Goal: Task Accomplishment & Management: Manage account settings

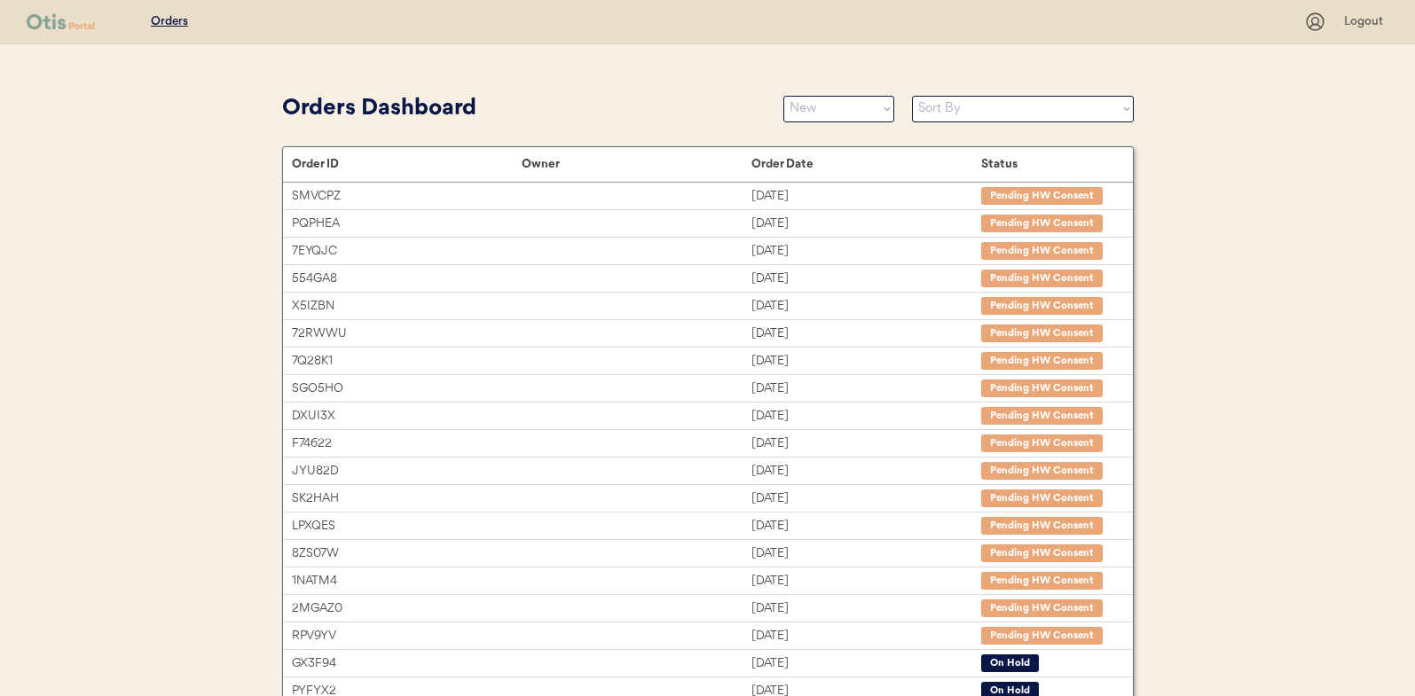
select select ""new""
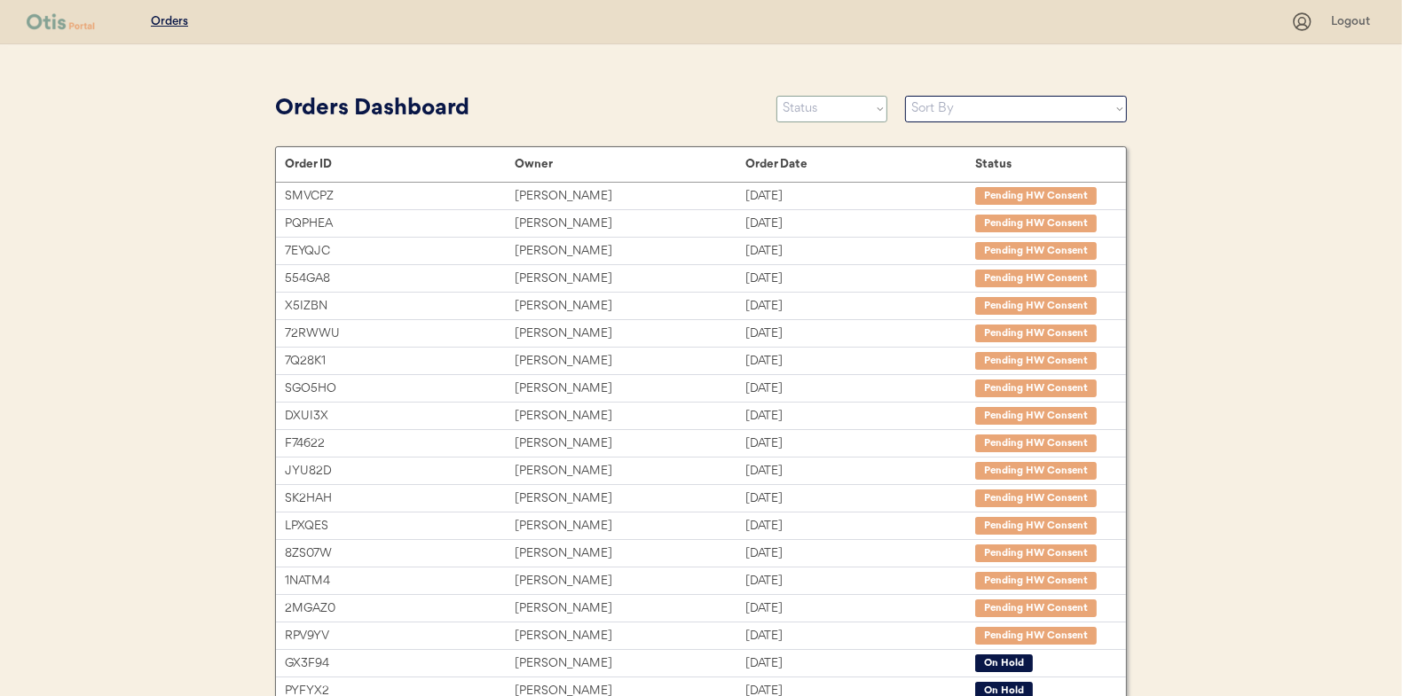
click at [822, 114] on select "Status On Hold New In Progress Complete Pending HW Consent Canceled" at bounding box center [831, 109] width 111 height 27
select select ""new""
click at [776, 96] on select "Status On Hold New In Progress Complete Pending HW Consent Canceled" at bounding box center [831, 109] width 111 height 27
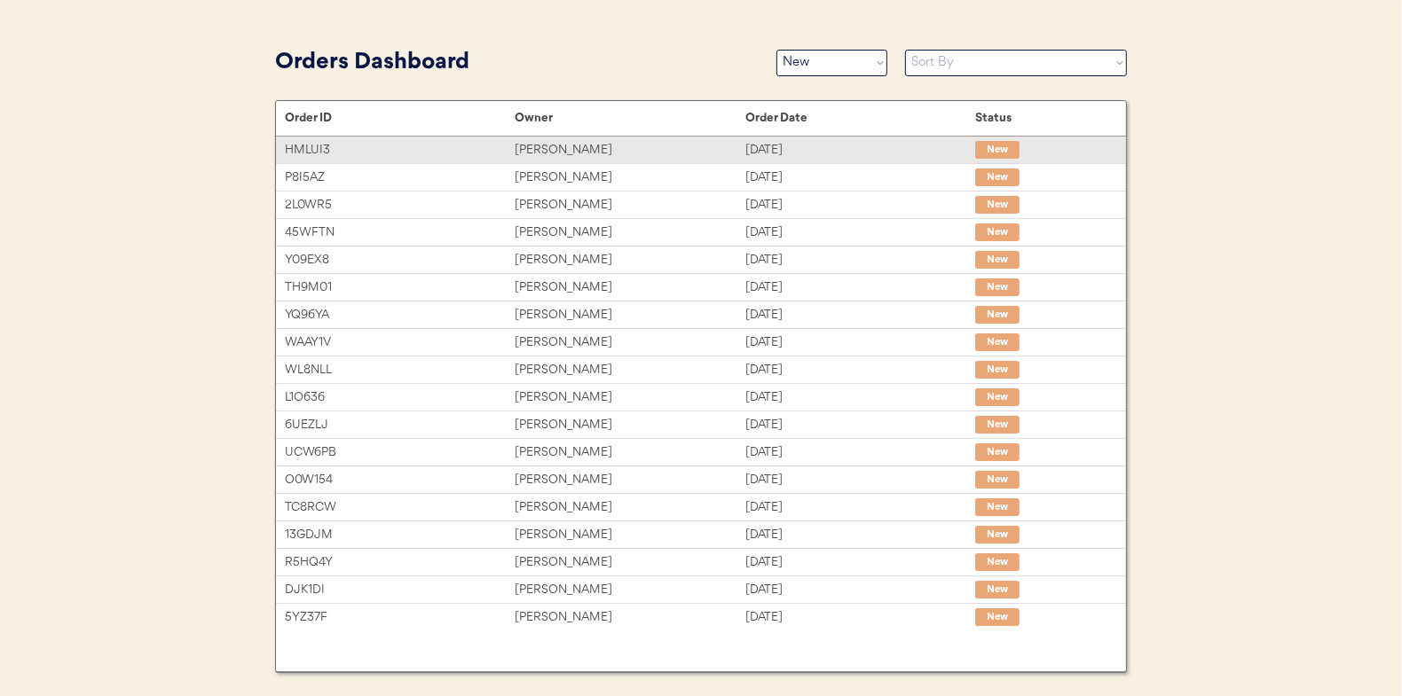
scroll to position [86, 0]
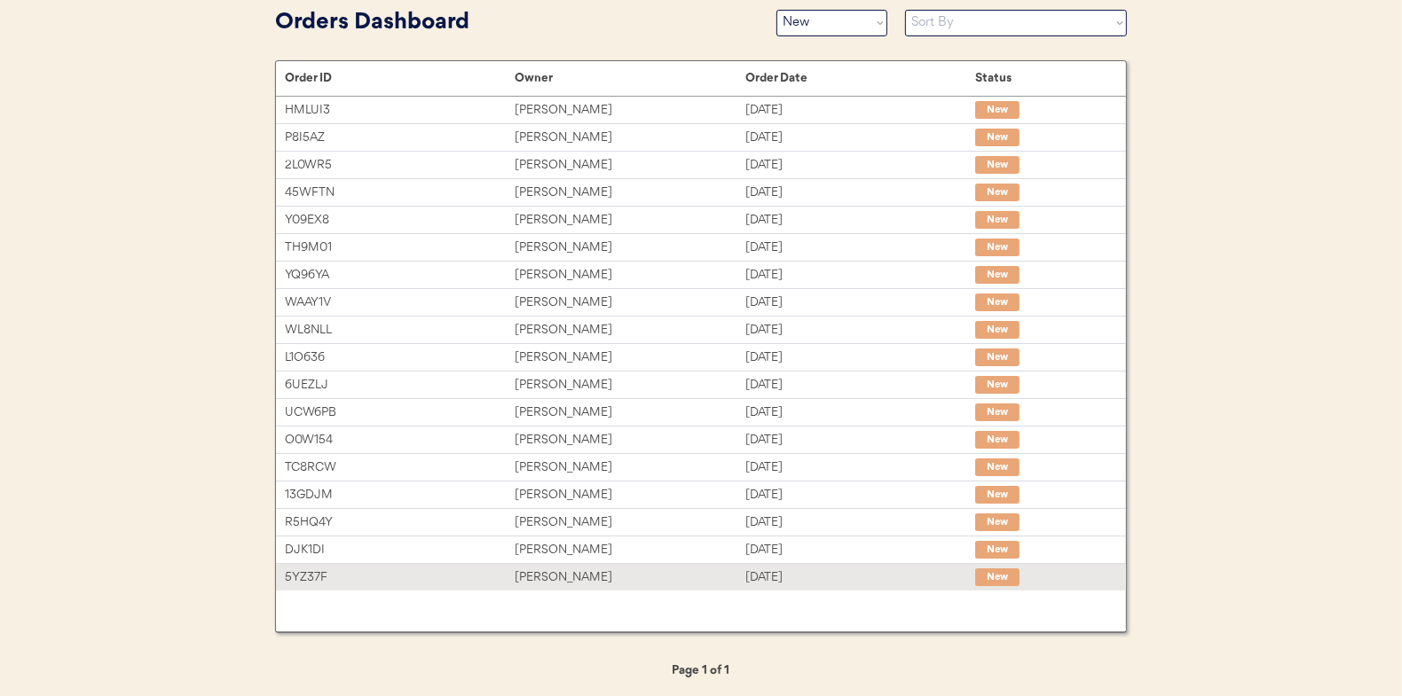
click at [541, 570] on div "Crystal Bridges" at bounding box center [630, 578] width 230 height 20
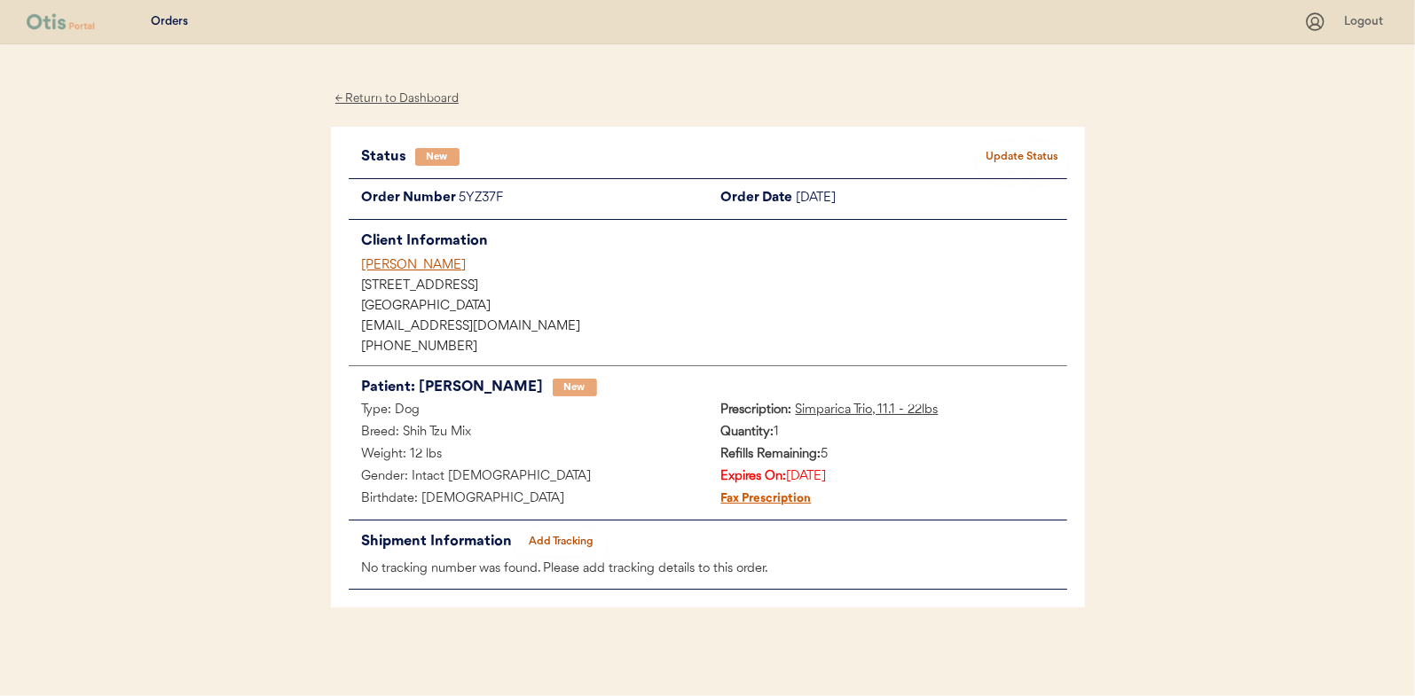
click at [1017, 152] on button "Update Status" at bounding box center [1023, 157] width 89 height 25
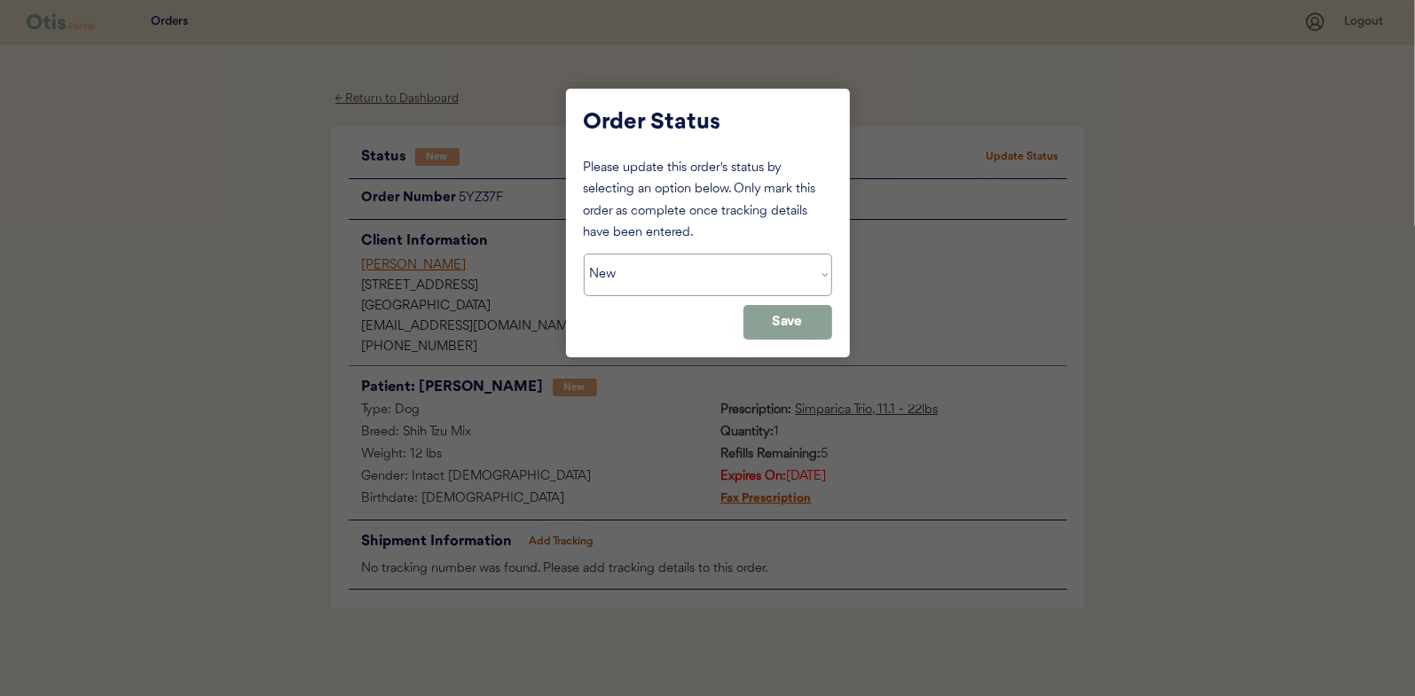
click at [645, 265] on select "Status On Hold New In Progress Complete Pending HW Consent Canceled" at bounding box center [708, 275] width 248 height 43
select select ""in_progress""
click at [584, 254] on select "Status On Hold New In Progress Complete Pending HW Consent Canceled" at bounding box center [708, 275] width 248 height 43
click at [775, 313] on button "Save" at bounding box center [787, 322] width 89 height 35
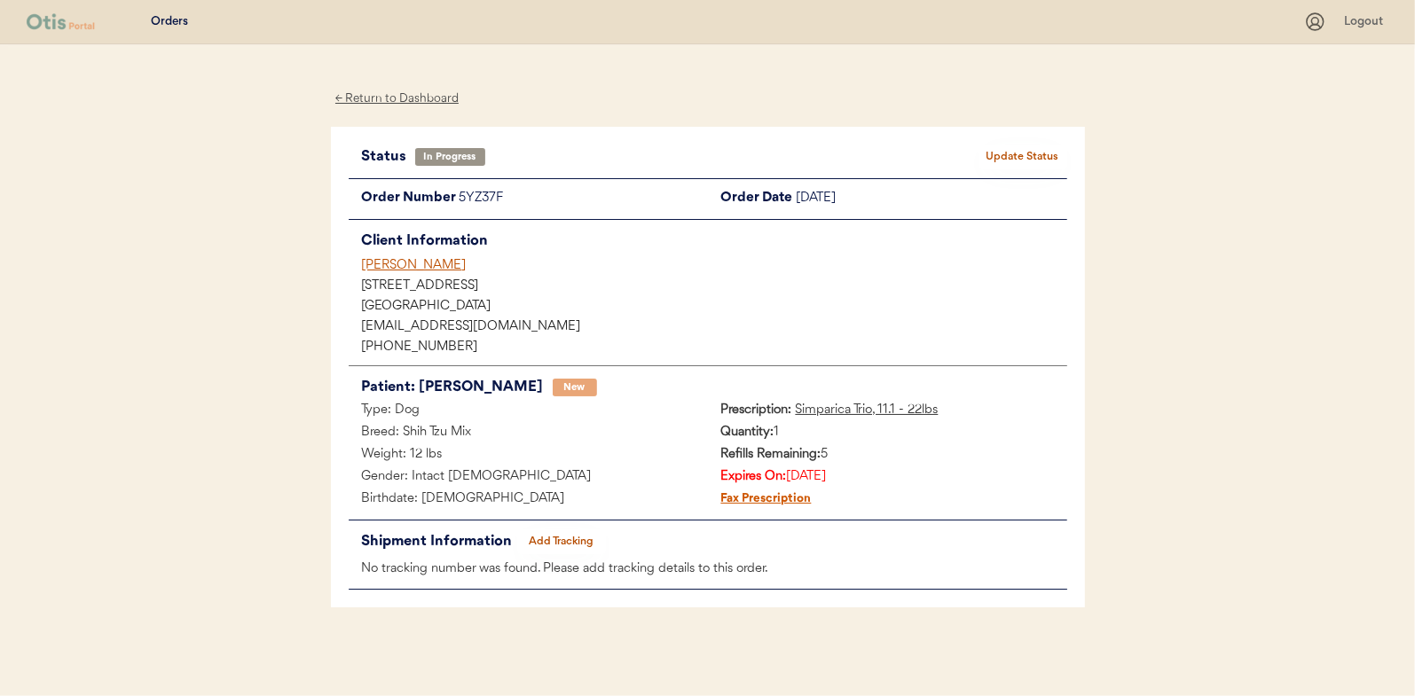
click at [387, 93] on div "← Return to Dashboard" at bounding box center [397, 99] width 133 height 20
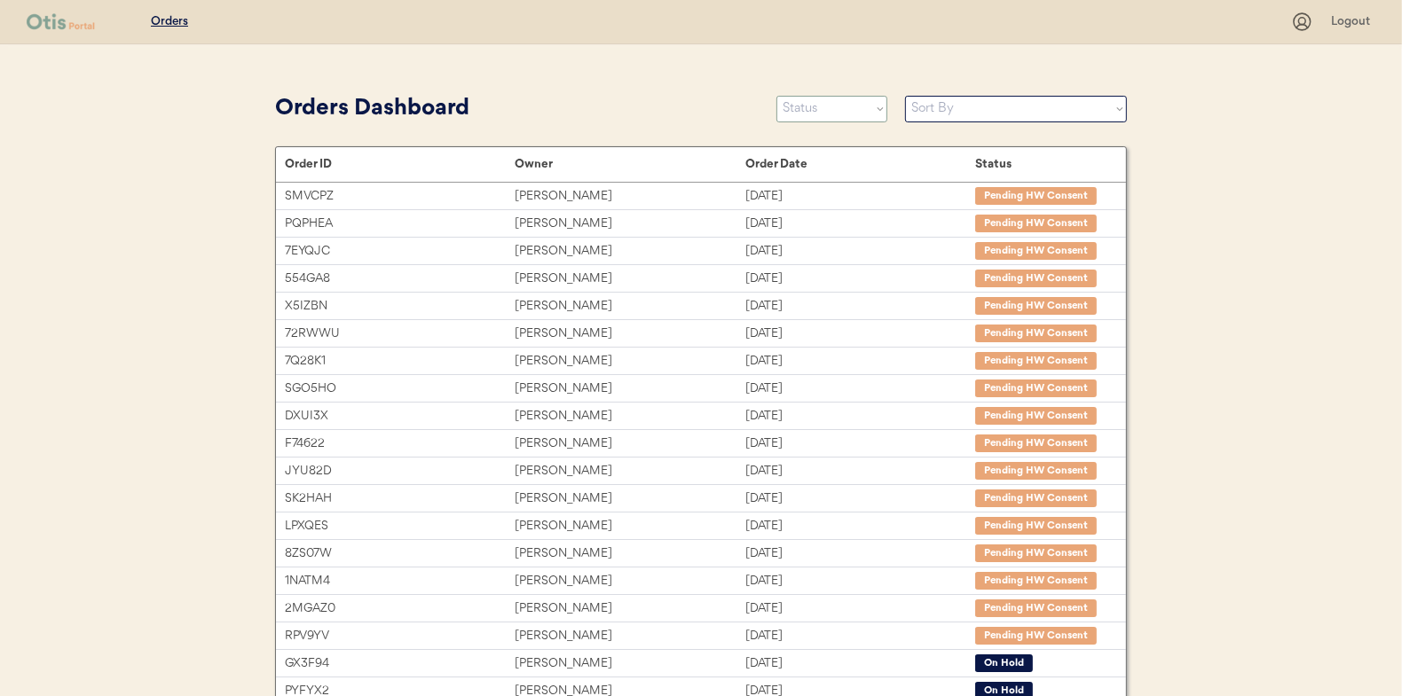
click at [819, 115] on select "Status On Hold New In Progress Complete Pending HW Consent Canceled" at bounding box center [831, 109] width 111 height 27
select select ""new""
click at [776, 96] on select "Status On Hold New In Progress Complete Pending HW Consent Canceled" at bounding box center [831, 109] width 111 height 27
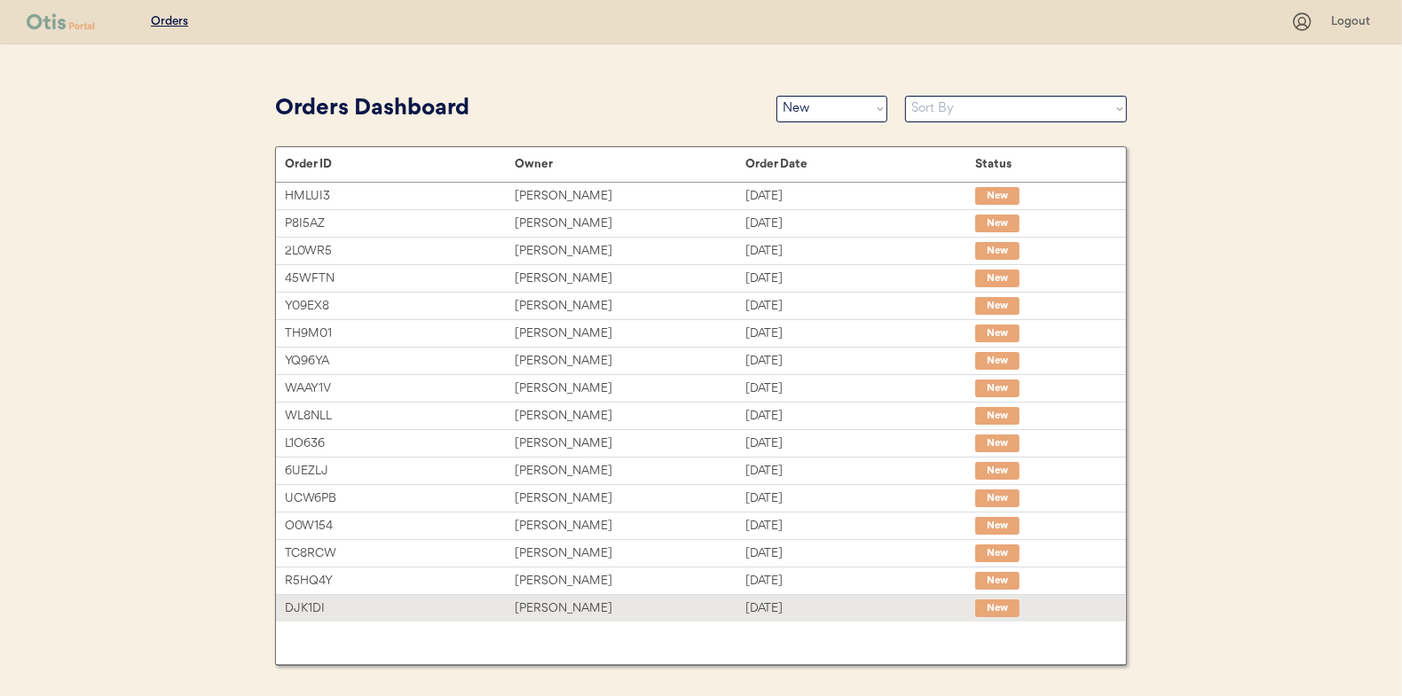
click at [544, 610] on div "[PERSON_NAME]" at bounding box center [630, 609] width 230 height 20
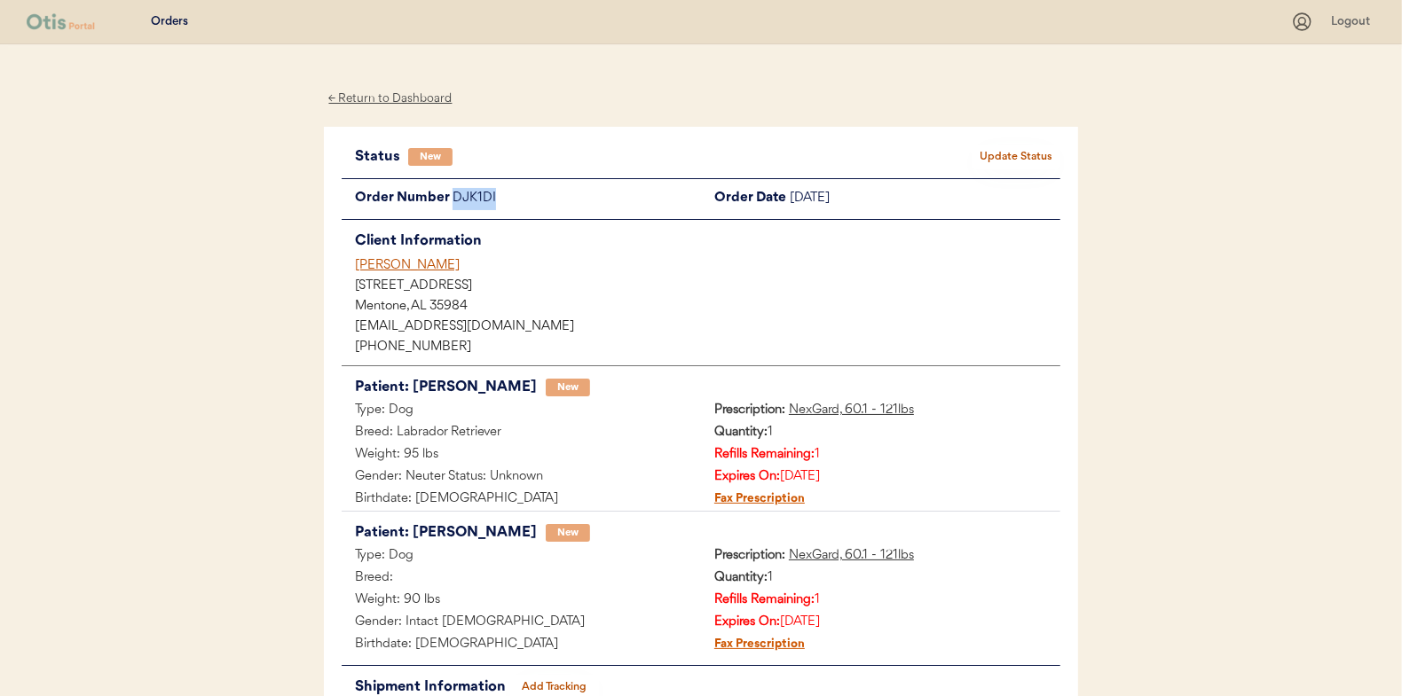
drag, startPoint x: 497, startPoint y: 200, endPoint x: 450, endPoint y: 198, distance: 47.1
click at [450, 198] on div "Order Number DJK1DI" at bounding box center [521, 199] width 359 height 22
drag, startPoint x: 450, startPoint y: 198, endPoint x: 461, endPoint y: 195, distance: 11.8
copy div "DJK1DI"
click at [1000, 161] on button "Update Status" at bounding box center [1015, 157] width 89 height 25
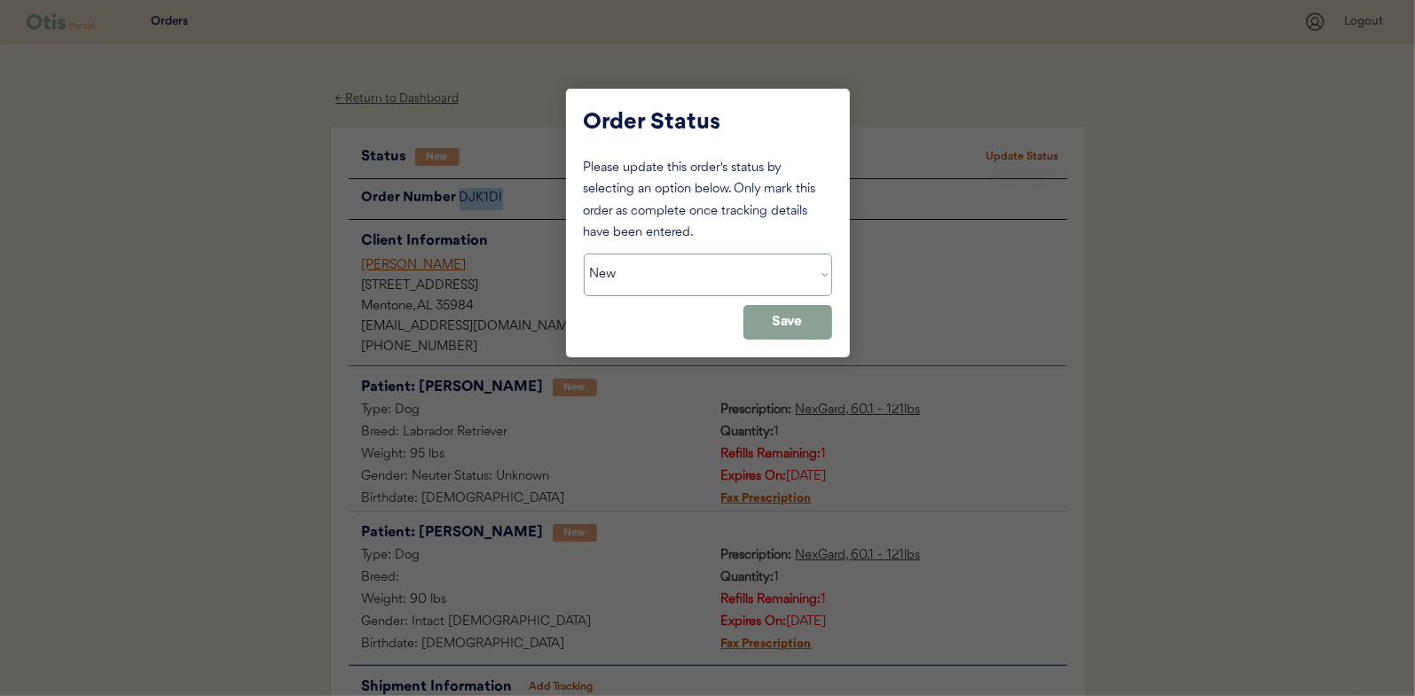
click at [642, 278] on select "Status On Hold New In Progress Complete Pending HW Consent Canceled" at bounding box center [708, 275] width 248 height 43
select select ""in_progress""
click at [584, 254] on select "Status On Hold New In Progress Complete Pending HW Consent Canceled" at bounding box center [708, 275] width 248 height 43
click at [767, 315] on button "Save" at bounding box center [787, 322] width 89 height 35
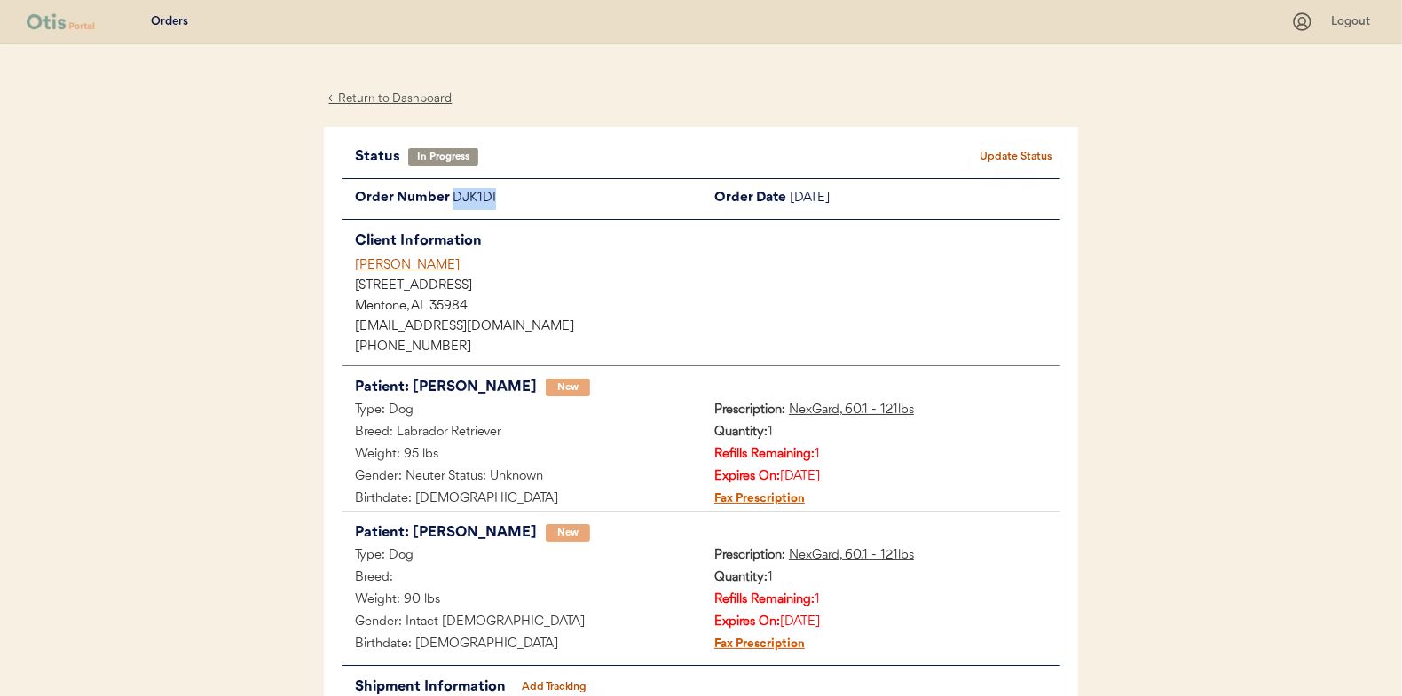
click at [388, 99] on div "← Return to Dashboard" at bounding box center [390, 99] width 133 height 20
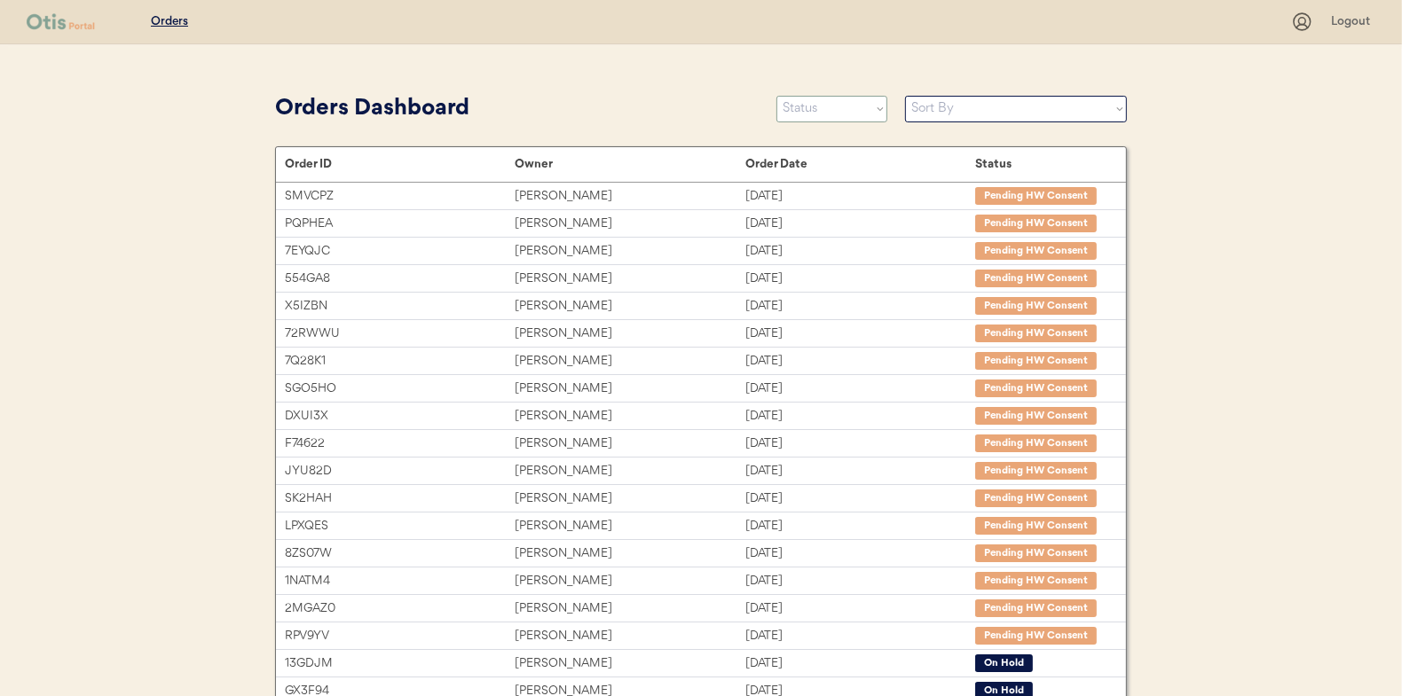
click at [814, 114] on select "Status On Hold New In Progress Complete Pending HW Consent Canceled" at bounding box center [831, 109] width 111 height 27
select select ""new""
click at [776, 96] on select "Status On Hold New In Progress Complete Pending HW Consent Canceled" at bounding box center [831, 109] width 111 height 27
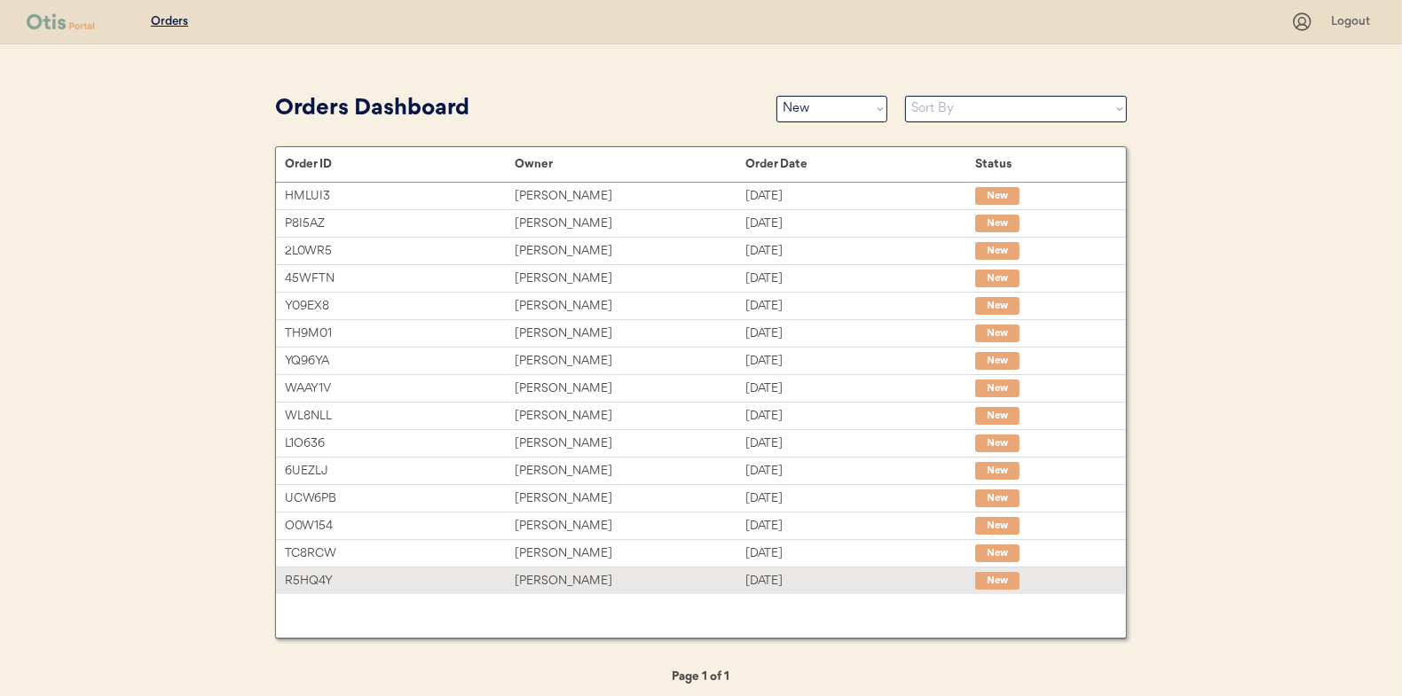
click at [557, 576] on div "[PERSON_NAME]" at bounding box center [630, 581] width 230 height 20
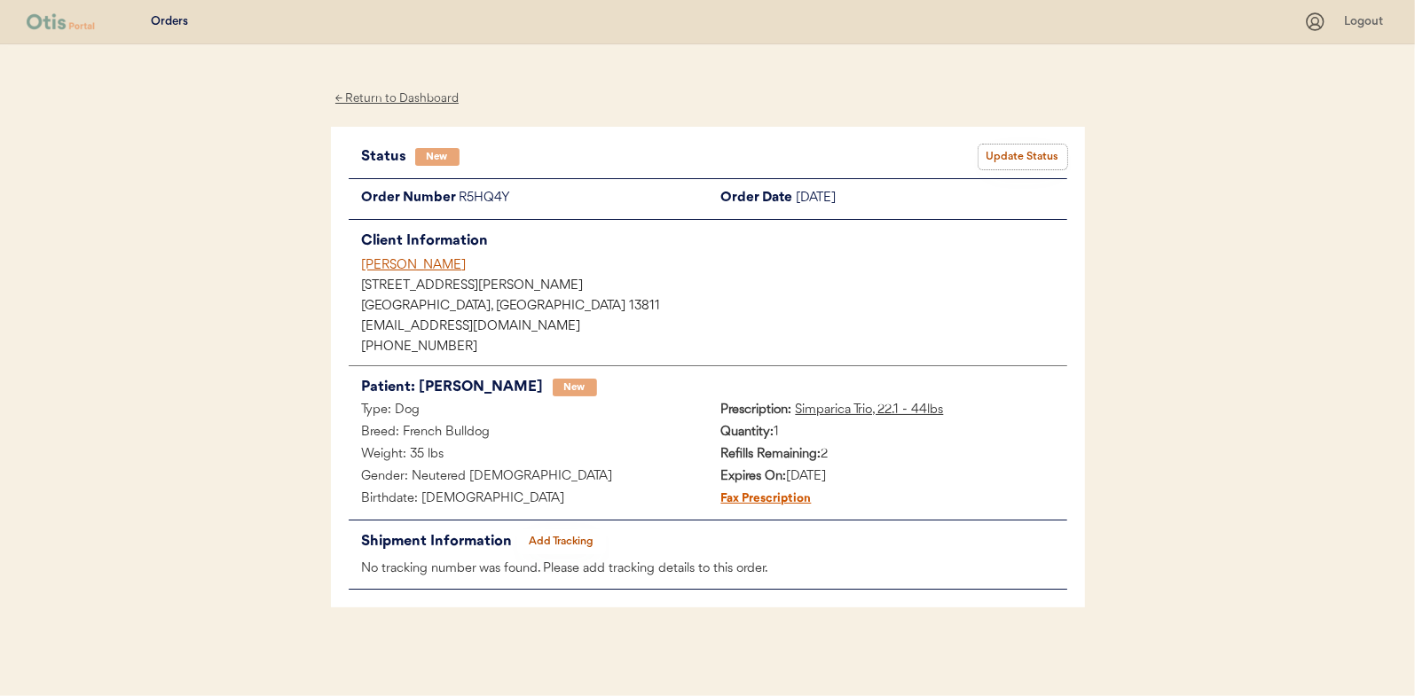
click at [1030, 153] on button "Update Status" at bounding box center [1023, 157] width 89 height 25
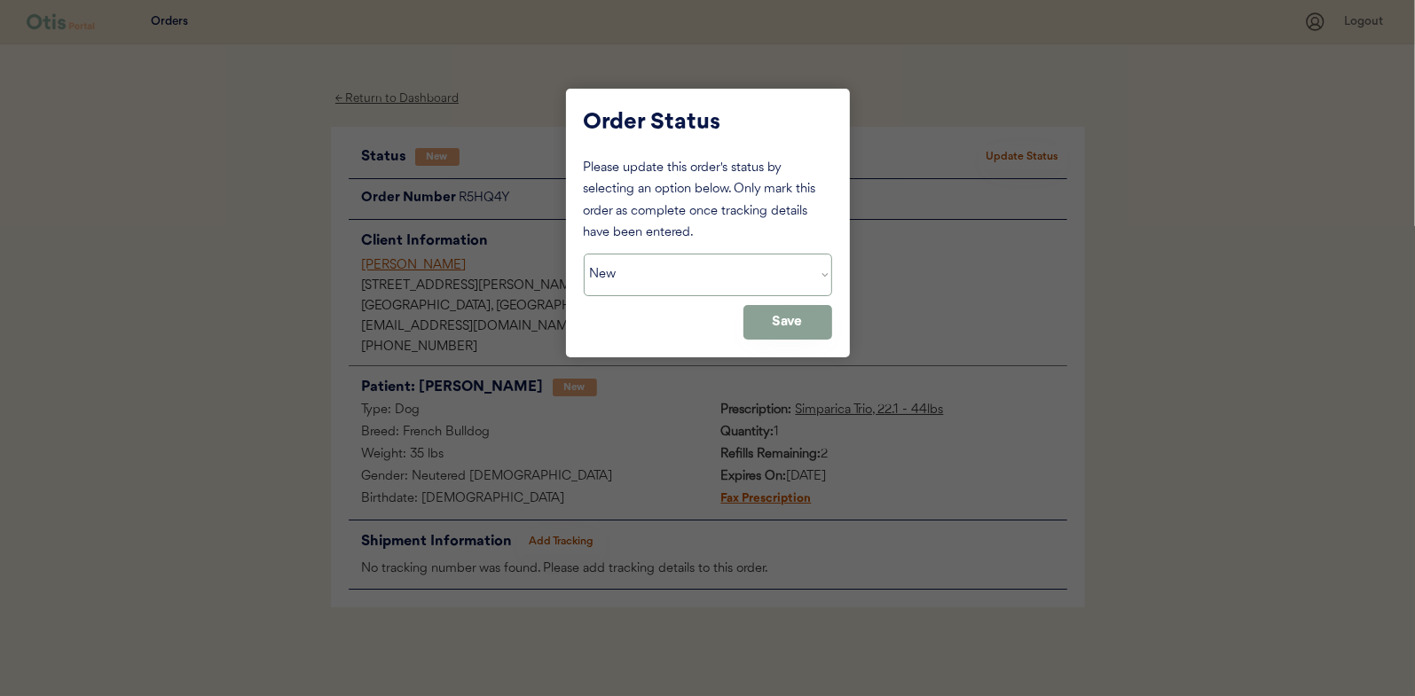
click at [640, 286] on select "Status On Hold New In Progress Complete Pending HW Consent Canceled" at bounding box center [708, 275] width 248 height 43
select select ""in_progress""
click at [584, 254] on select "Status On Hold New In Progress Complete Pending HW Consent Canceled" at bounding box center [708, 275] width 248 height 43
click at [773, 322] on button "Save" at bounding box center [787, 322] width 89 height 35
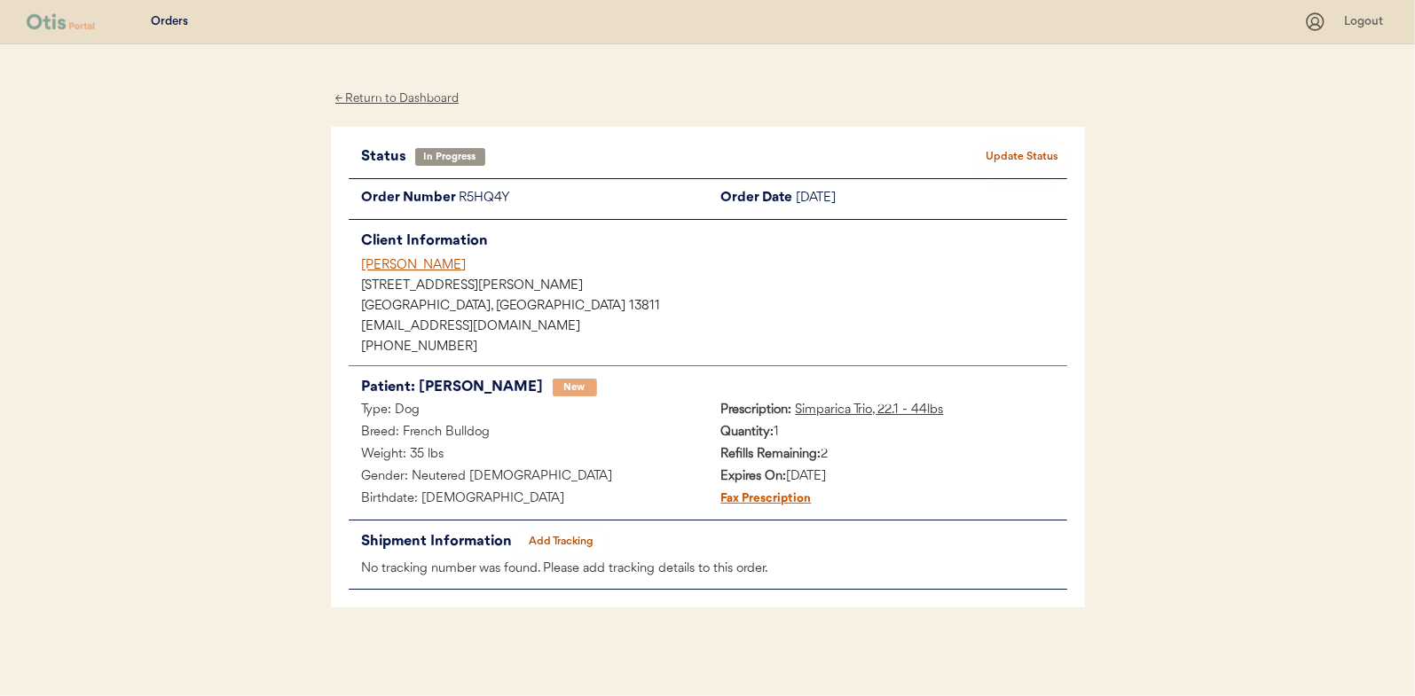
click at [381, 98] on div "← Return to Dashboard" at bounding box center [397, 99] width 133 height 20
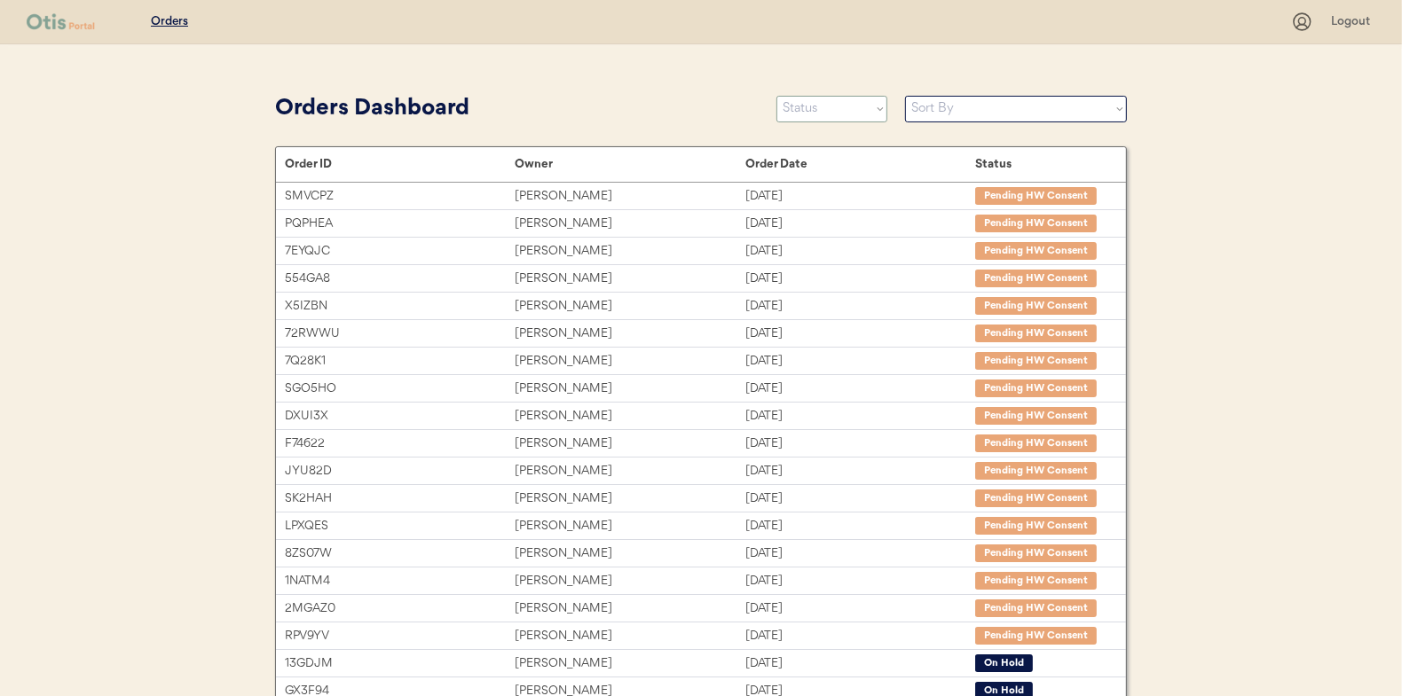
click at [823, 109] on select "Status On Hold New In Progress Complete Pending HW Consent Canceled" at bounding box center [831, 109] width 111 height 27
select select ""new""
click at [776, 96] on select "Status On Hold New In Progress Complete Pending HW Consent Canceled" at bounding box center [831, 109] width 111 height 27
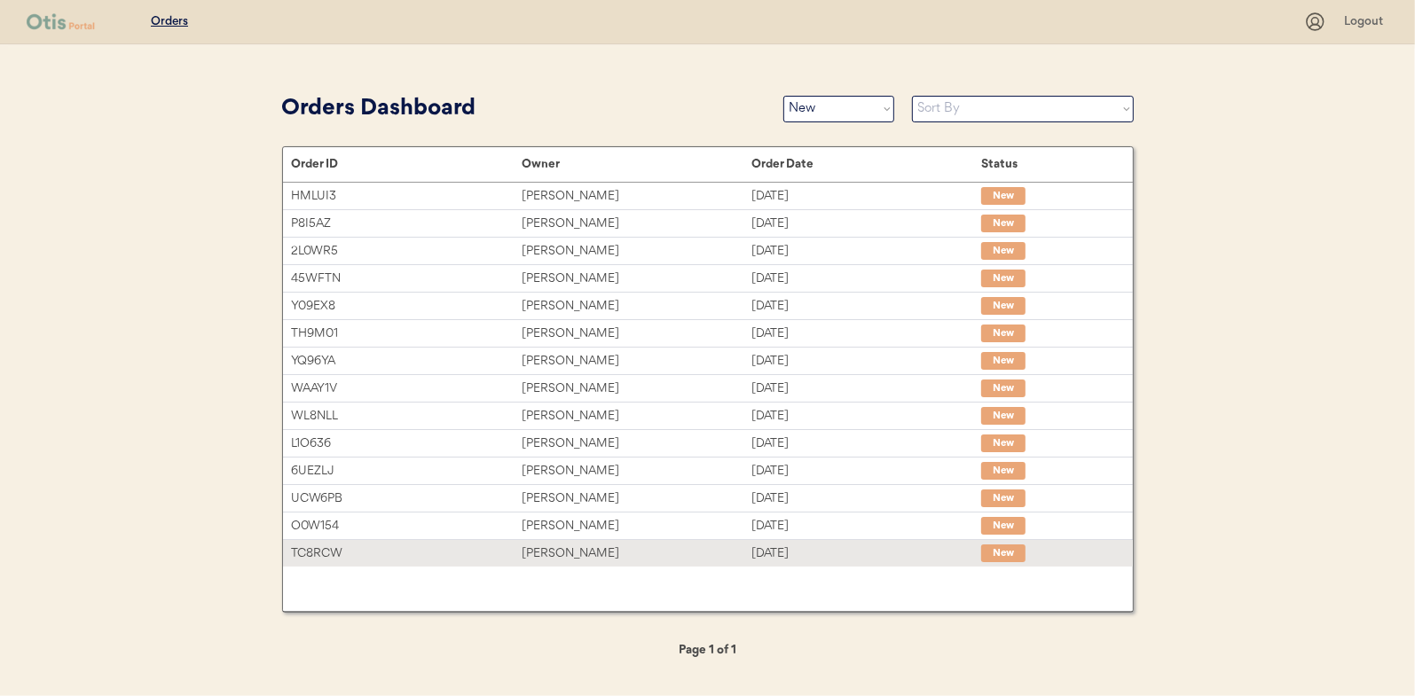
click at [553, 546] on div "Jeremy Yudkin" at bounding box center [637, 554] width 230 height 20
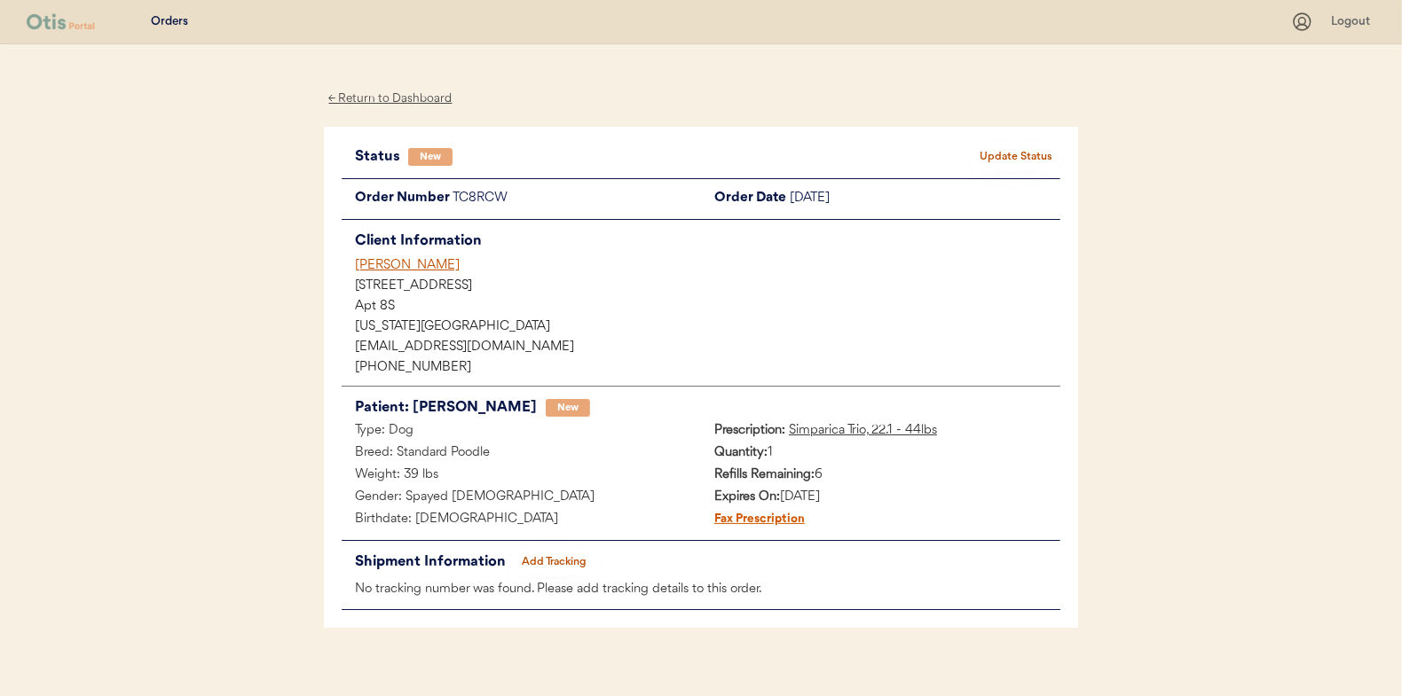
click at [1014, 153] on button "Update Status" at bounding box center [1015, 157] width 89 height 25
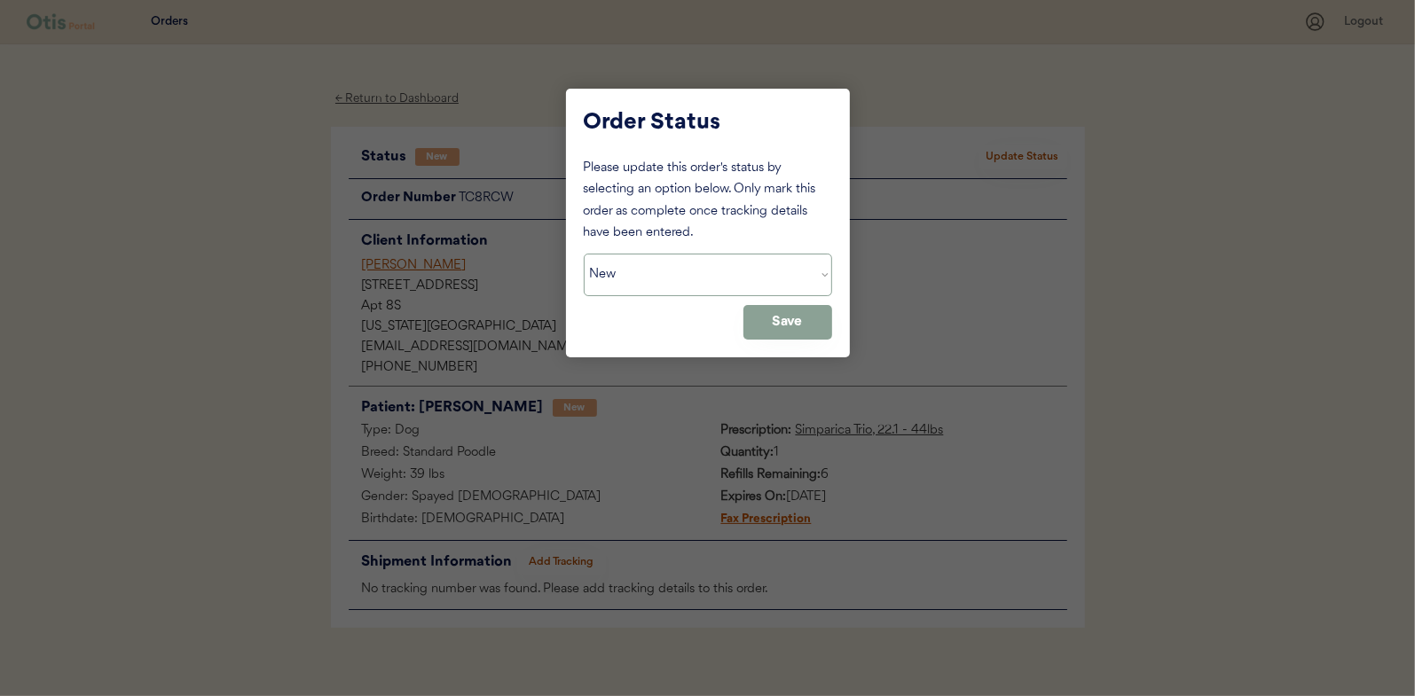
click at [633, 278] on select "Status On Hold New In Progress Complete Pending HW Consent Canceled" at bounding box center [708, 275] width 248 height 43
select select ""in_progress""
click at [584, 254] on select "Status On Hold New In Progress Complete Pending HW Consent Canceled" at bounding box center [708, 275] width 248 height 43
click at [837, 325] on div "Order Status Please update this order's status by selecting an option below. On…" at bounding box center [708, 223] width 284 height 269
click at [781, 325] on button "Save" at bounding box center [787, 322] width 89 height 35
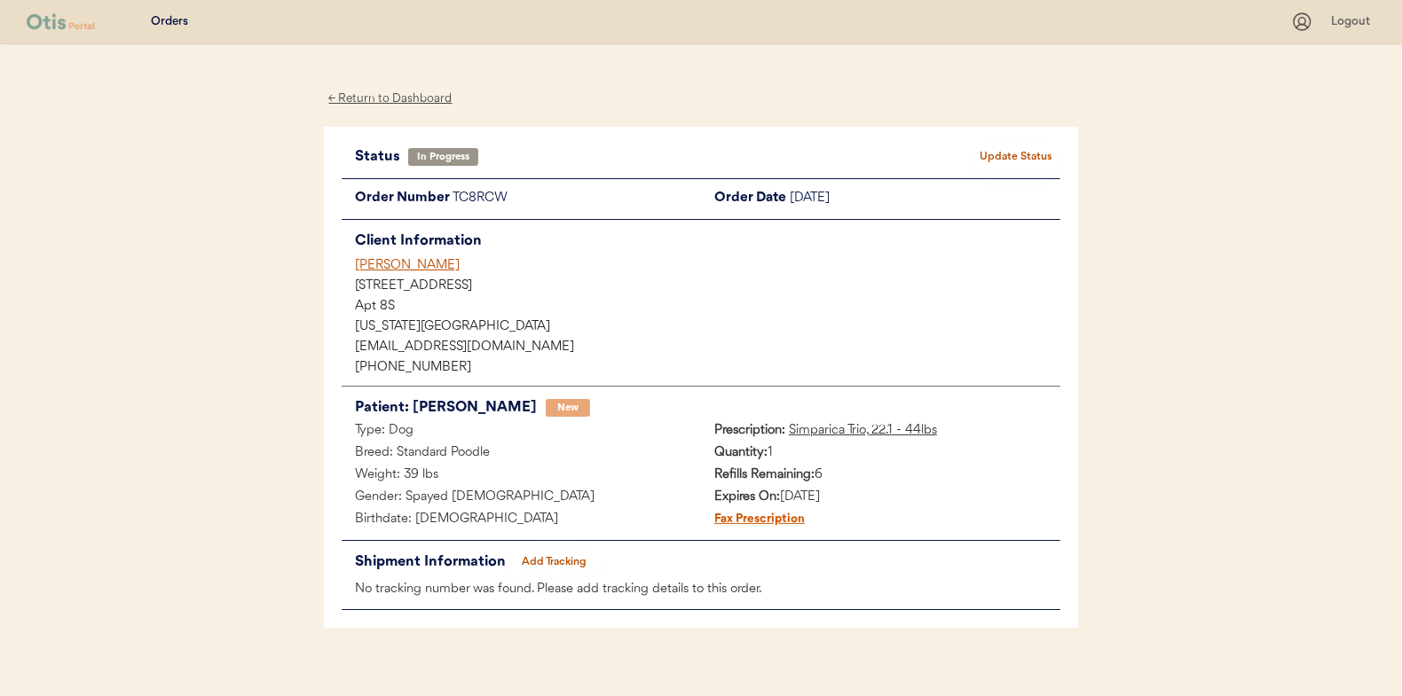
click at [401, 105] on div "← Return to Dashboard" at bounding box center [390, 99] width 133 height 20
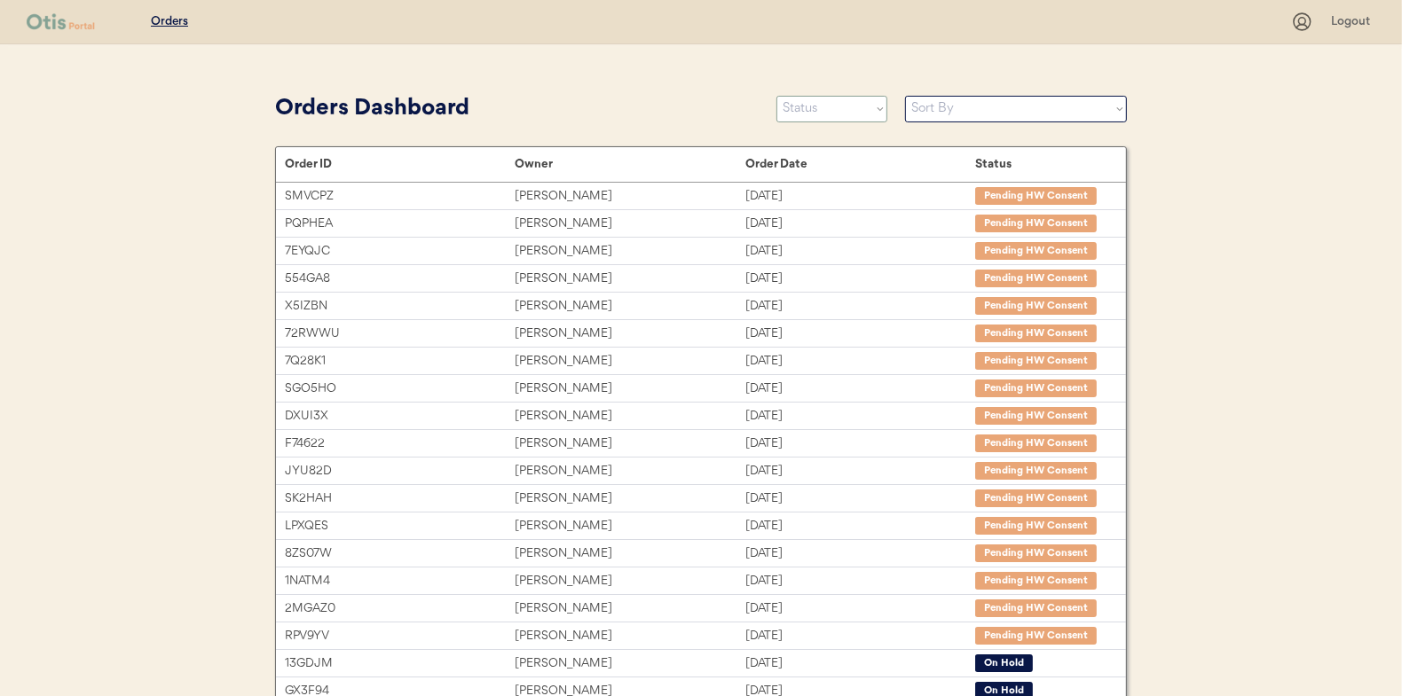
click at [823, 117] on select "Status On Hold New In Progress Complete Pending HW Consent Canceled" at bounding box center [831, 109] width 111 height 27
select select ""new""
click at [776, 96] on select "Status On Hold New In Progress Complete Pending HW Consent Canceled" at bounding box center [831, 109] width 111 height 27
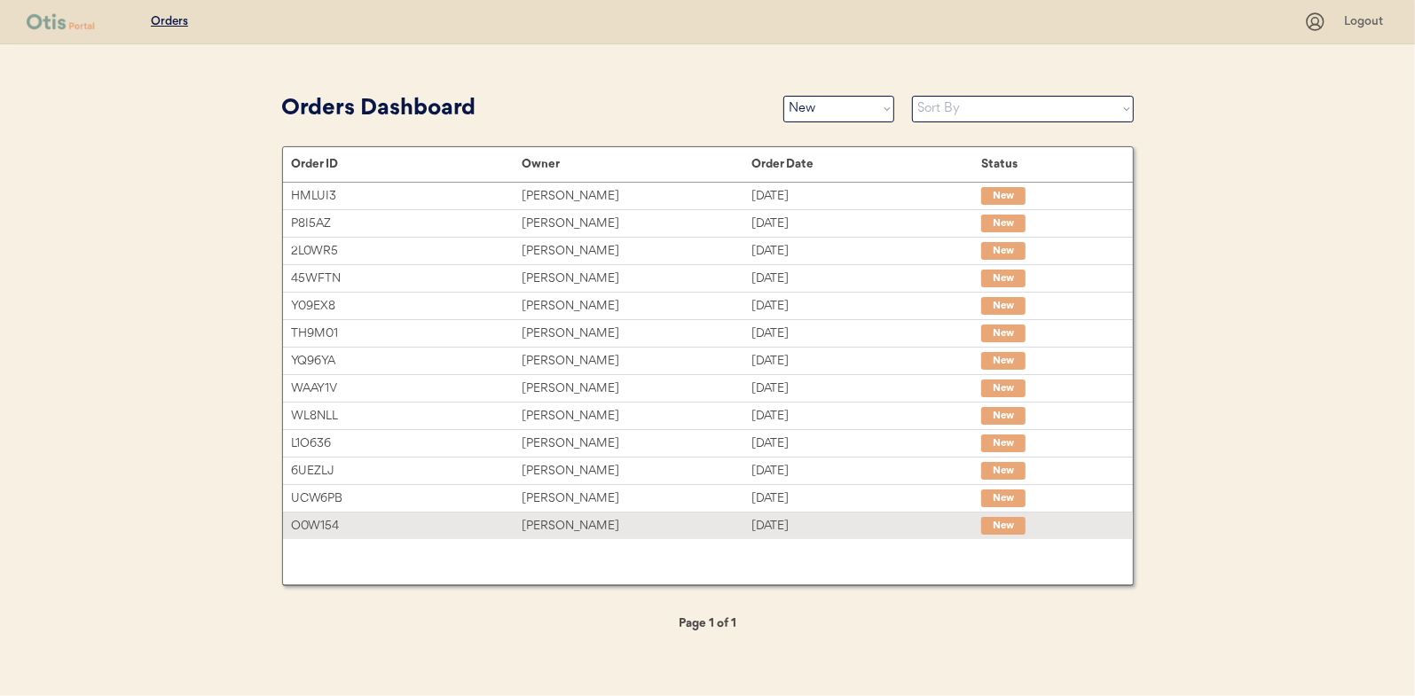
click at [577, 530] on div "Ashley R Albano" at bounding box center [637, 526] width 230 height 20
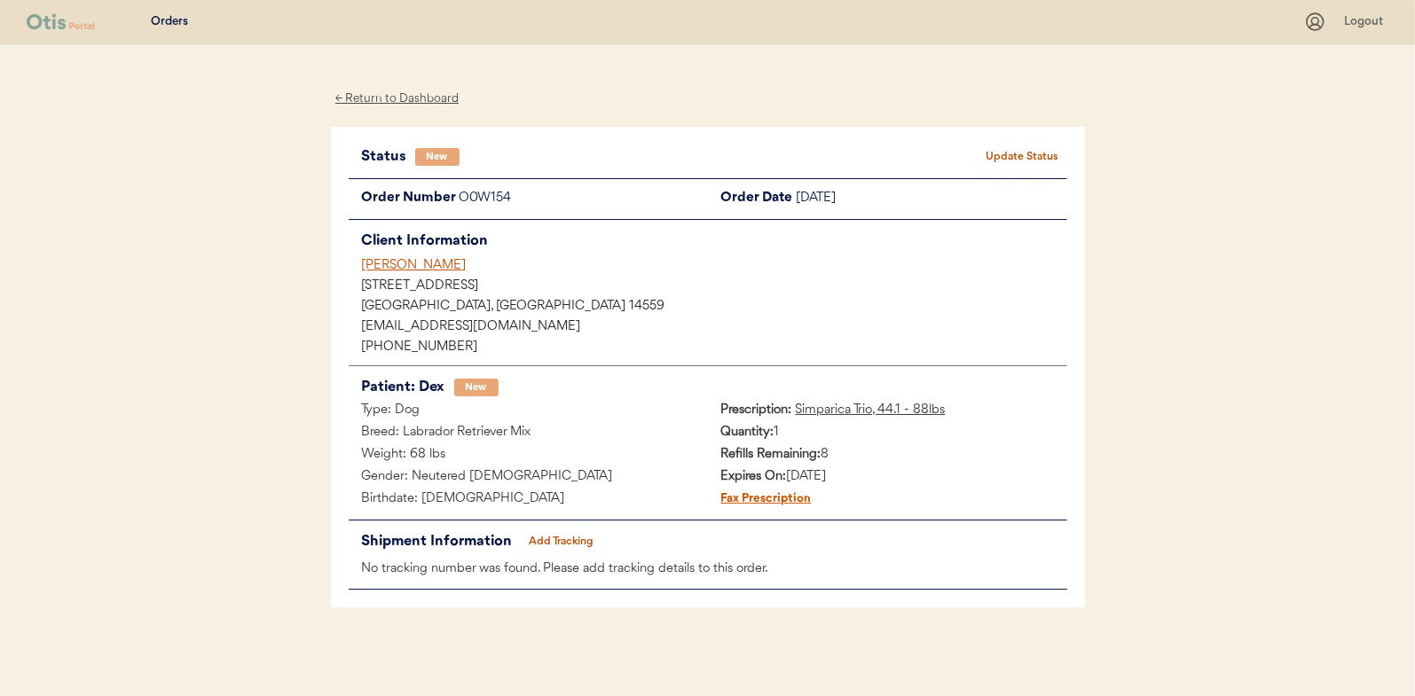
click at [1015, 150] on button "Update Status" at bounding box center [1023, 157] width 89 height 25
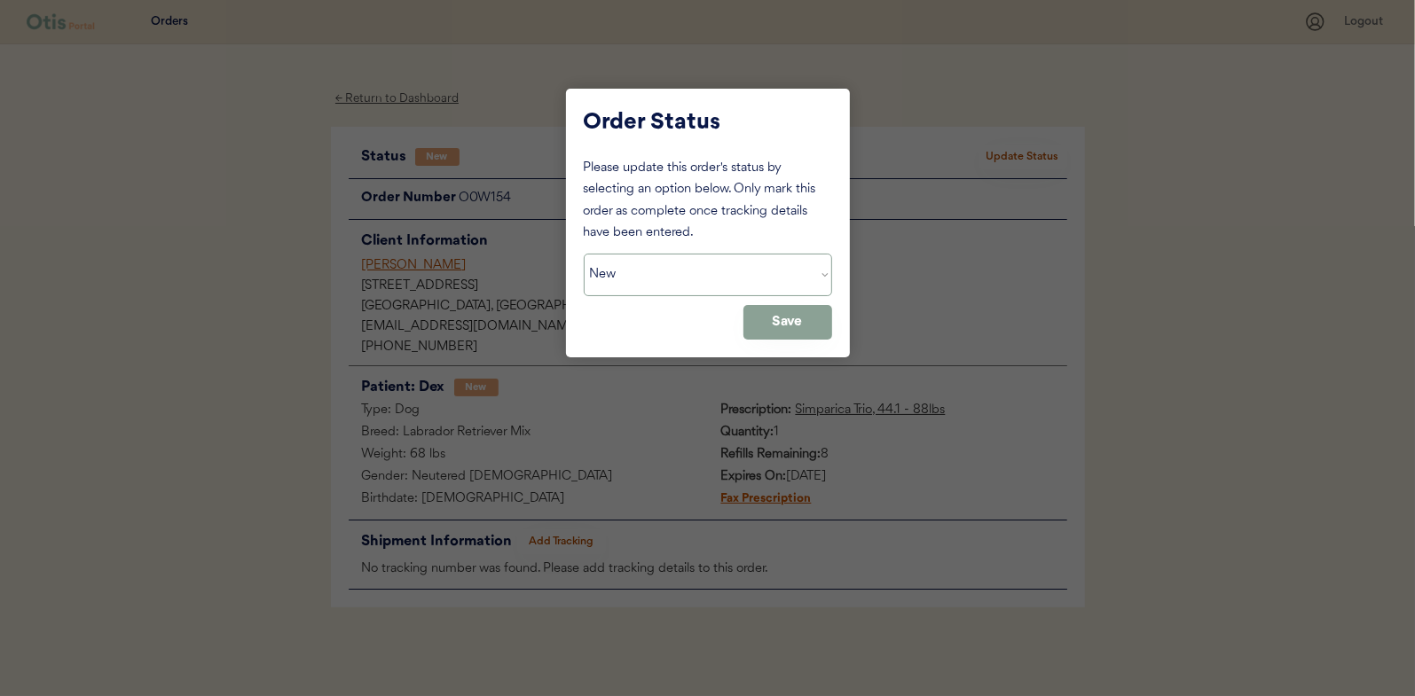
click at [697, 267] on select "Status On Hold New In Progress Complete Pending HW Consent Canceled" at bounding box center [708, 275] width 248 height 43
select select ""in_progress""
click at [584, 254] on select "Status On Hold New In Progress Complete Pending HW Consent Canceled" at bounding box center [708, 275] width 248 height 43
click at [813, 325] on button "Save" at bounding box center [787, 322] width 89 height 35
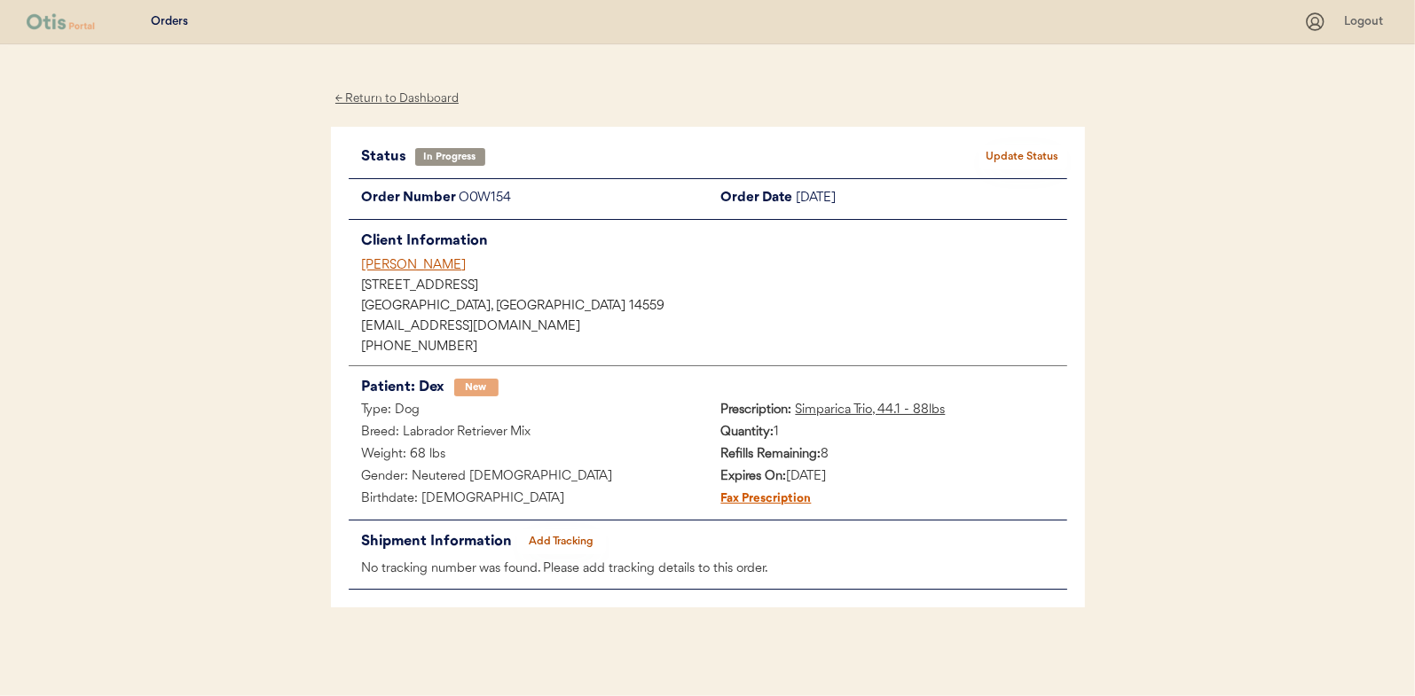
click at [412, 98] on div "← Return to Dashboard" at bounding box center [397, 99] width 133 height 20
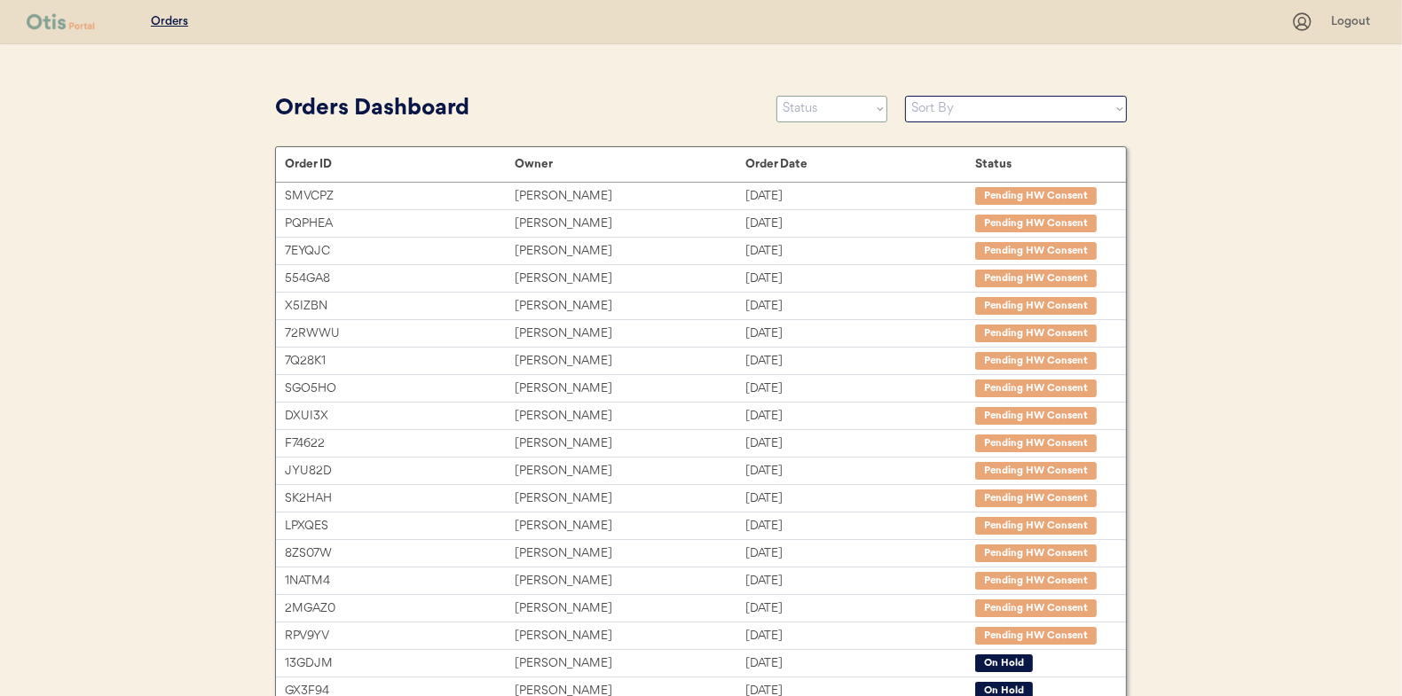
click at [810, 114] on select "Status On Hold New In Progress Complete Pending HW Consent Canceled" at bounding box center [831, 109] width 111 height 27
select select ""new""
click at [776, 96] on select "Status On Hold New In Progress Complete Pending HW Consent Canceled" at bounding box center [831, 109] width 111 height 27
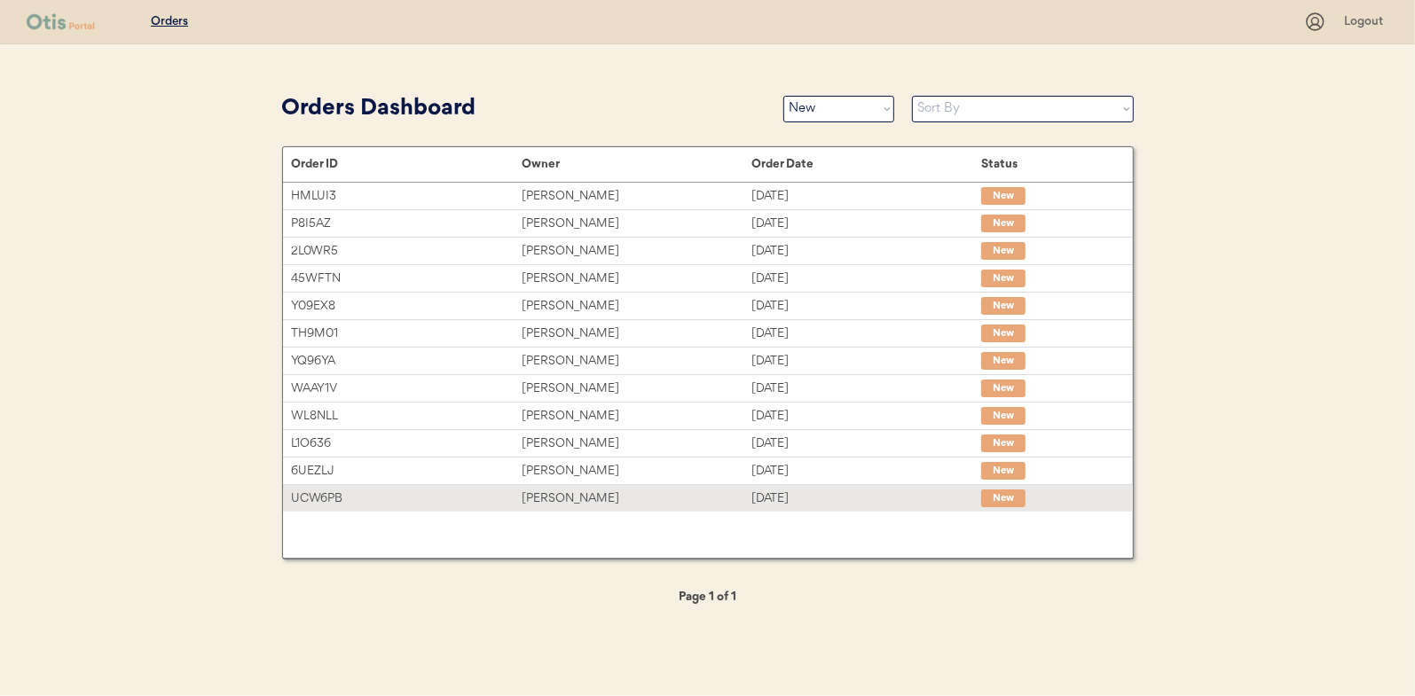
click at [553, 489] on div "[PERSON_NAME]" at bounding box center [637, 499] width 230 height 20
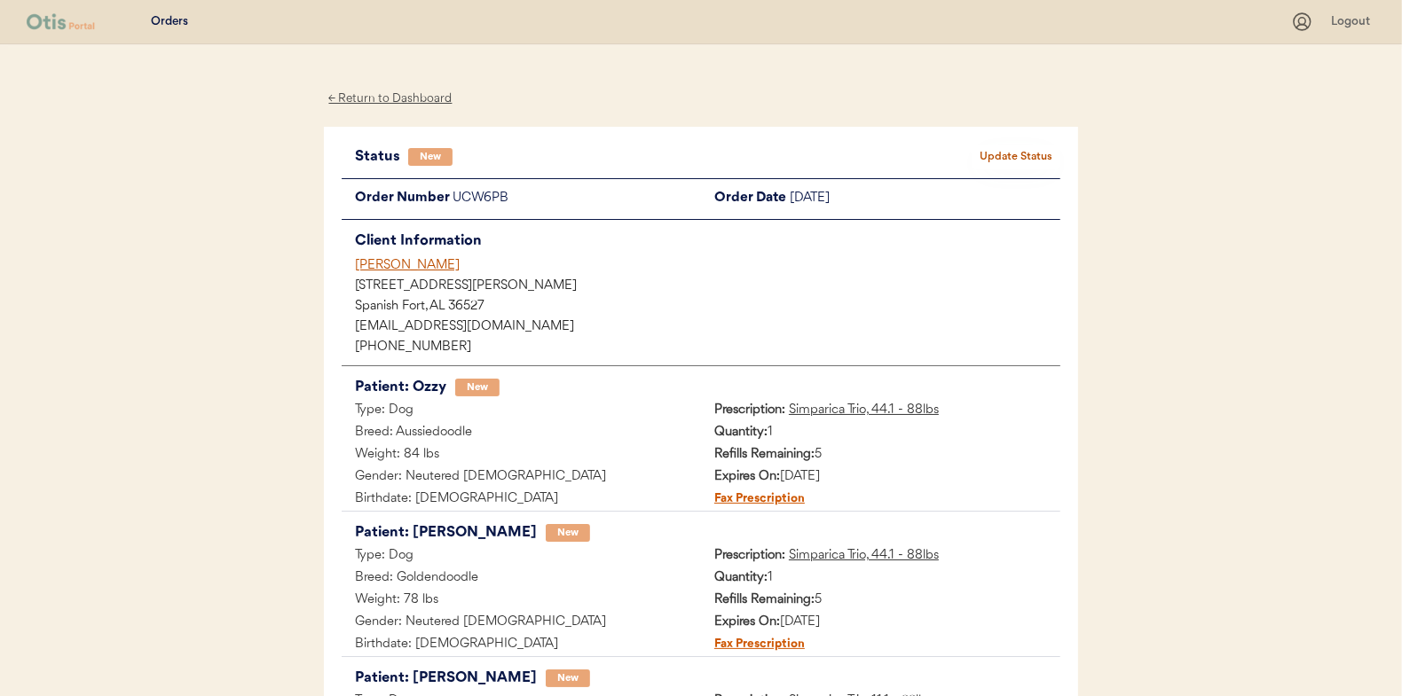
click at [1004, 146] on button "Update Status" at bounding box center [1015, 157] width 89 height 25
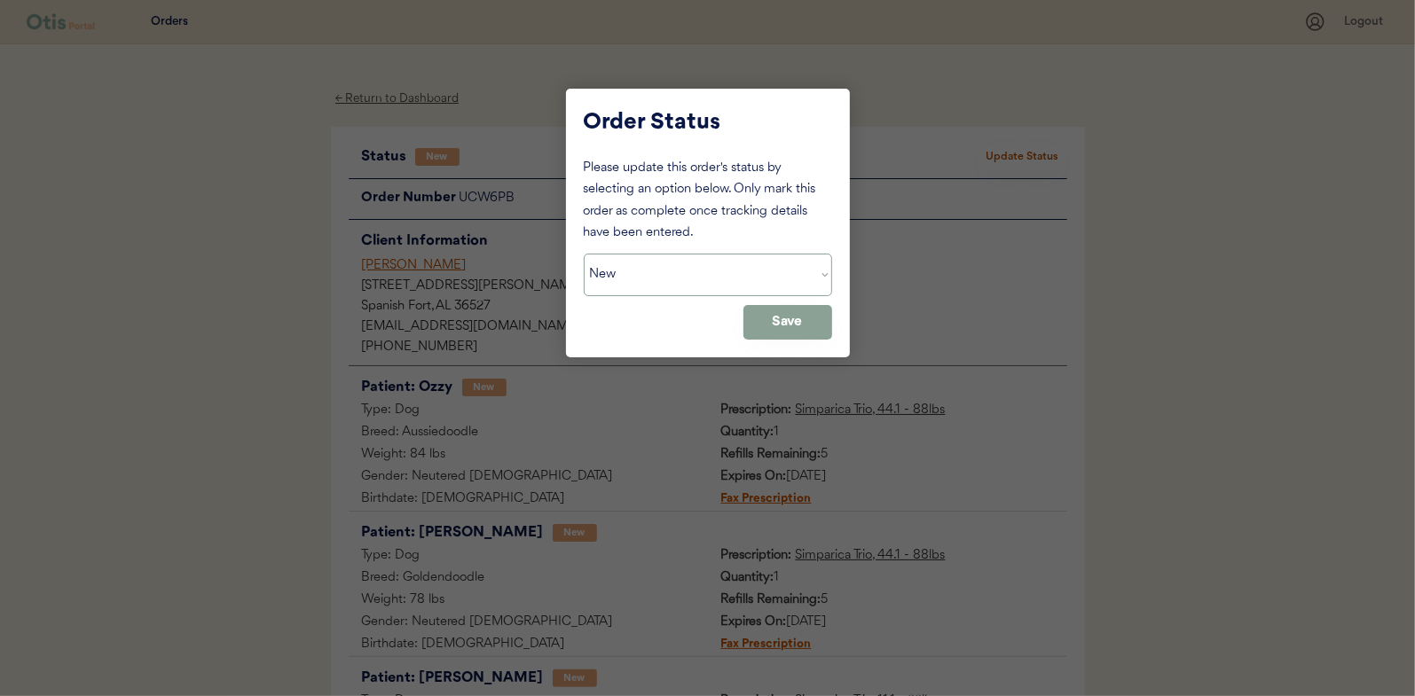
click at [669, 257] on select "Status On Hold New In Progress Complete Pending HW Consent Canceled" at bounding box center [708, 275] width 248 height 43
select select ""in_progress""
click at [584, 254] on select "Status On Hold New In Progress Complete Pending HW Consent Canceled" at bounding box center [708, 275] width 248 height 43
click at [788, 322] on button "Save" at bounding box center [787, 322] width 89 height 35
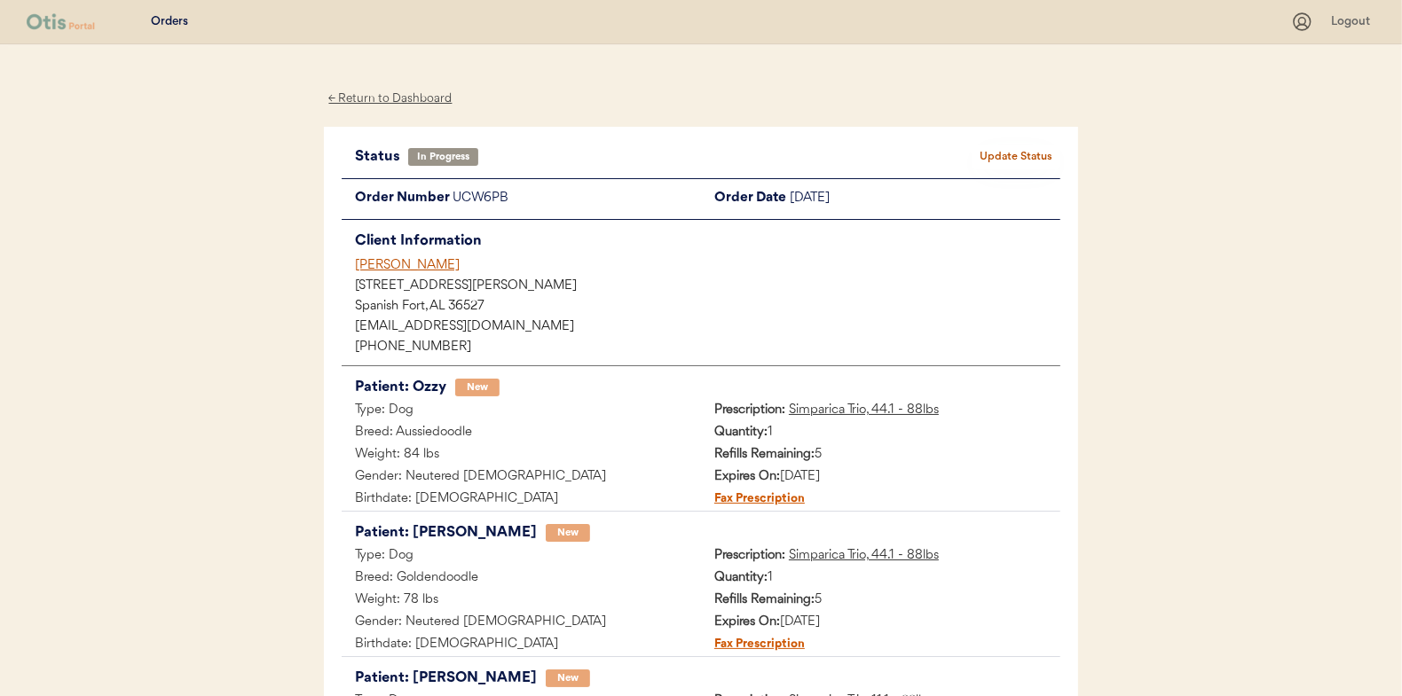
click at [389, 99] on div "← Return to Dashboard" at bounding box center [390, 99] width 133 height 20
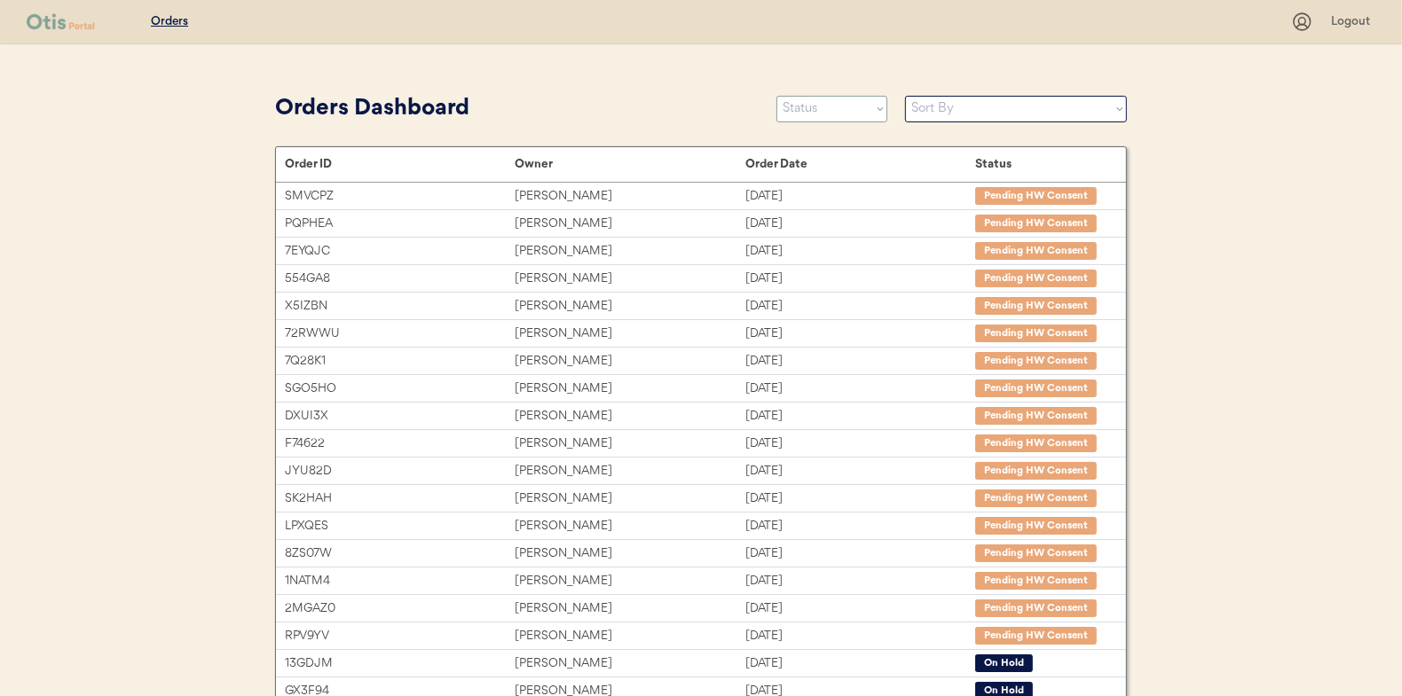
click at [801, 117] on select "Status On Hold New In Progress Complete Pending HW Consent Canceled" at bounding box center [831, 109] width 111 height 27
select select ""new""
click at [776, 96] on select "Status On Hold New In Progress Complete Pending HW Consent Canceled" at bounding box center [831, 109] width 111 height 27
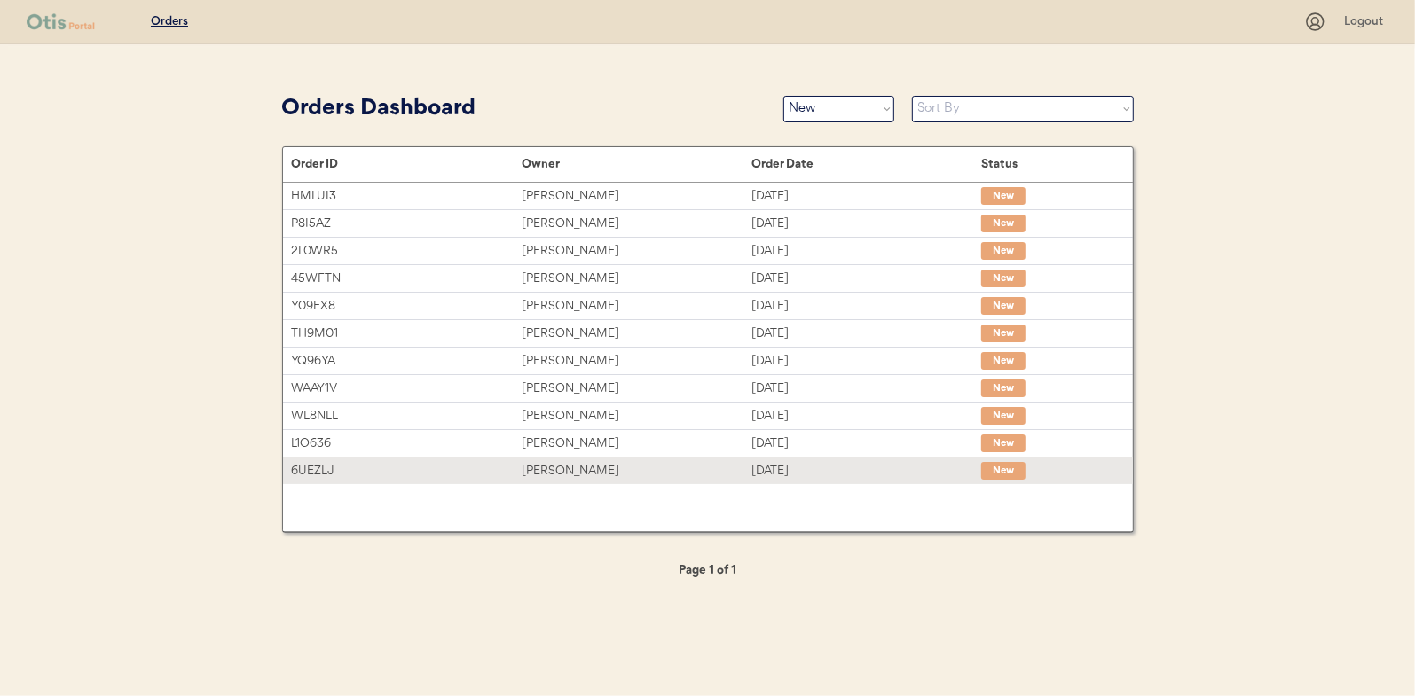
click at [563, 468] on div "Enoch Dorsey" at bounding box center [637, 471] width 230 height 20
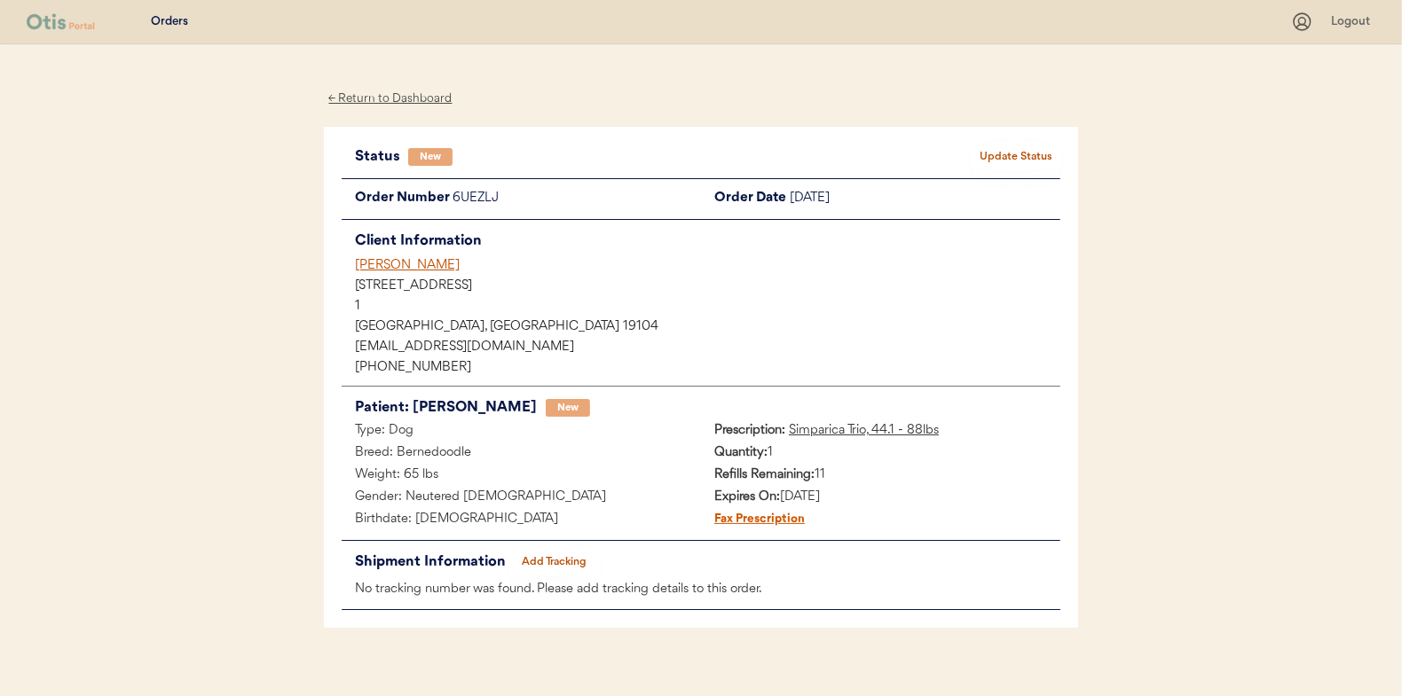
click at [1007, 153] on button "Update Status" at bounding box center [1015, 157] width 89 height 25
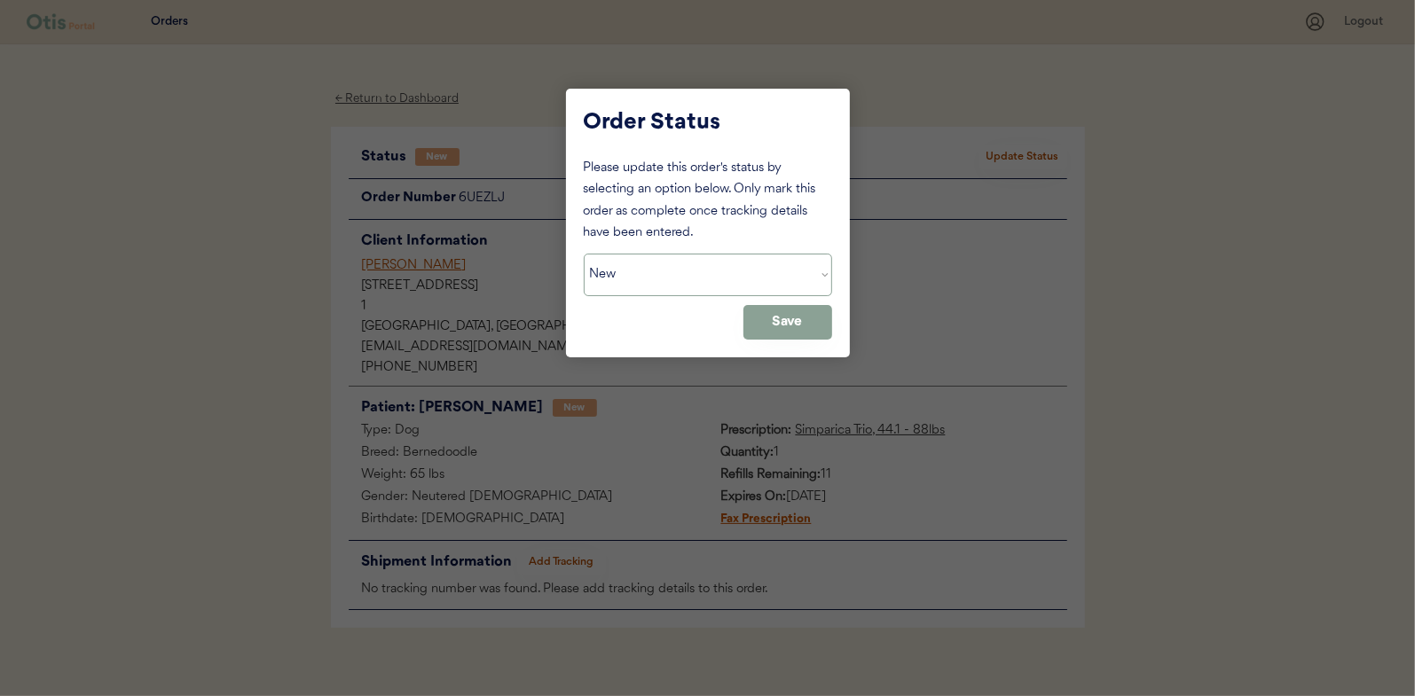
click at [678, 284] on select "Status On Hold New In Progress Complete Pending HW Consent Canceled" at bounding box center [708, 275] width 248 height 43
select select ""in_progress""
click at [584, 254] on select "Status On Hold New In Progress Complete Pending HW Consent Canceled" at bounding box center [708, 275] width 248 height 43
click at [791, 318] on button "Save" at bounding box center [787, 322] width 89 height 35
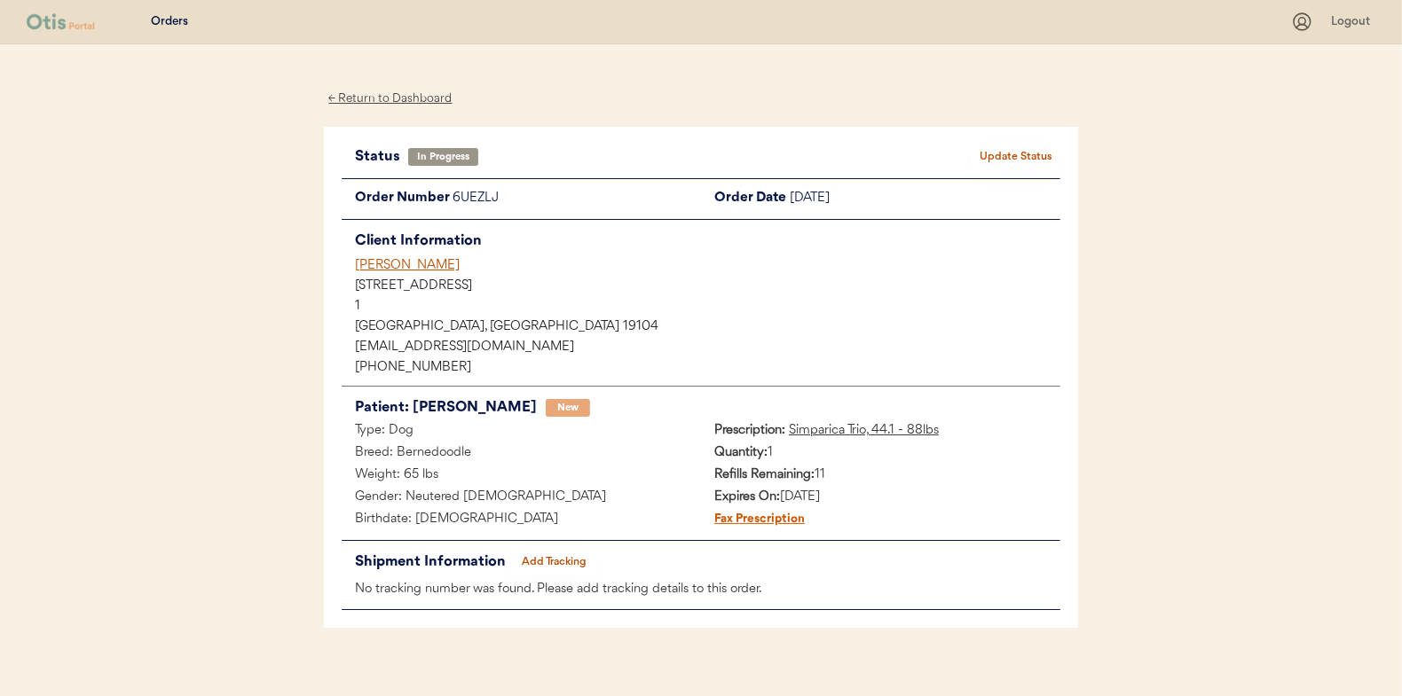
click at [376, 103] on div "← Return to Dashboard" at bounding box center [390, 99] width 133 height 20
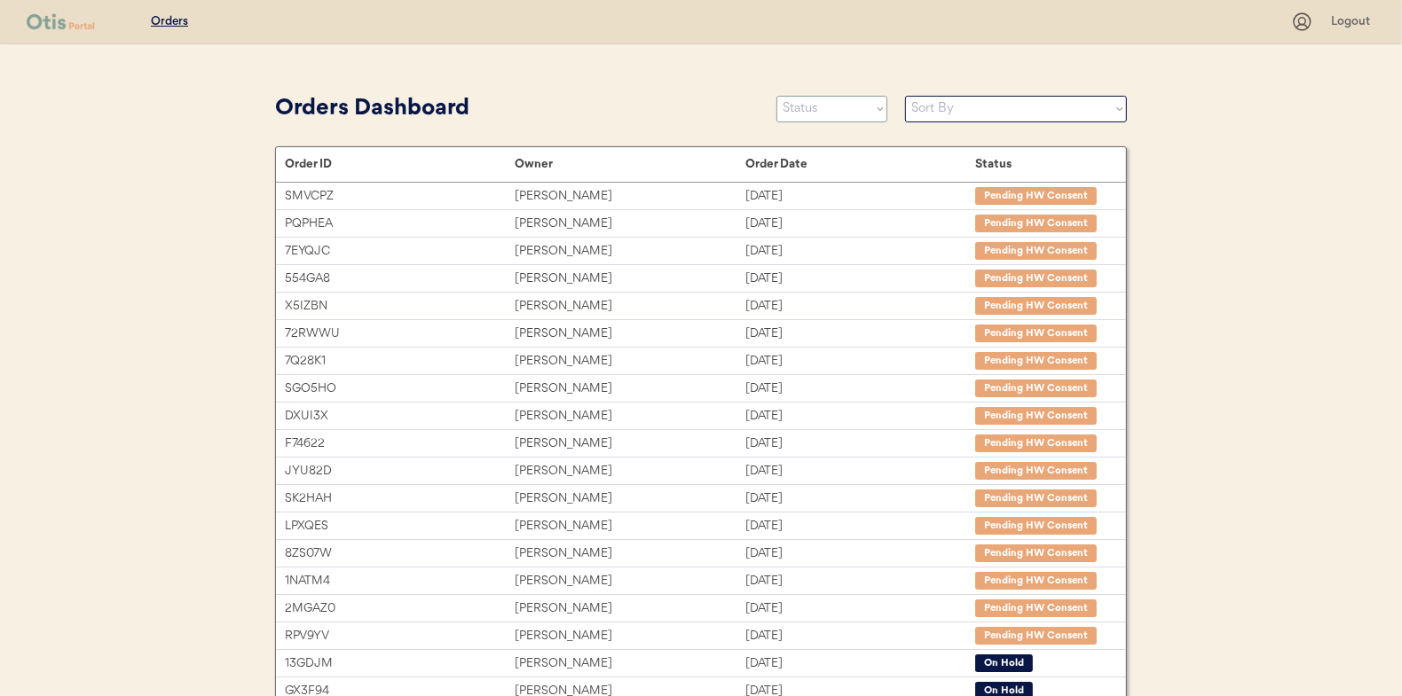
click at [803, 106] on select "Status On Hold New In Progress Complete Pending HW Consent Canceled" at bounding box center [831, 109] width 111 height 27
select select ""new""
click at [776, 96] on select "Status On Hold New In Progress Complete Pending HW Consent Canceled" at bounding box center [831, 109] width 111 height 27
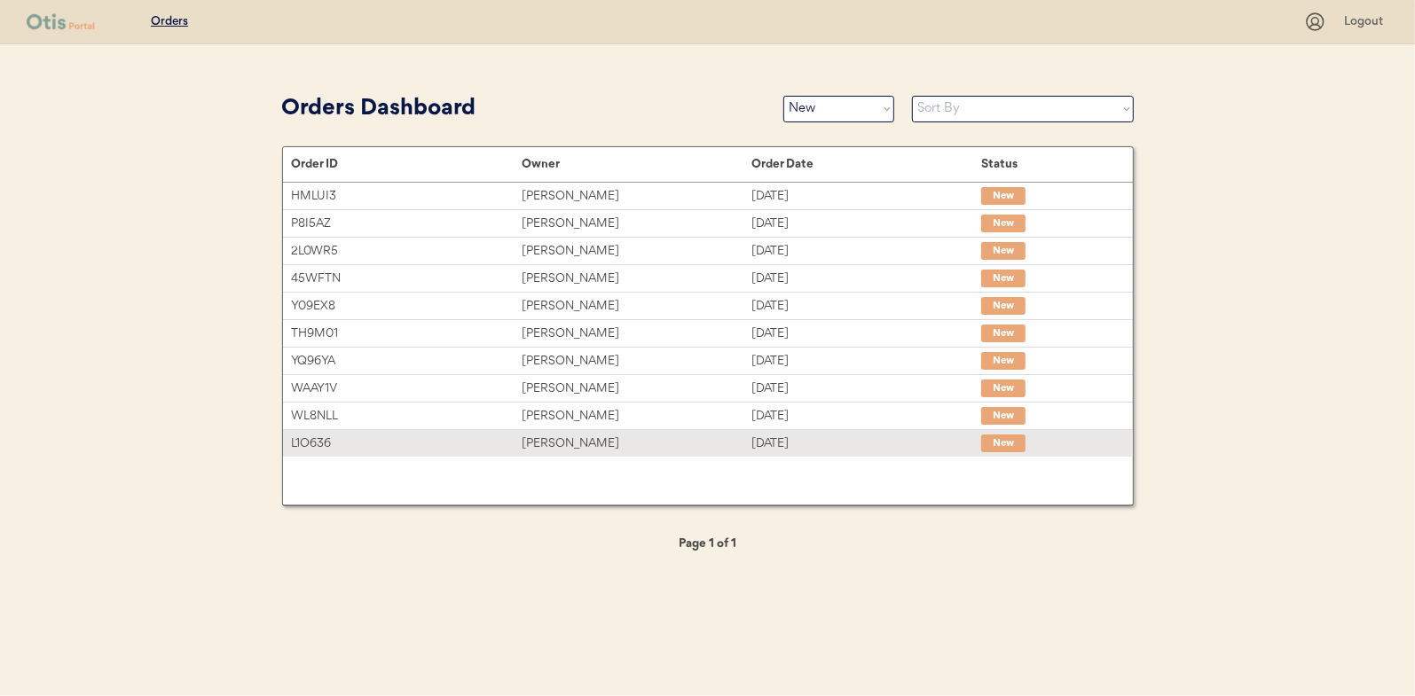
click at [567, 445] on div "[PERSON_NAME]" at bounding box center [637, 444] width 230 height 20
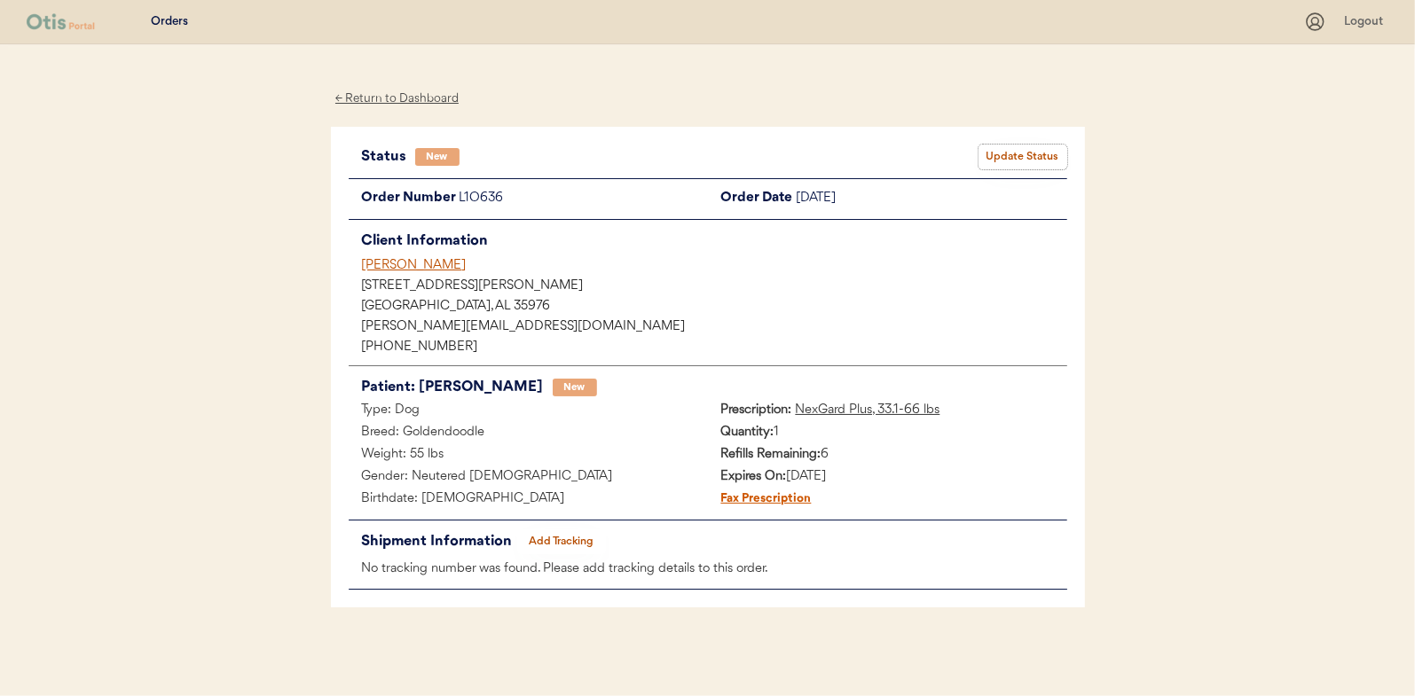
click at [1013, 152] on button "Update Status" at bounding box center [1023, 157] width 89 height 25
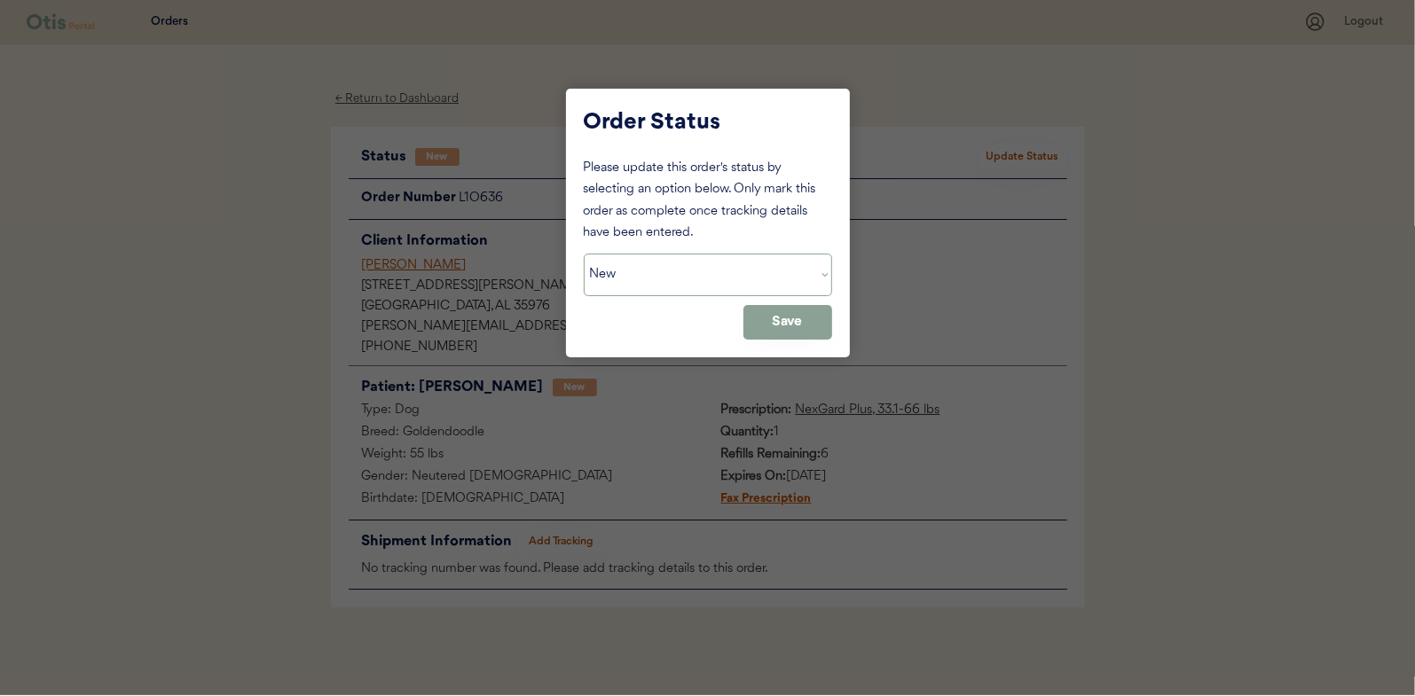
click at [673, 281] on select "Status On Hold New In Progress Complete Pending HW Consent Canceled" at bounding box center [708, 275] width 248 height 43
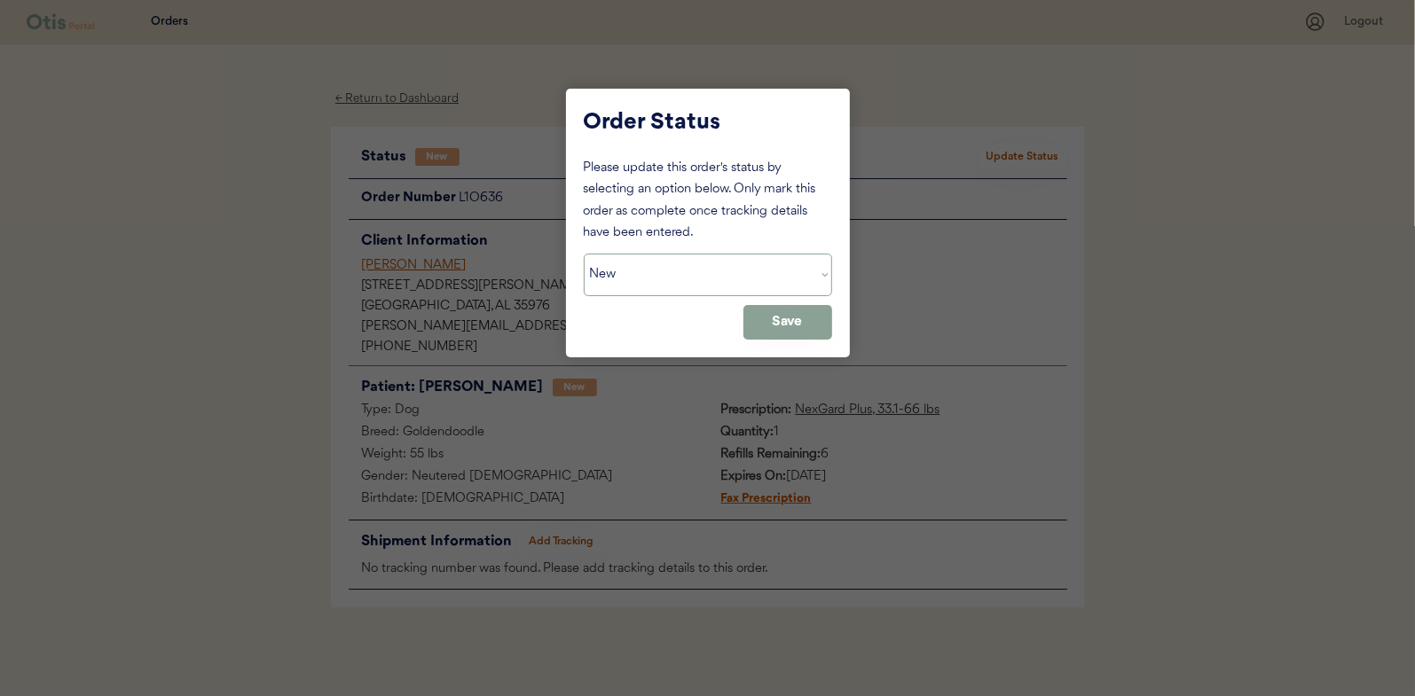
select select ""in_progress""
click at [584, 254] on select "Status On Hold New In Progress Complete Pending HW Consent Canceled" at bounding box center [708, 275] width 248 height 43
click at [790, 330] on button "Save" at bounding box center [787, 322] width 89 height 35
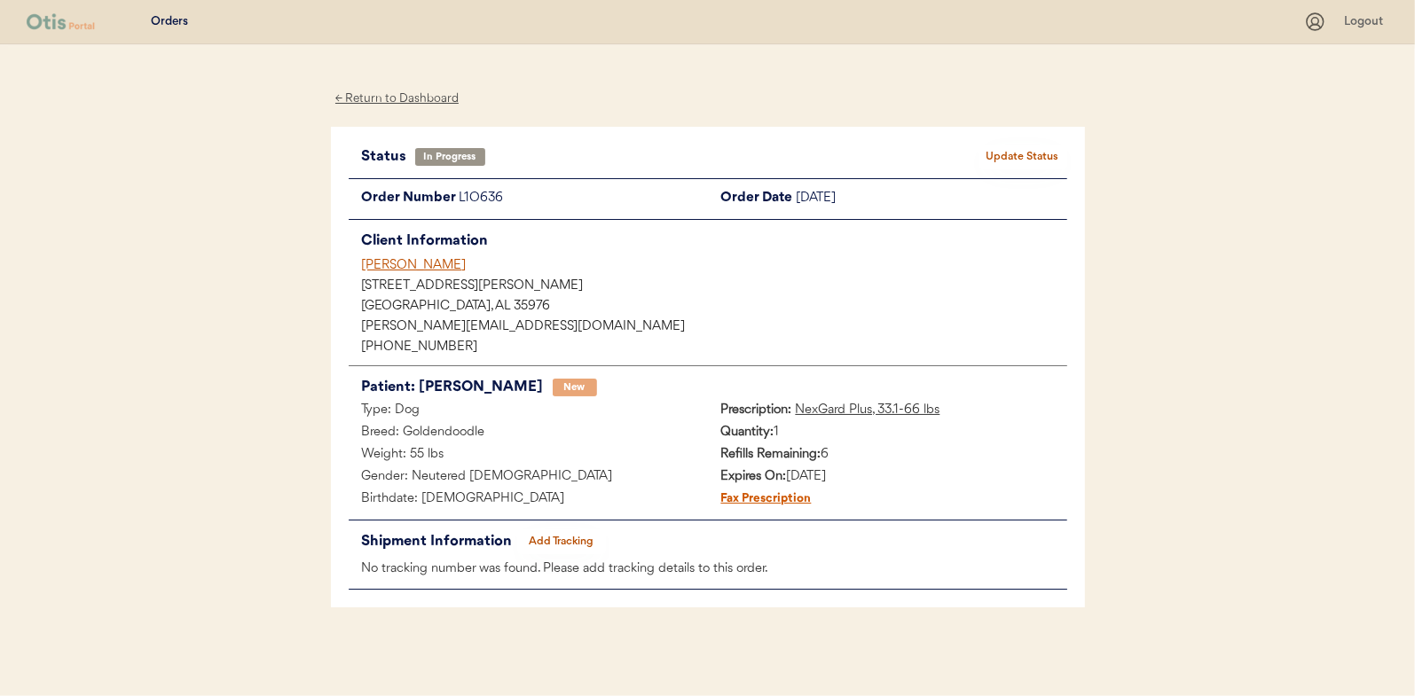
click at [377, 99] on div "← Return to Dashboard" at bounding box center [397, 99] width 133 height 20
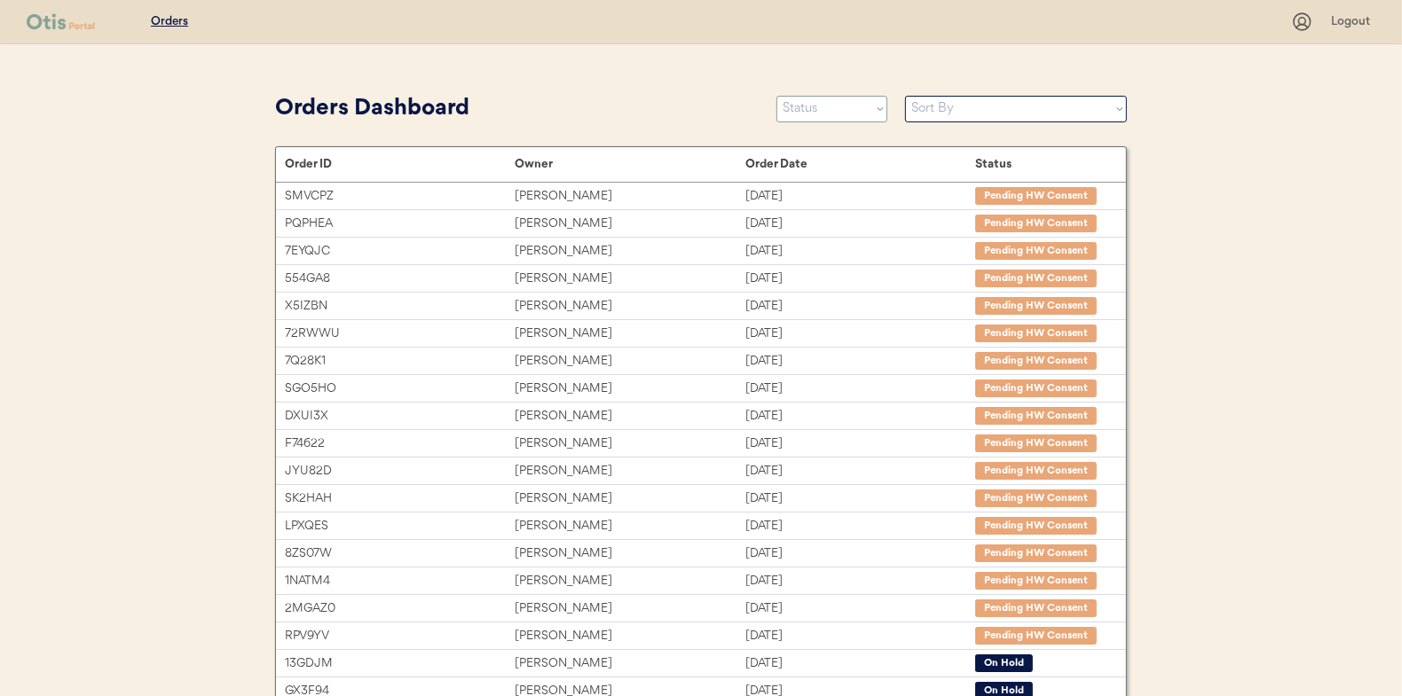
click at [800, 114] on select "Status On Hold New In Progress Complete Pending HW Consent Canceled" at bounding box center [831, 109] width 111 height 27
select select ""new""
click at [776, 96] on select "Status On Hold New In Progress Complete Pending HW Consent Canceled" at bounding box center [831, 109] width 111 height 27
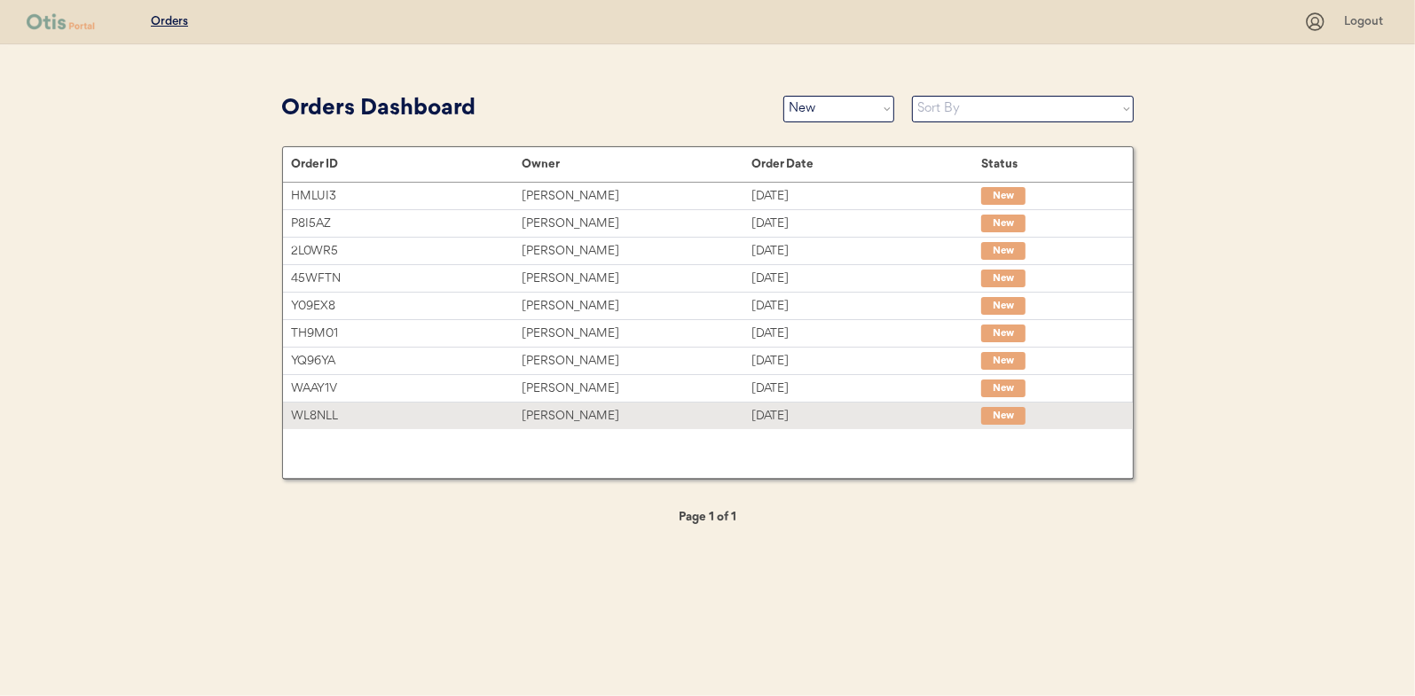
click at [547, 414] on div "Kendra Austin" at bounding box center [637, 416] width 230 height 20
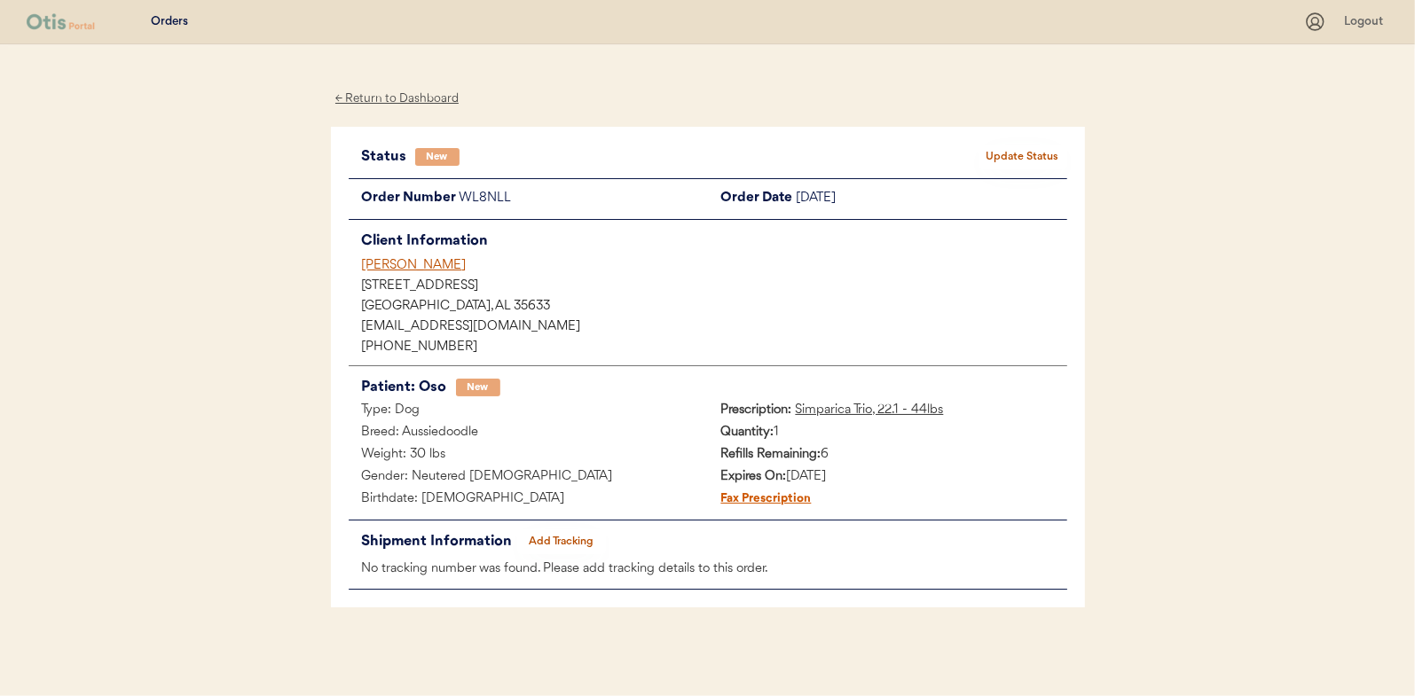
click at [1026, 163] on button "Update Status" at bounding box center [1023, 157] width 89 height 25
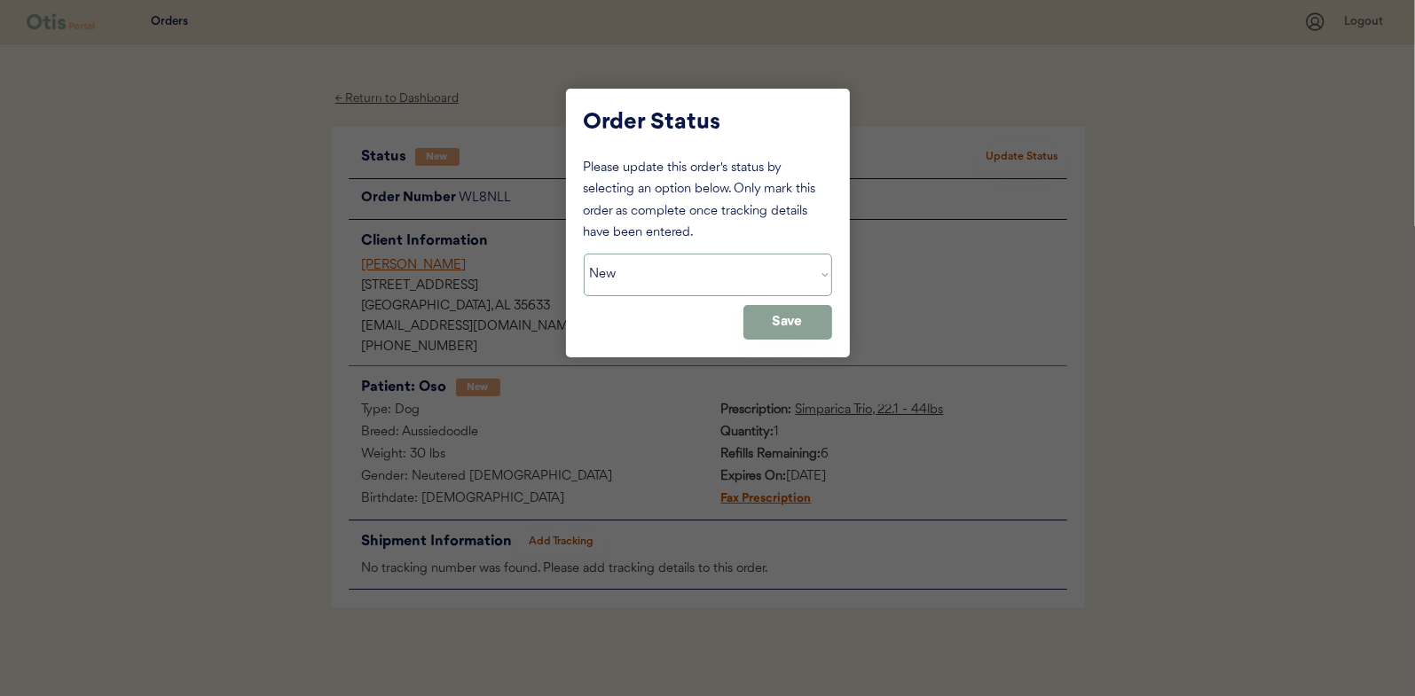
click at [637, 283] on select "Status On Hold New In Progress Complete Pending HW Consent Canceled" at bounding box center [708, 275] width 248 height 43
select select ""in_progress""
click at [584, 254] on select "Status On Hold New In Progress Complete Pending HW Consent Canceled" at bounding box center [708, 275] width 248 height 43
click at [815, 326] on button "Save" at bounding box center [787, 322] width 89 height 35
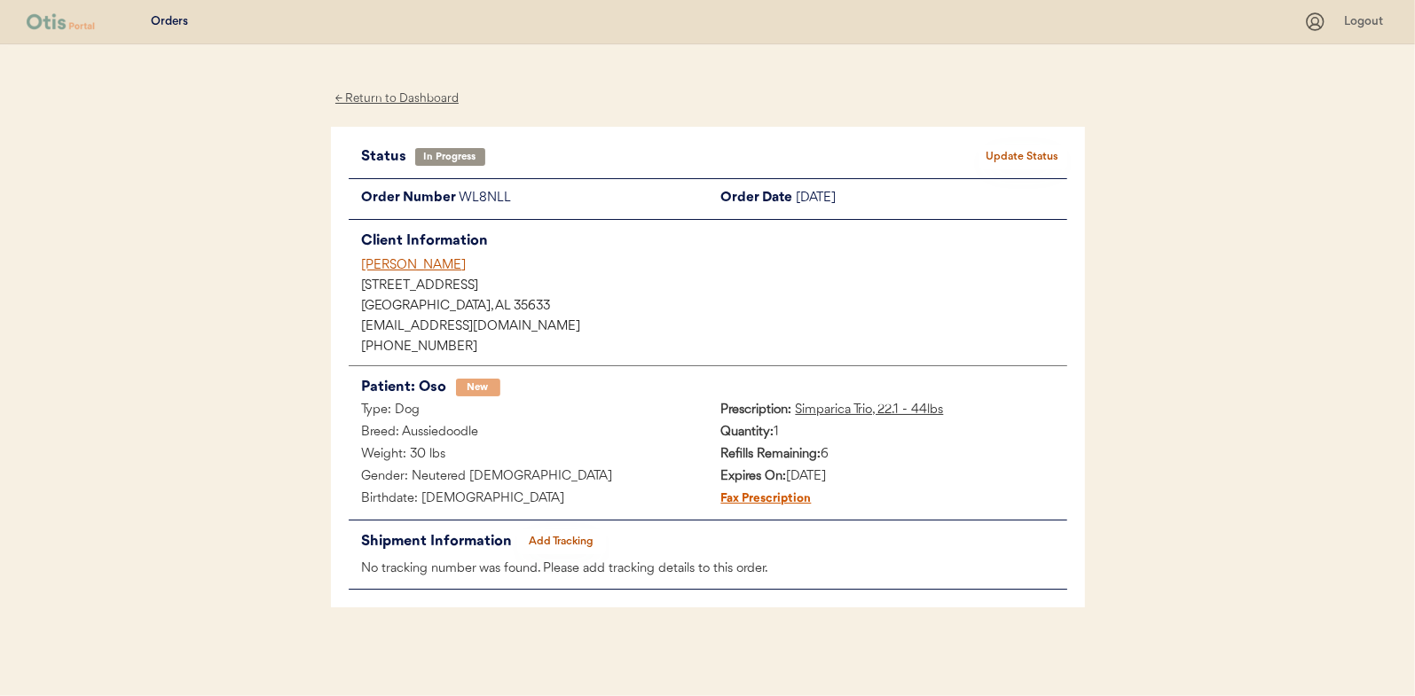
click at [409, 97] on div "← Return to Dashboard" at bounding box center [397, 99] width 133 height 20
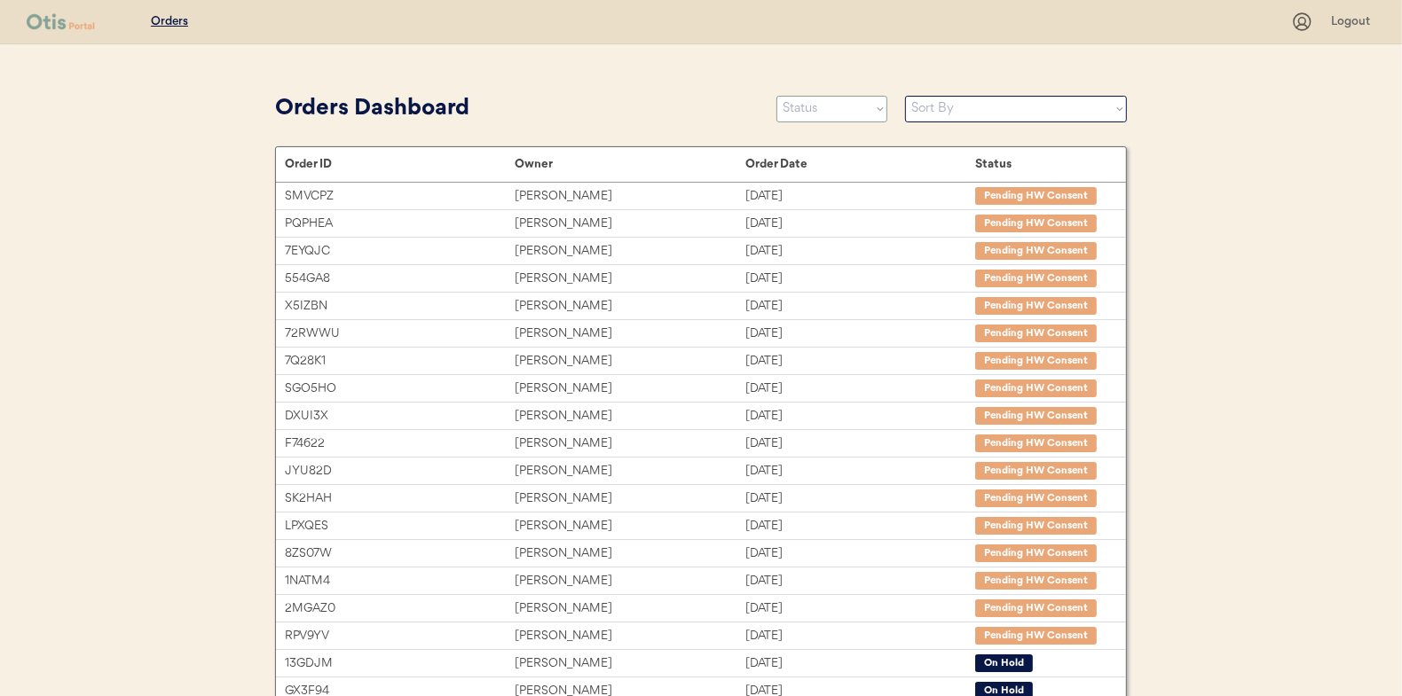
click at [833, 107] on select "Status On Hold New In Progress Complete Pending HW Consent Canceled" at bounding box center [831, 109] width 111 height 27
select select ""new""
click at [776, 96] on select "Status On Hold New In Progress Complete Pending HW Consent Canceled" at bounding box center [831, 109] width 111 height 27
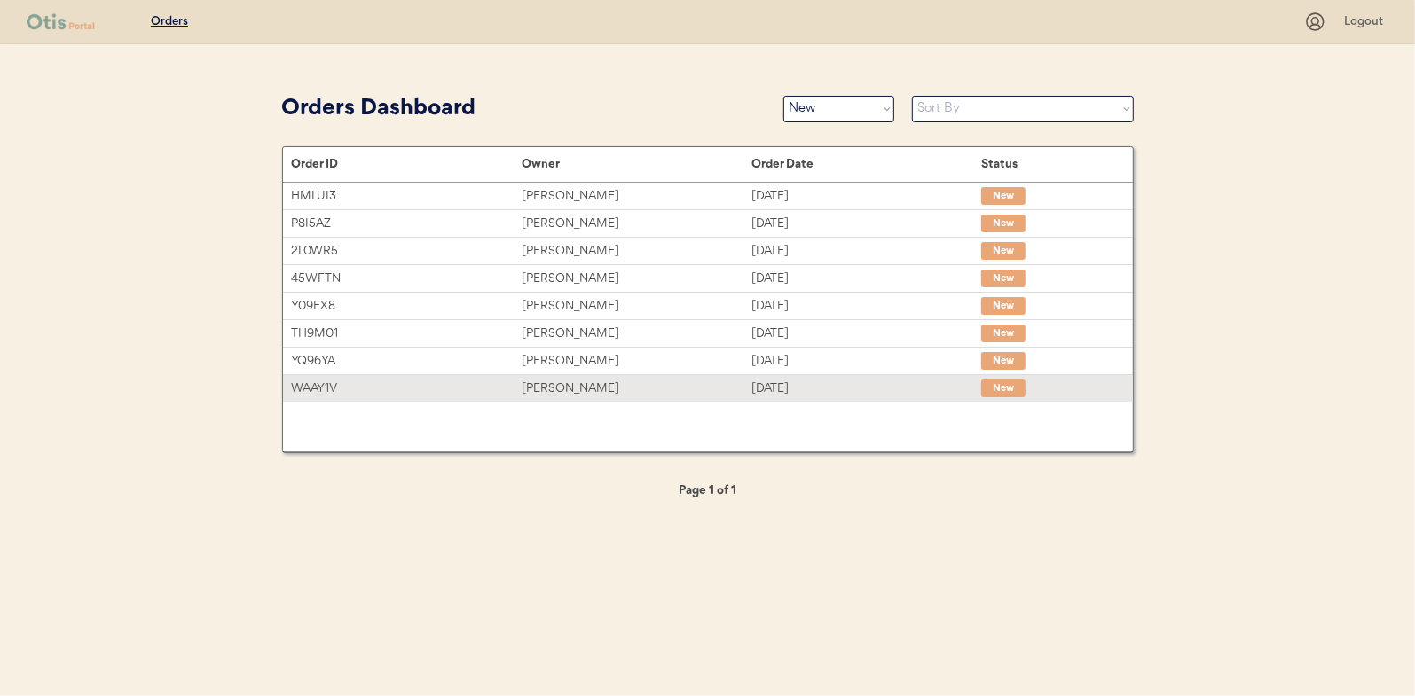
click at [574, 385] on div "Heather Bauby" at bounding box center [637, 389] width 230 height 20
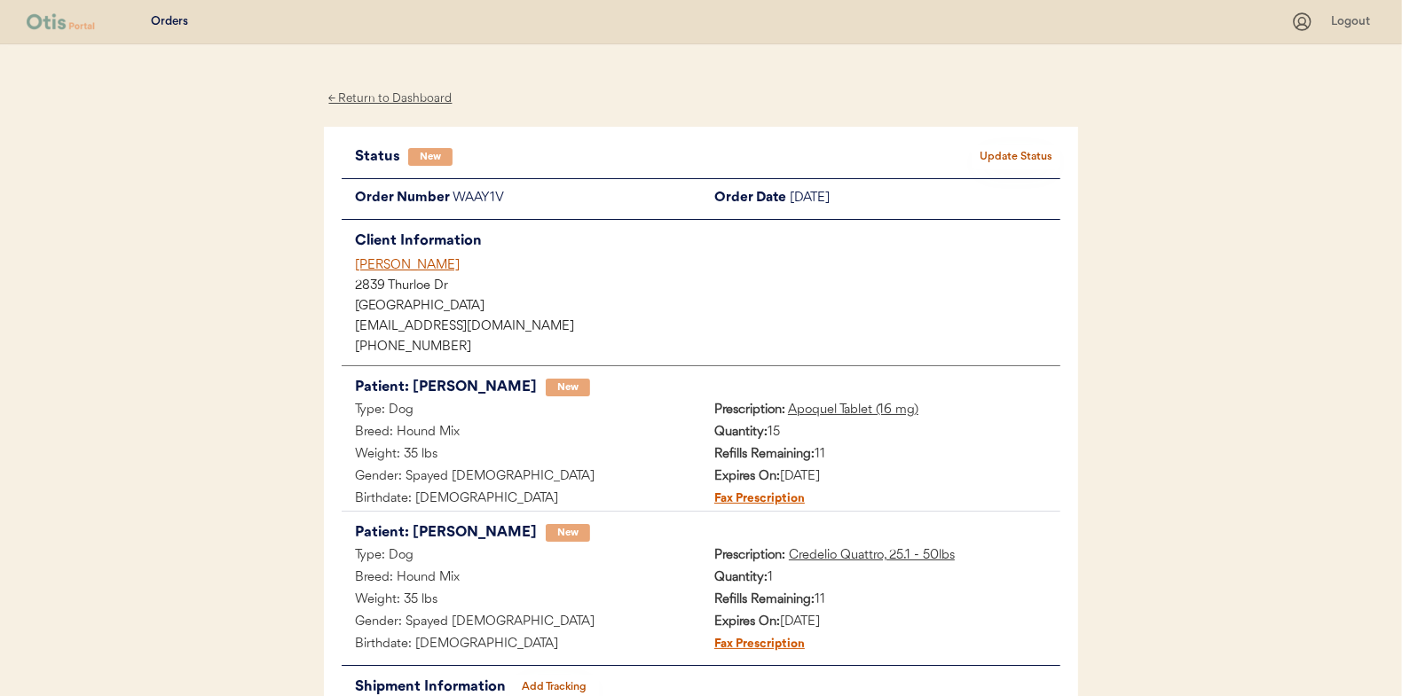
click at [1019, 149] on button "Update Status" at bounding box center [1015, 157] width 89 height 25
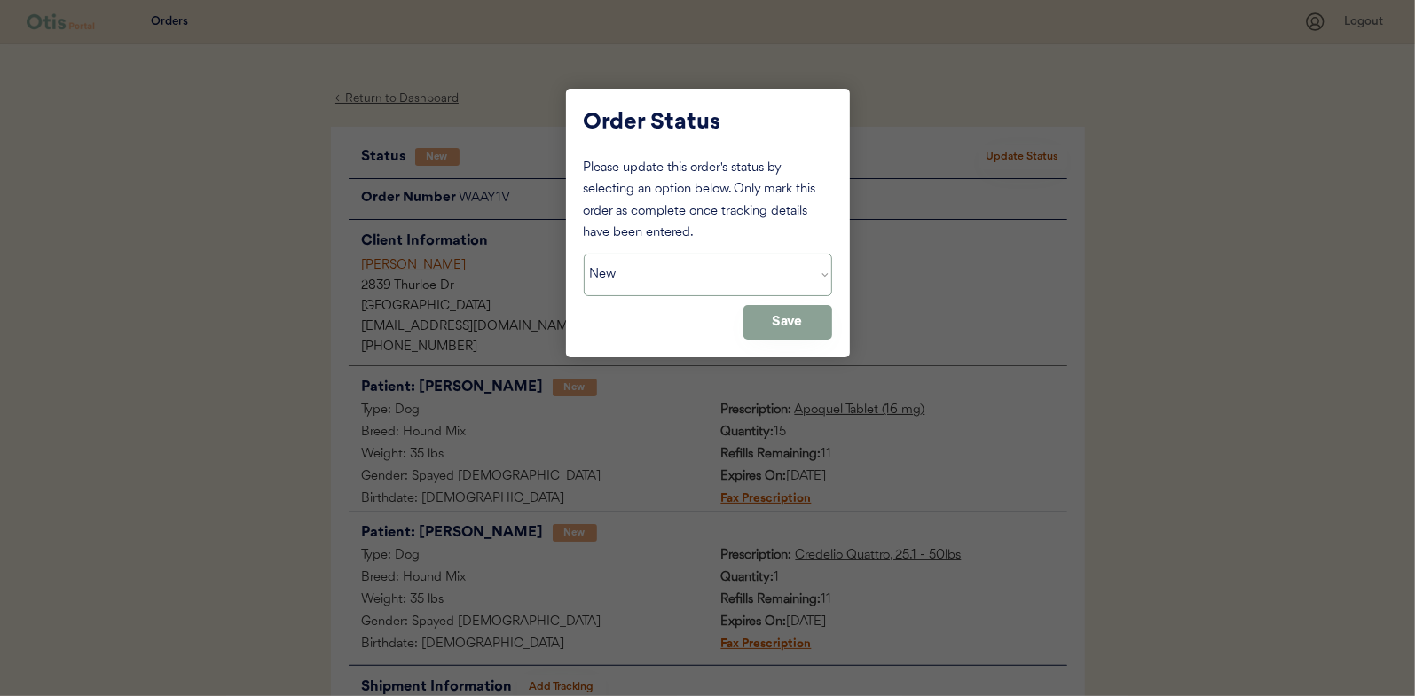
click at [618, 270] on select "Status On Hold New In Progress Complete Pending HW Consent Canceled" at bounding box center [708, 275] width 248 height 43
select select ""in_progress""
click at [584, 254] on select "Status On Hold New In Progress Complete Pending HW Consent Canceled" at bounding box center [708, 275] width 248 height 43
click at [776, 319] on button "Save" at bounding box center [787, 322] width 89 height 35
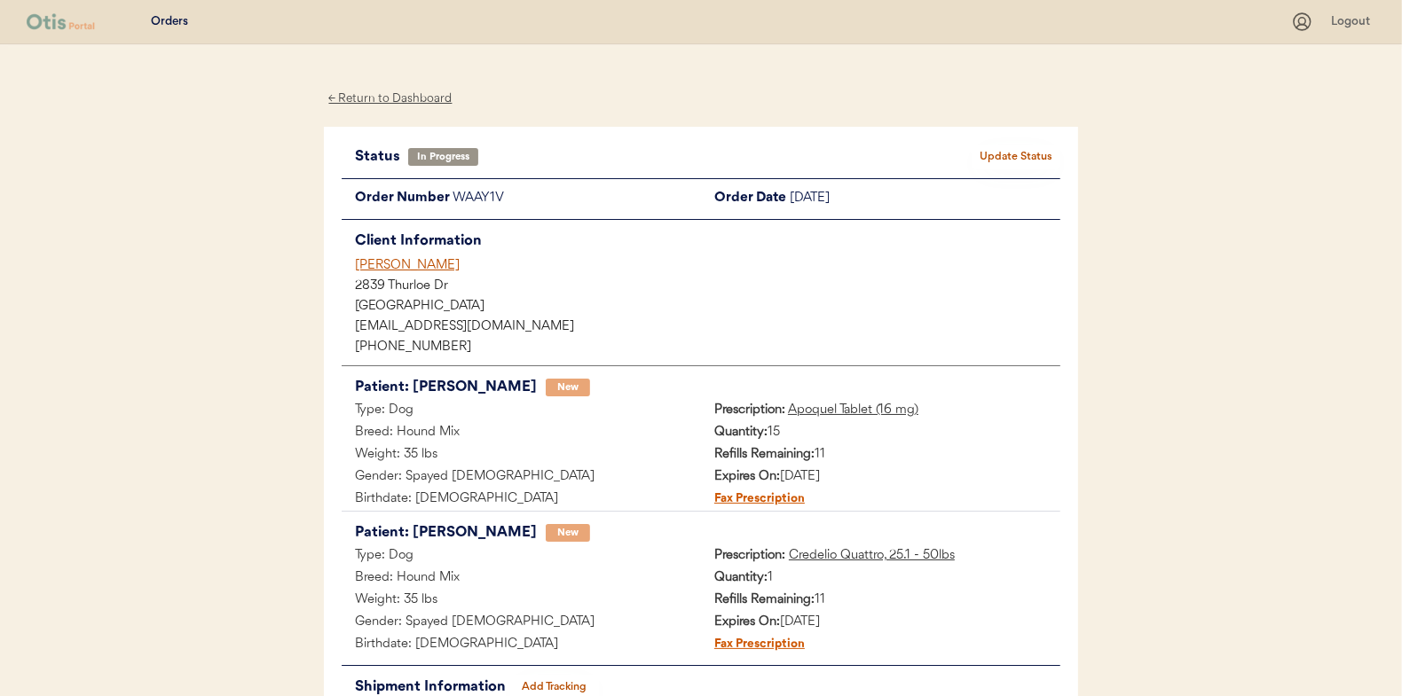
click at [384, 92] on div "← Return to Dashboard" at bounding box center [390, 99] width 133 height 20
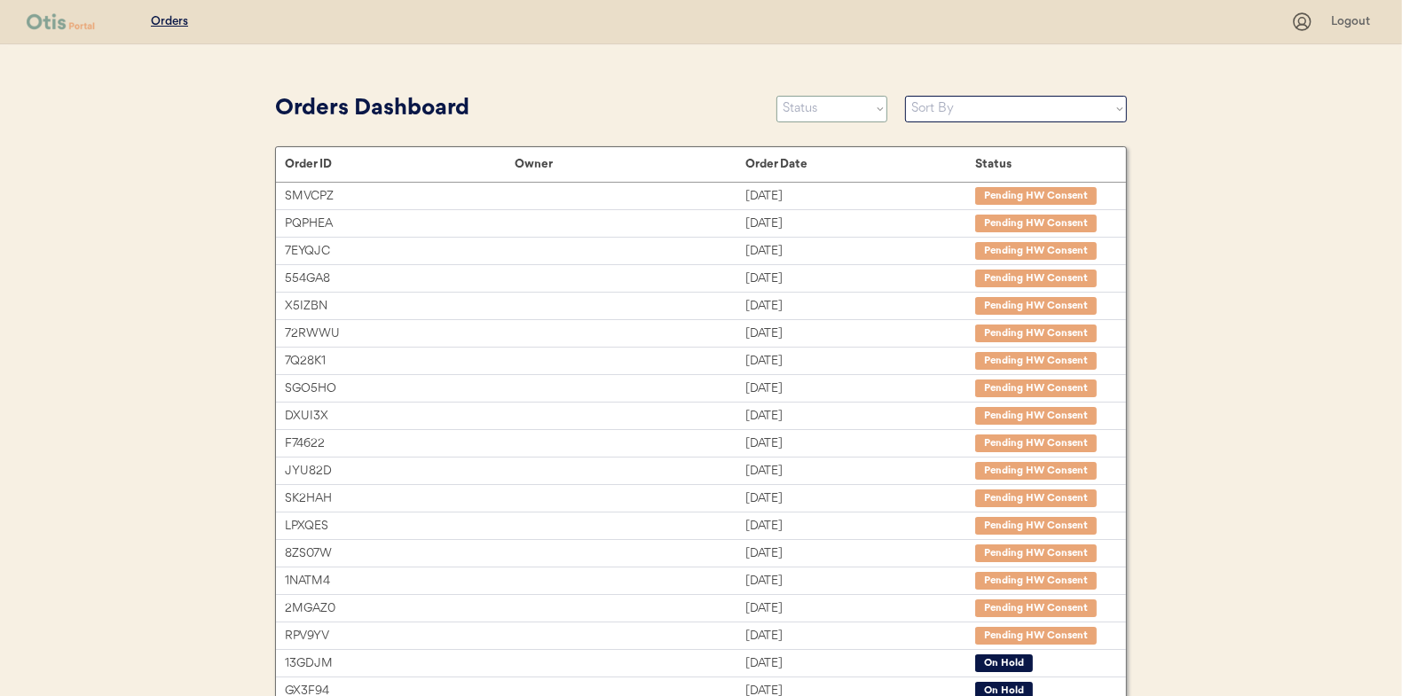
click at [822, 108] on select "Status On Hold New In Progress Complete Pending HW Consent Canceled" at bounding box center [831, 109] width 111 height 27
select select ""new""
click at [776, 96] on select "Status On Hold New In Progress Complete Pending HW Consent Canceled" at bounding box center [831, 109] width 111 height 27
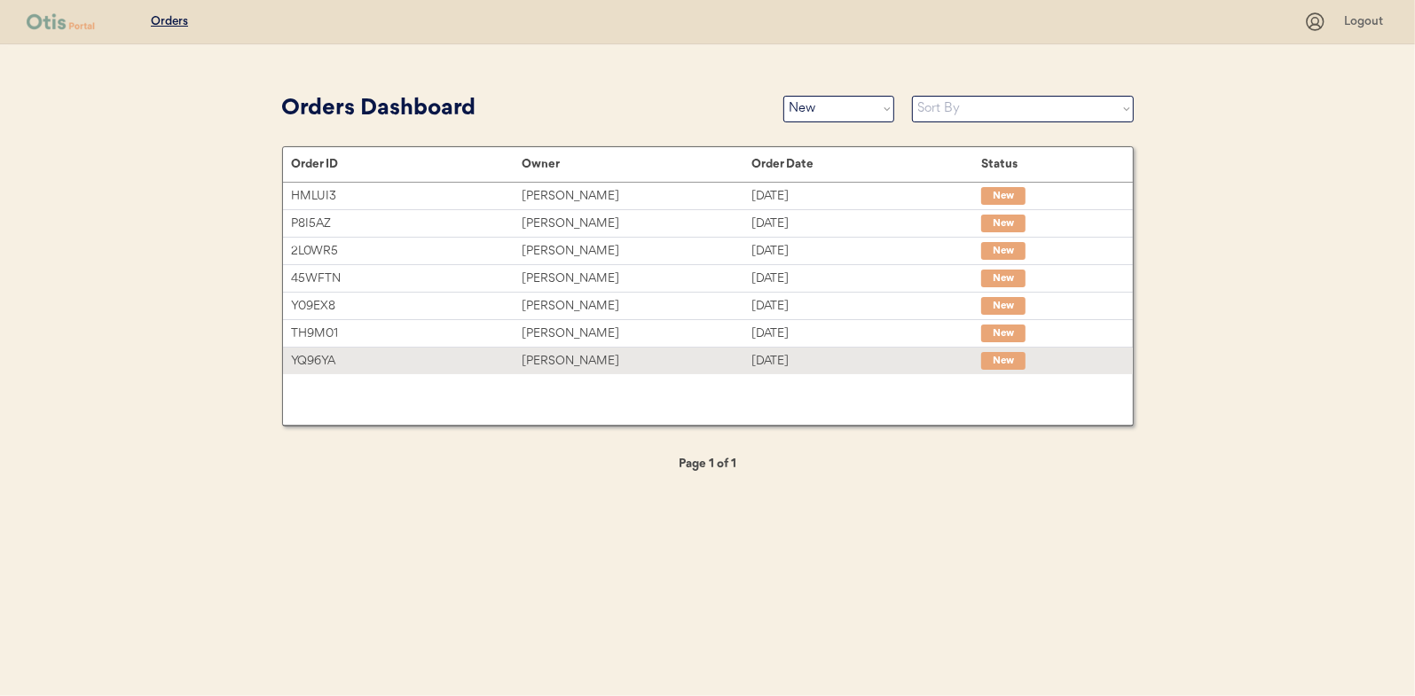
click at [460, 351] on div "YQ96YA" at bounding box center [407, 361] width 230 height 20
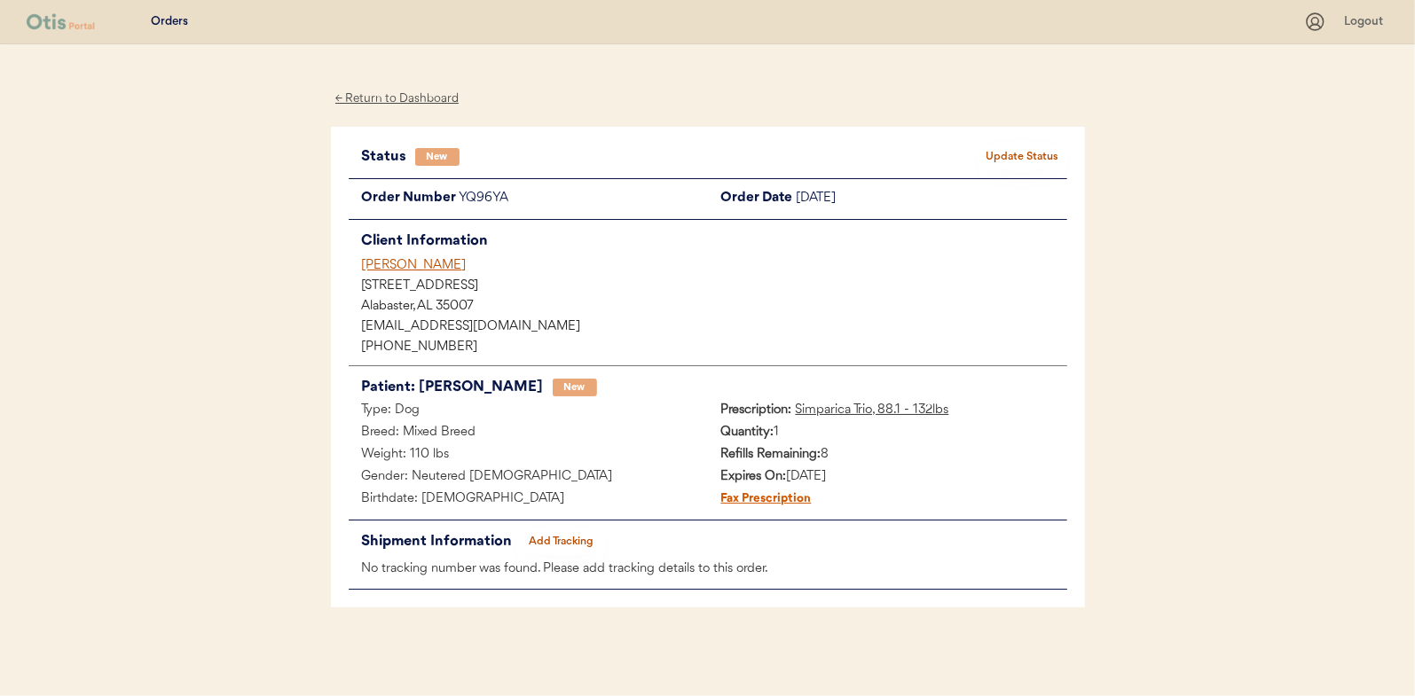
click at [1013, 158] on button "Update Status" at bounding box center [1023, 157] width 89 height 25
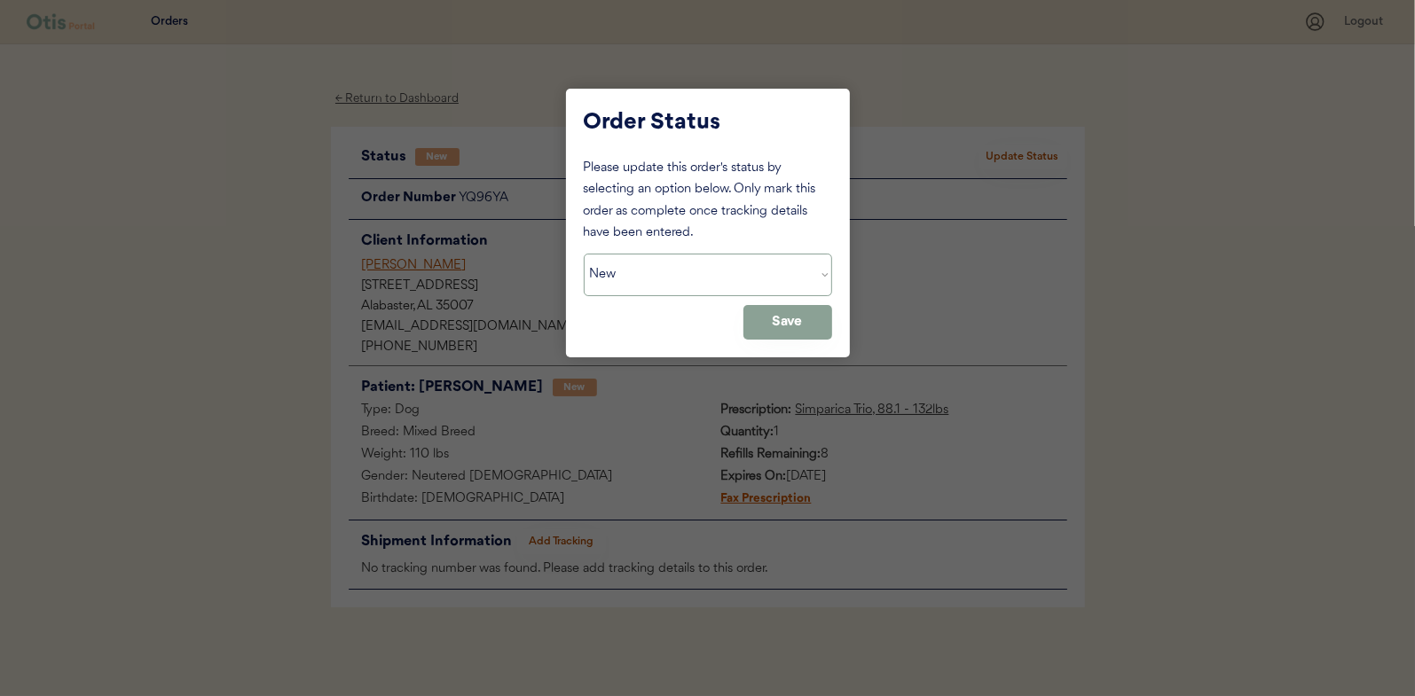
click at [615, 266] on select "Status On Hold New In Progress Complete Pending HW Consent Canceled" at bounding box center [708, 275] width 248 height 43
select select ""in_progress""
click at [584, 254] on select "Status On Hold New In Progress Complete Pending HW Consent Canceled" at bounding box center [708, 275] width 248 height 43
click at [791, 319] on button "Save" at bounding box center [787, 322] width 89 height 35
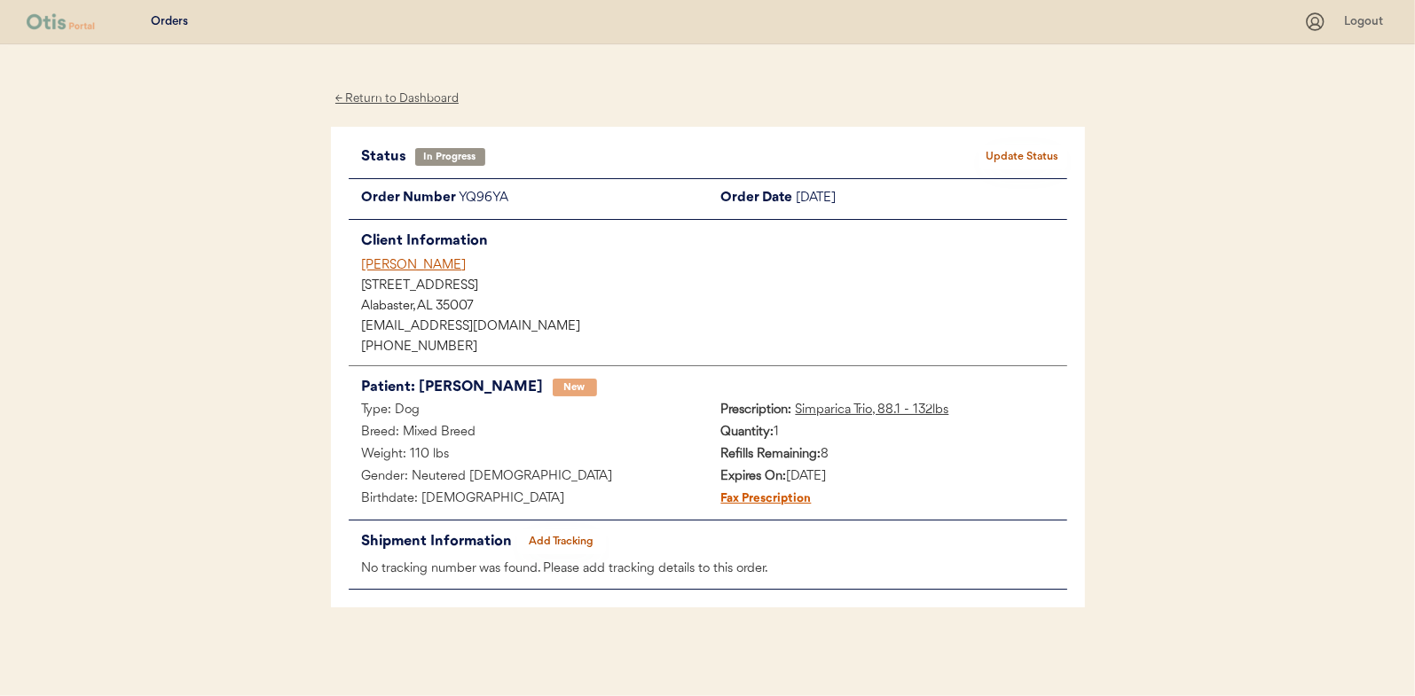
click at [385, 94] on div "← Return to Dashboard" at bounding box center [397, 99] width 133 height 20
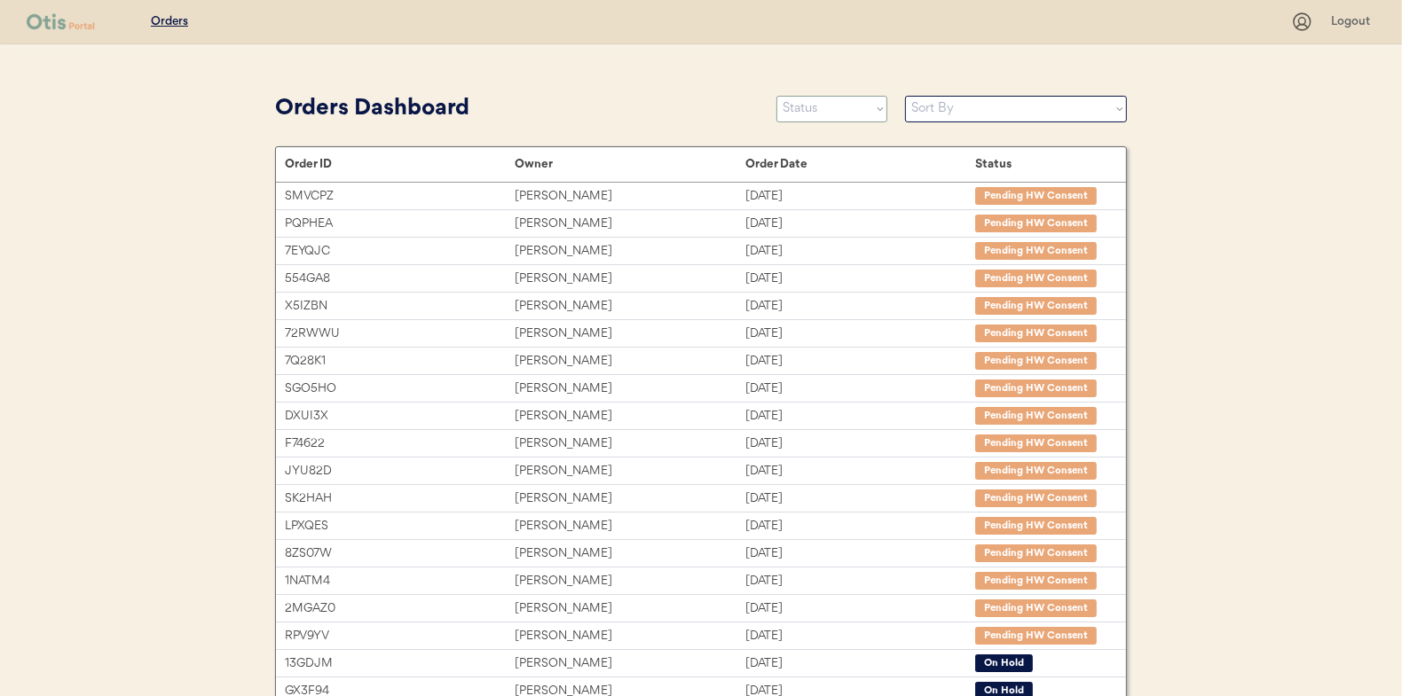
click at [798, 111] on select "Status On Hold New In Progress Complete Pending HW Consent Canceled" at bounding box center [831, 109] width 111 height 27
select select ""new""
click at [776, 96] on select "Status On Hold New In Progress Complete Pending HW Consent Canceled" at bounding box center [831, 109] width 111 height 27
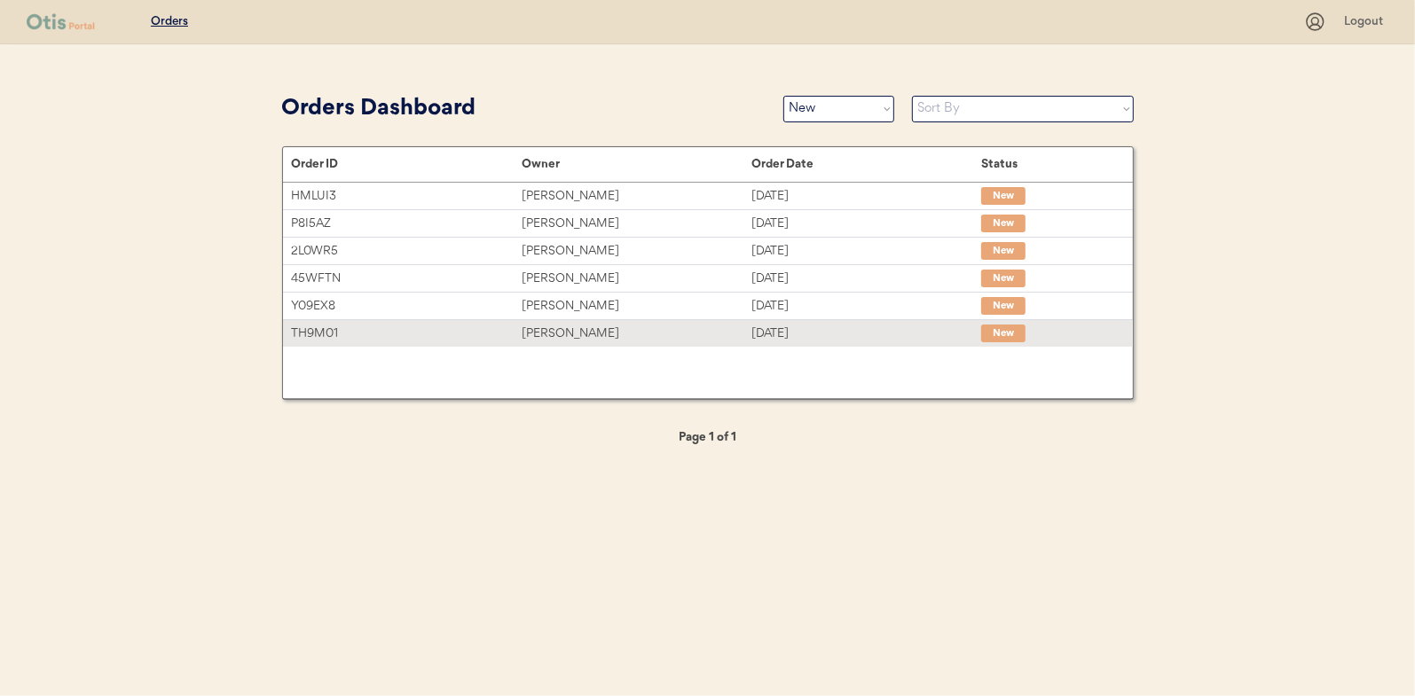
click at [570, 335] on div "Robyn Hammond" at bounding box center [637, 334] width 230 height 20
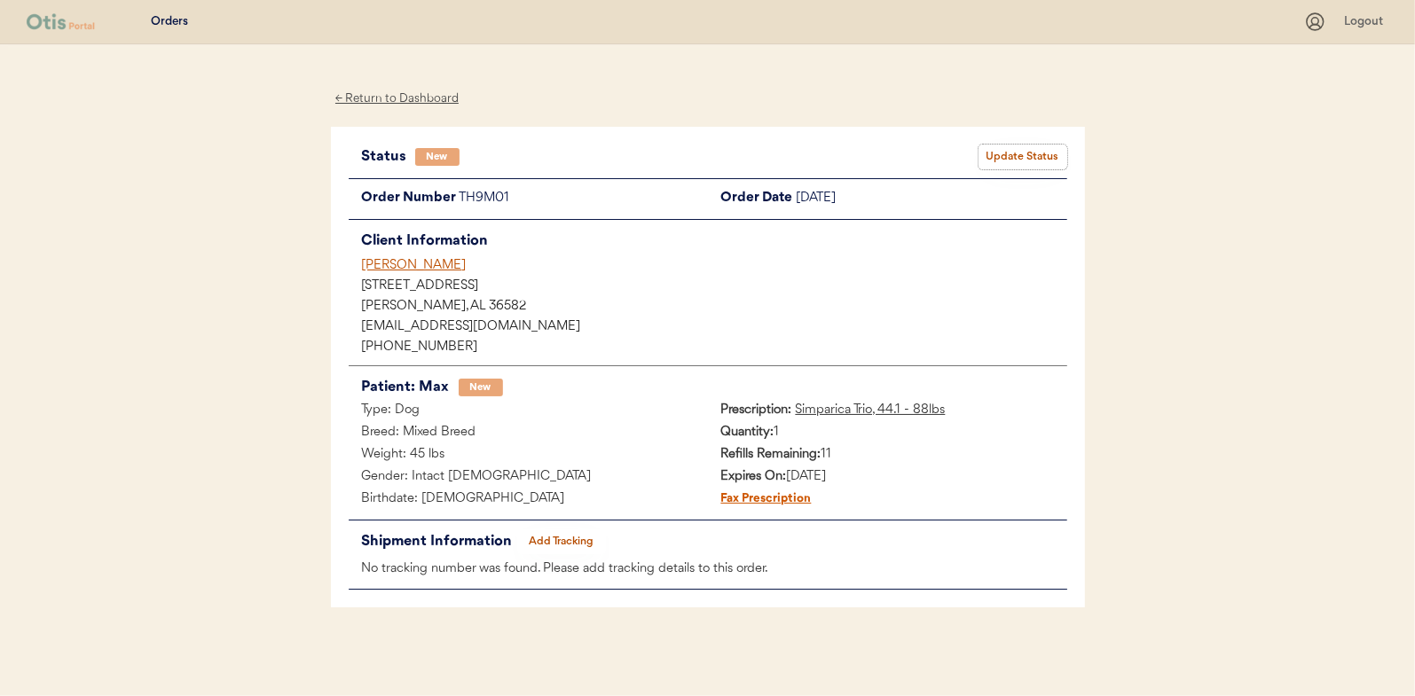
click at [1013, 156] on button "Update Status" at bounding box center [1023, 157] width 89 height 25
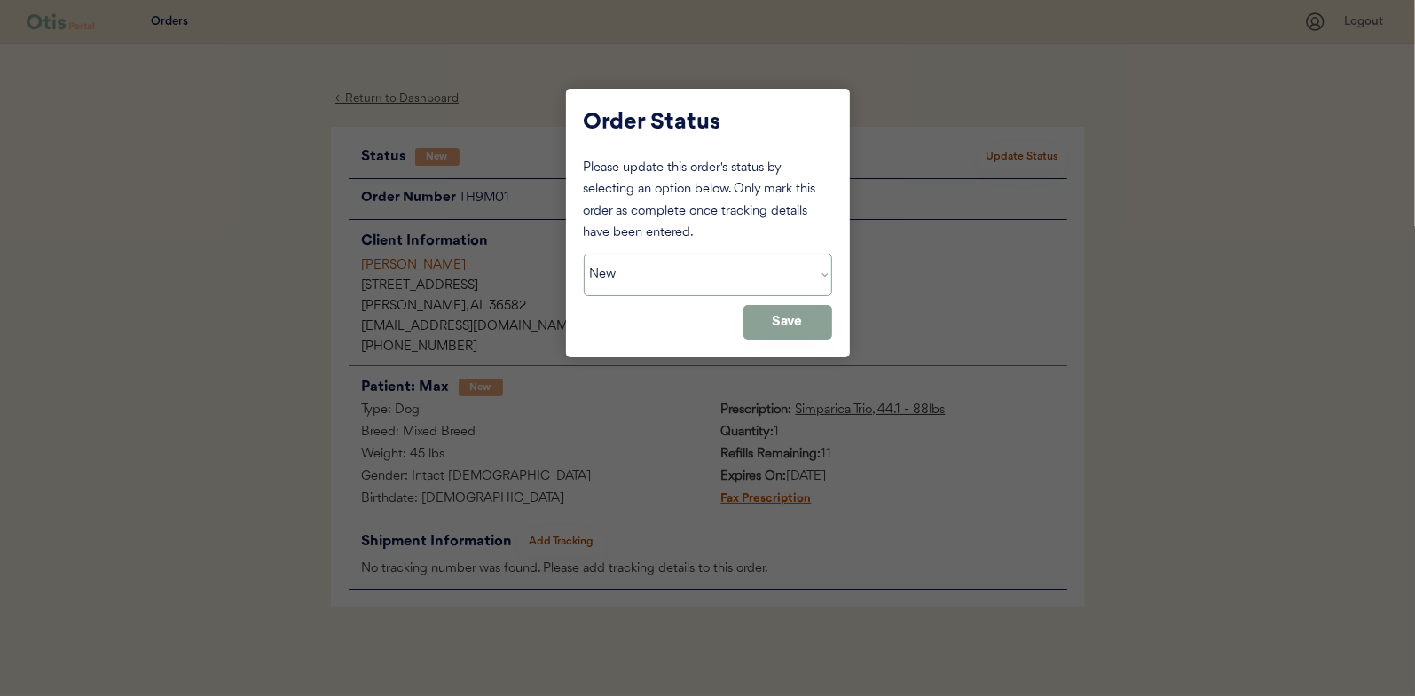
click at [613, 278] on select "Status On Hold New In Progress Complete Pending HW Consent Canceled" at bounding box center [708, 275] width 248 height 43
select select ""in_progress""
click at [584, 254] on select "Status On Hold New In Progress Complete Pending HW Consent Canceled" at bounding box center [708, 275] width 248 height 43
click at [786, 325] on button "Save" at bounding box center [787, 322] width 89 height 35
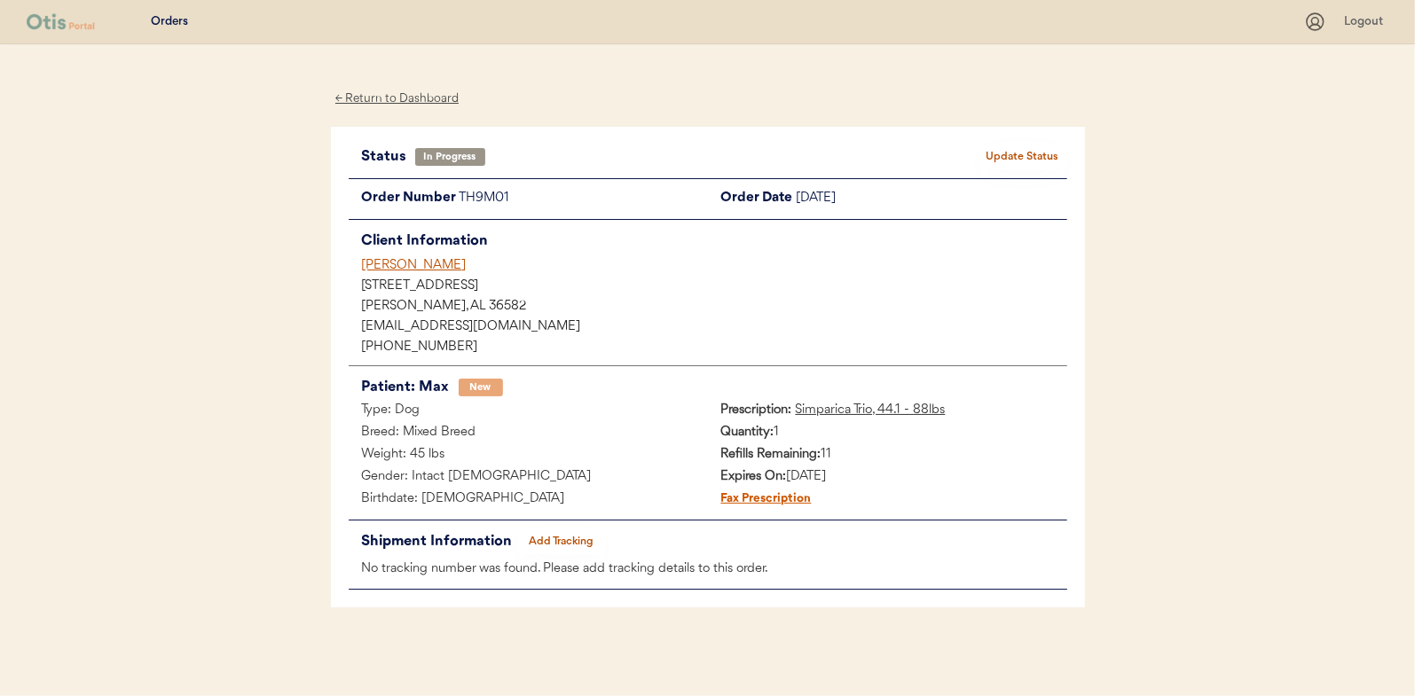
click at [407, 99] on div "← Return to Dashboard" at bounding box center [397, 99] width 133 height 20
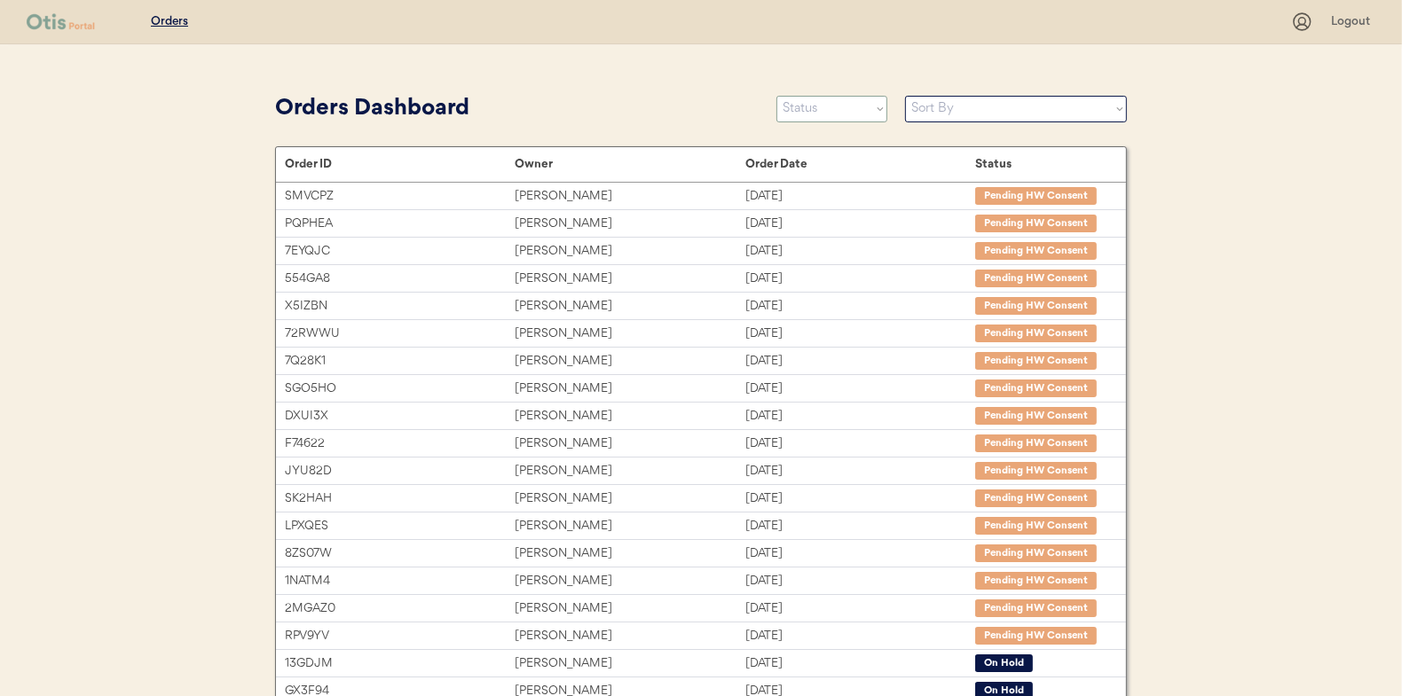
click at [807, 117] on select "Status On Hold New In Progress Complete Pending HW Consent Canceled" at bounding box center [831, 109] width 111 height 27
select select ""new""
click at [776, 96] on select "Status On Hold New In Progress Complete Pending HW Consent Canceled" at bounding box center [831, 109] width 111 height 27
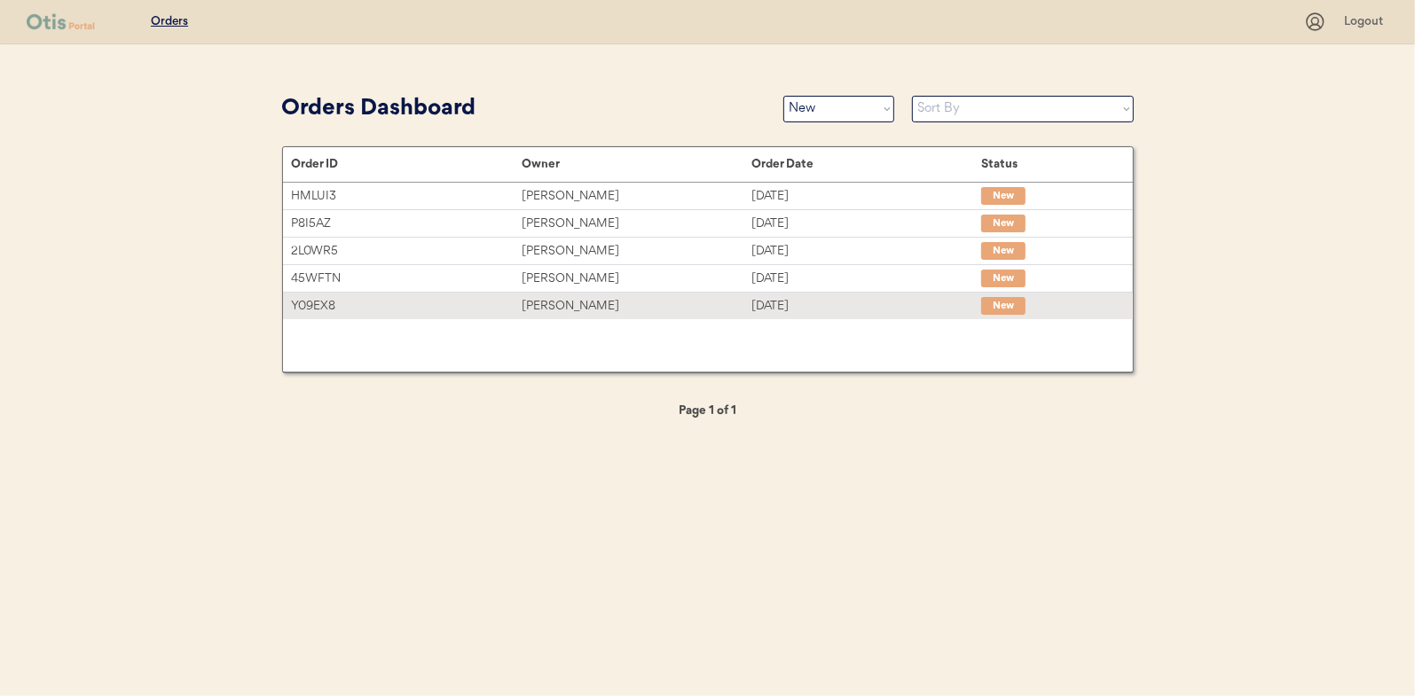
click at [548, 307] on div "Rebecca Simmons" at bounding box center [637, 306] width 230 height 20
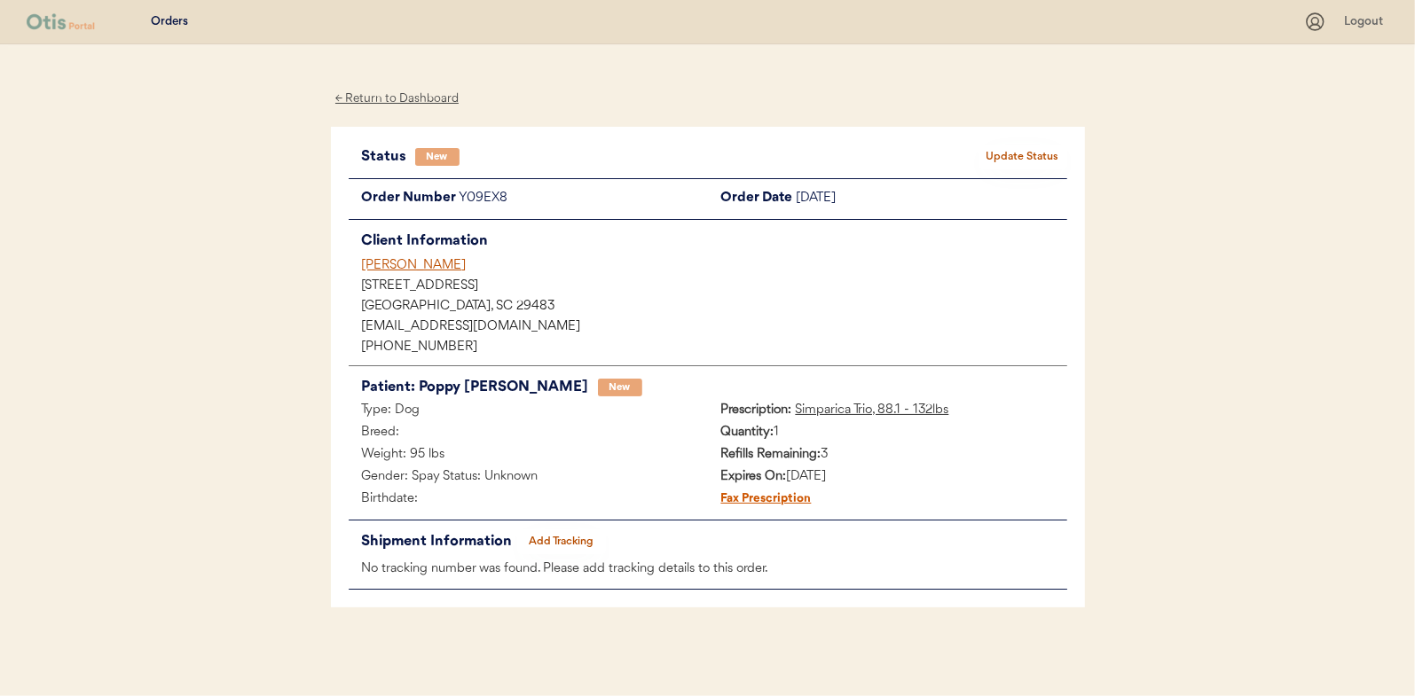
click at [1025, 153] on button "Update Status" at bounding box center [1023, 157] width 89 height 25
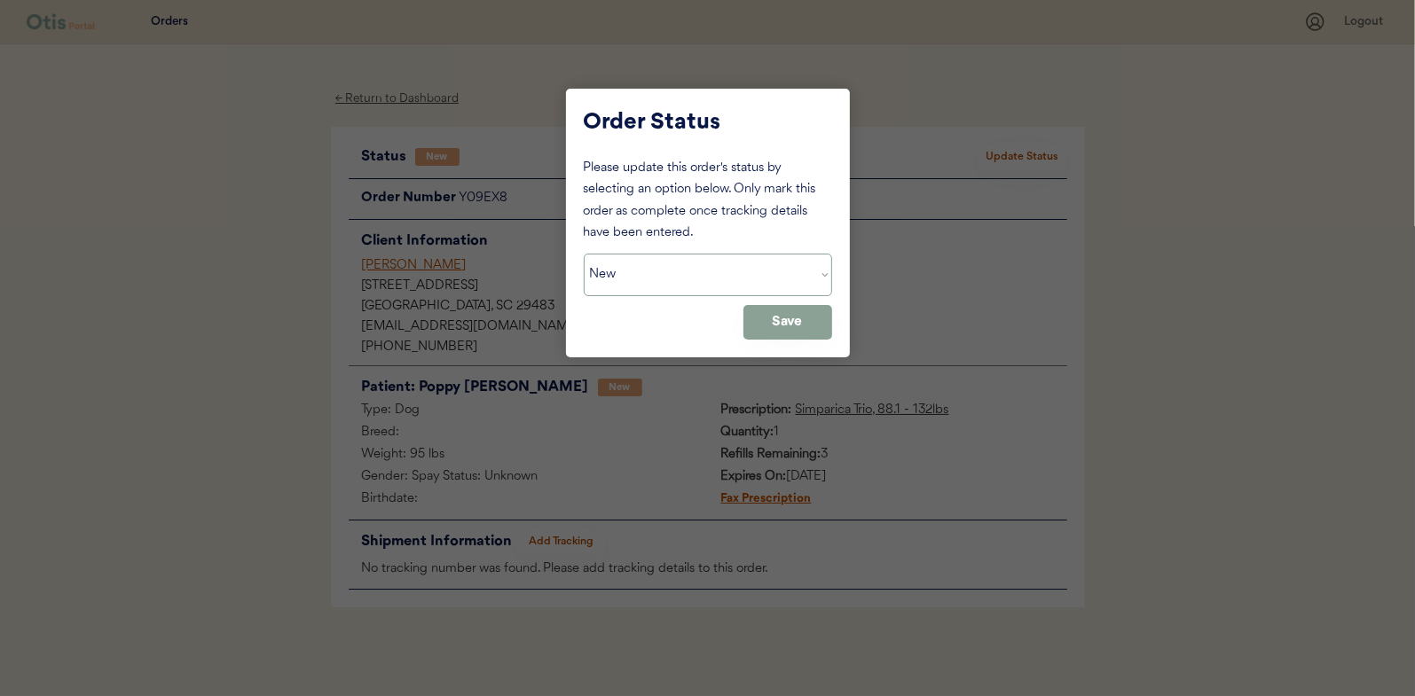
click at [628, 266] on select "Status On Hold New In Progress Complete Pending HW Consent Canceled" at bounding box center [708, 275] width 248 height 43
select select ""in_progress""
click at [584, 254] on select "Status On Hold New In Progress Complete Pending HW Consent Canceled" at bounding box center [708, 275] width 248 height 43
click at [781, 317] on button "Save" at bounding box center [787, 322] width 89 height 35
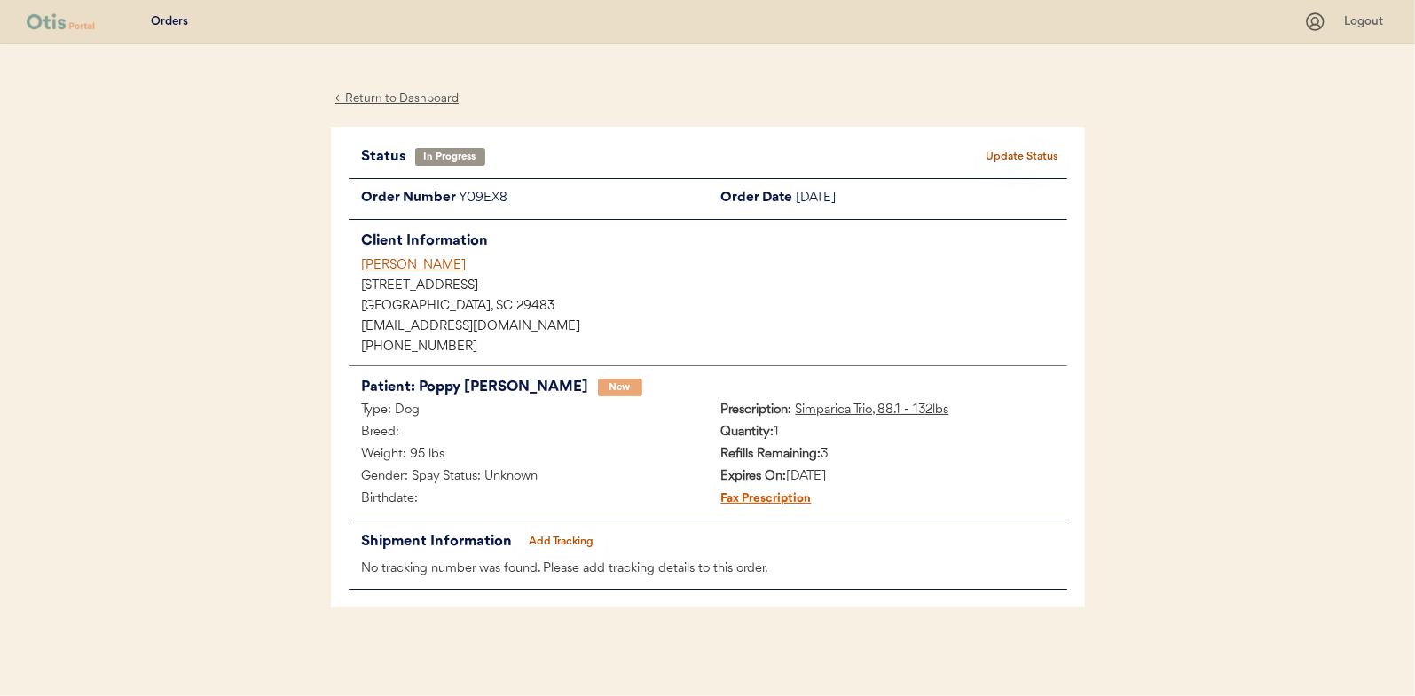
click at [406, 101] on div "← Return to Dashboard" at bounding box center [397, 99] width 133 height 20
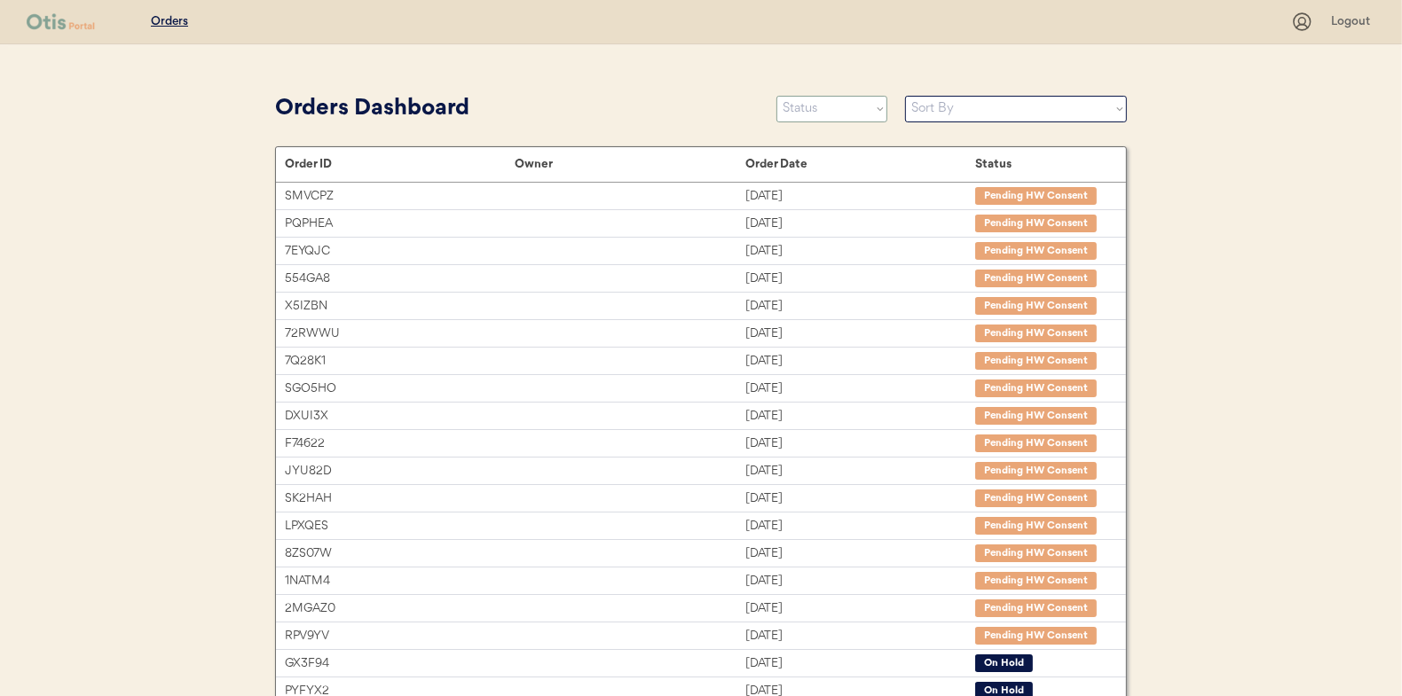
click at [822, 109] on select "Status On Hold New In Progress Complete Pending HW Consent Canceled" at bounding box center [831, 109] width 111 height 27
select select ""new""
click at [776, 96] on select "Status On Hold New In Progress Complete Pending HW Consent Canceled" at bounding box center [831, 109] width 111 height 27
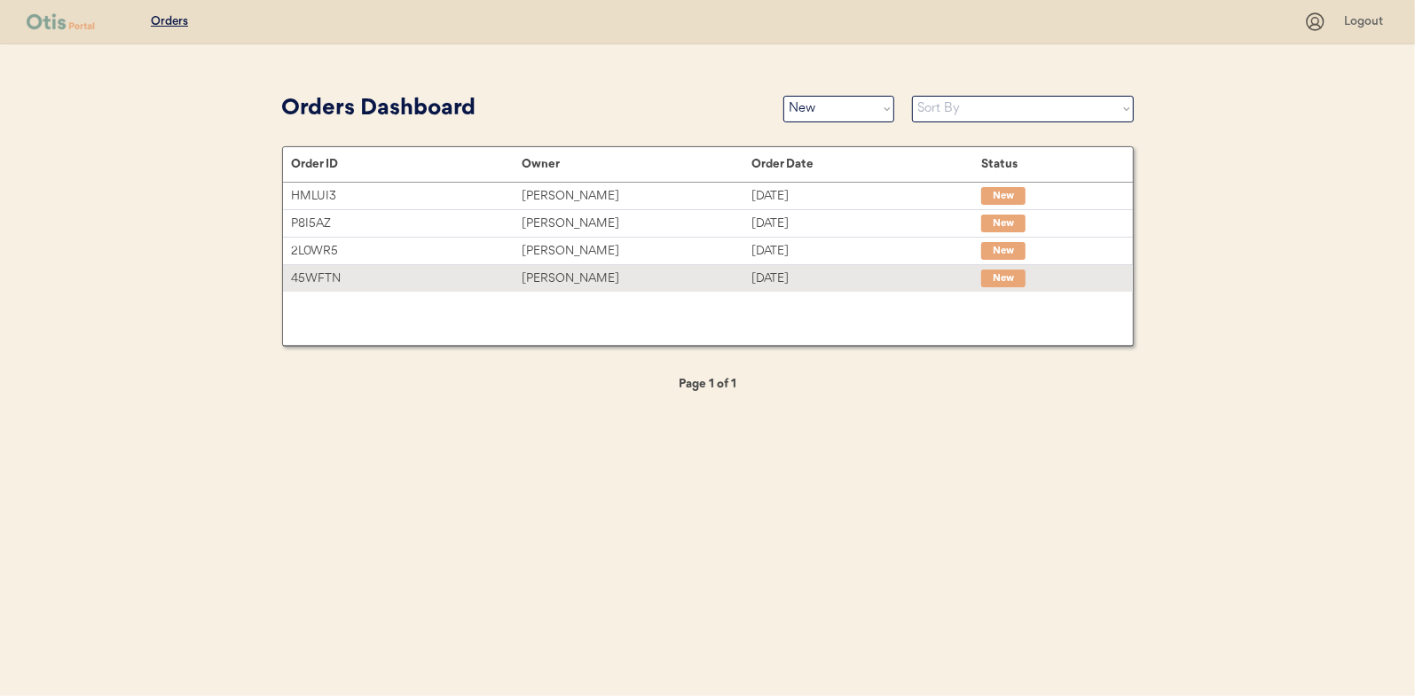
click at [777, 272] on div "[DATE]" at bounding box center [866, 279] width 230 height 20
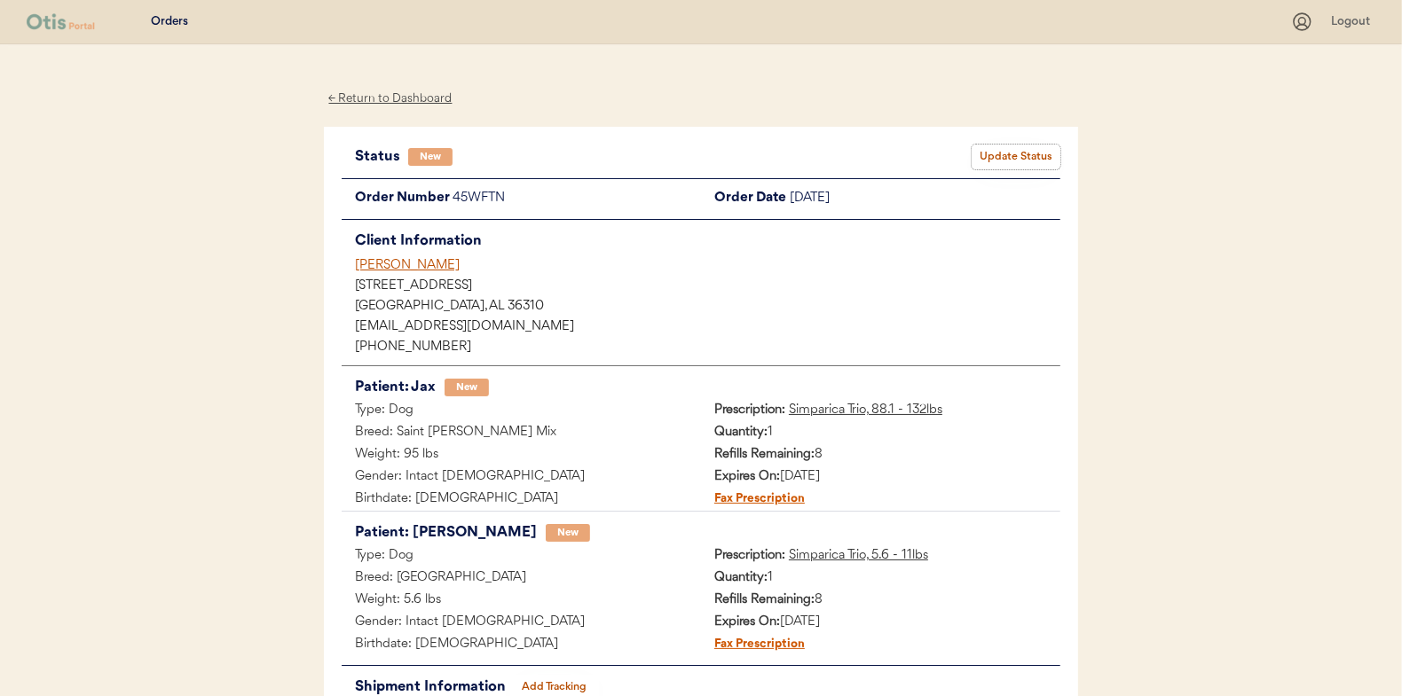
click at [995, 149] on button "Update Status" at bounding box center [1015, 157] width 89 height 25
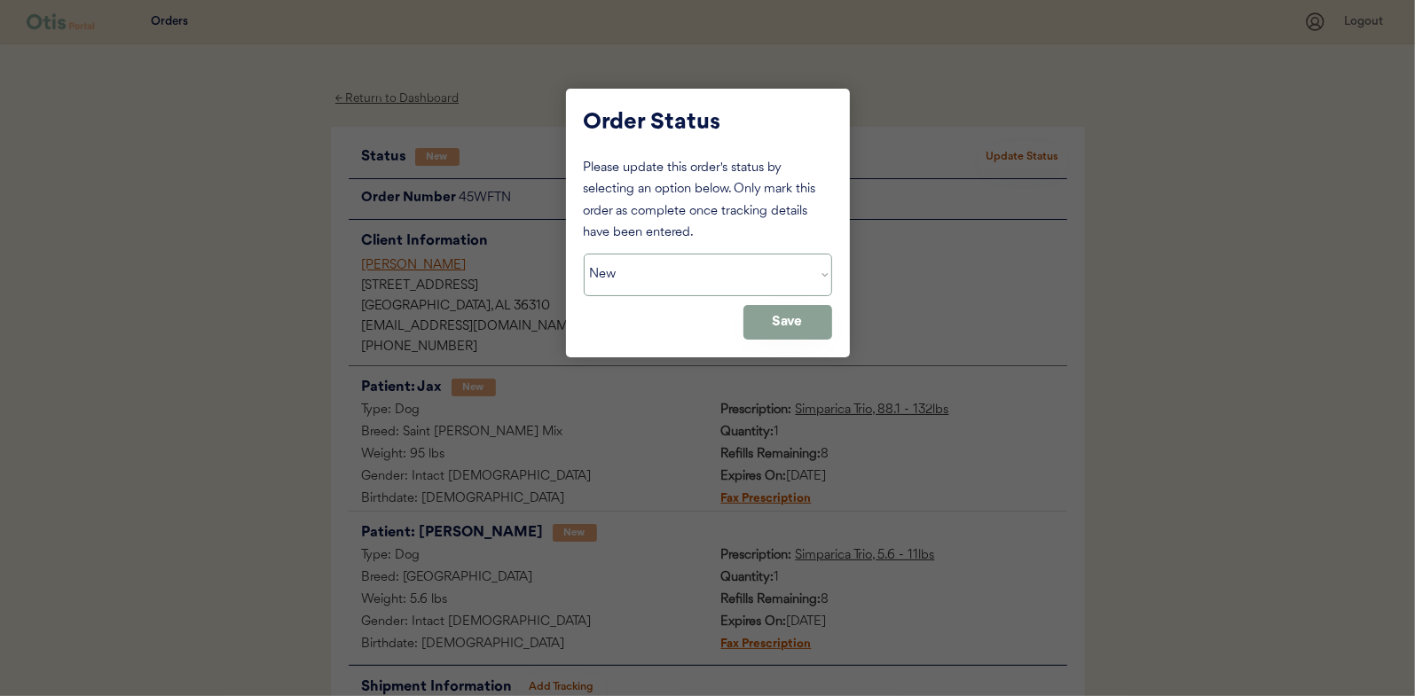
click at [615, 274] on select "Status On Hold New In Progress Complete Pending HW Consent Canceled" at bounding box center [708, 275] width 248 height 43
select select ""in_progress""
click at [584, 254] on select "Status On Hold New In Progress Complete Pending HW Consent Canceled" at bounding box center [708, 275] width 248 height 43
click at [783, 322] on button "Save" at bounding box center [787, 322] width 89 height 35
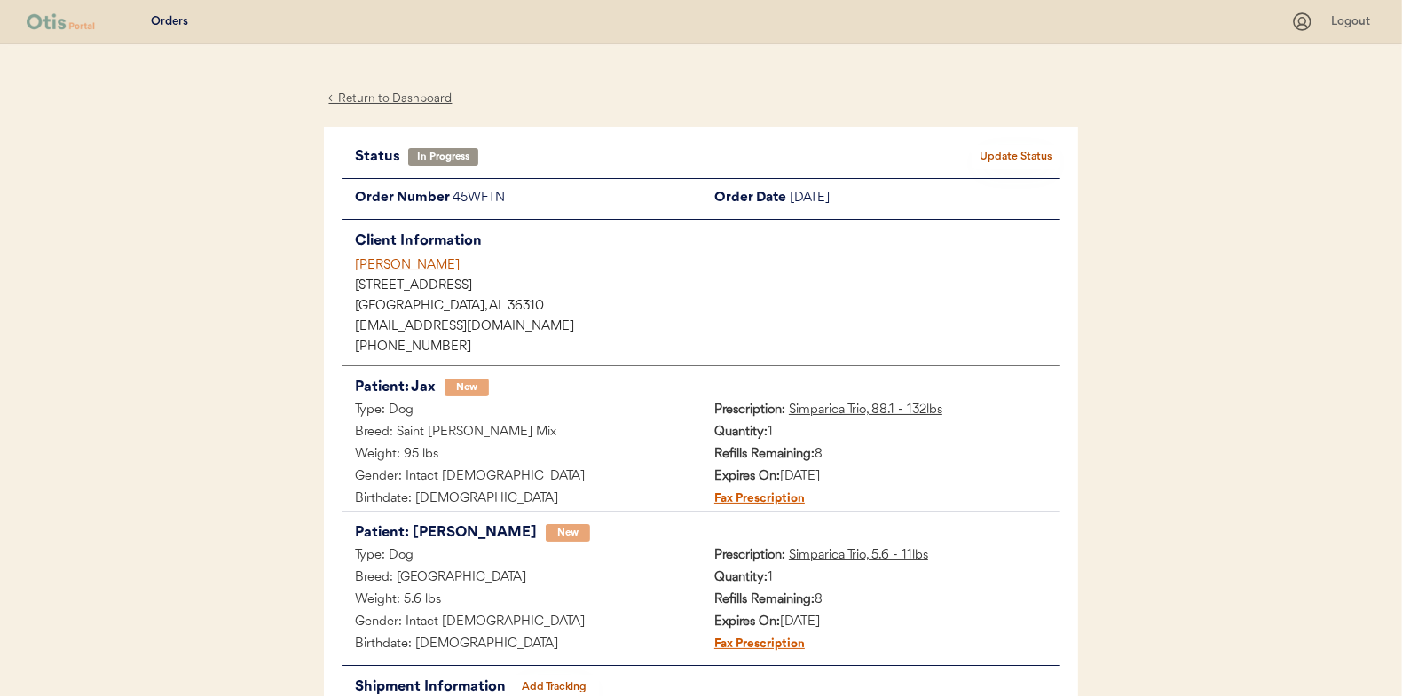
click at [424, 101] on div "← Return to Dashboard" at bounding box center [390, 99] width 133 height 20
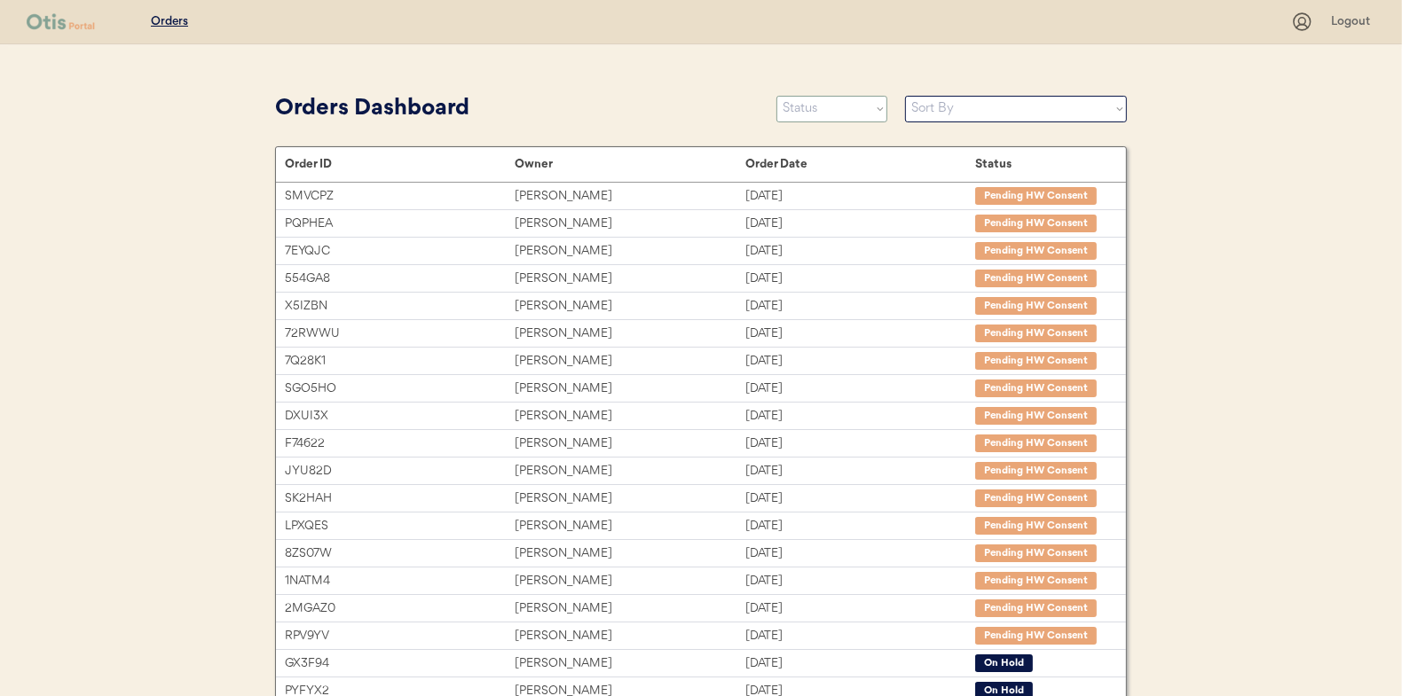
click at [817, 108] on select "Status On Hold New In Progress Complete Pending HW Consent Canceled" at bounding box center [831, 109] width 111 height 27
select select ""new""
click at [776, 96] on select "Status On Hold New In Progress Complete Pending HW Consent Canceled" at bounding box center [831, 109] width 111 height 27
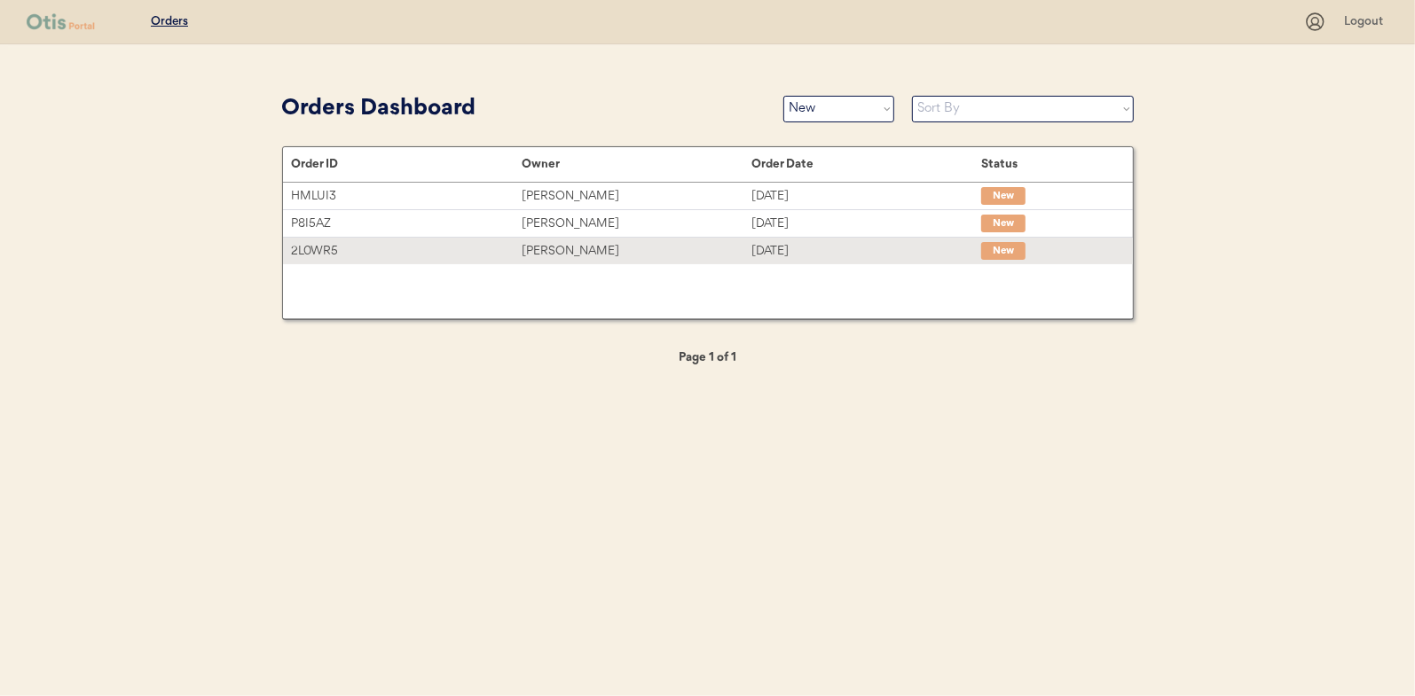
click at [562, 248] on div "[PERSON_NAME]" at bounding box center [637, 251] width 230 height 20
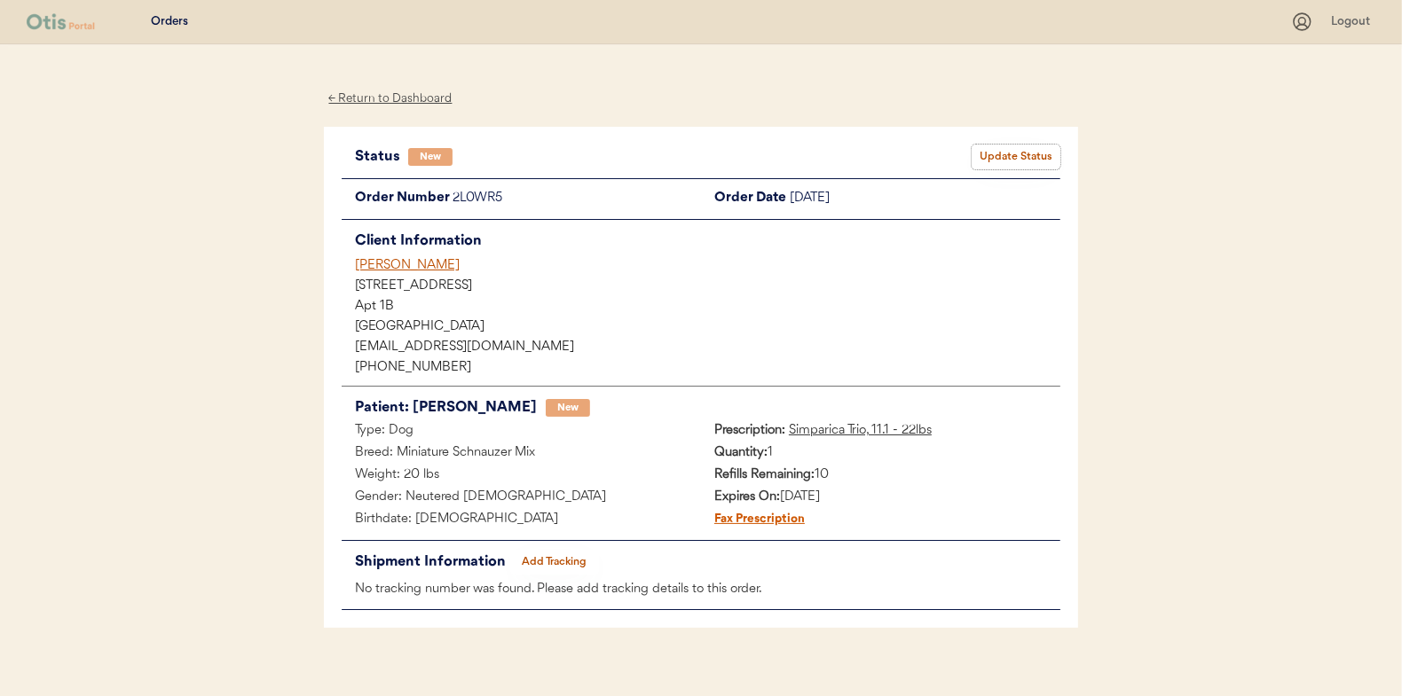
click at [999, 162] on button "Update Status" at bounding box center [1015, 157] width 89 height 25
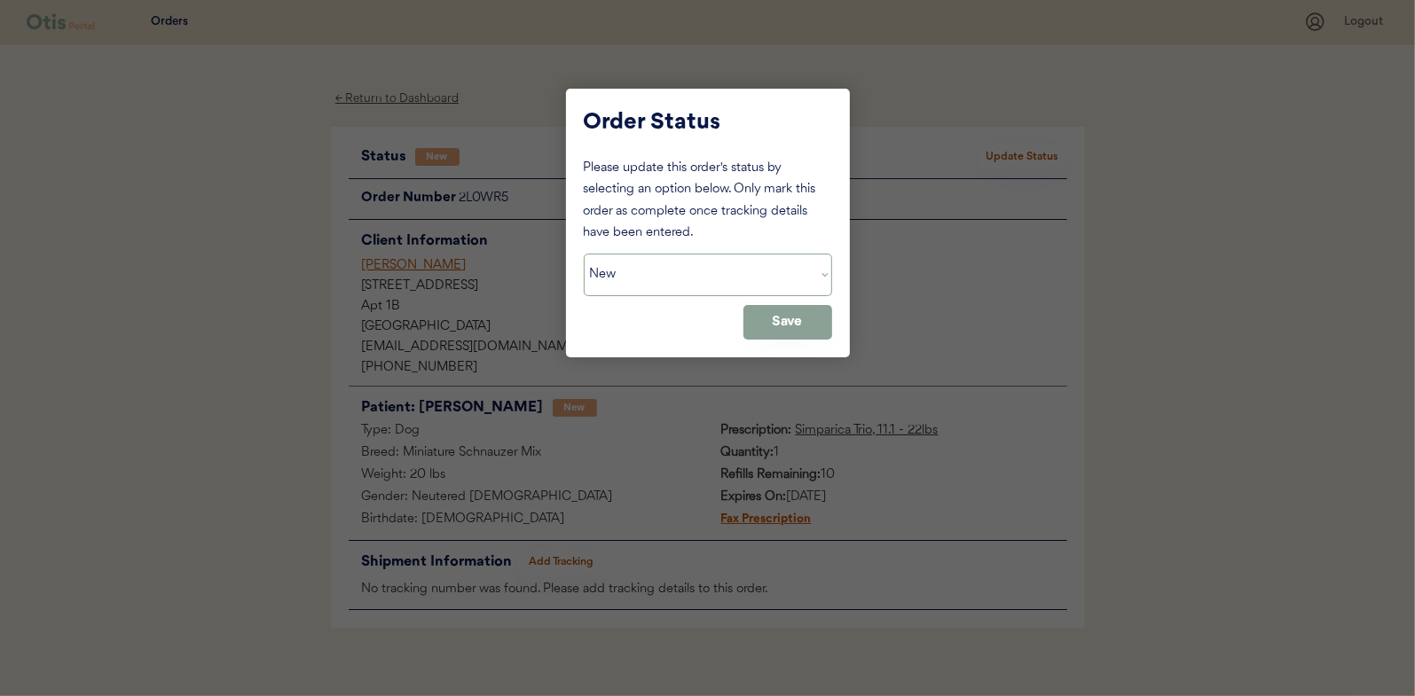
click at [727, 277] on select "Status On Hold New In Progress Complete Pending HW Consent Canceled" at bounding box center [708, 275] width 248 height 43
select select ""in_progress""
click at [584, 254] on select "Status On Hold New In Progress Complete Pending HW Consent Canceled" at bounding box center [708, 275] width 248 height 43
click at [775, 314] on button "Save" at bounding box center [787, 322] width 89 height 35
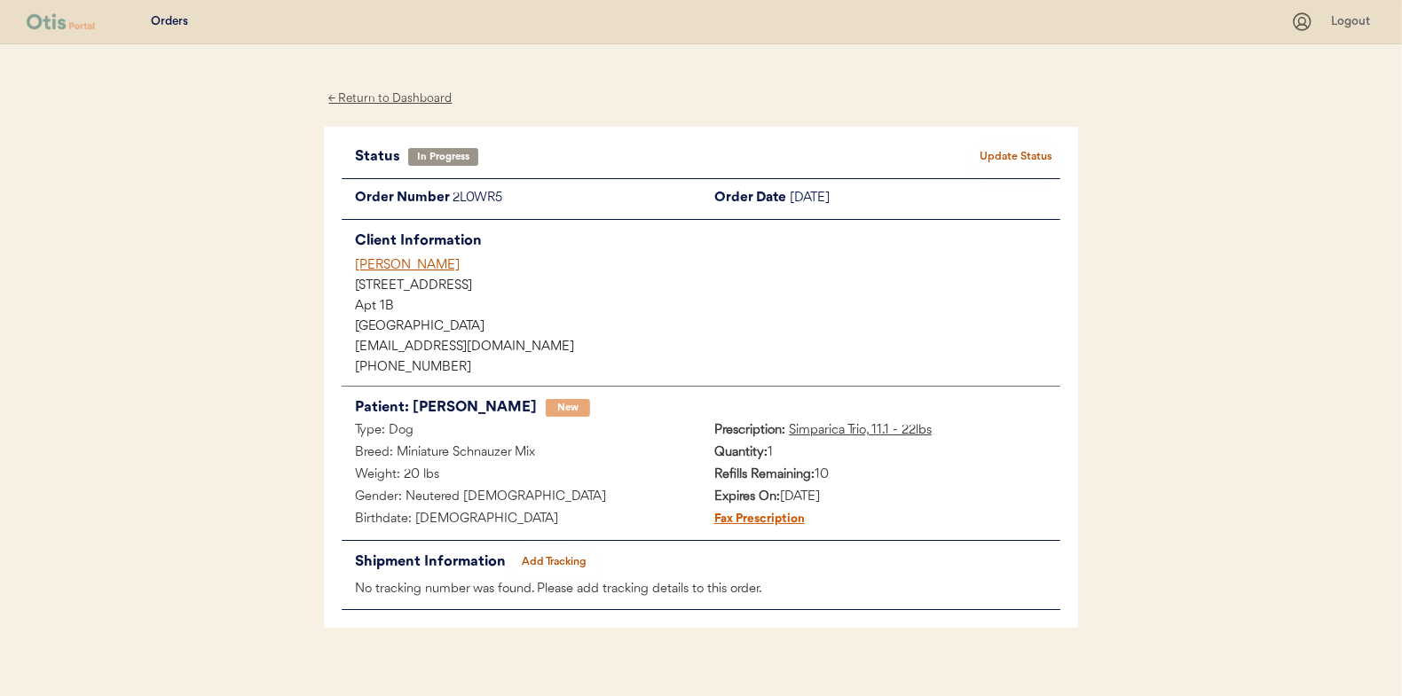
click at [376, 95] on div "← Return to Dashboard" at bounding box center [390, 99] width 133 height 20
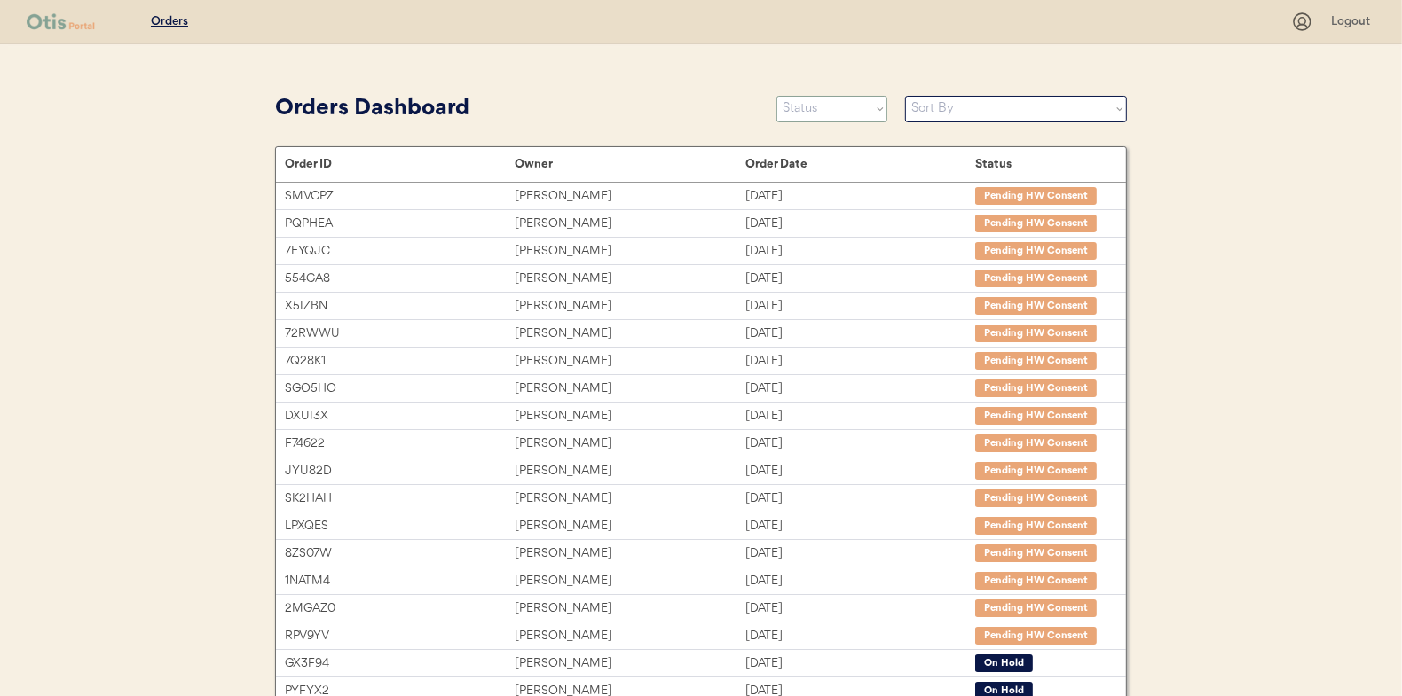
click at [803, 114] on select "Status On Hold New In Progress Complete Pending HW Consent Canceled" at bounding box center [831, 109] width 111 height 27
select select ""new""
click at [776, 96] on select "Status On Hold New In Progress Complete Pending HW Consent Canceled" at bounding box center [831, 109] width 111 height 27
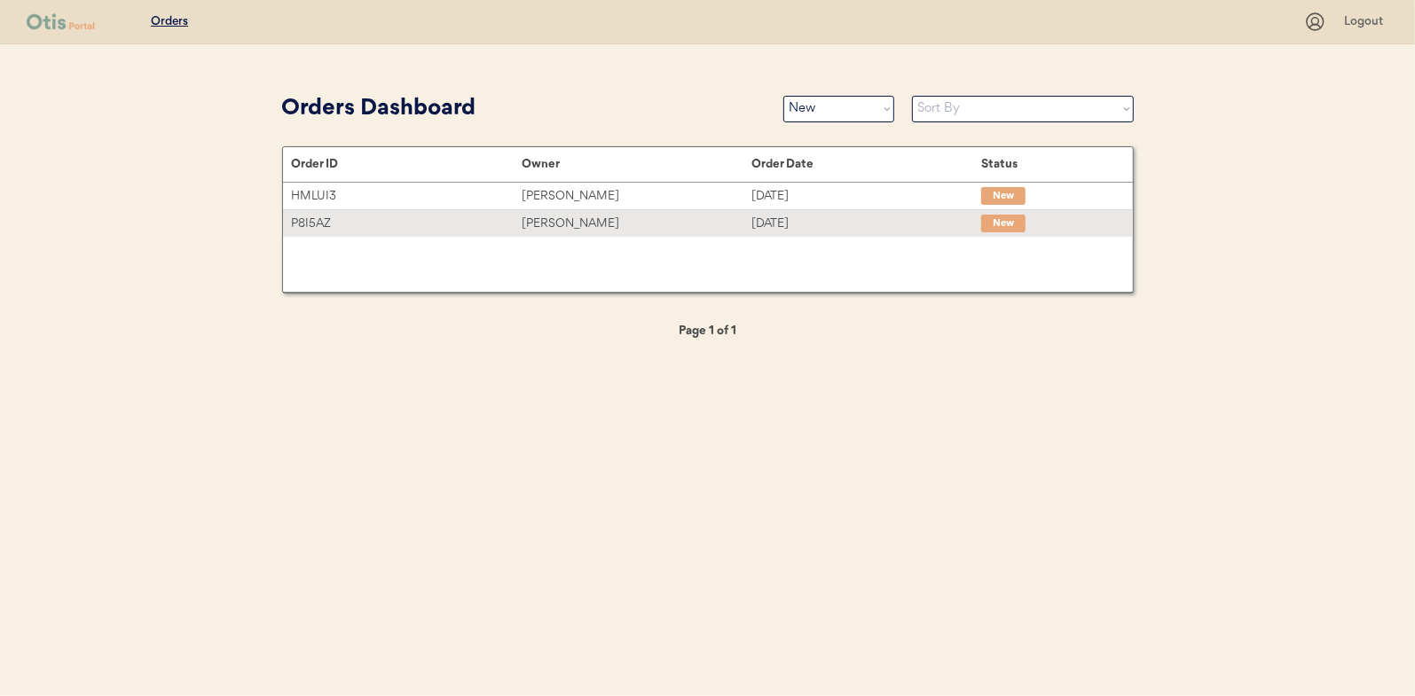
click at [581, 222] on div "[PERSON_NAME]" at bounding box center [637, 224] width 230 height 20
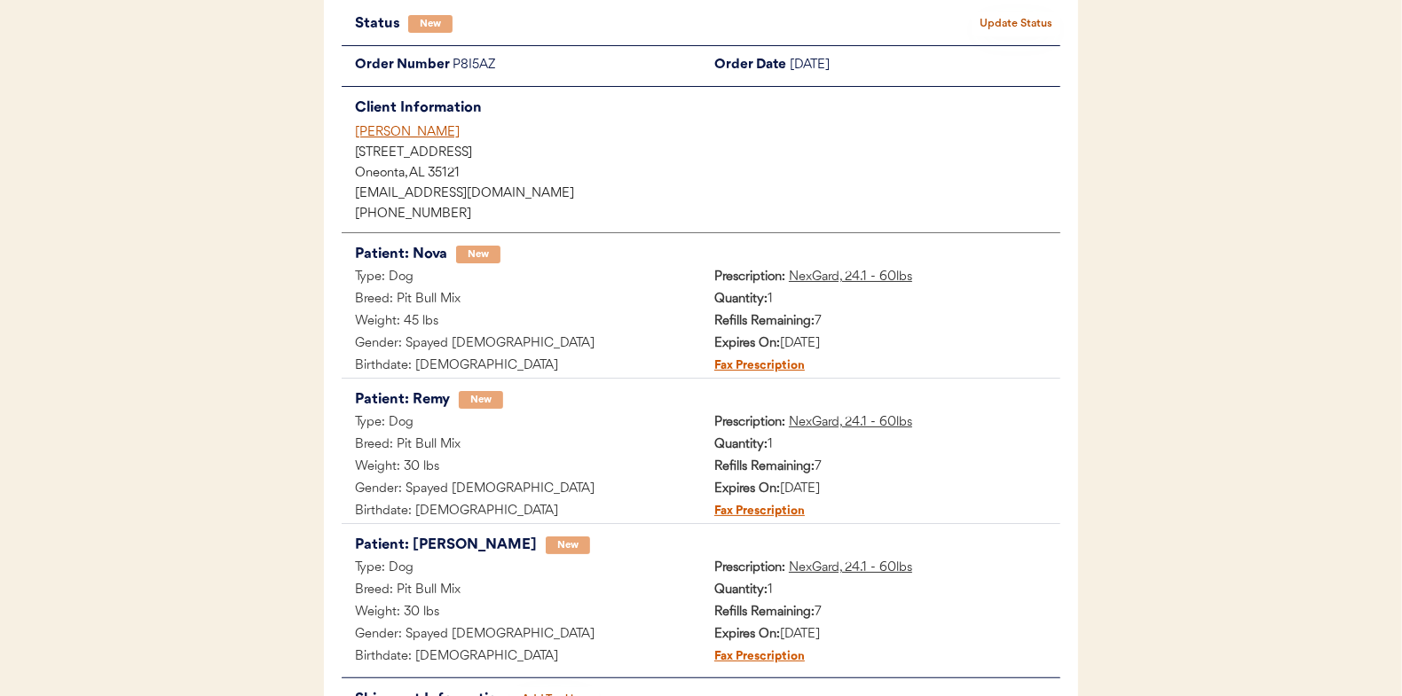
scroll to position [89, 0]
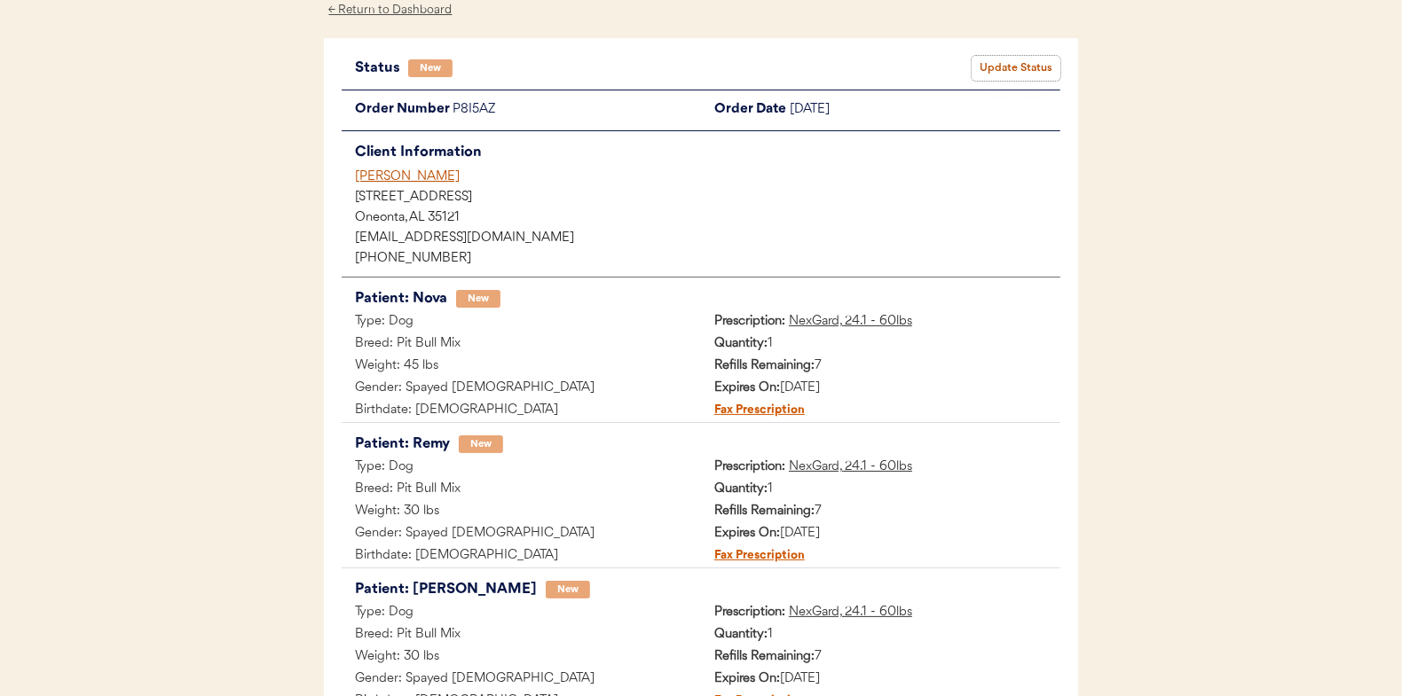
click at [1037, 62] on button "Update Status" at bounding box center [1015, 68] width 89 height 25
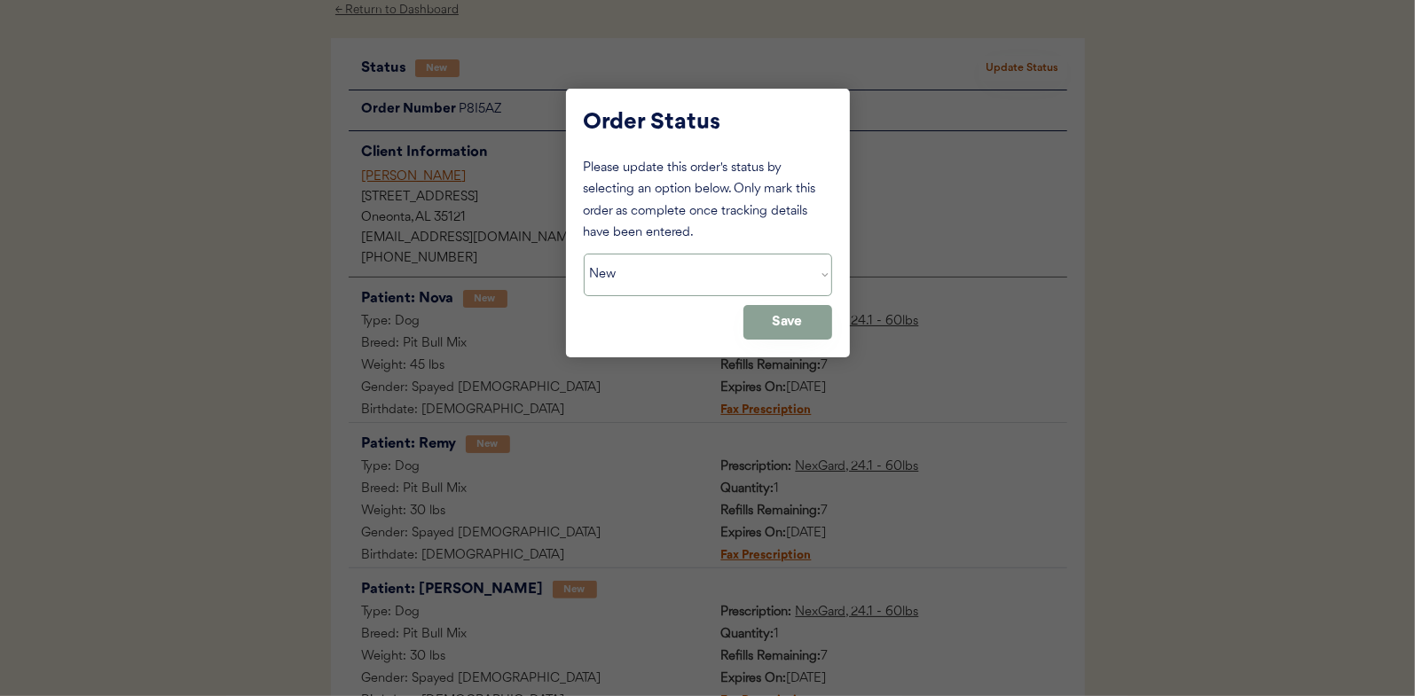
click at [659, 279] on select "Status On Hold New In Progress Complete Pending HW Consent Canceled" at bounding box center [708, 275] width 248 height 43
select select ""in_progress""
click at [584, 254] on select "Status On Hold New In Progress Complete Pending HW Consent Canceled" at bounding box center [708, 275] width 248 height 43
click at [794, 317] on button "Save" at bounding box center [787, 322] width 89 height 35
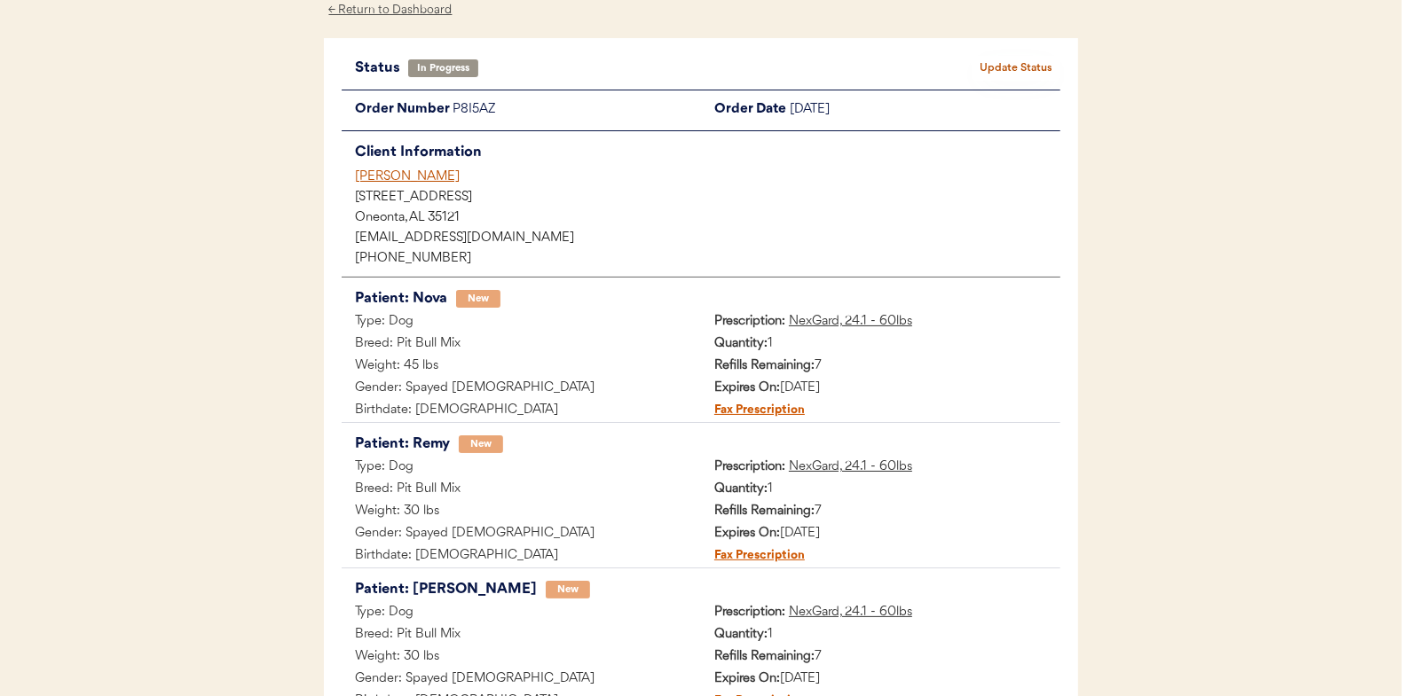
scroll to position [0, 0]
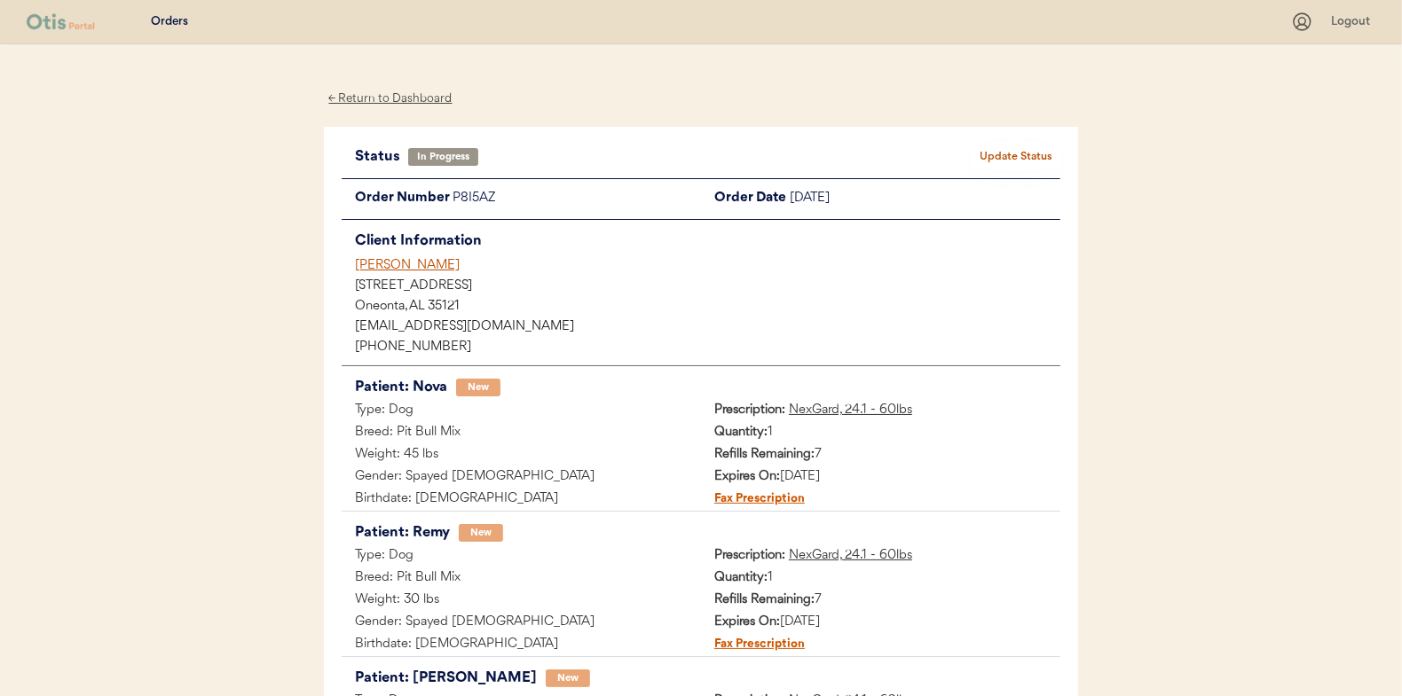
click at [374, 92] on div "← Return to Dashboard" at bounding box center [390, 99] width 133 height 20
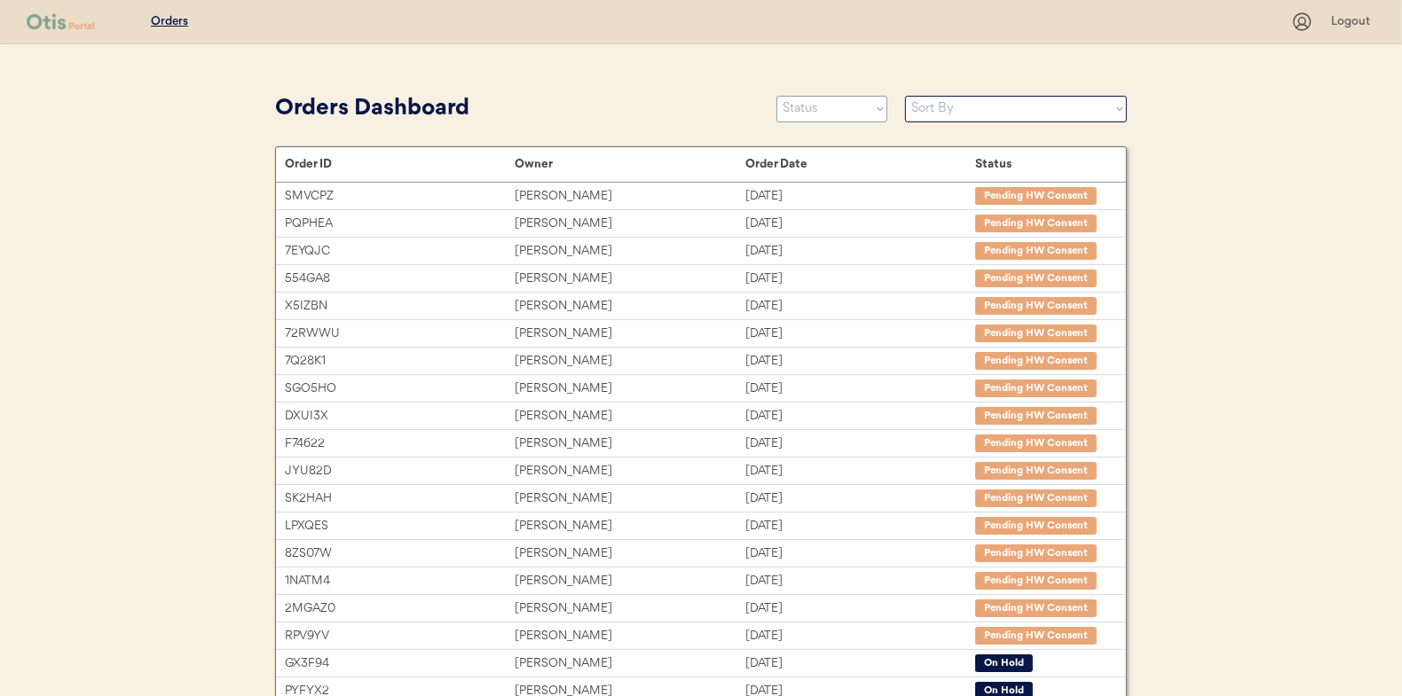
click at [811, 111] on select "Status On Hold New In Progress Complete Pending HW Consent Canceled" at bounding box center [831, 109] width 111 height 27
select select ""new""
click at [776, 96] on select "Status On Hold New In Progress Complete Pending HW Consent Canceled" at bounding box center [831, 109] width 111 height 27
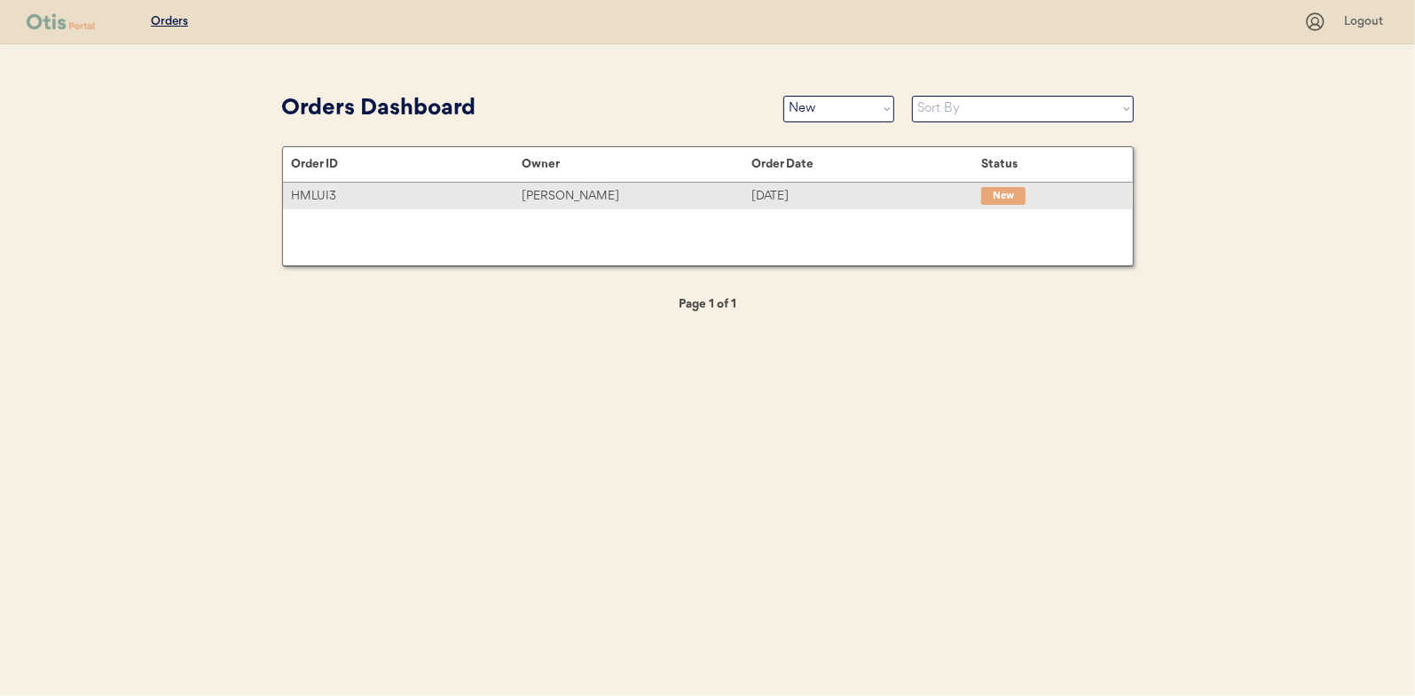
click at [566, 196] on div "[PERSON_NAME]" at bounding box center [637, 196] width 230 height 20
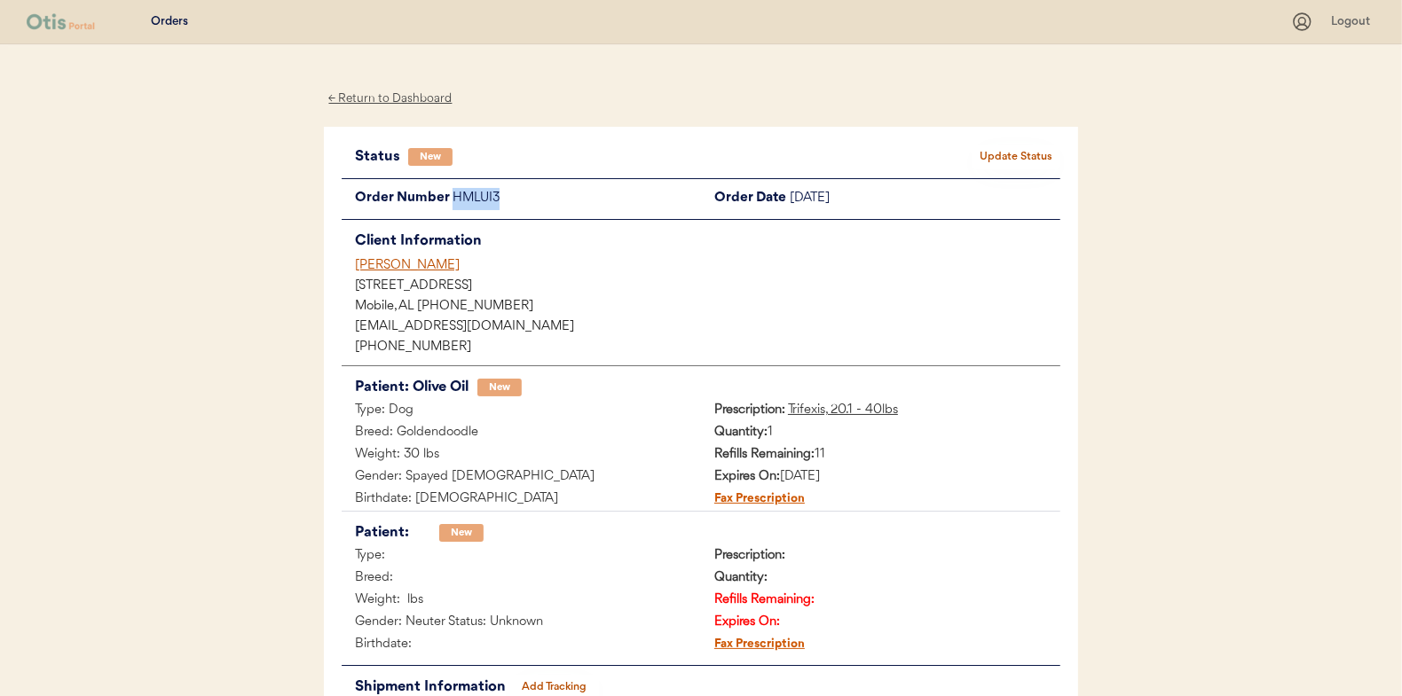
drag, startPoint x: 502, startPoint y: 194, endPoint x: 453, endPoint y: 200, distance: 49.1
click at [453, 200] on div "HMLUI3" at bounding box center [576, 199] width 248 height 22
drag, startPoint x: 453, startPoint y: 200, endPoint x: 462, endPoint y: 199, distance: 8.9
copy div "HMLUI3"
click at [1011, 145] on button "Update Status" at bounding box center [1015, 157] width 89 height 25
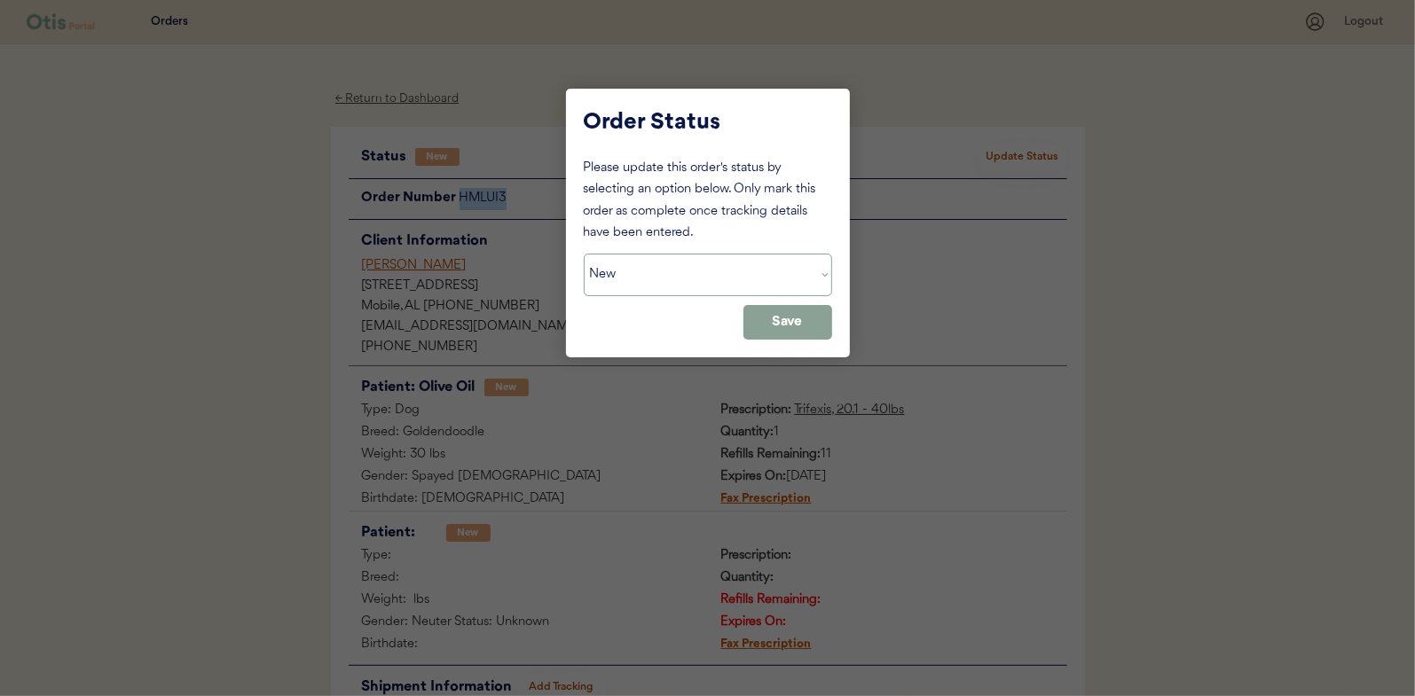
click at [692, 278] on select "Status On Hold New In Progress Complete Pending HW Consent Canceled" at bounding box center [708, 275] width 248 height 43
select select ""on_hold""
click at [584, 254] on select "Status On Hold New In Progress Complete Pending HW Consent Canceled" at bounding box center [708, 275] width 248 height 43
click at [789, 325] on button "Save" at bounding box center [787, 322] width 89 height 35
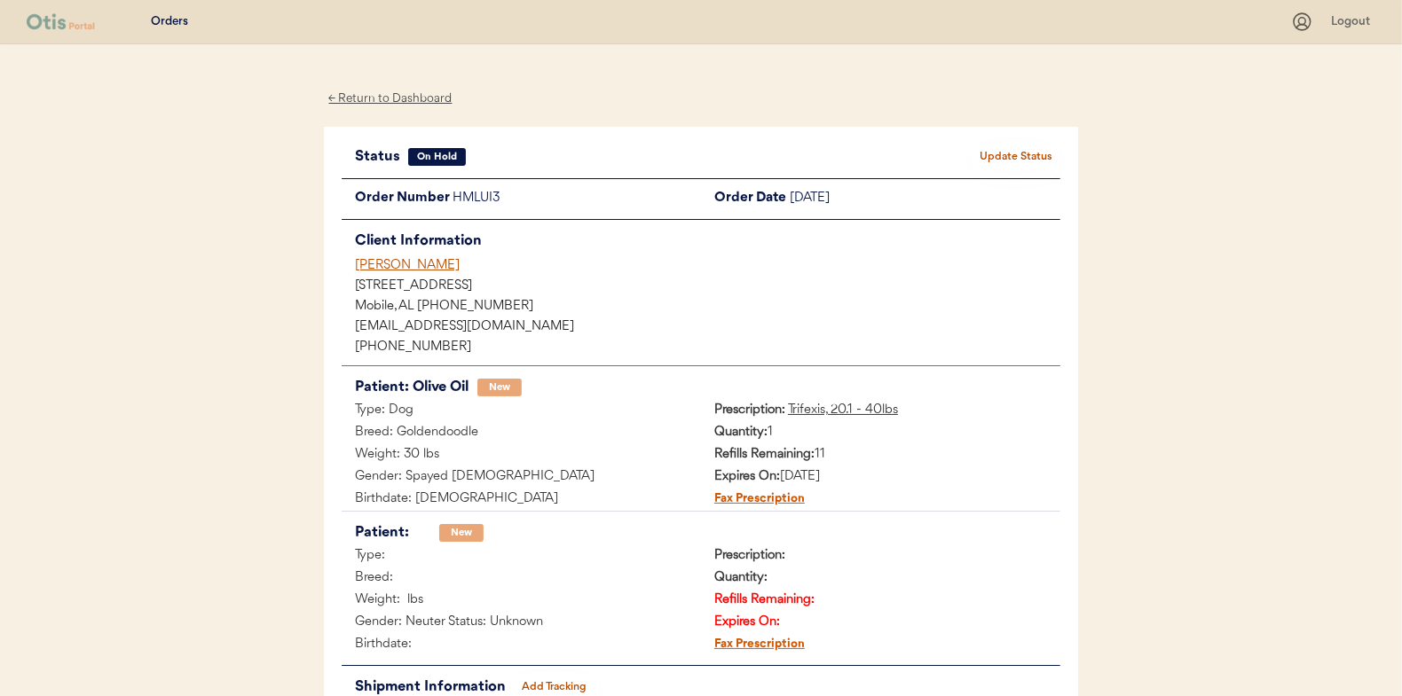
click at [370, 91] on div "← Return to Dashboard" at bounding box center [390, 99] width 133 height 20
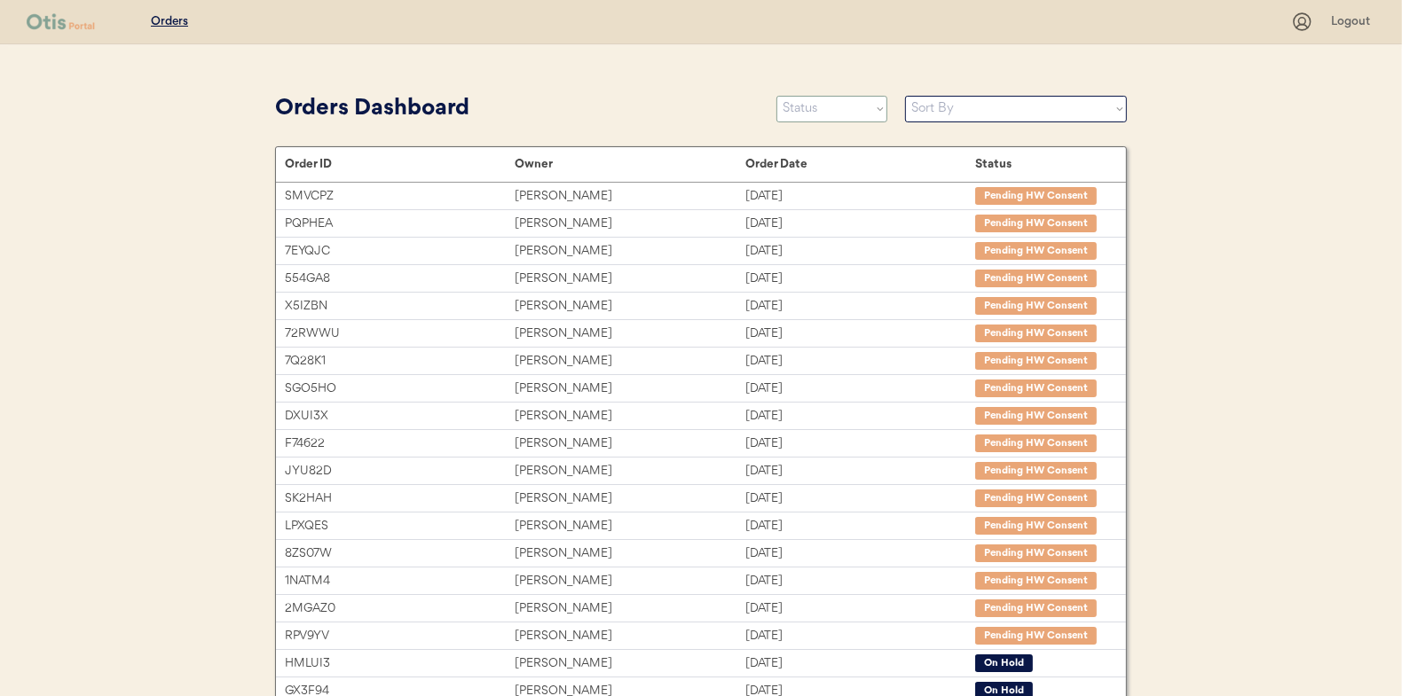
click at [820, 111] on select "Status On Hold New In Progress Complete Pending HW Consent Canceled" at bounding box center [831, 109] width 111 height 27
click at [776, 96] on select "Status On Hold New In Progress Complete Pending HW Consent Canceled" at bounding box center [831, 109] width 111 height 27
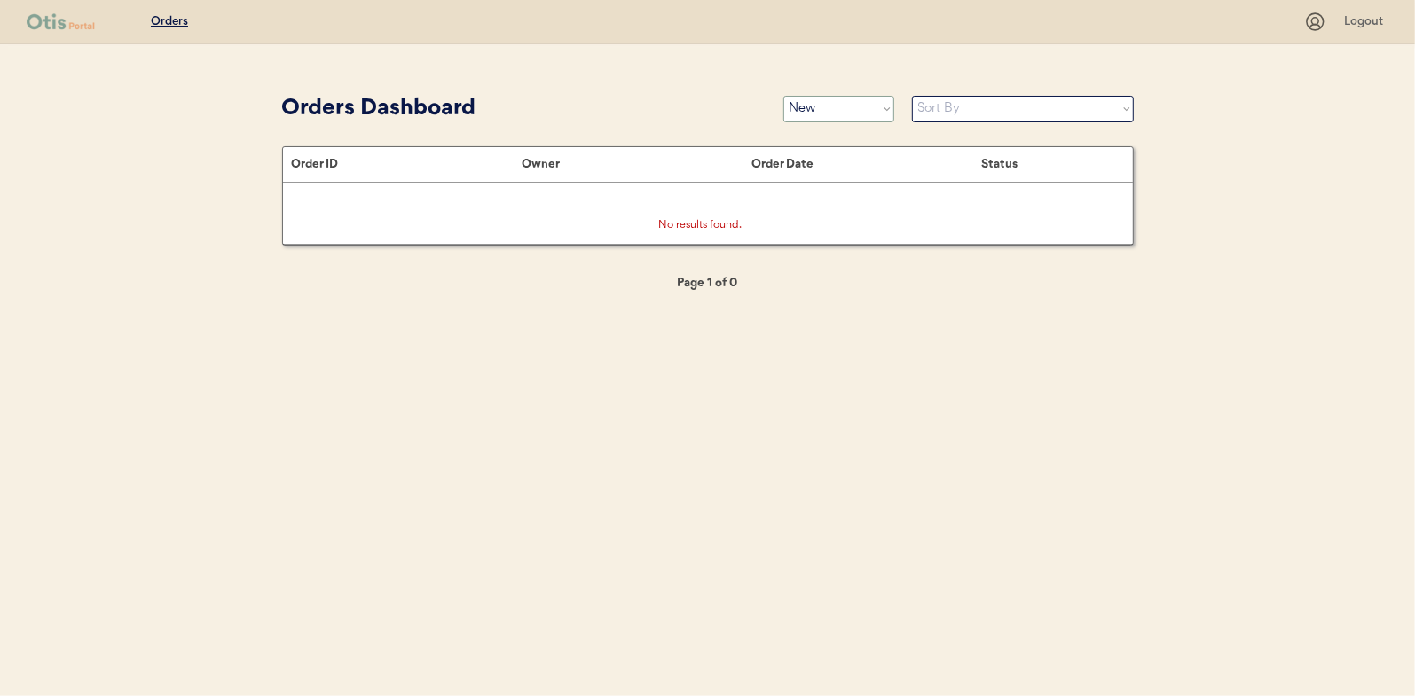
click at [825, 112] on select "Status On Hold New In Progress Complete Pending HW Consent Canceled" at bounding box center [838, 109] width 111 height 27
select select ""in_progress""
click at [783, 96] on select "Status On Hold New In Progress Complete Pending HW Consent Canceled" at bounding box center [838, 109] width 111 height 27
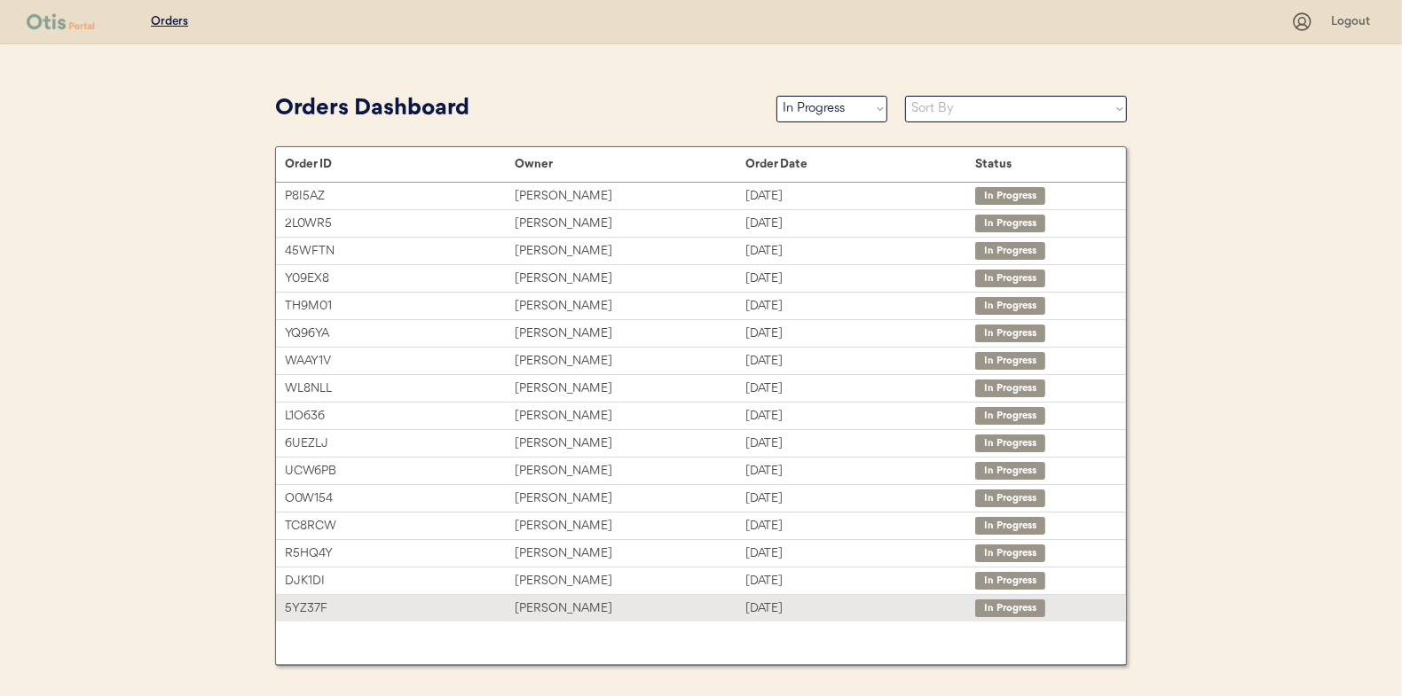
click at [540, 603] on div "[PERSON_NAME]" at bounding box center [630, 609] width 230 height 20
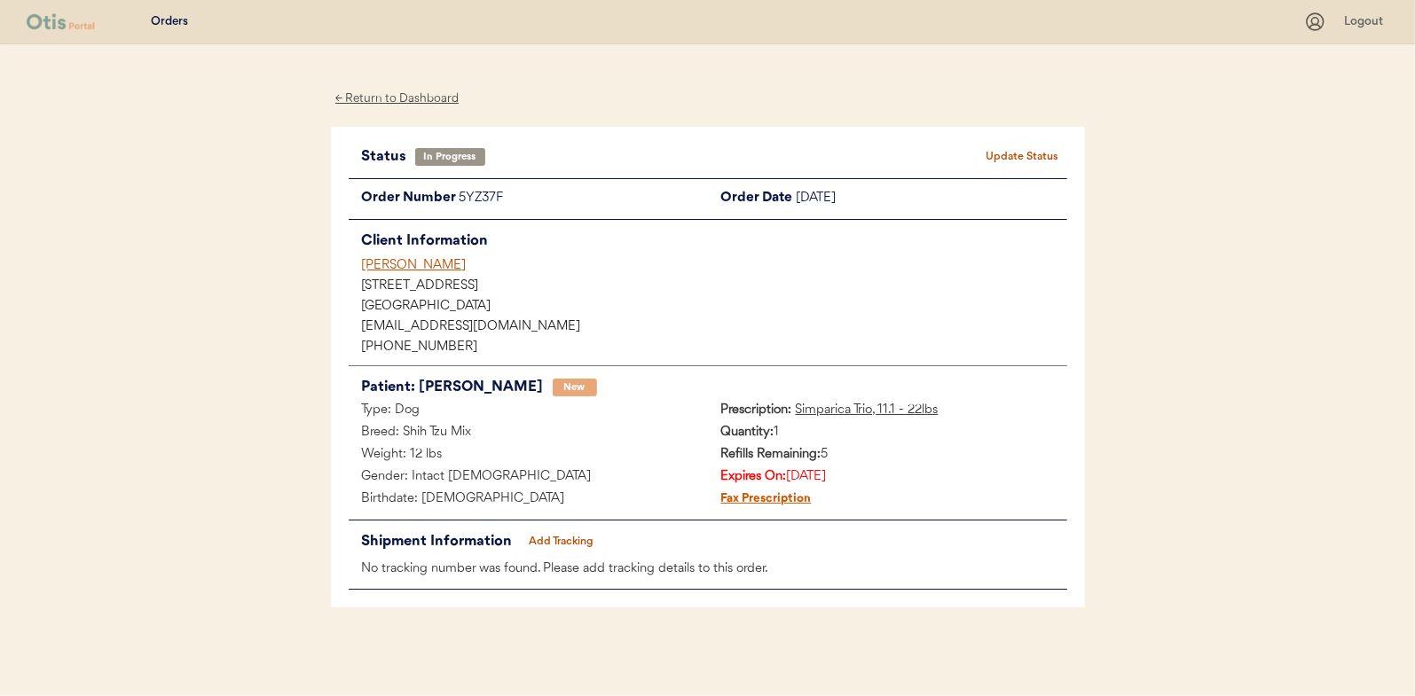
click at [562, 540] on button "Add Tracking" at bounding box center [561, 542] width 89 height 25
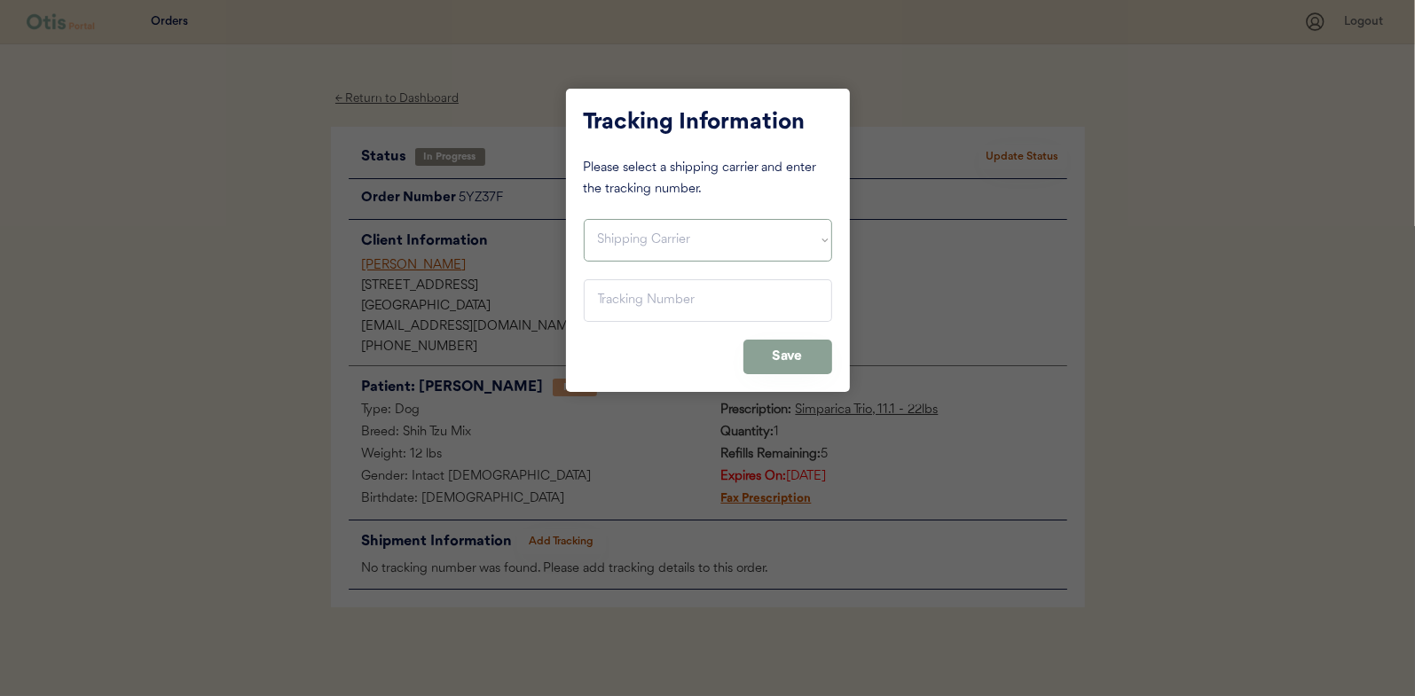
click at [615, 234] on select "Shipping Carrier FedEx FedEx Ground Economy UPS USPS" at bounding box center [708, 240] width 248 height 43
select select ""usps""
click at [584, 219] on select "Shipping Carrier FedEx FedEx Ground Economy UPS USPS" at bounding box center [708, 240] width 248 height 43
click at [613, 301] on input "input" at bounding box center [708, 300] width 248 height 43
paste input "9400150105496031170693"
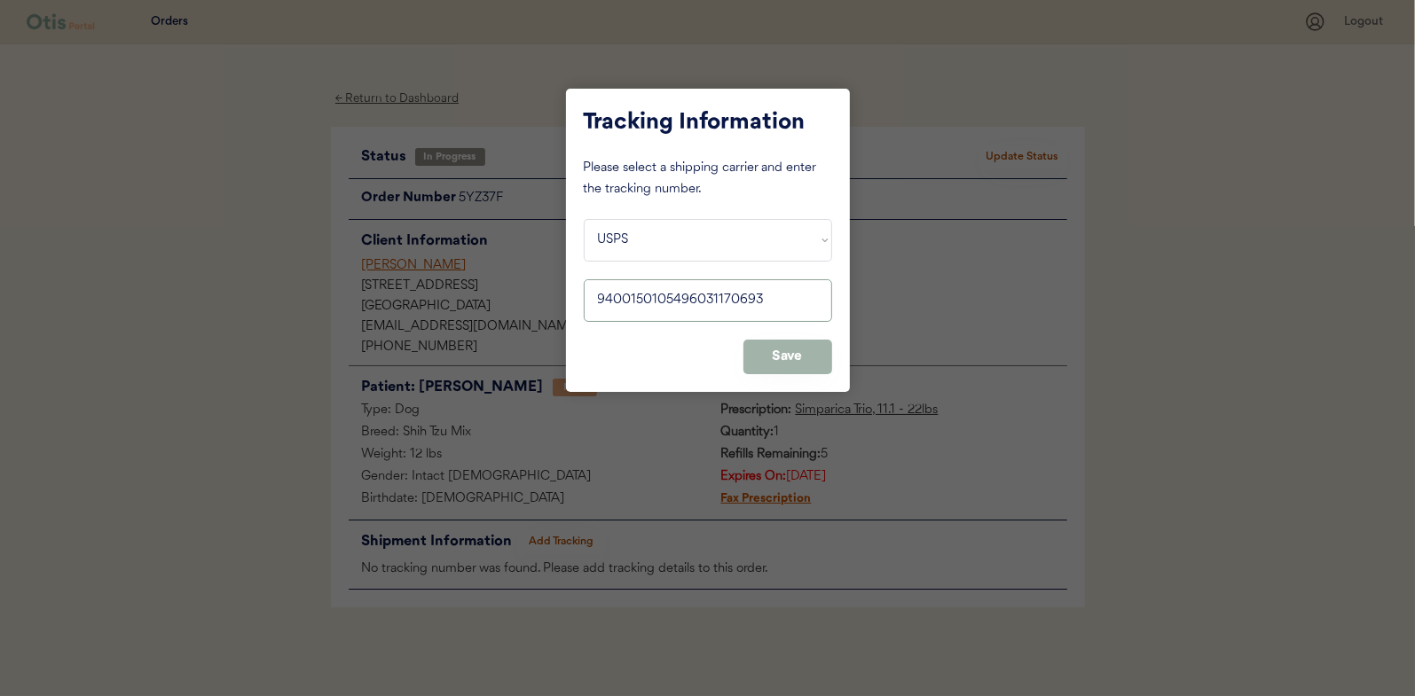
type input "9400150105496031170693"
click at [771, 352] on button "Save" at bounding box center [787, 357] width 89 height 35
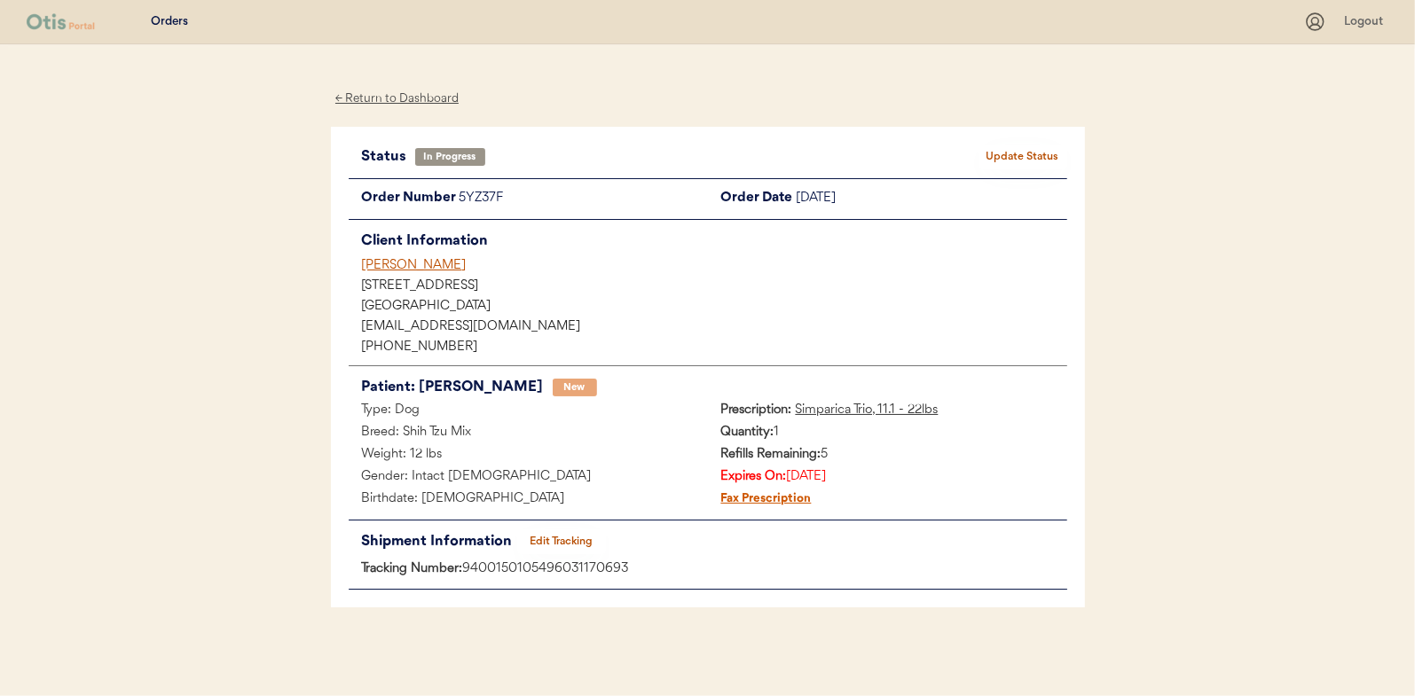
click at [1027, 157] on button "Update Status" at bounding box center [1023, 157] width 89 height 25
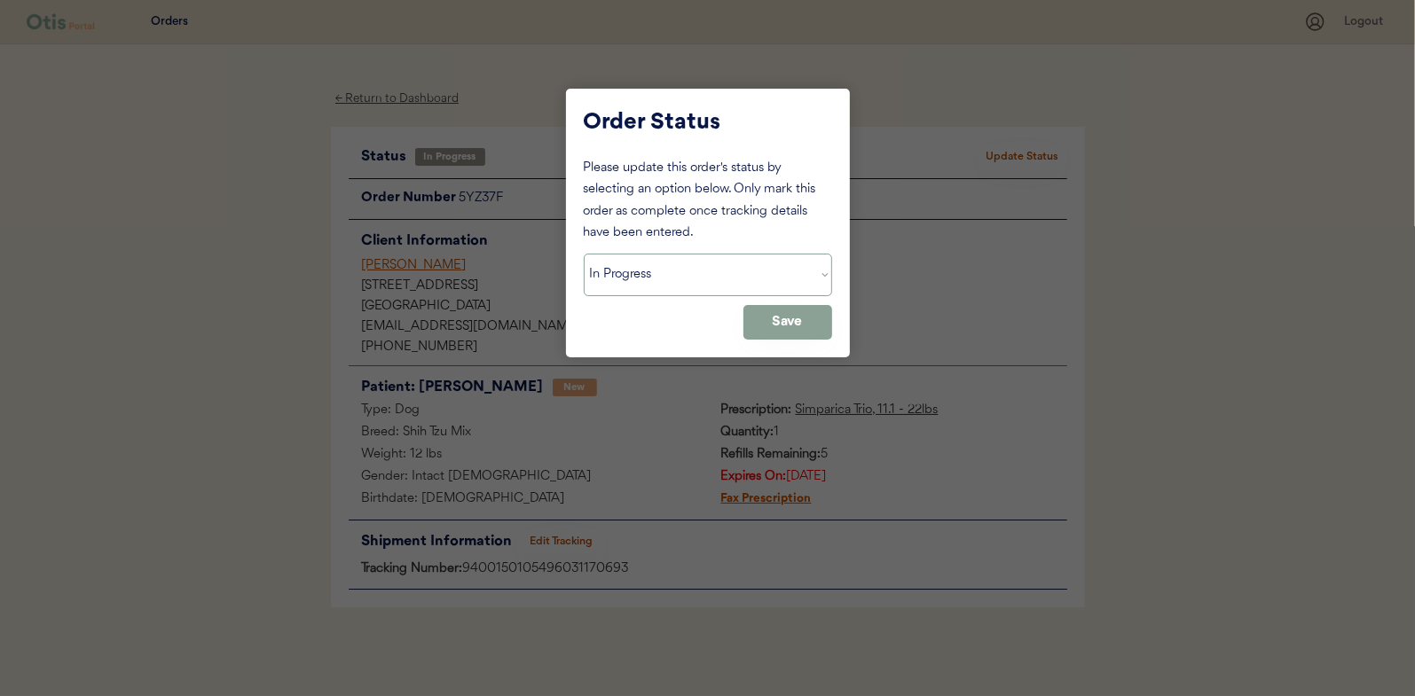
click at [620, 280] on select "Status On Hold New In Progress Complete Pending HW Consent Canceled" at bounding box center [708, 275] width 248 height 43
select select ""complete""
click at [584, 254] on select "Status On Hold New In Progress Complete Pending HW Consent Canceled" at bounding box center [708, 275] width 248 height 43
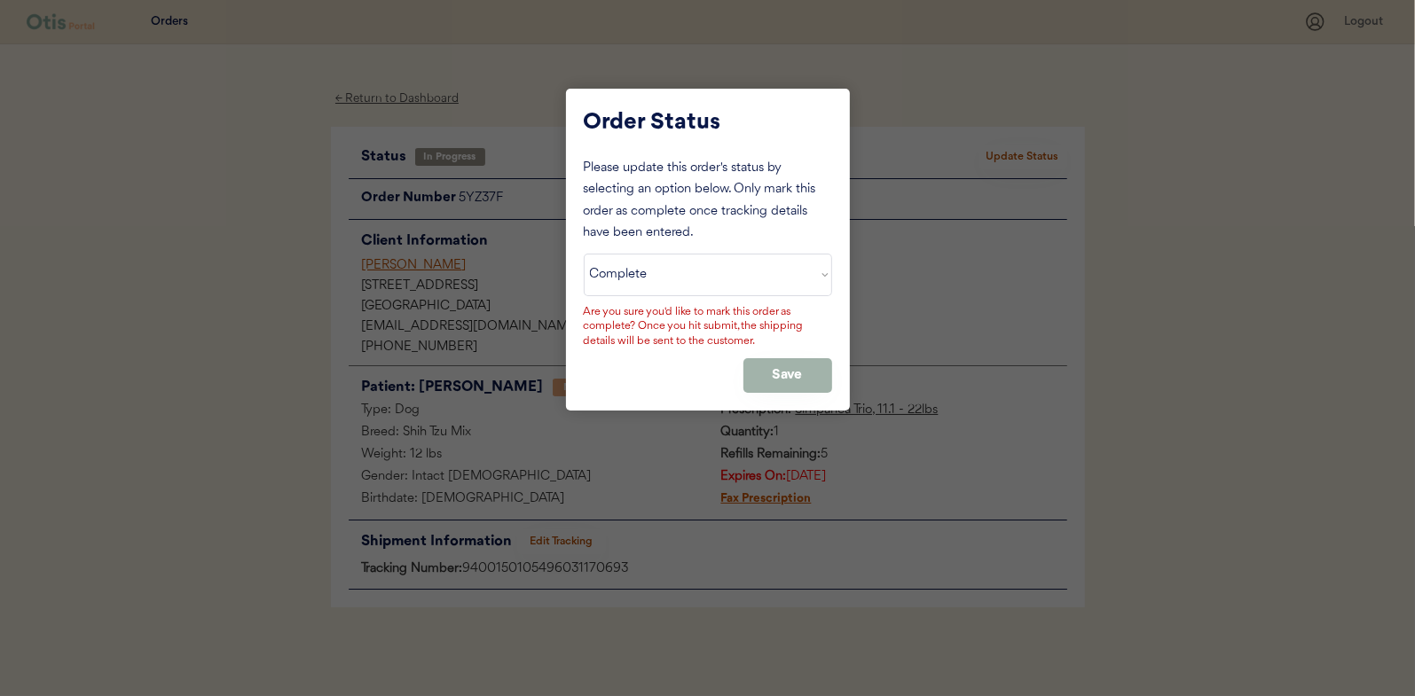
click at [785, 370] on button "Save" at bounding box center [787, 375] width 89 height 35
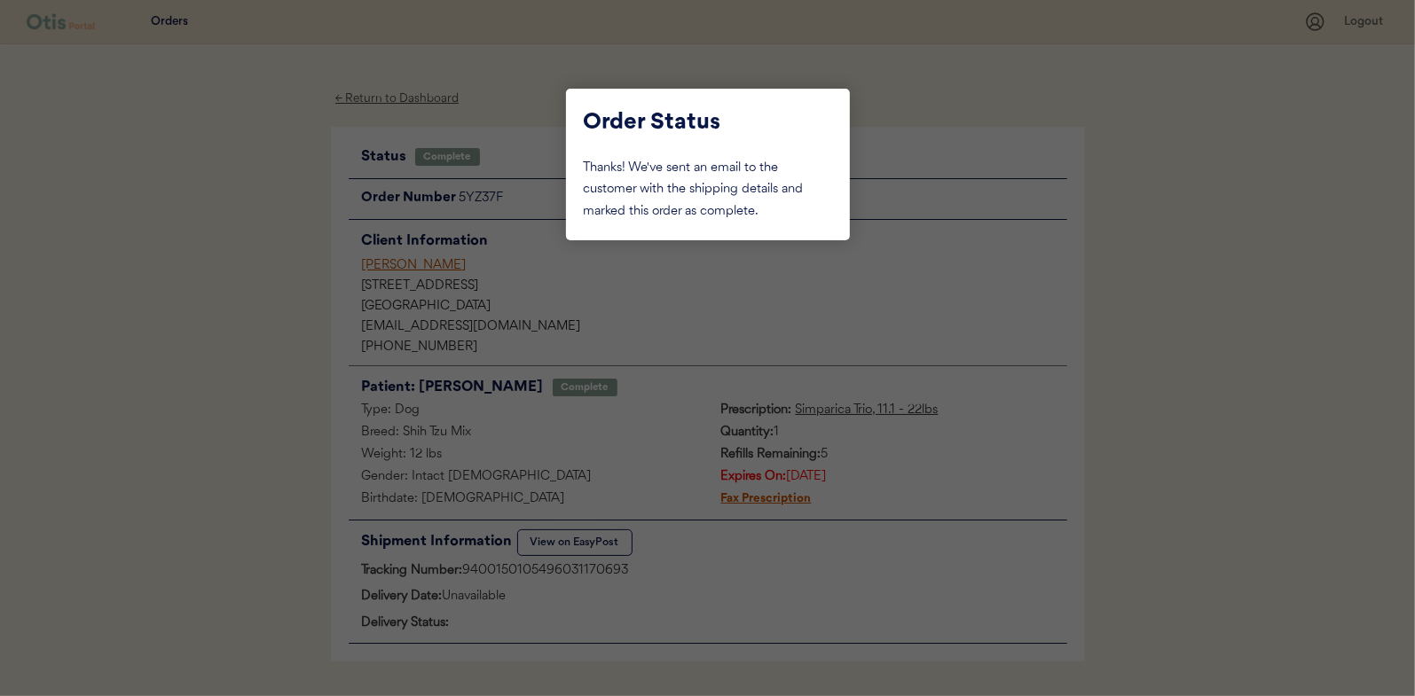
click at [316, 304] on div at bounding box center [707, 348] width 1415 height 696
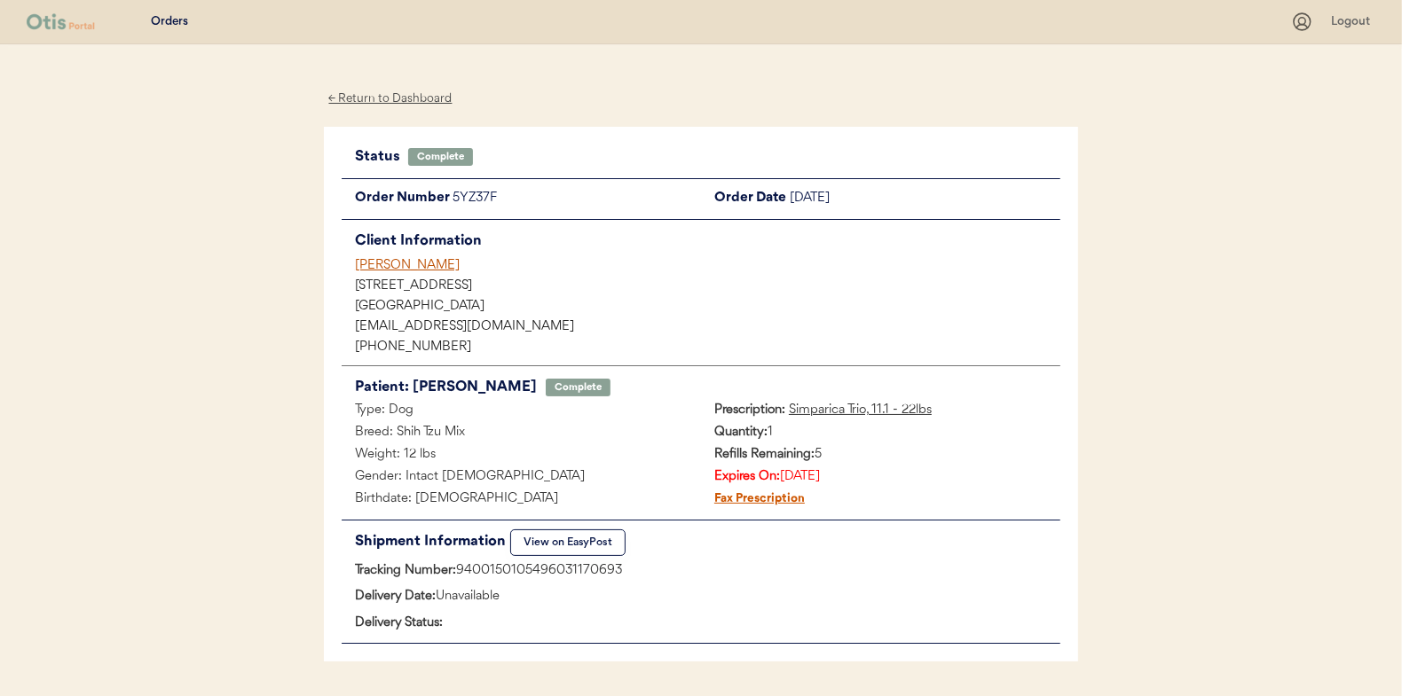
click at [408, 95] on div "← Return to Dashboard" at bounding box center [390, 99] width 133 height 20
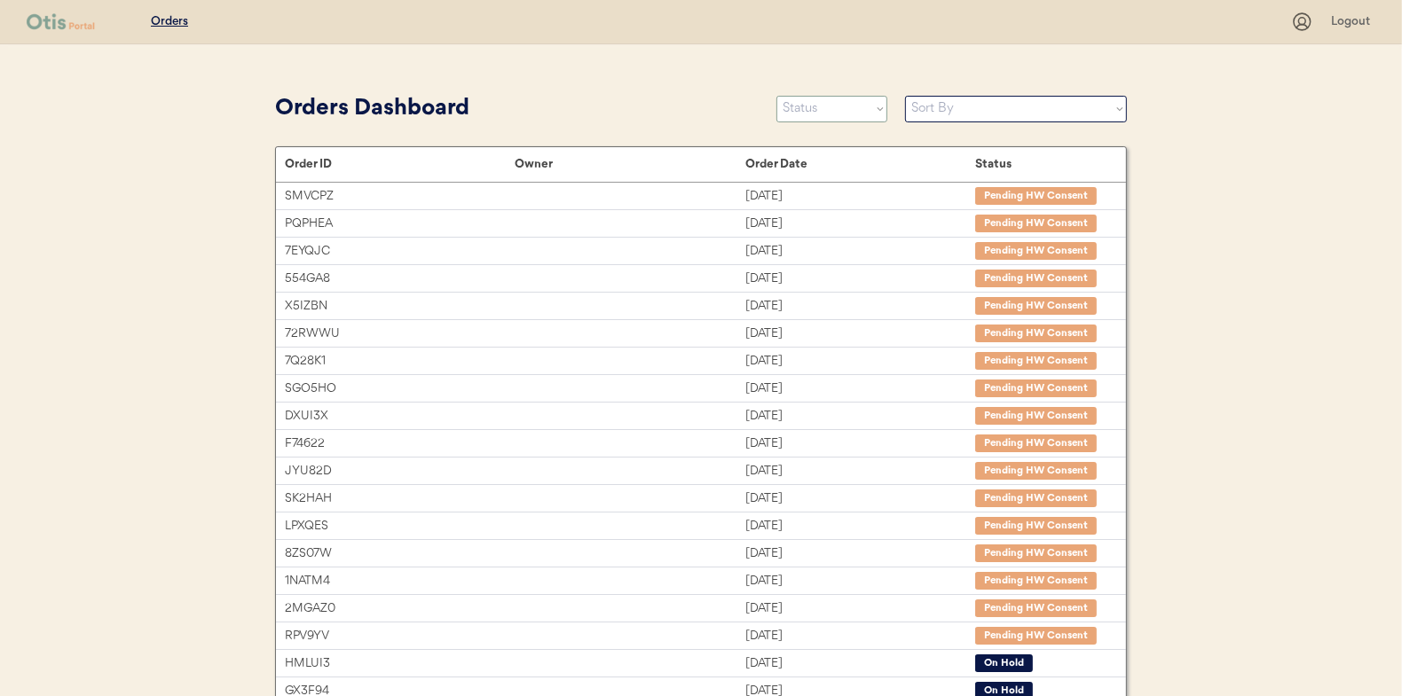
click at [803, 100] on select "Status On Hold New In Progress Complete Pending HW Consent Canceled" at bounding box center [831, 109] width 111 height 27
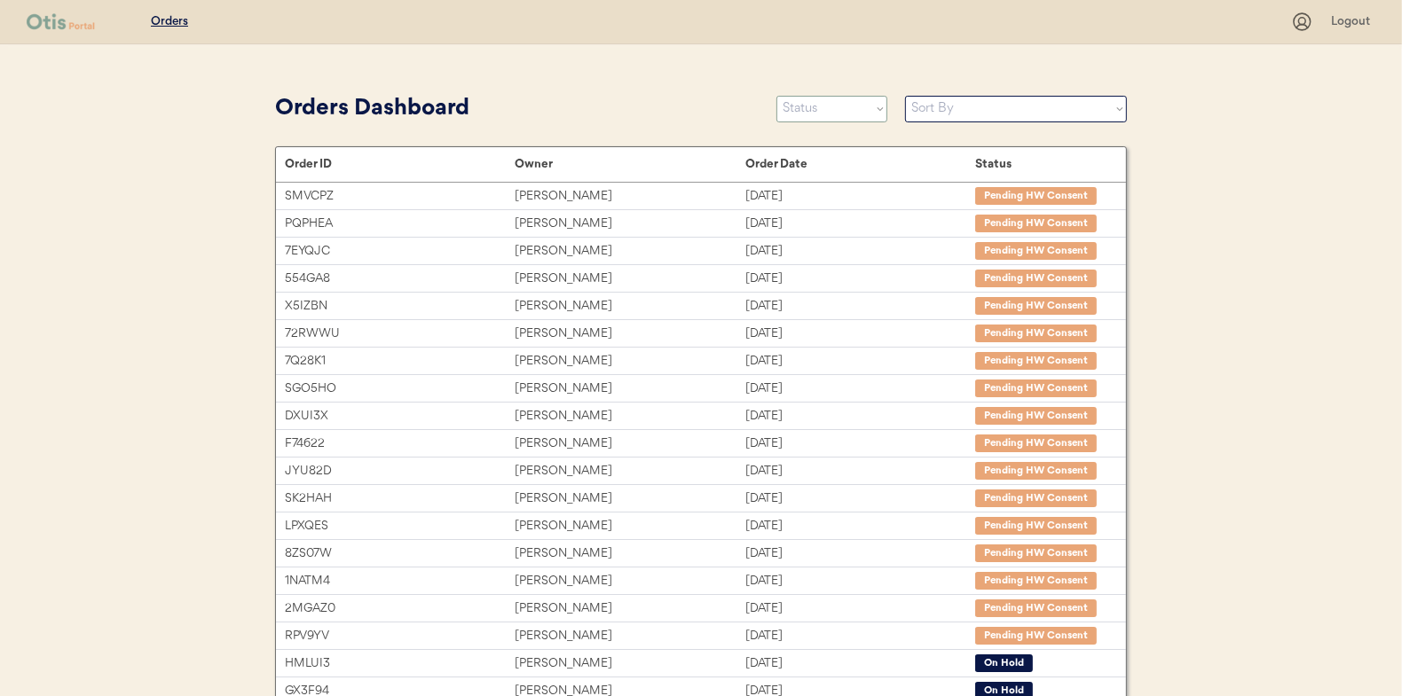
select select ""in_progress""
click at [776, 96] on select "Status On Hold New In Progress Complete Pending HW Consent Canceled" at bounding box center [831, 109] width 111 height 27
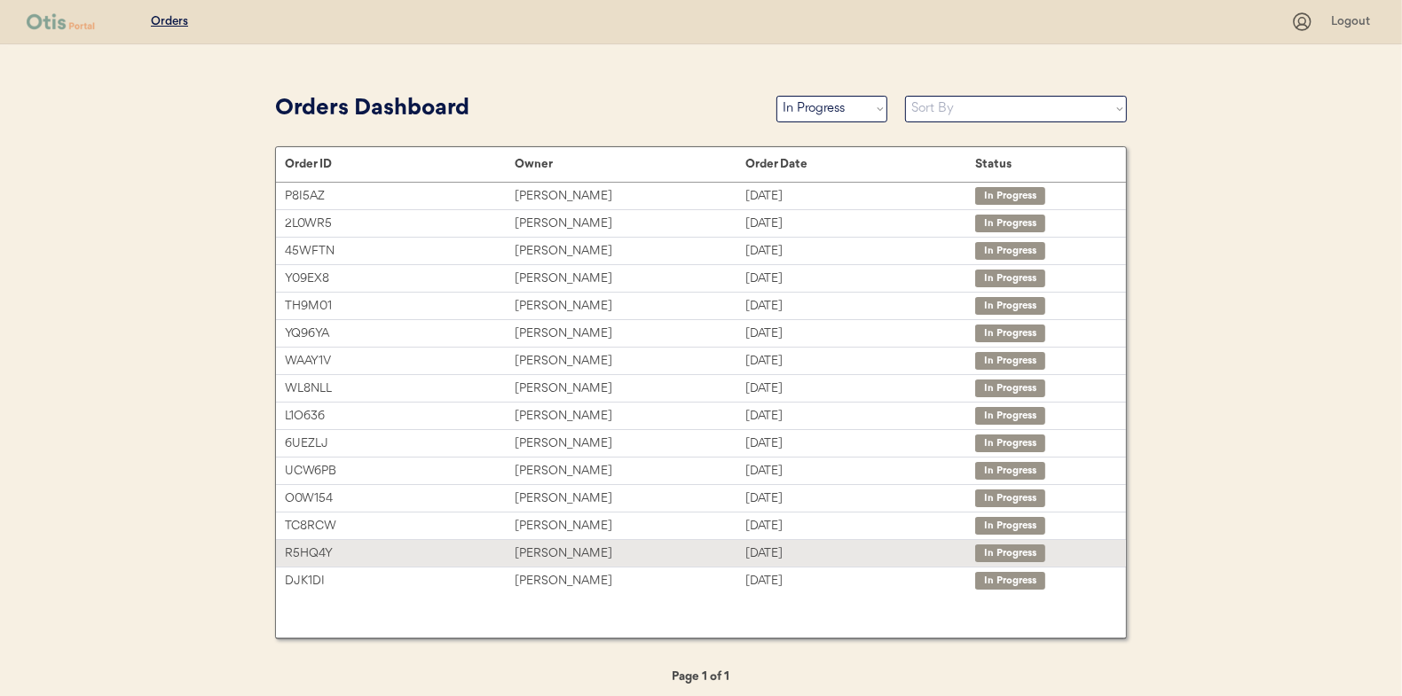
click at [549, 551] on div "[PERSON_NAME]" at bounding box center [630, 554] width 230 height 20
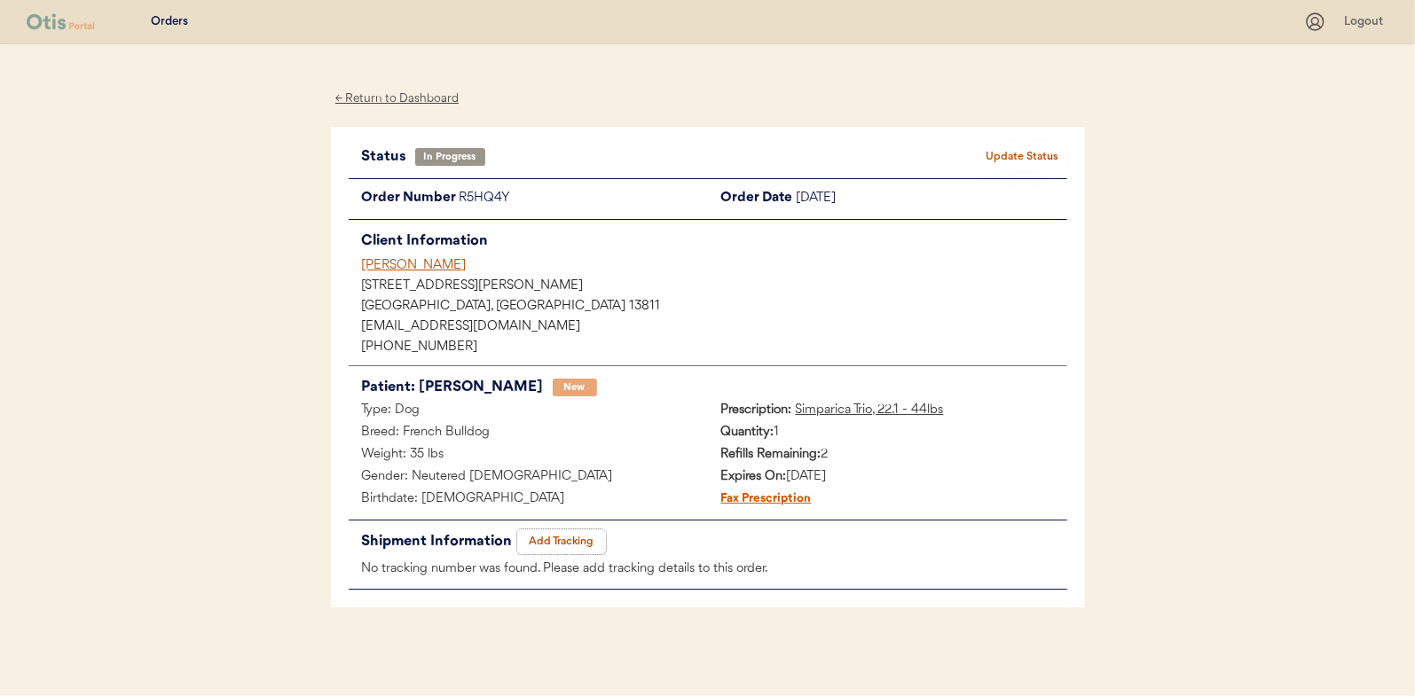
click at [575, 534] on button "Add Tracking" at bounding box center [561, 542] width 89 height 25
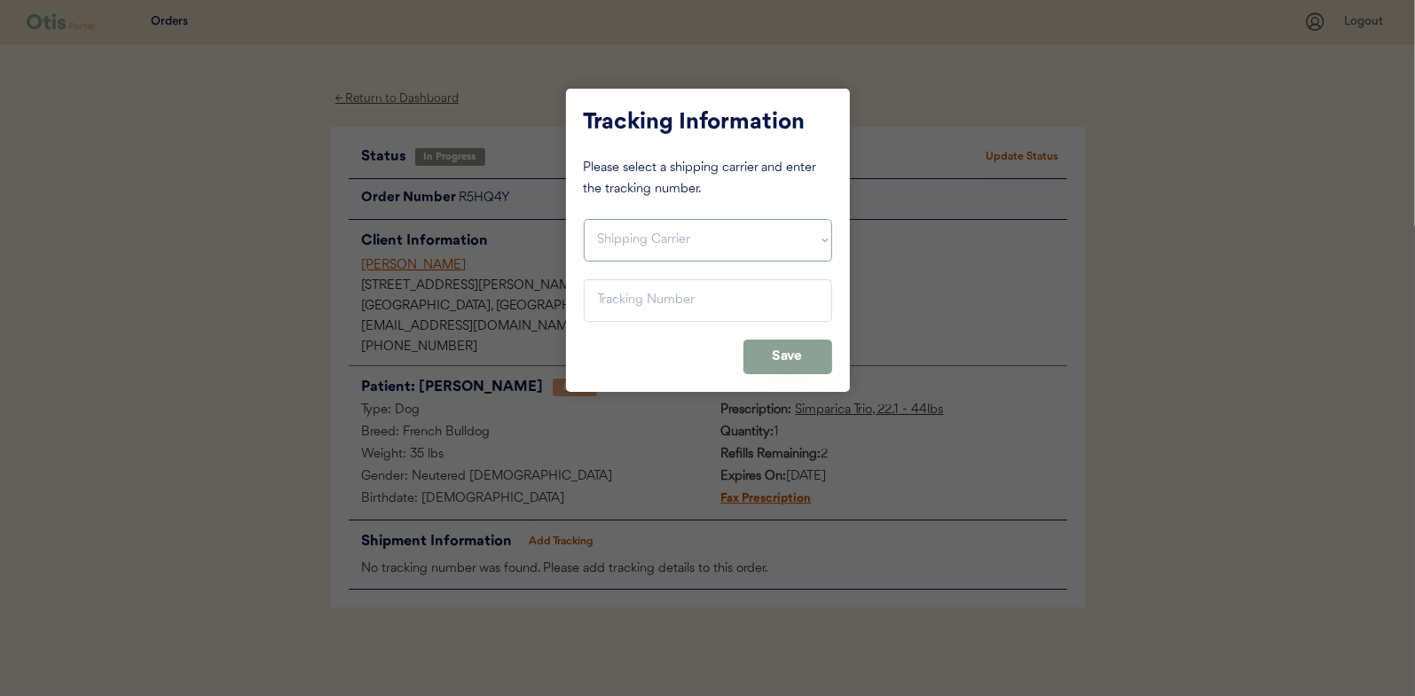
click at [610, 224] on select "Shipping Carrier FedEx FedEx Ground Economy UPS USPS" at bounding box center [708, 240] width 248 height 43
select select ""usps""
click at [584, 219] on select "Shipping Carrier FedEx FedEx Ground Economy UPS USPS" at bounding box center [708, 240] width 248 height 43
click at [604, 297] on input "input" at bounding box center [708, 300] width 248 height 43
paste input "9400150105798029527916"
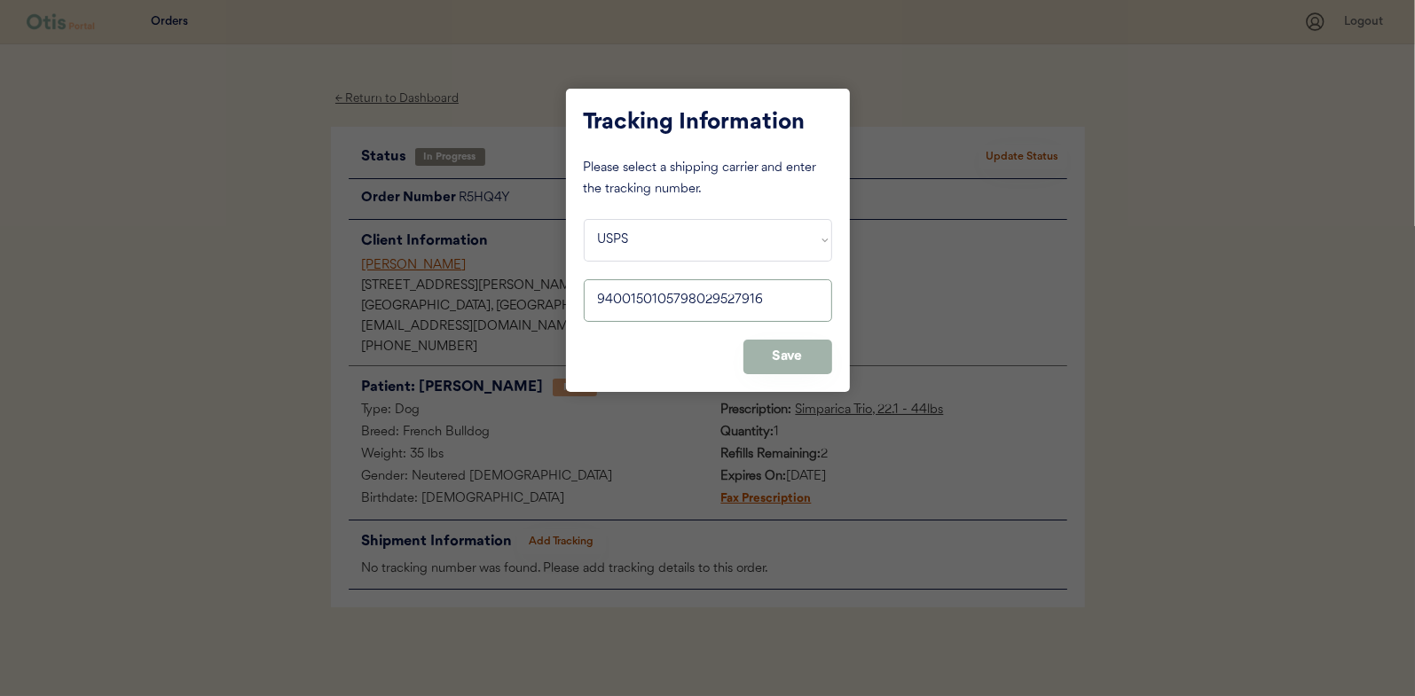
type input "9400150105798029527916"
click at [759, 344] on button "Save" at bounding box center [787, 357] width 89 height 35
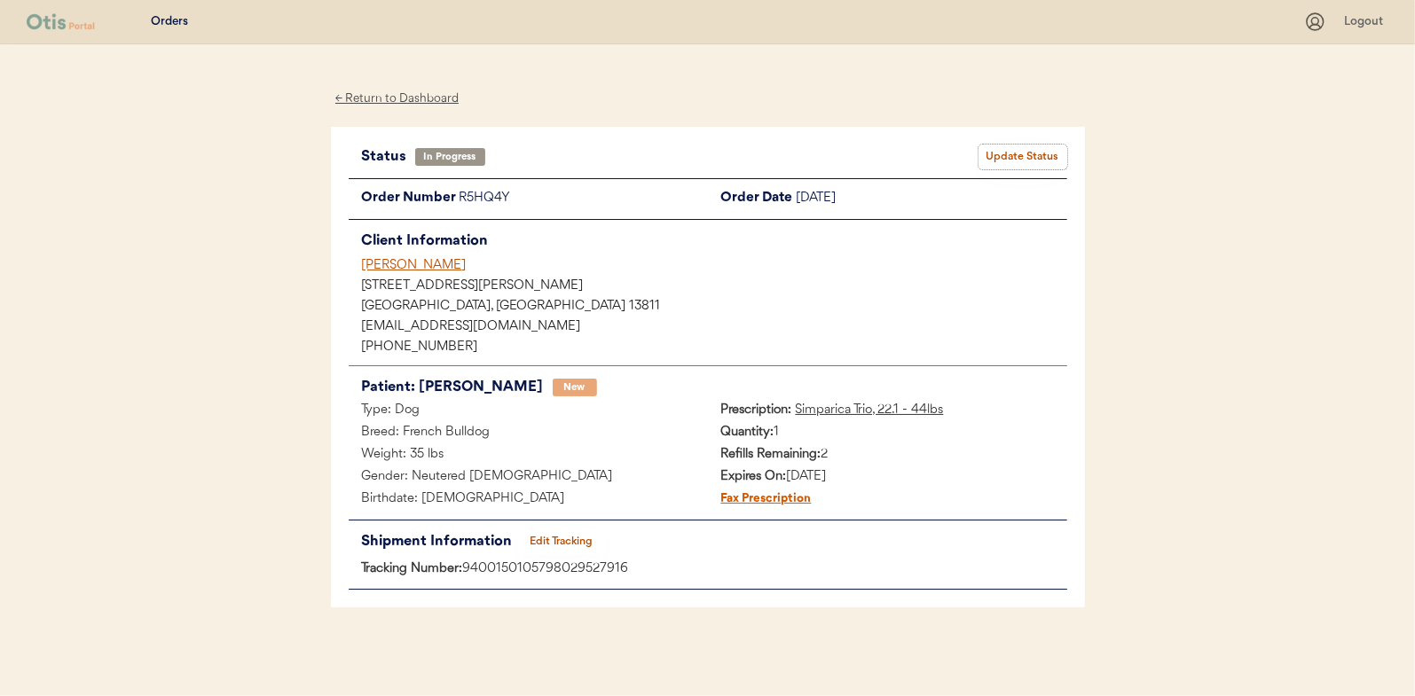
click at [1016, 150] on button "Update Status" at bounding box center [1023, 157] width 89 height 25
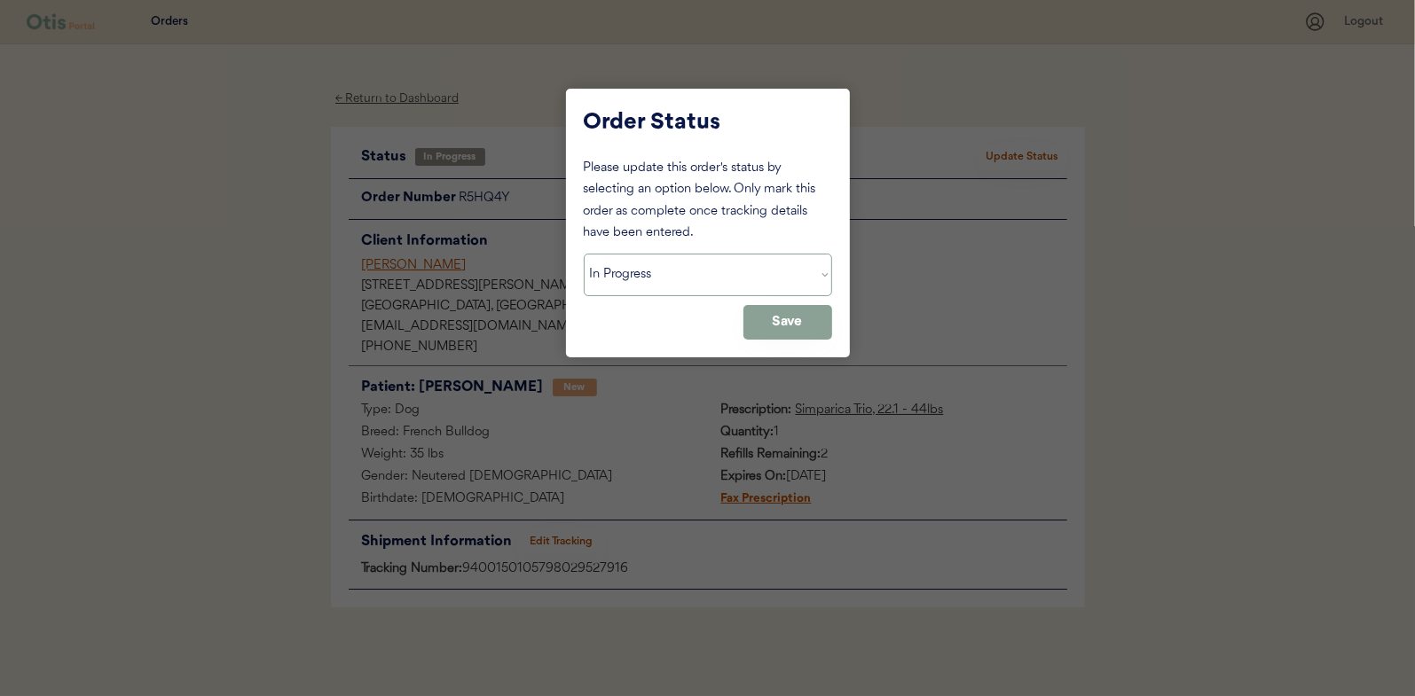
click at [644, 288] on select "Status On Hold New In Progress Complete Pending HW Consent Canceled" at bounding box center [708, 275] width 248 height 43
select select ""complete""
click at [584, 254] on select "Status On Hold New In Progress Complete Pending HW Consent Canceled" at bounding box center [708, 275] width 248 height 43
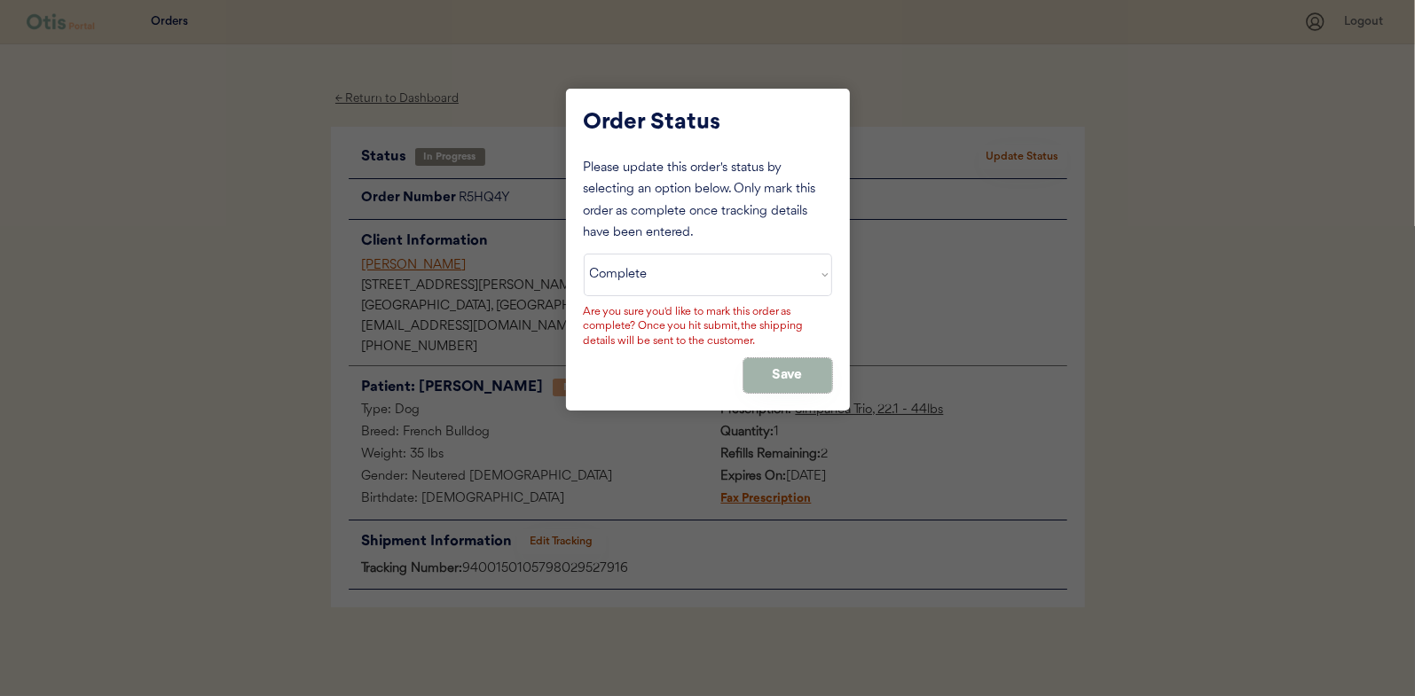
click at [776, 362] on button "Save" at bounding box center [787, 375] width 89 height 35
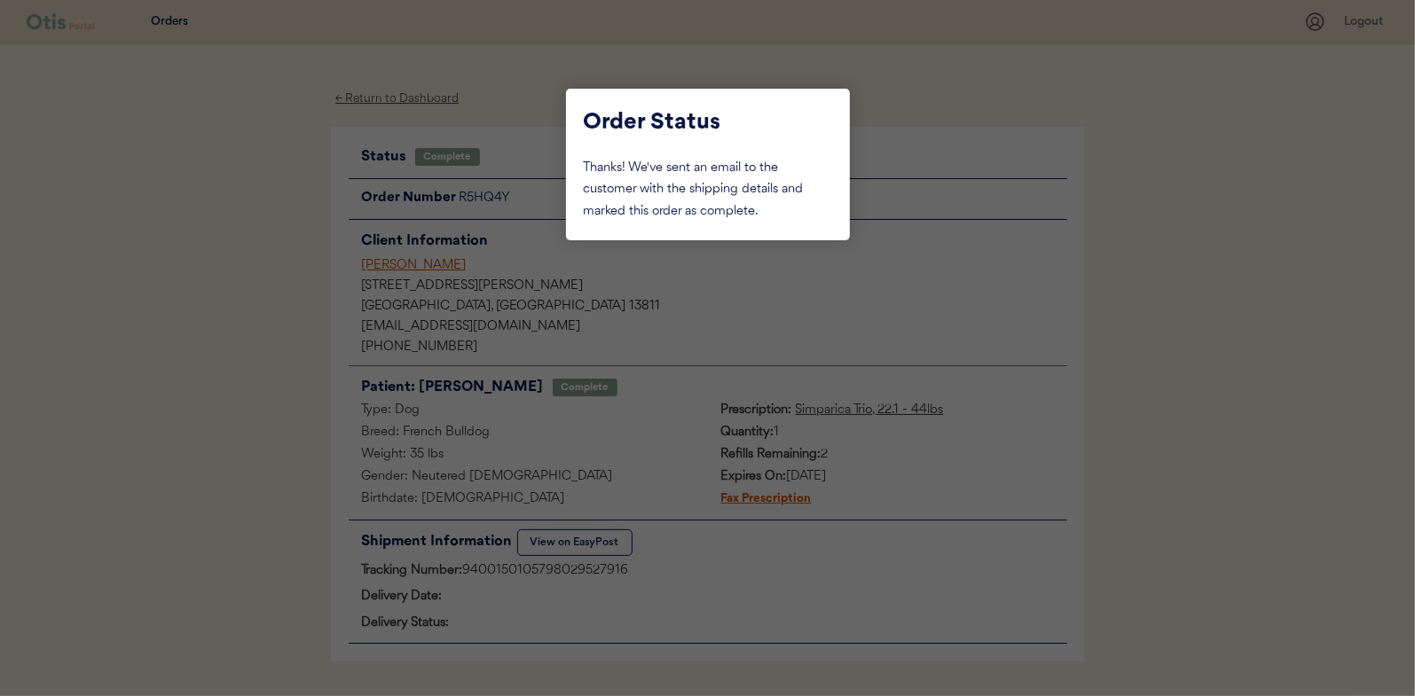
click at [287, 189] on div at bounding box center [707, 348] width 1415 height 696
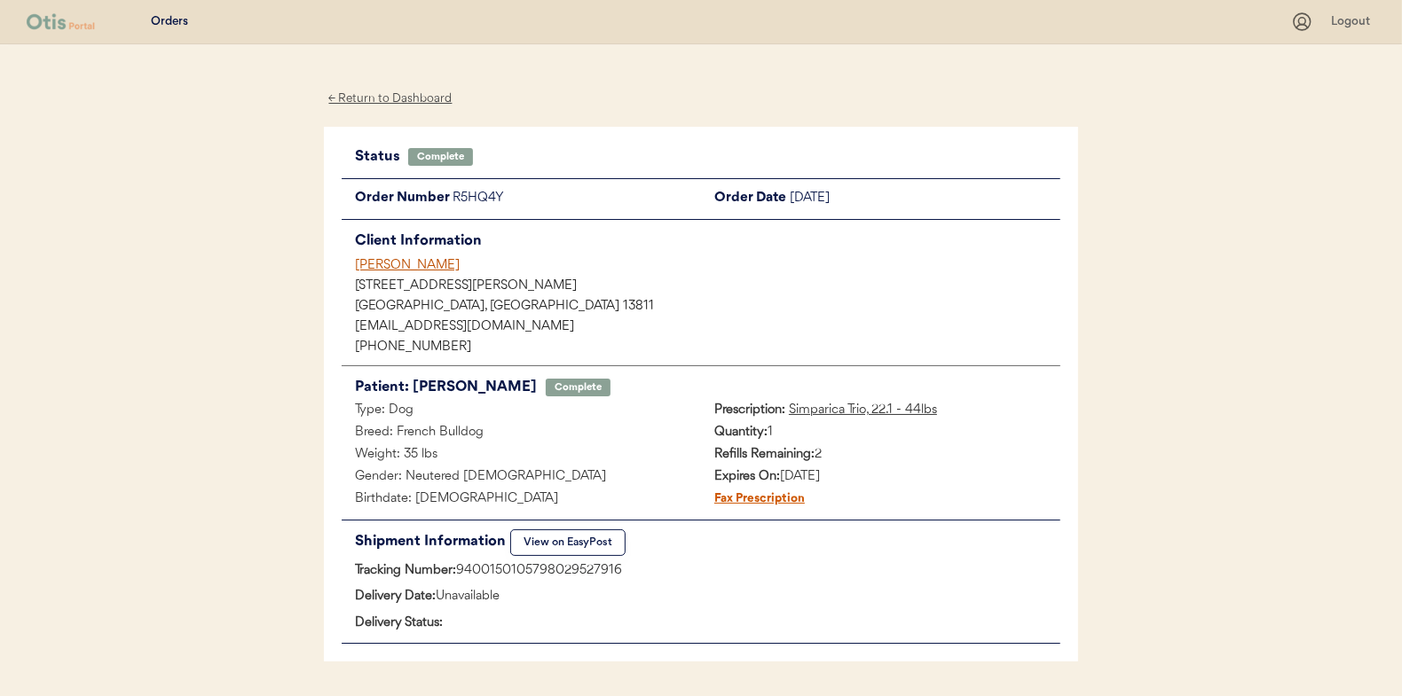
click at [368, 98] on div "← Return to Dashboard" at bounding box center [390, 99] width 133 height 20
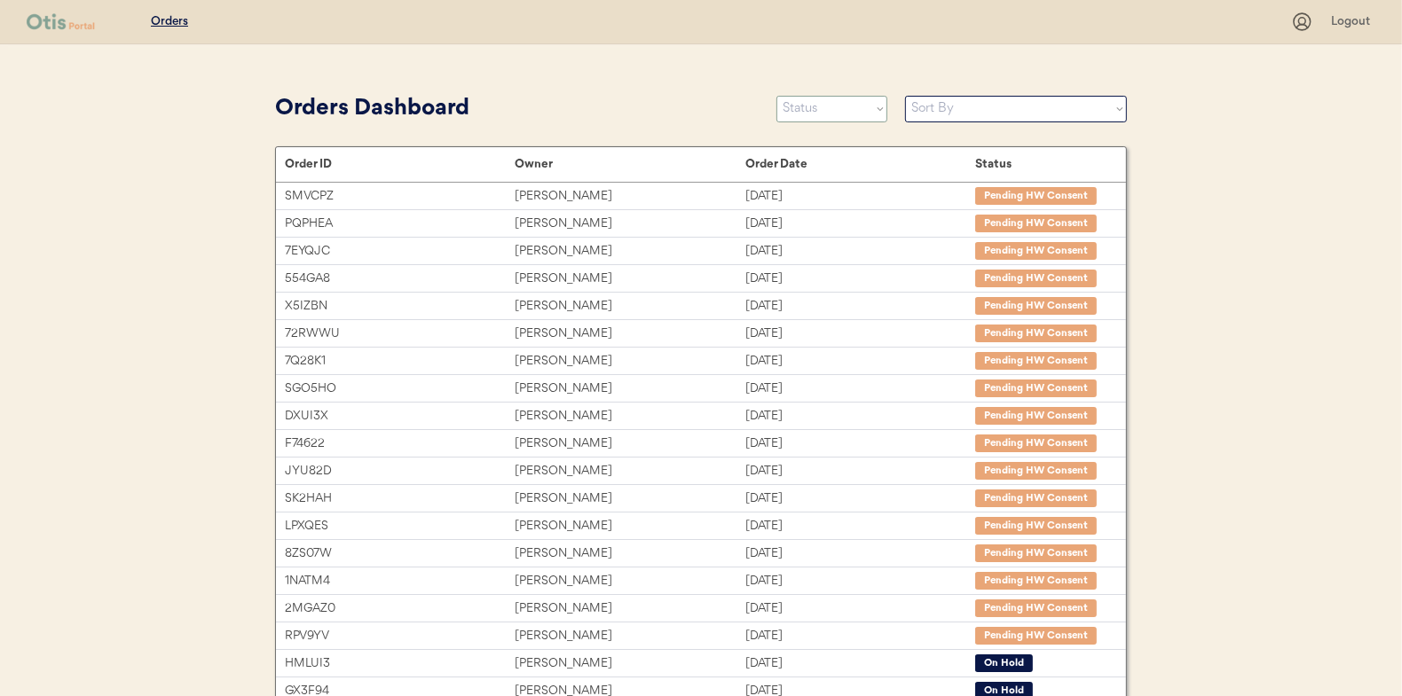
drag, startPoint x: 826, startPoint y: 102, endPoint x: 824, endPoint y: 122, distance: 20.5
click at [826, 102] on select "Status On Hold New In Progress Complete Pending HW Consent Canceled" at bounding box center [831, 109] width 111 height 27
select select ""in_progress""
click at [776, 96] on select "Status On Hold New In Progress Complete Pending HW Consent Canceled" at bounding box center [831, 109] width 111 height 27
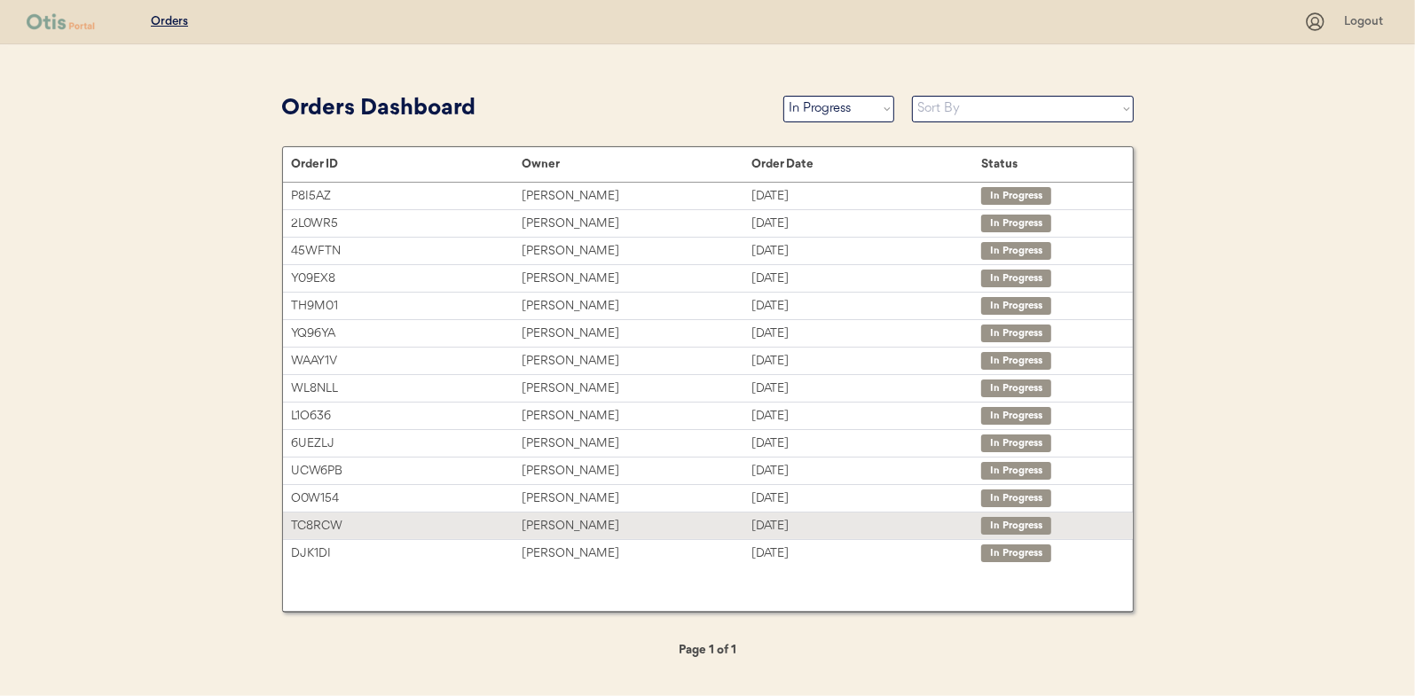
click at [570, 527] on div "[PERSON_NAME]" at bounding box center [637, 526] width 230 height 20
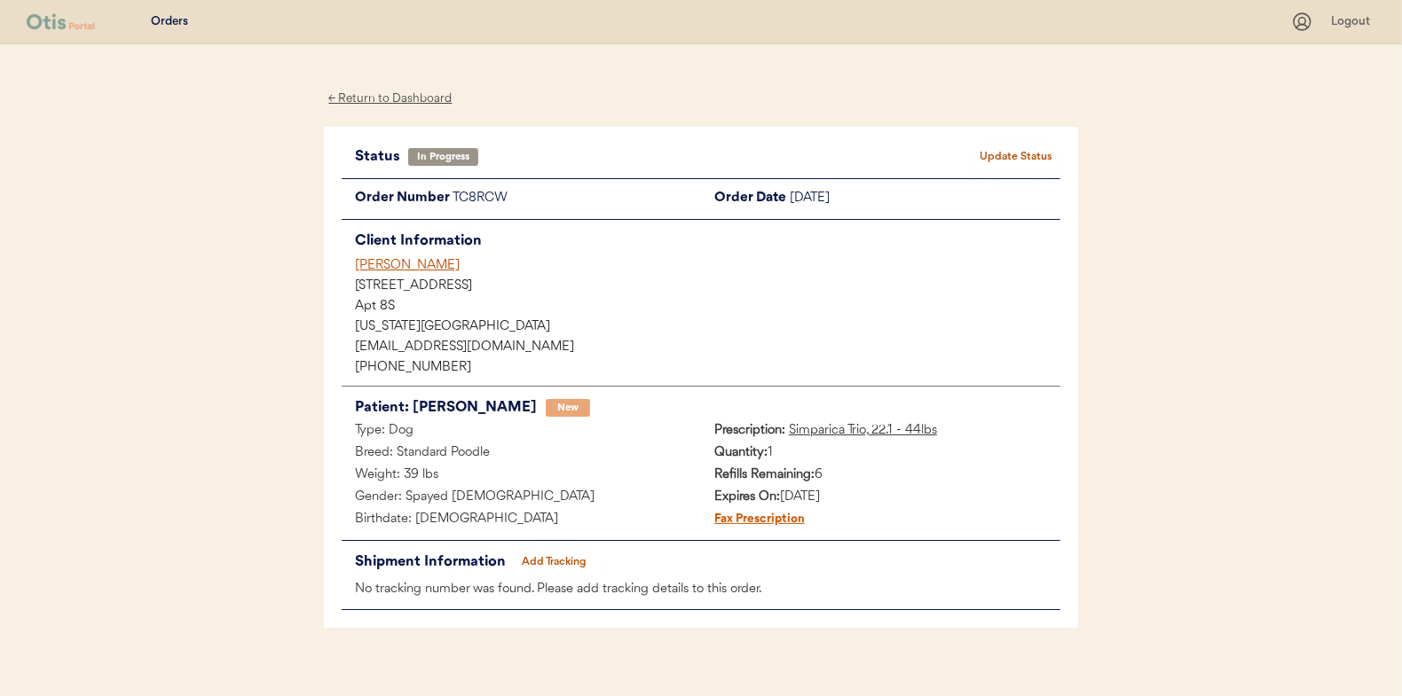
click at [542, 554] on button "Add Tracking" at bounding box center [554, 562] width 89 height 25
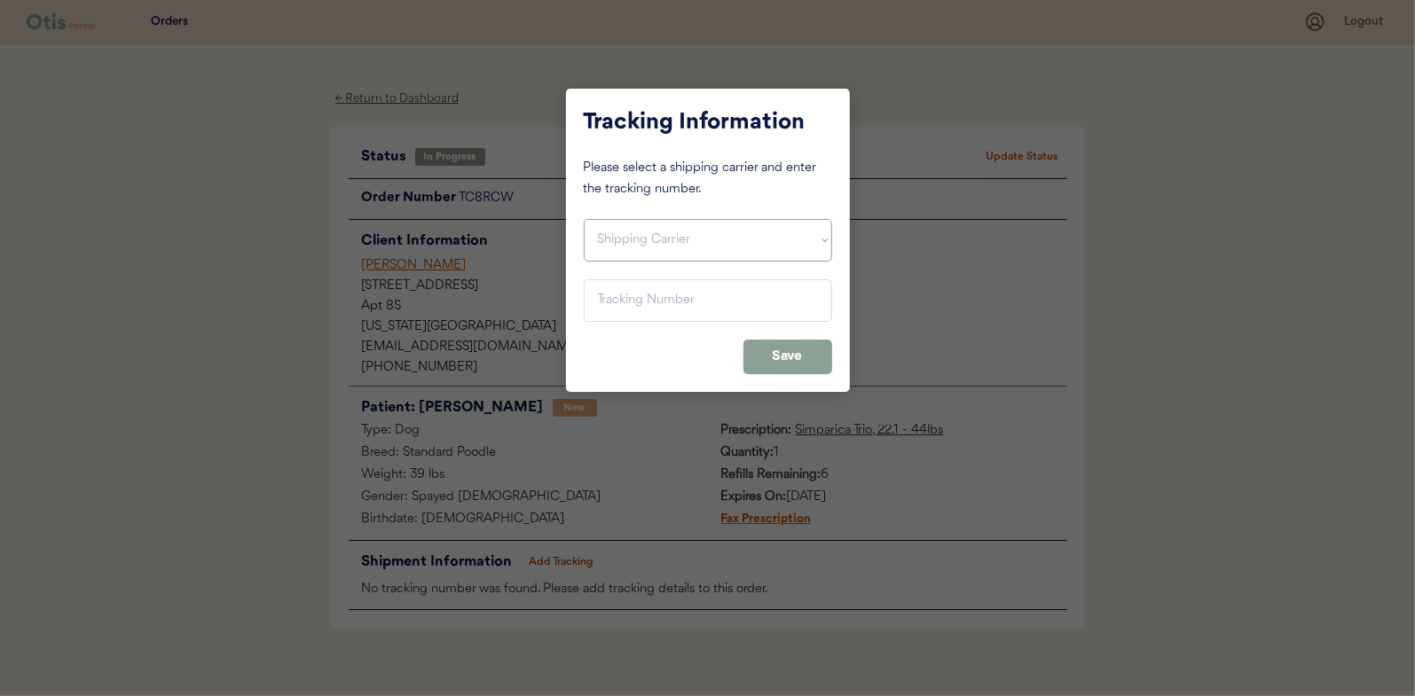
click at [617, 240] on select "Shipping Carrier FedEx FedEx Ground Economy UPS USPS" at bounding box center [708, 240] width 248 height 43
select select ""usps""
click at [584, 219] on select "Shipping Carrier FedEx FedEx Ground Economy UPS USPS" at bounding box center [708, 240] width 248 height 43
click at [602, 305] on input "input" at bounding box center [708, 300] width 248 height 43
paste input "9400150105496031170037"
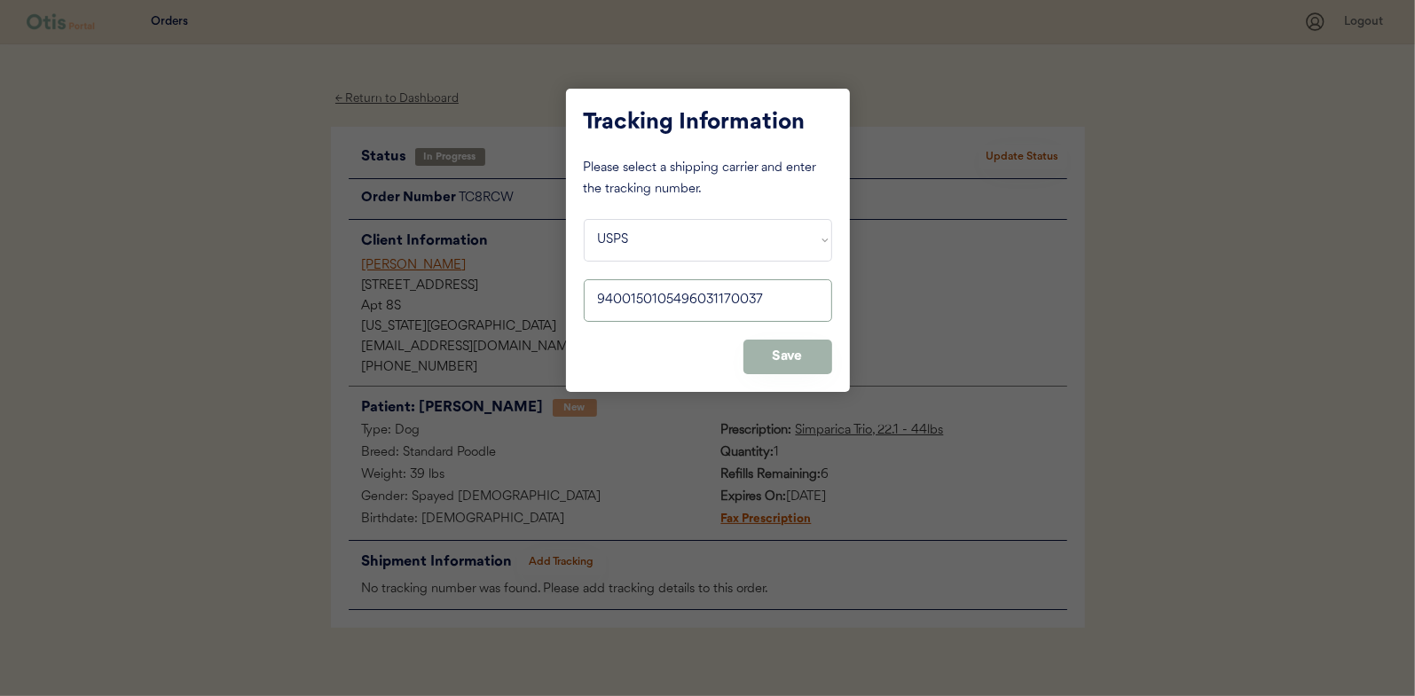
type input "9400150105496031170037"
click at [768, 350] on button "Save" at bounding box center [787, 357] width 89 height 35
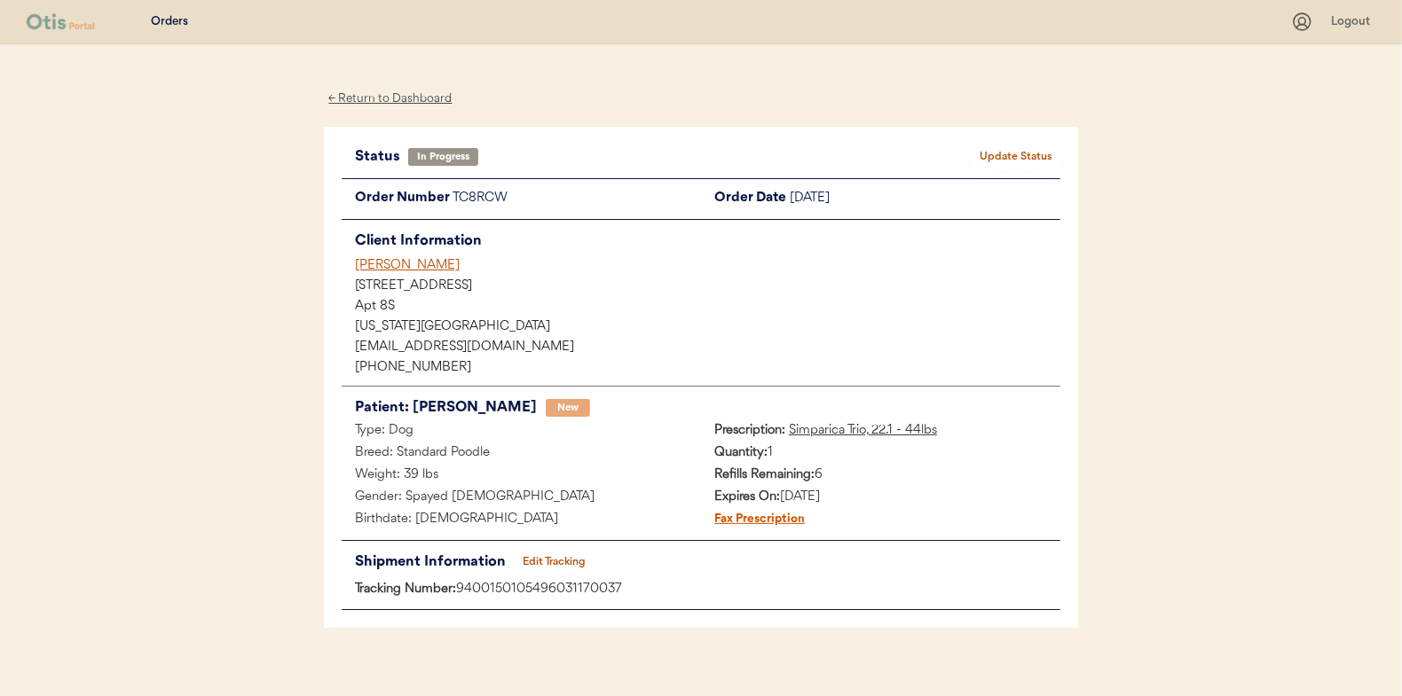
click at [1019, 160] on button "Update Status" at bounding box center [1015, 157] width 89 height 25
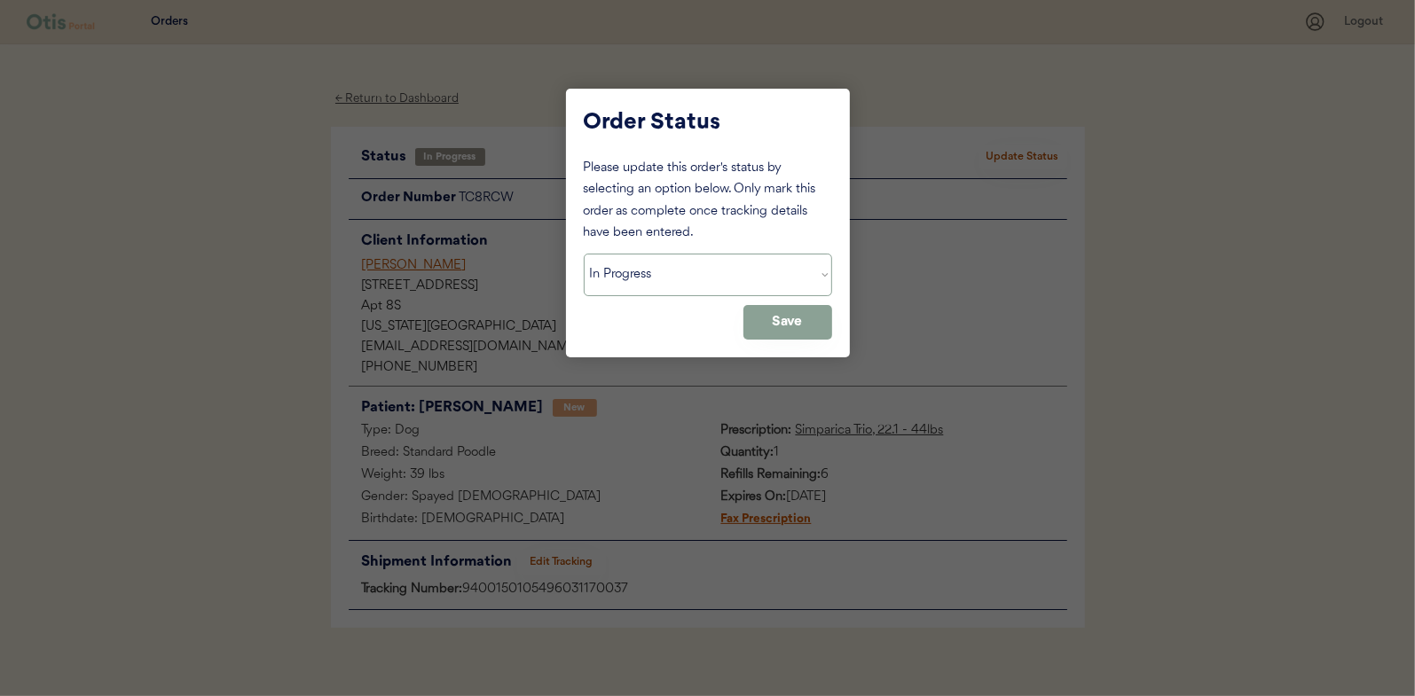
click at [659, 279] on select "Status On Hold New In Progress Complete Pending HW Consent Canceled" at bounding box center [708, 275] width 248 height 43
select select ""complete""
click at [584, 254] on select "Status On Hold New In Progress Complete Pending HW Consent Canceled" at bounding box center [708, 275] width 248 height 43
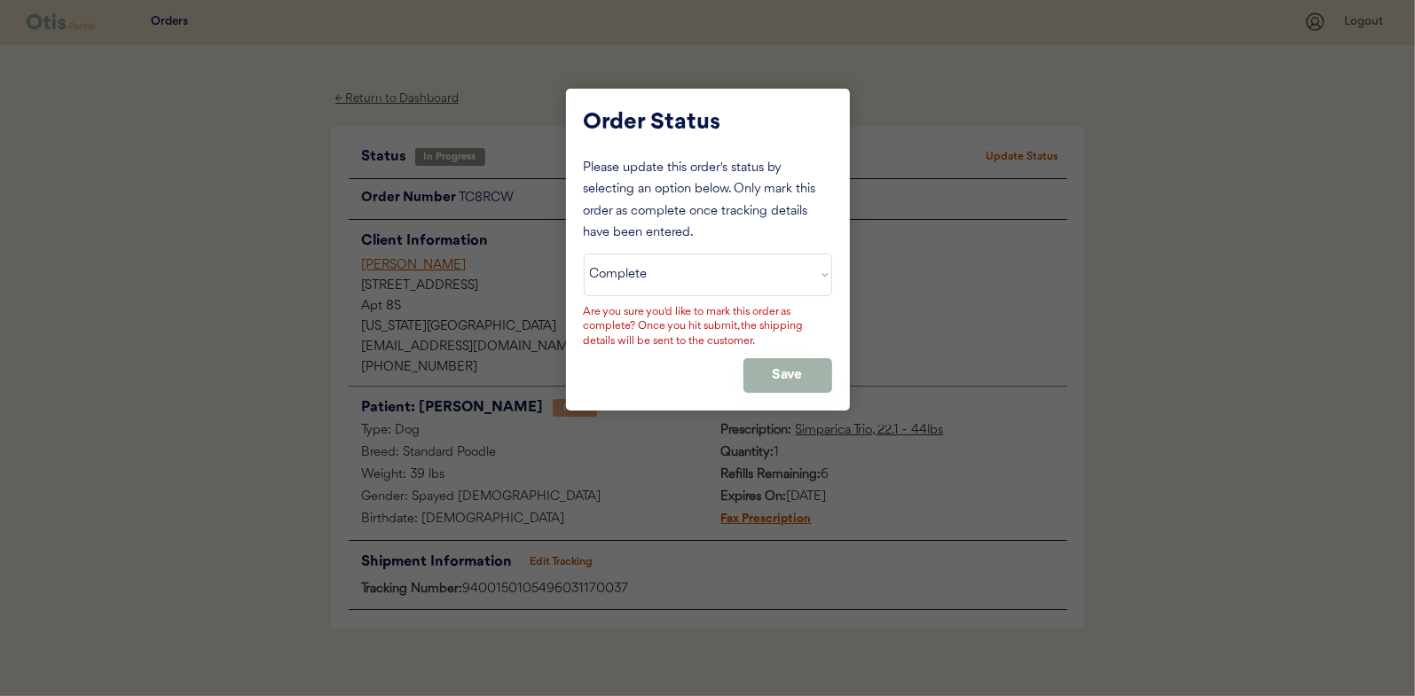
click at [785, 378] on button "Save" at bounding box center [787, 375] width 89 height 35
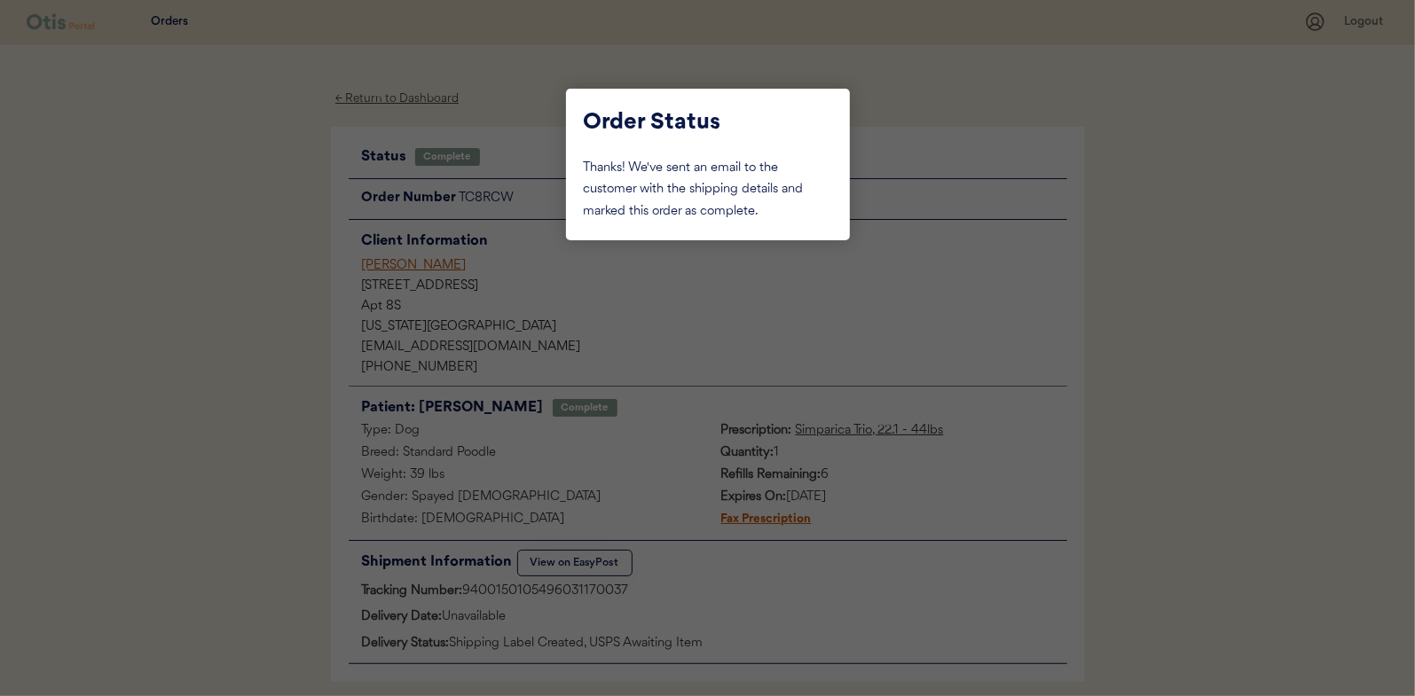
click at [295, 190] on div at bounding box center [707, 348] width 1415 height 696
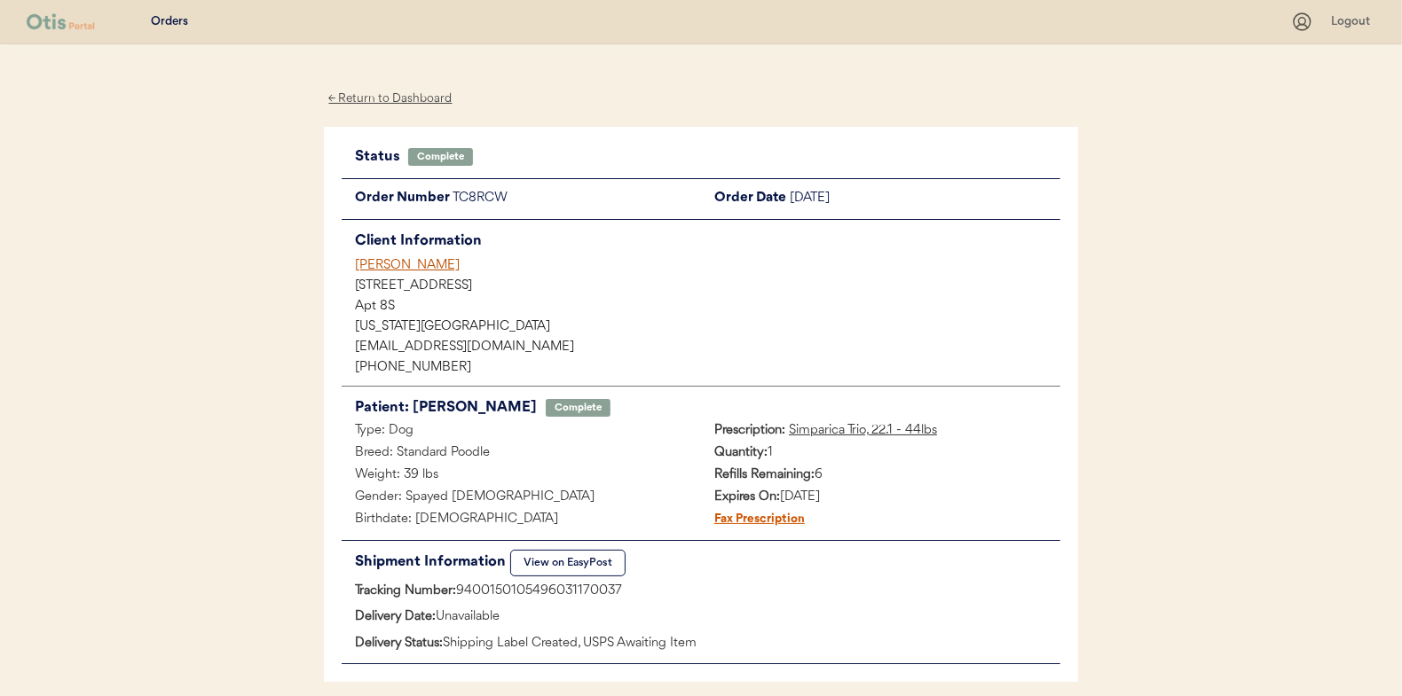
click at [404, 94] on div "← Return to Dashboard" at bounding box center [390, 99] width 133 height 20
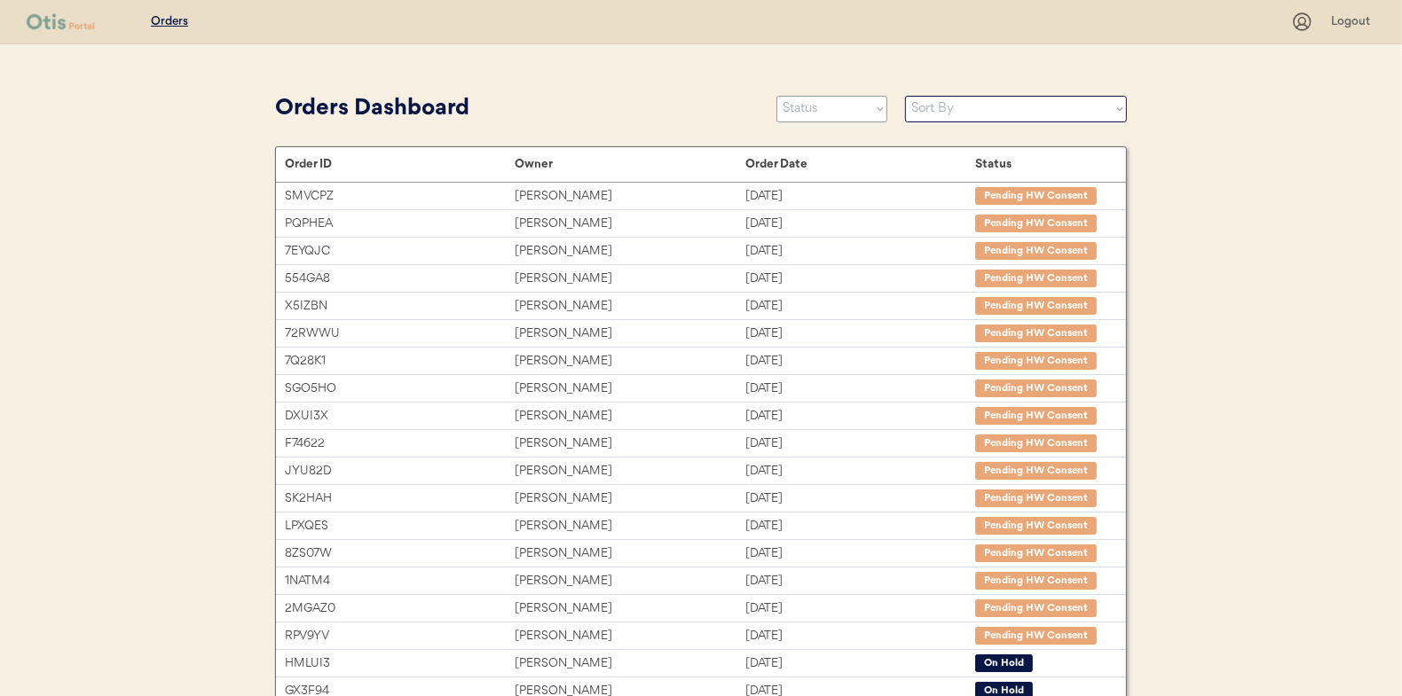
click at [816, 113] on select "Status On Hold New In Progress Complete Pending HW Consent Canceled" at bounding box center [831, 109] width 111 height 27
click at [776, 96] on select "Status On Hold New In Progress Complete Pending HW Consent Canceled" at bounding box center [831, 109] width 111 height 27
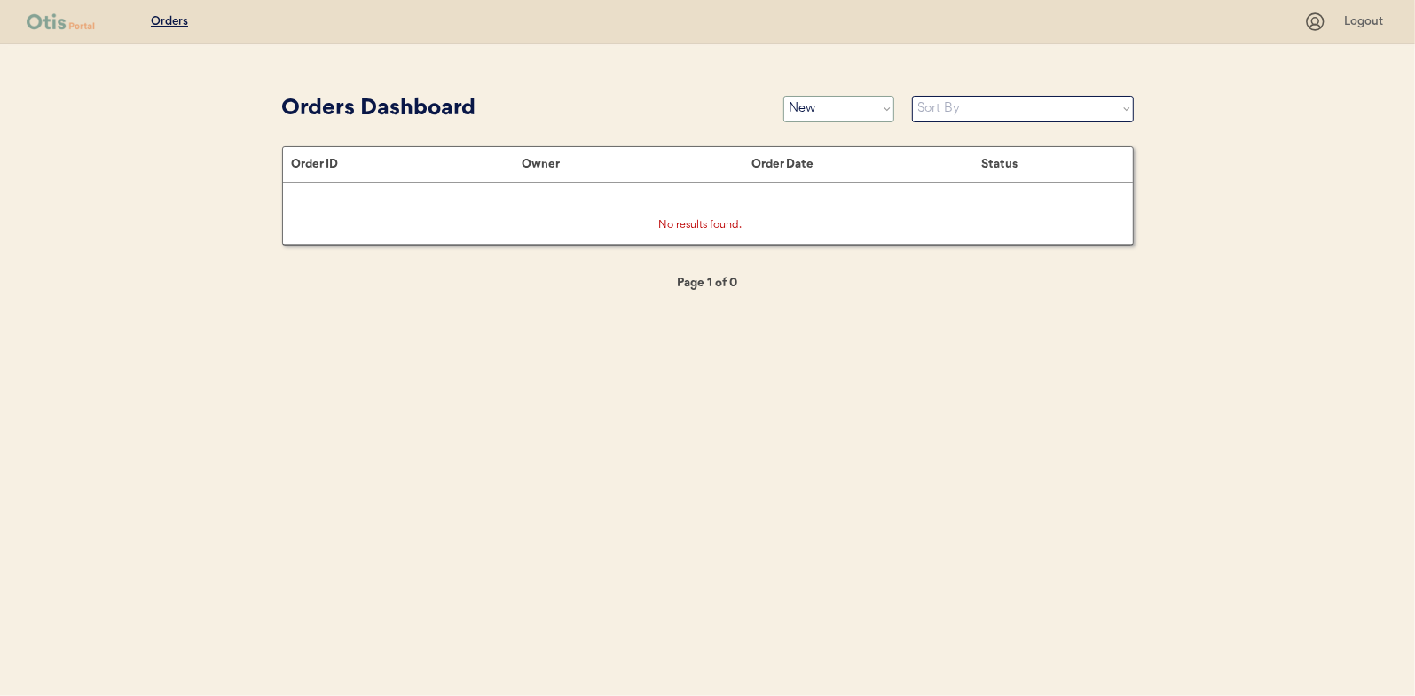
click at [809, 110] on select "Status On Hold New In Progress Complete Pending HW Consent Canceled" at bounding box center [838, 109] width 111 height 27
select select ""in_progress""
click at [783, 96] on select "Status On Hold New In Progress Complete Pending HW Consent Canceled" at bounding box center [838, 109] width 111 height 27
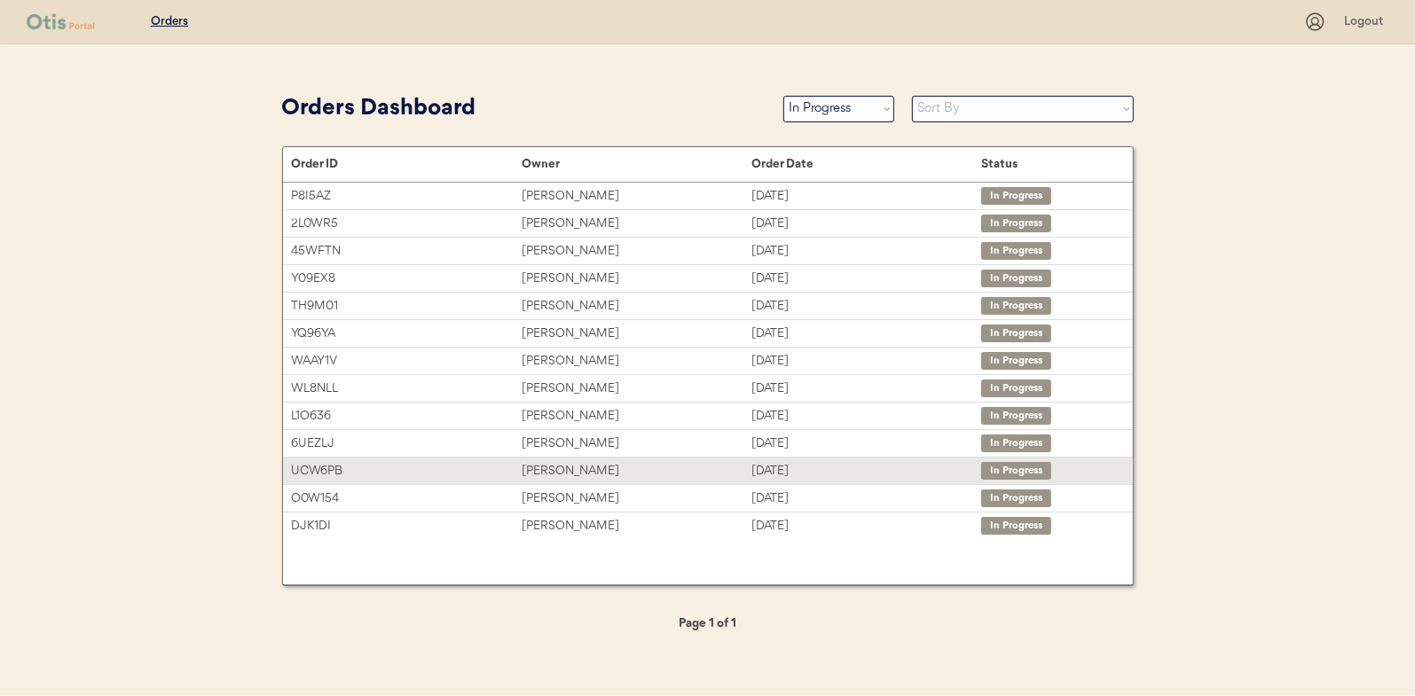
click at [543, 461] on div "Melissa McCarty" at bounding box center [637, 471] width 230 height 20
click at [543, 461] on div "[PERSON_NAME]" at bounding box center [637, 471] width 230 height 20
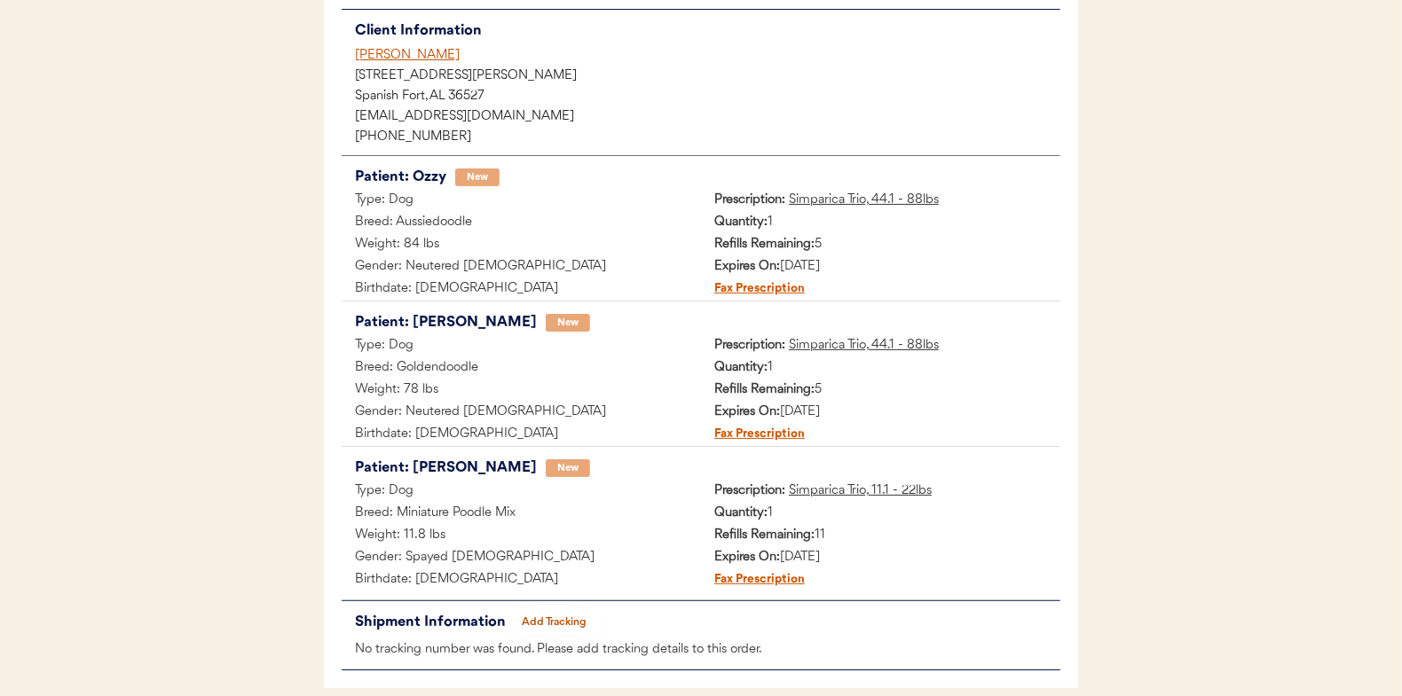
scroll to position [265, 0]
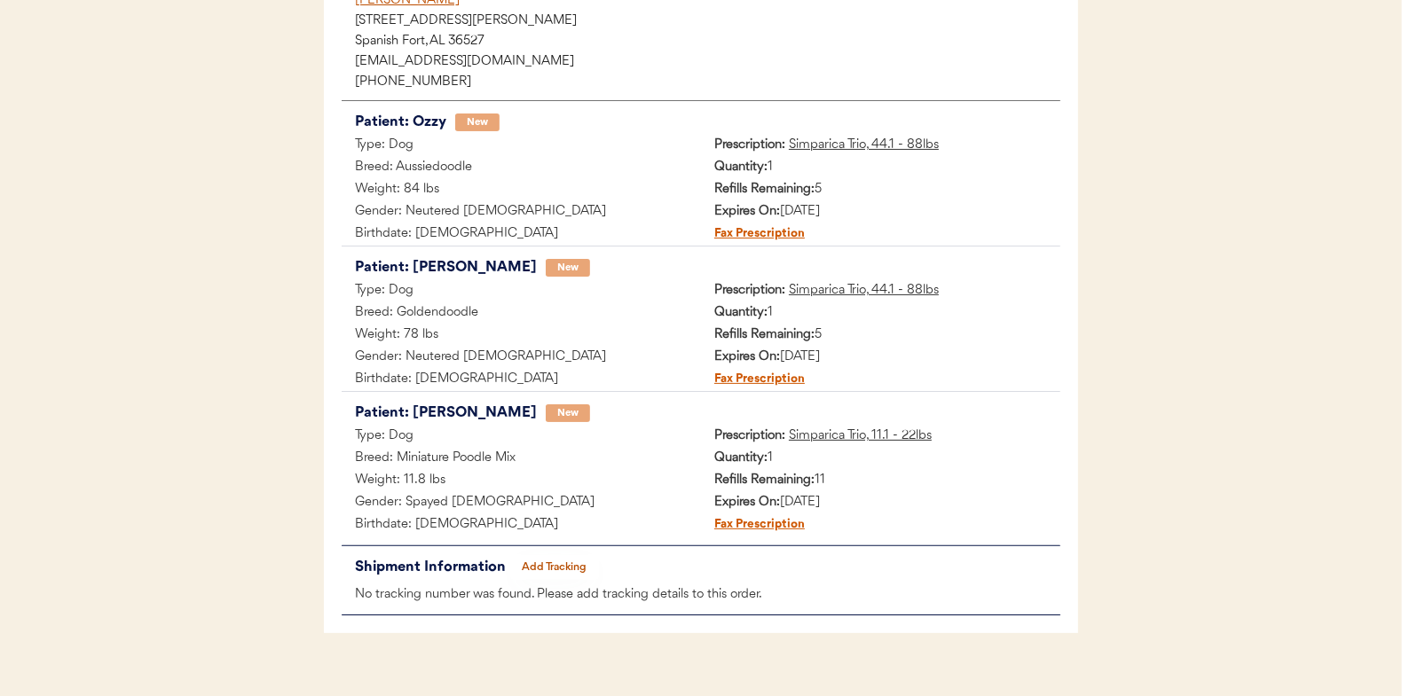
click at [562, 566] on button "Add Tracking" at bounding box center [554, 567] width 89 height 25
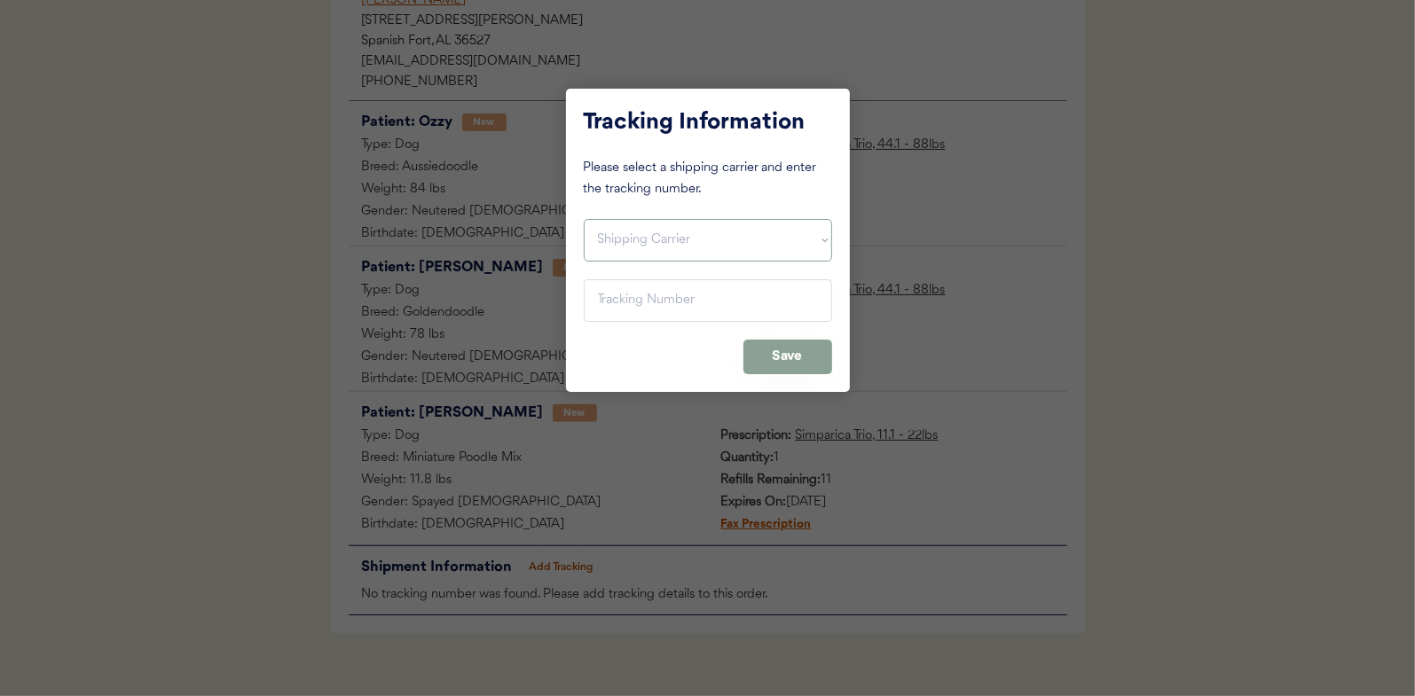
drag, startPoint x: 624, startPoint y: 244, endPoint x: 630, endPoint y: 263, distance: 19.6
click at [624, 244] on select "Shipping Carrier FedEx FedEx Ground Economy UPS USPS" at bounding box center [708, 240] width 248 height 43
select select ""usps""
click at [584, 219] on select "Shipping Carrier FedEx FedEx Ground Economy UPS USPS" at bounding box center [708, 240] width 248 height 43
click at [619, 306] on input "input" at bounding box center [708, 300] width 248 height 43
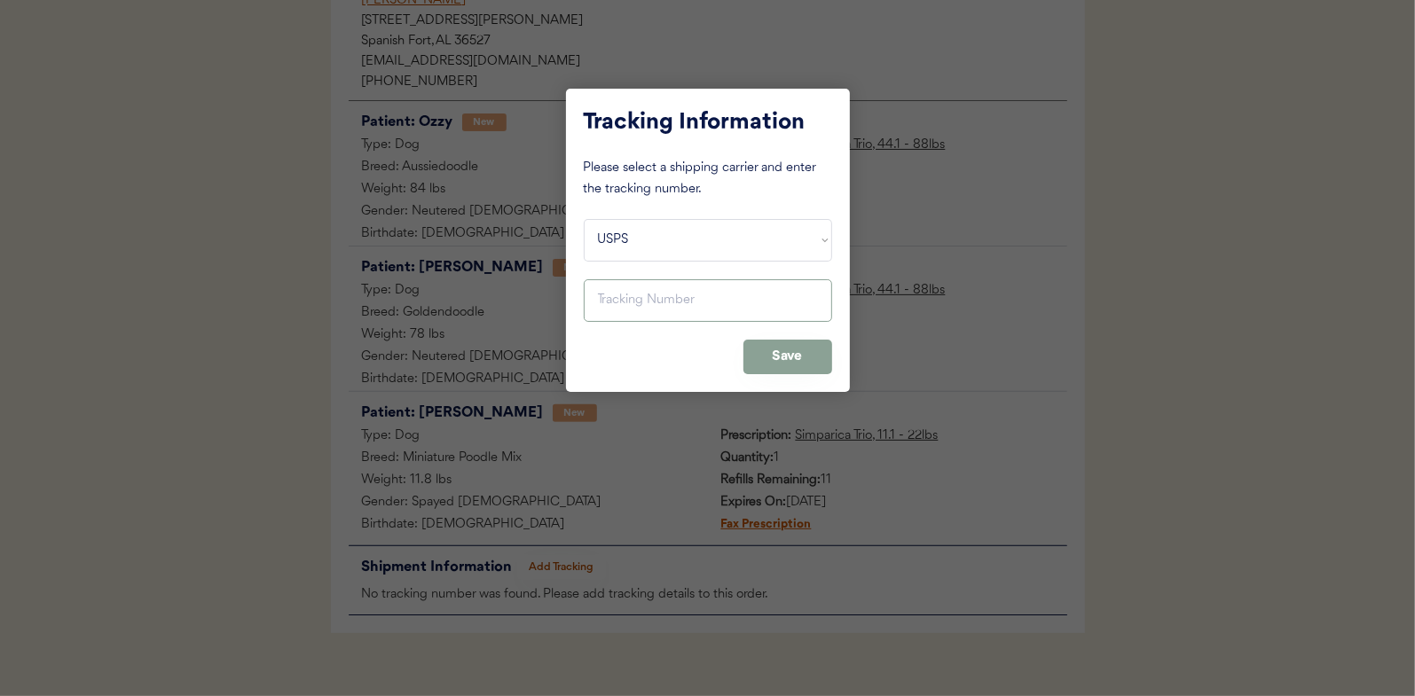
paste input "9400150105800029508366"
type input "9400150105800029508366"
click at [786, 350] on button "Save" at bounding box center [787, 357] width 89 height 35
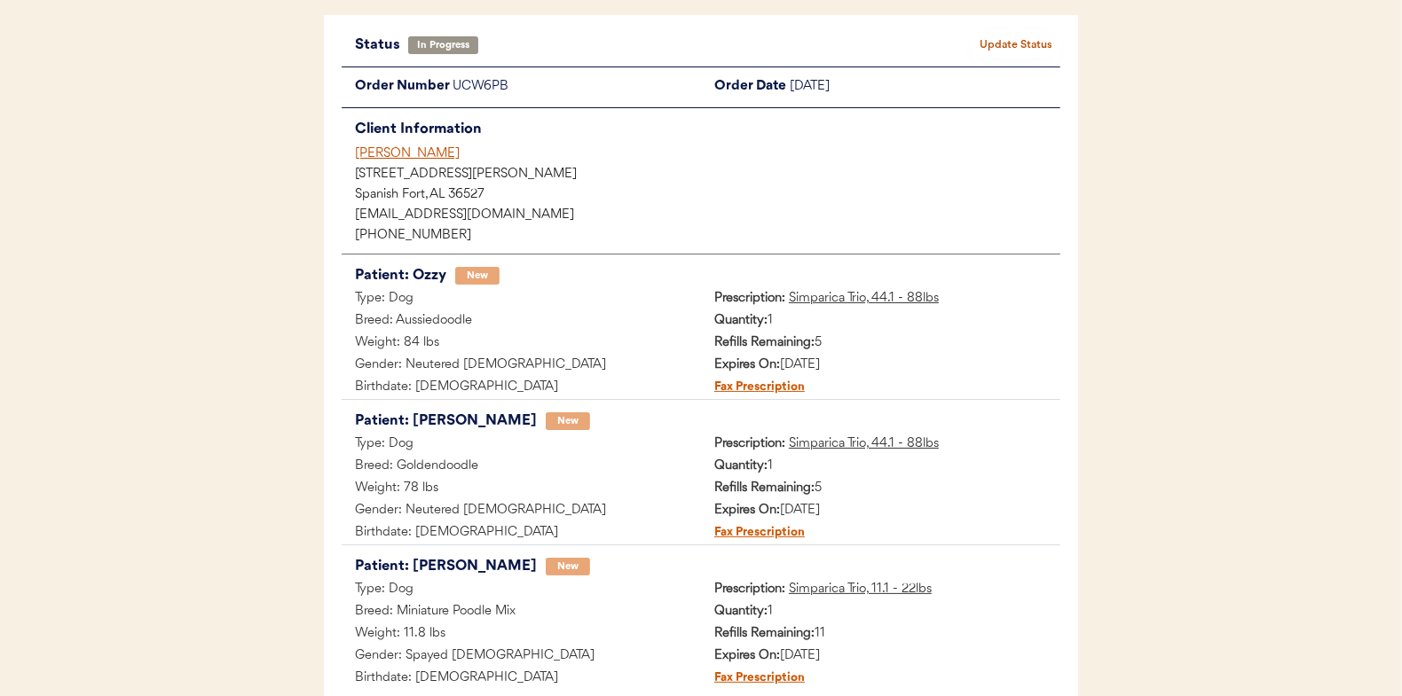
scroll to position [0, 0]
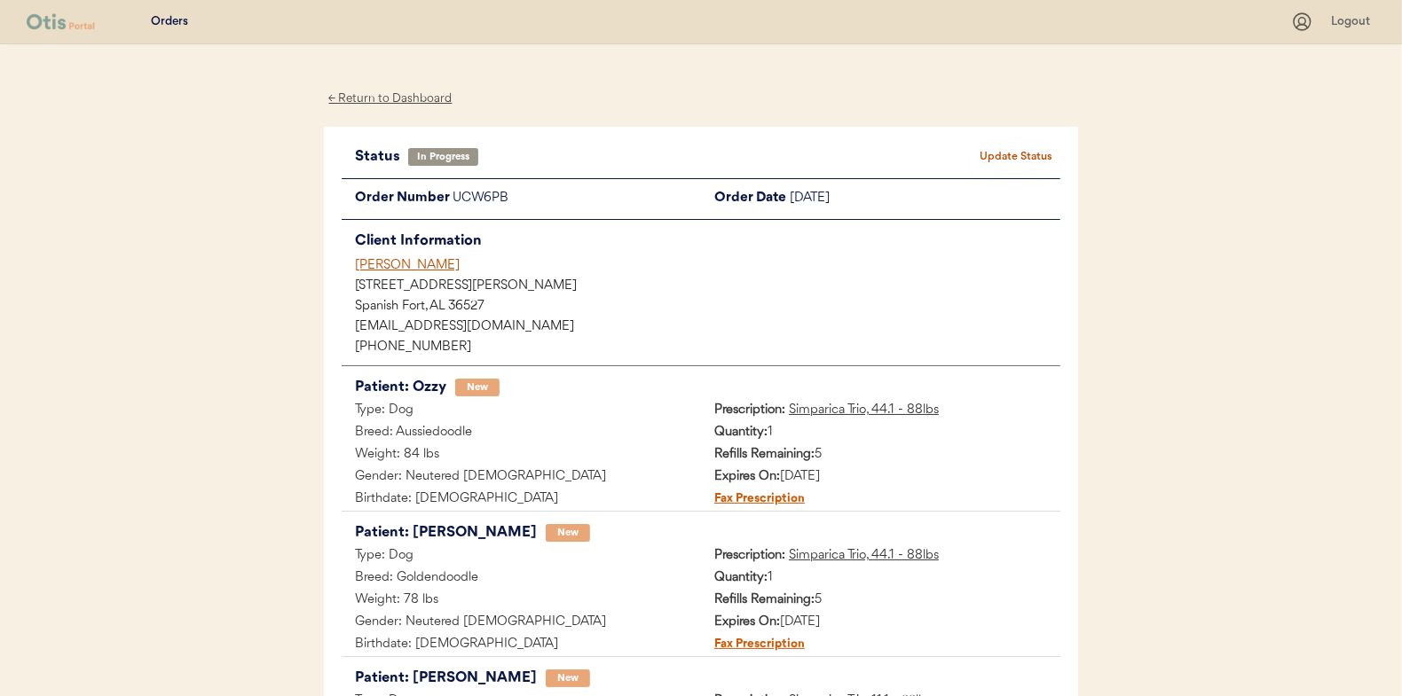
click at [1009, 153] on button "Update Status" at bounding box center [1015, 157] width 89 height 25
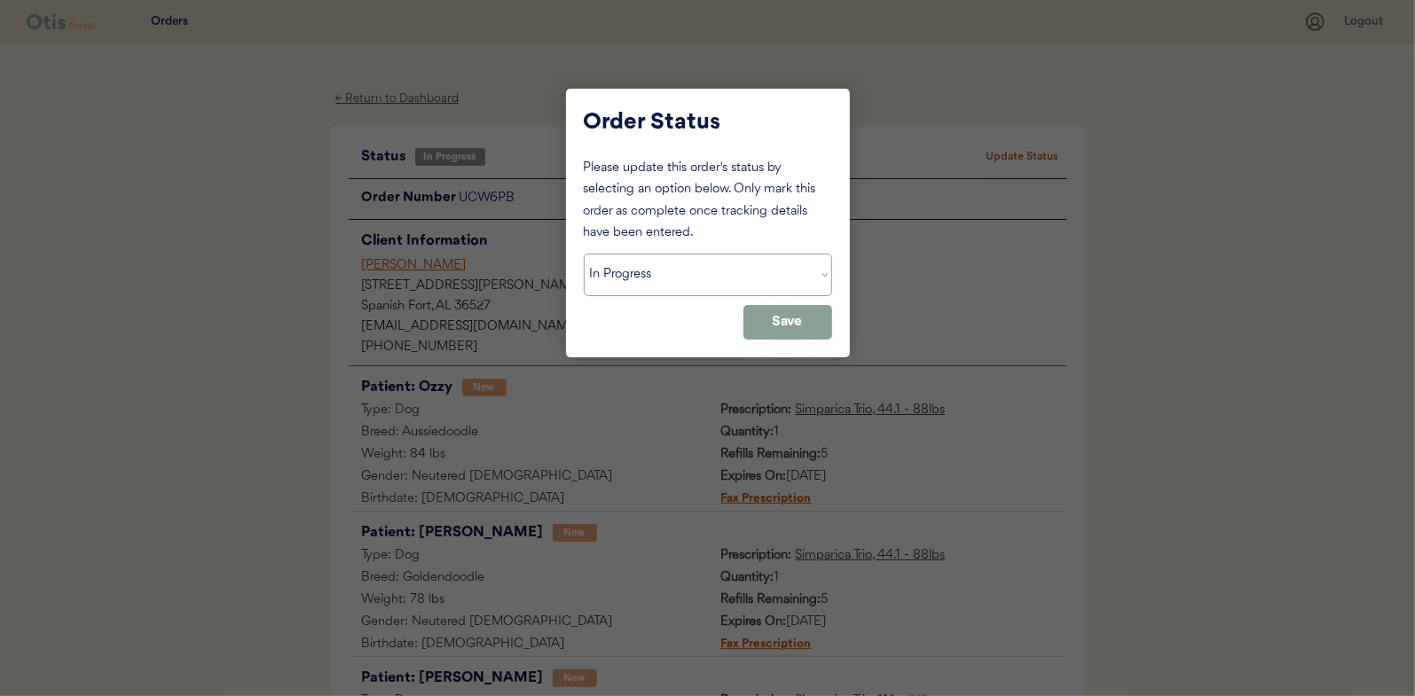
click at [627, 275] on select "Status On Hold New In Progress Complete Pending HW Consent Canceled" at bounding box center [708, 275] width 248 height 43
select select ""complete""
click at [584, 254] on select "Status On Hold New In Progress Complete Pending HW Consent Canceled" at bounding box center [708, 275] width 248 height 43
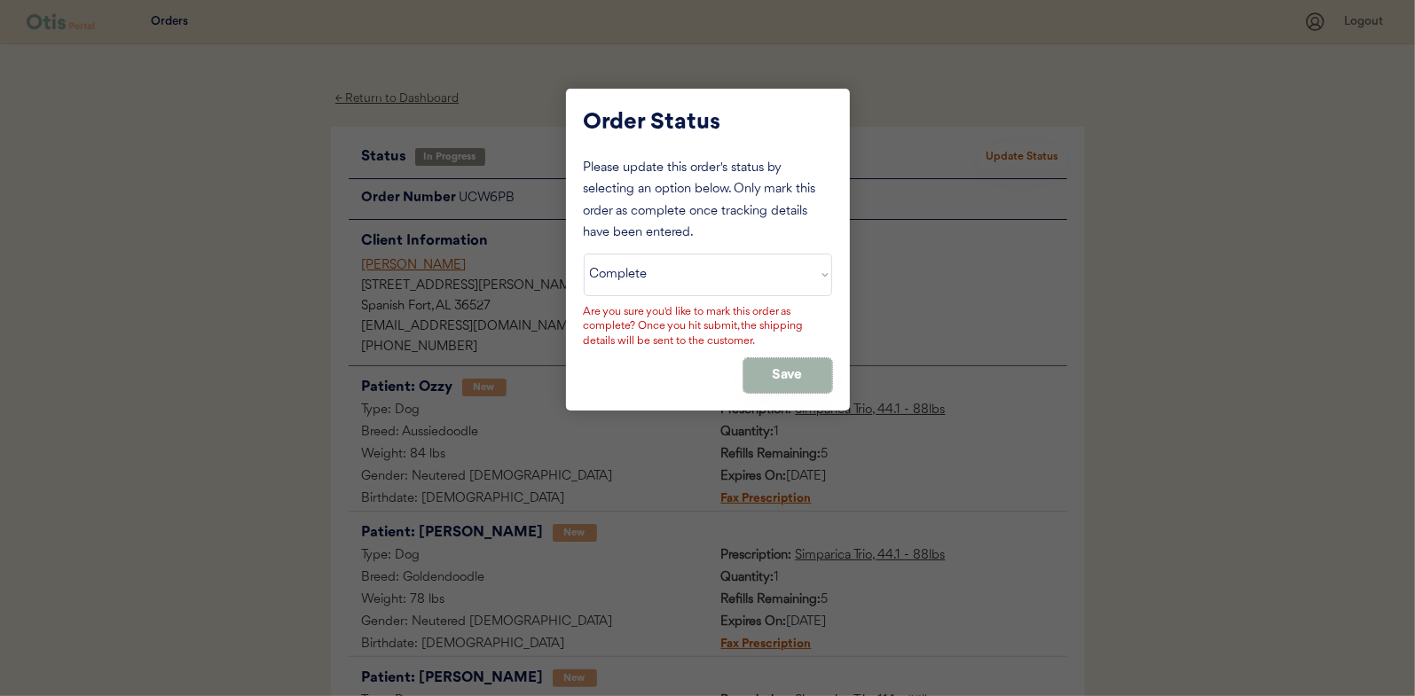
click at [783, 373] on button "Save" at bounding box center [787, 375] width 89 height 35
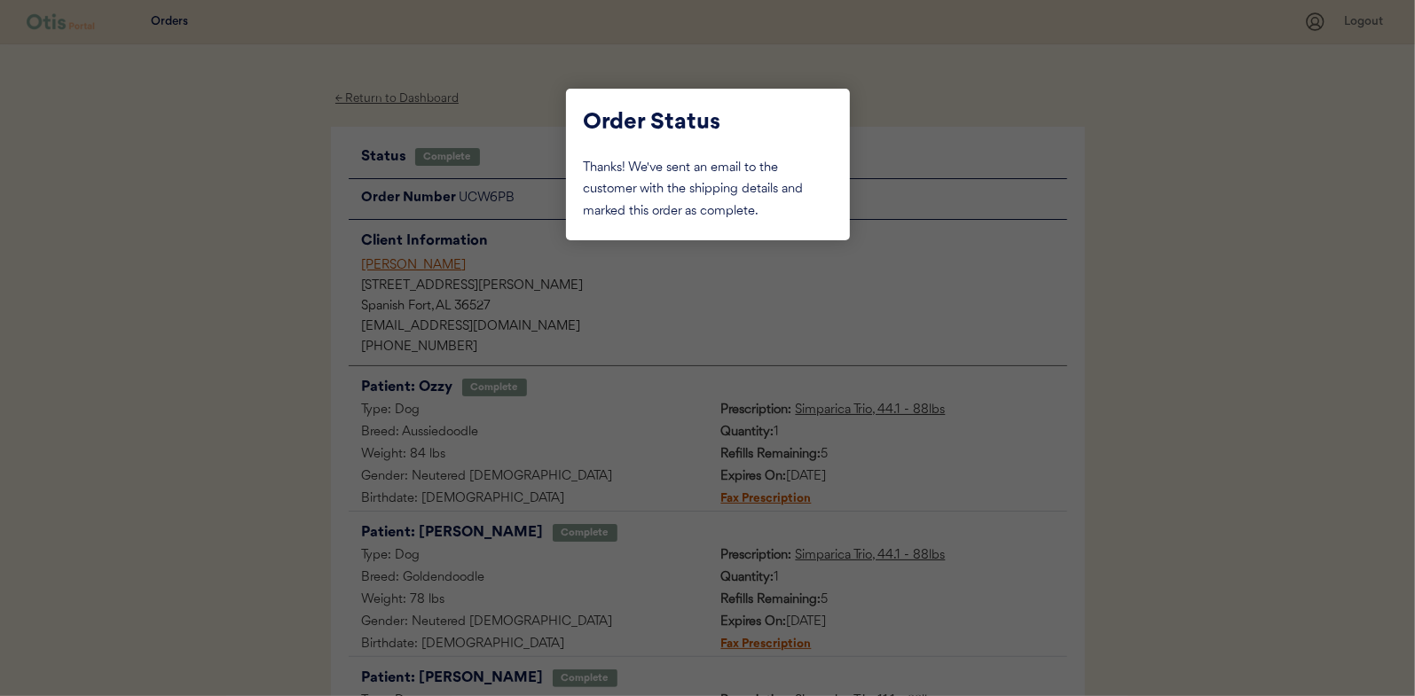
click at [265, 271] on div at bounding box center [707, 348] width 1415 height 696
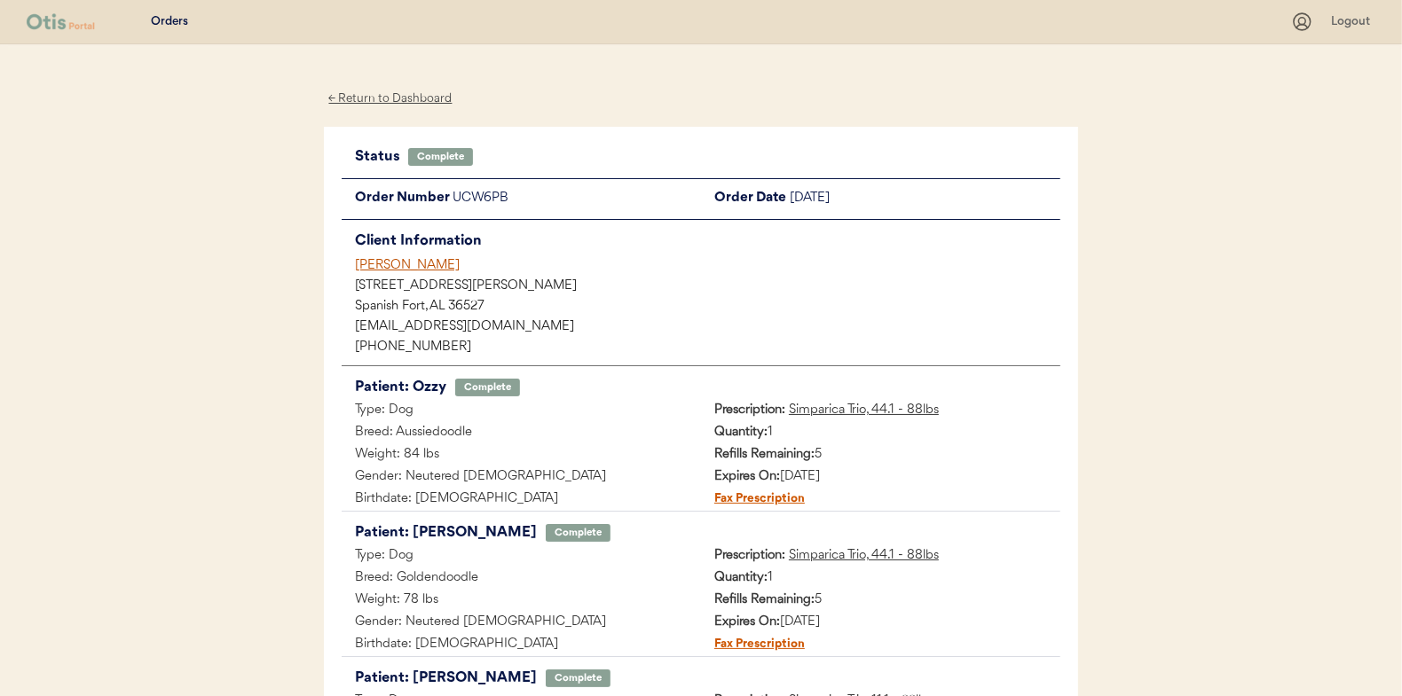
click at [401, 96] on div "← Return to Dashboard" at bounding box center [390, 99] width 133 height 20
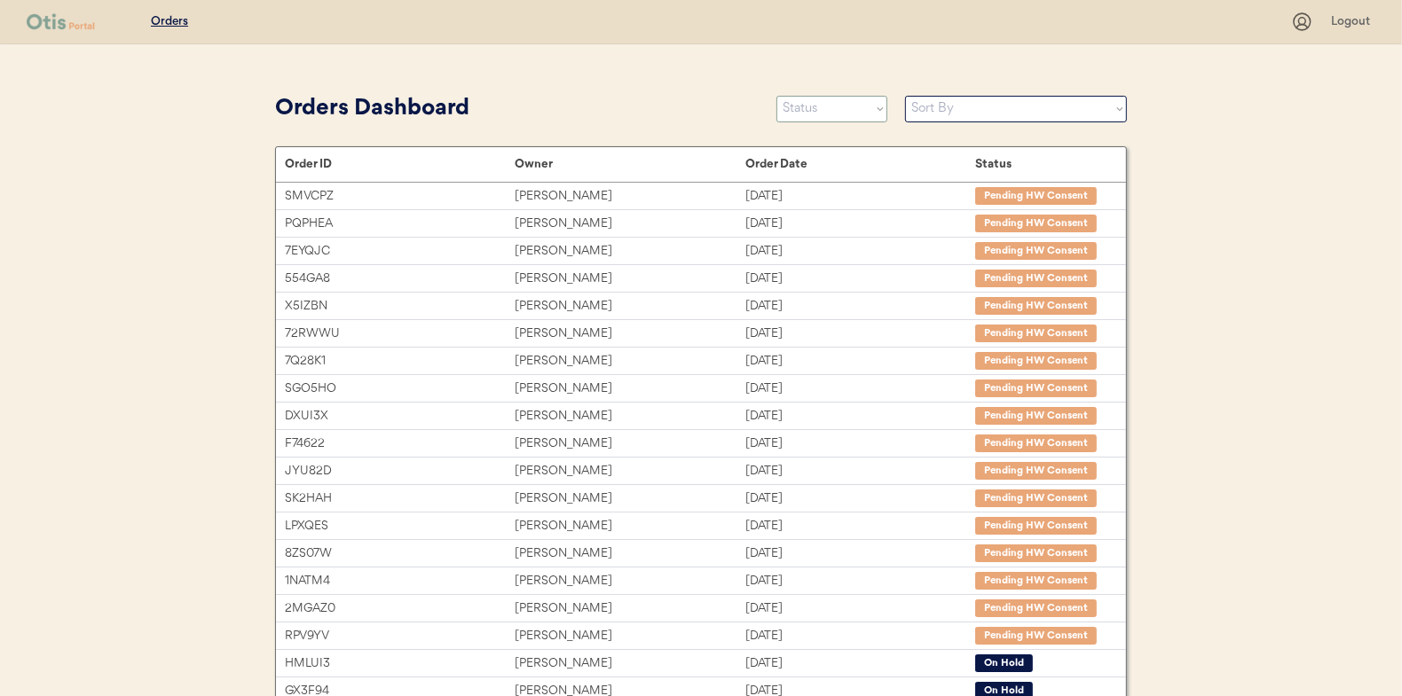
click at [827, 106] on select "Status On Hold New In Progress Complete Pending HW Consent Canceled" at bounding box center [831, 109] width 111 height 27
select select ""in_progress""
click at [776, 96] on select "Status On Hold New In Progress Complete Pending HW Consent Canceled" at bounding box center [831, 109] width 111 height 27
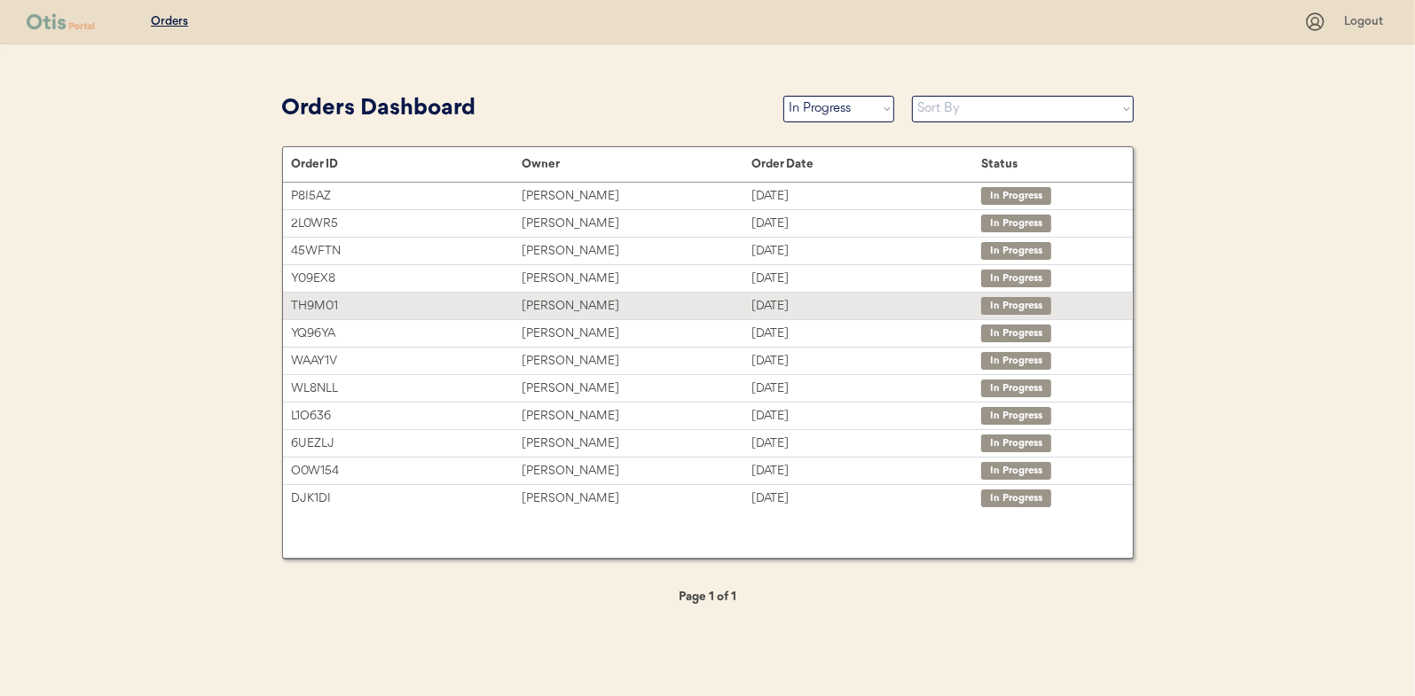
click at [545, 300] on div "[PERSON_NAME]" at bounding box center [637, 306] width 230 height 20
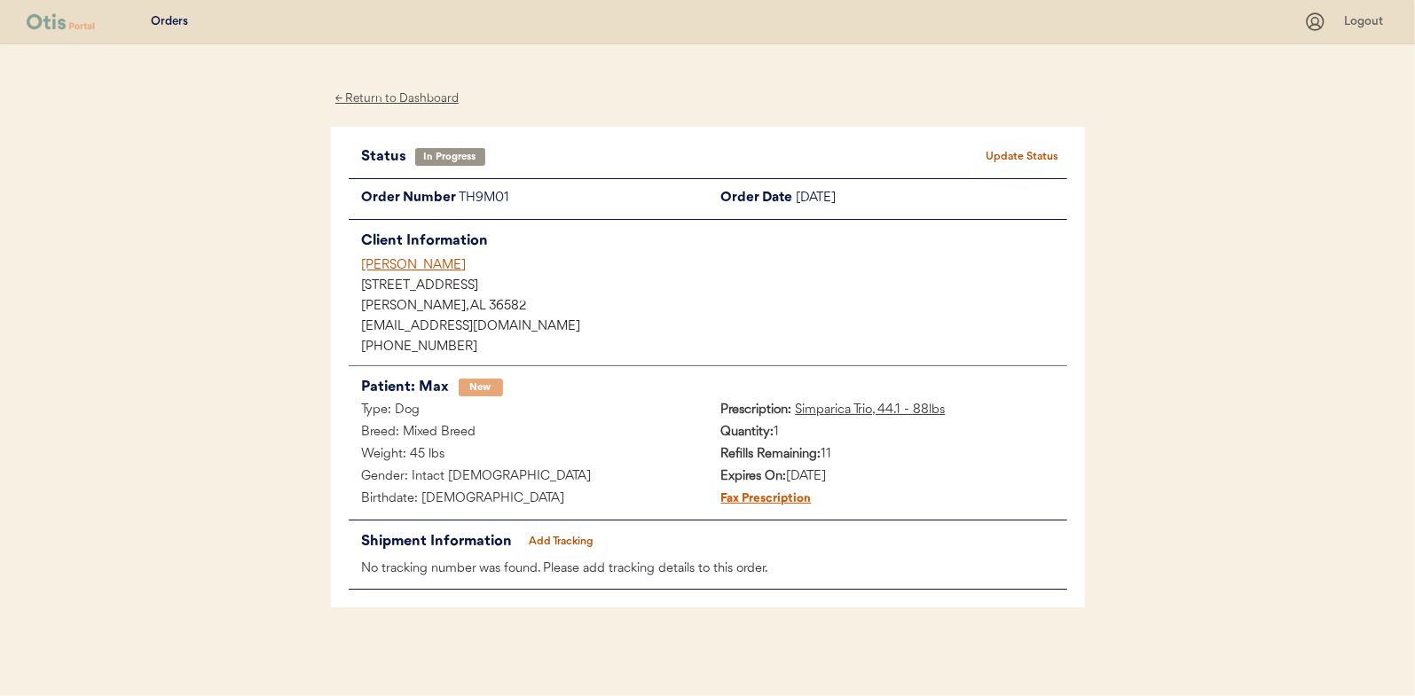
click at [582, 539] on button "Add Tracking" at bounding box center [561, 542] width 89 height 25
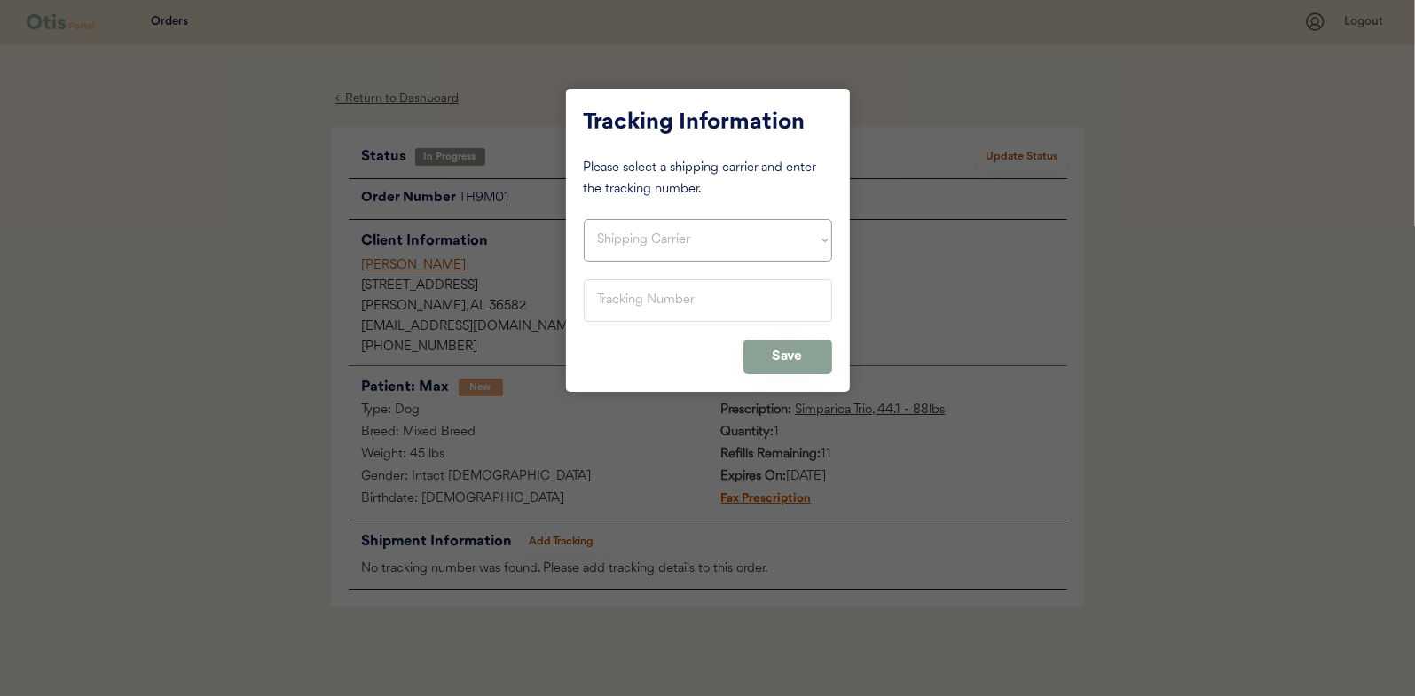
click at [615, 237] on select "Shipping Carrier FedEx FedEx Ground Economy UPS USPS" at bounding box center [708, 240] width 248 height 43
select select ""usps""
click at [584, 219] on select "Shipping Carrier FedEx FedEx Ground Economy UPS USPS" at bounding box center [708, 240] width 248 height 43
click at [619, 293] on input "input" at bounding box center [708, 300] width 248 height 43
paste input "9400150105799029509803"
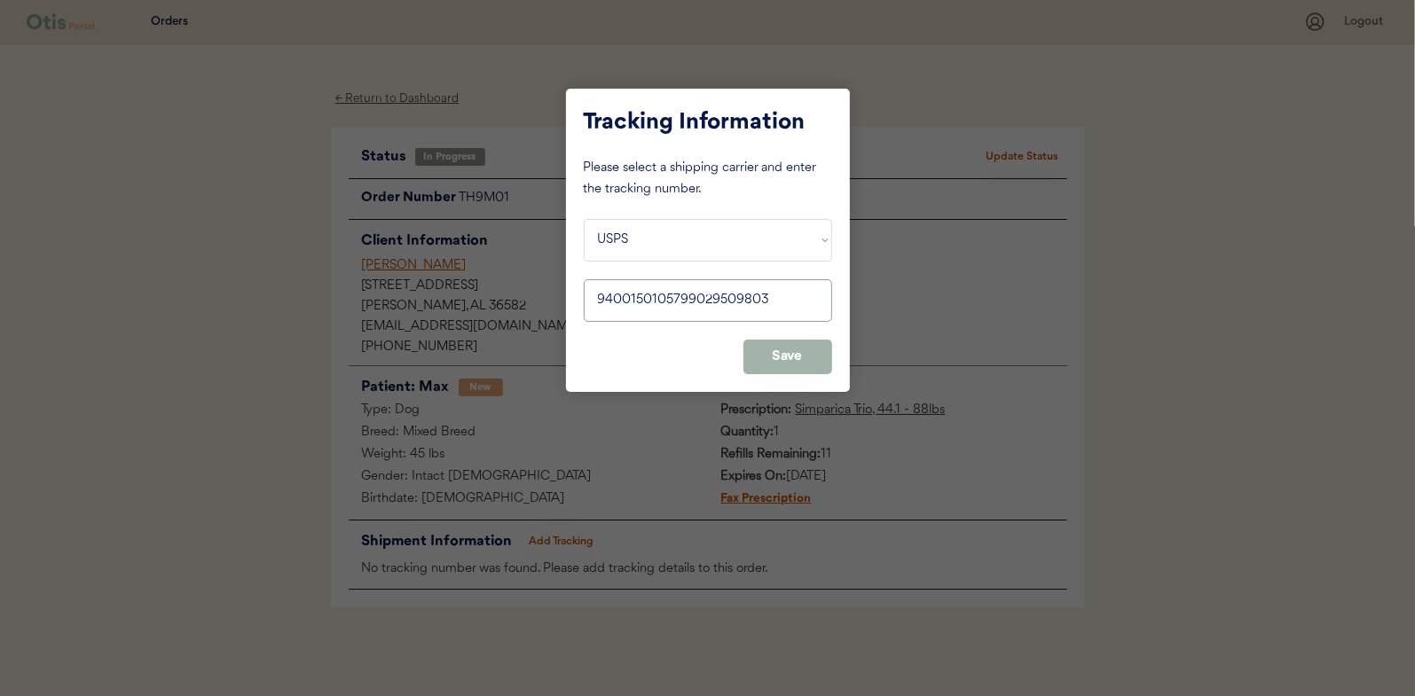
type input "9400150105799029509803"
click at [780, 347] on button "Save" at bounding box center [787, 357] width 89 height 35
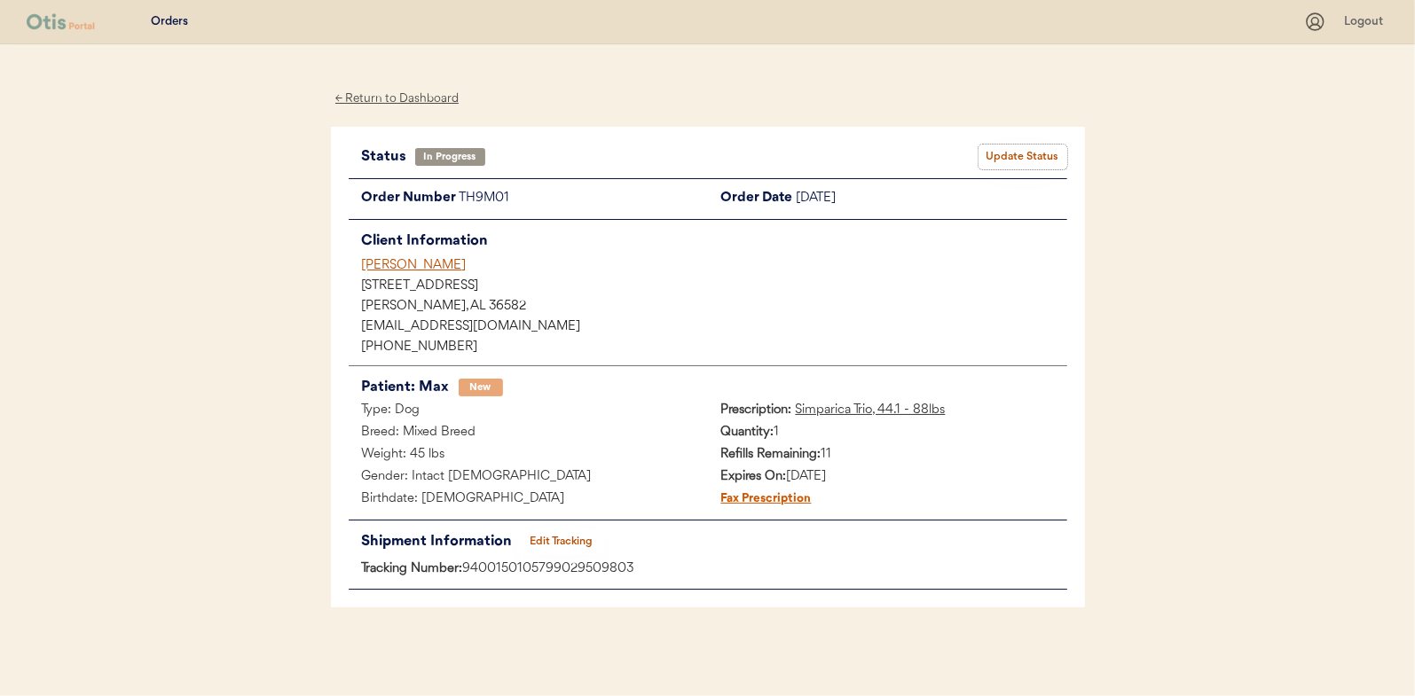
click at [1009, 154] on button "Update Status" at bounding box center [1023, 157] width 89 height 25
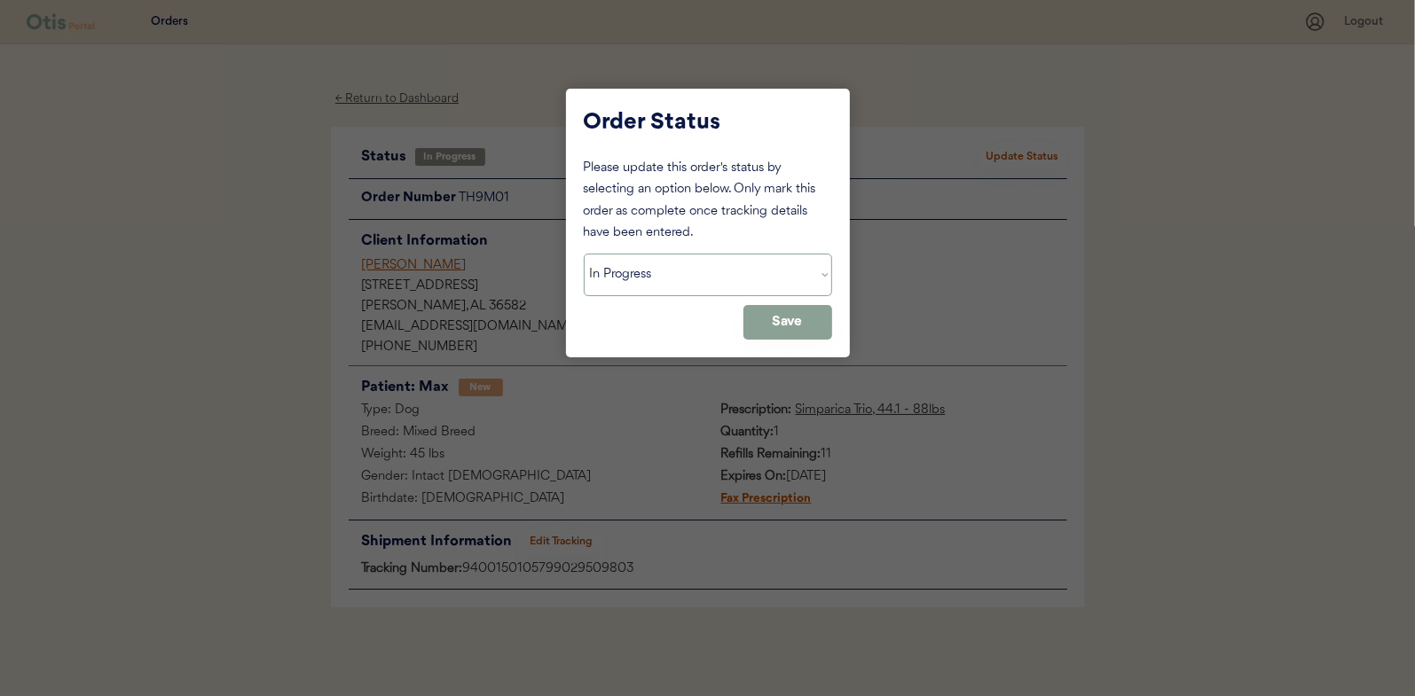
click at [607, 280] on select "Status On Hold New In Progress Complete Pending HW Consent Canceled" at bounding box center [708, 275] width 248 height 43
select select ""complete""
click at [584, 254] on select "Status On Hold New In Progress Complete Pending HW Consent Canceled" at bounding box center [708, 275] width 248 height 43
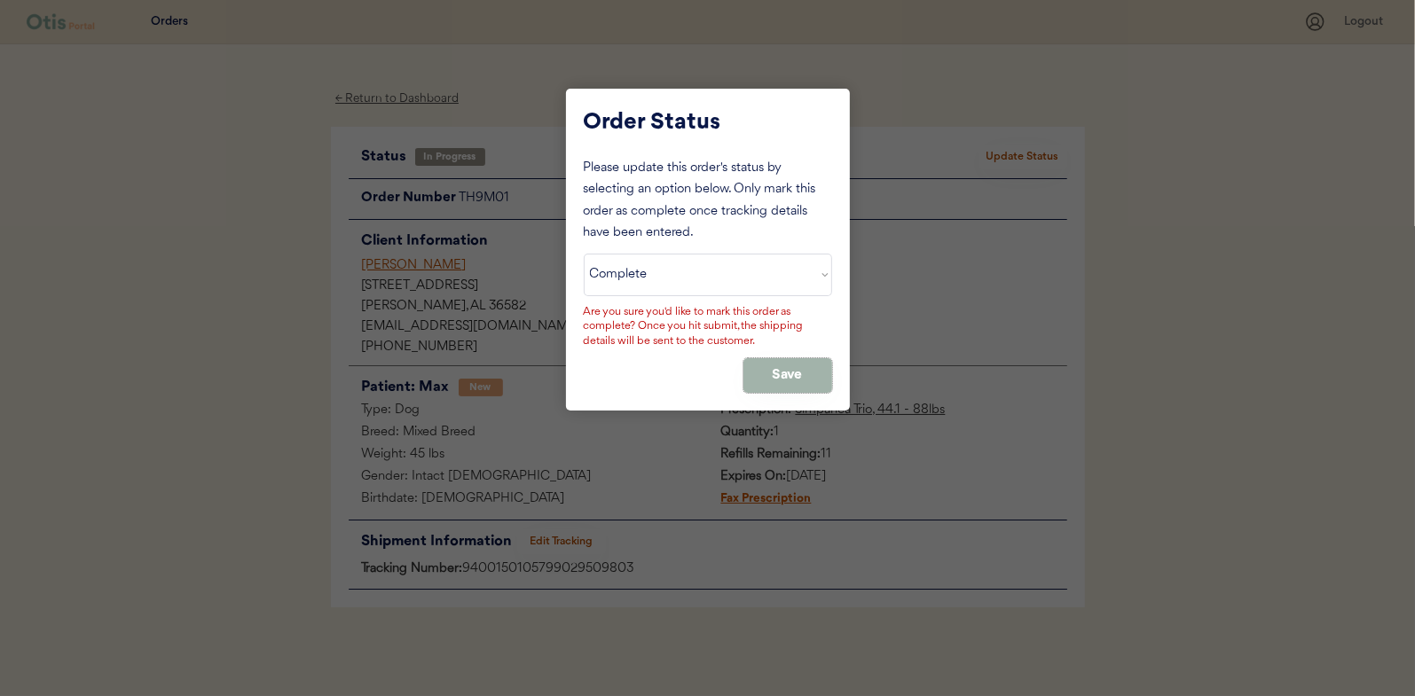
click at [764, 369] on button "Save" at bounding box center [787, 375] width 89 height 35
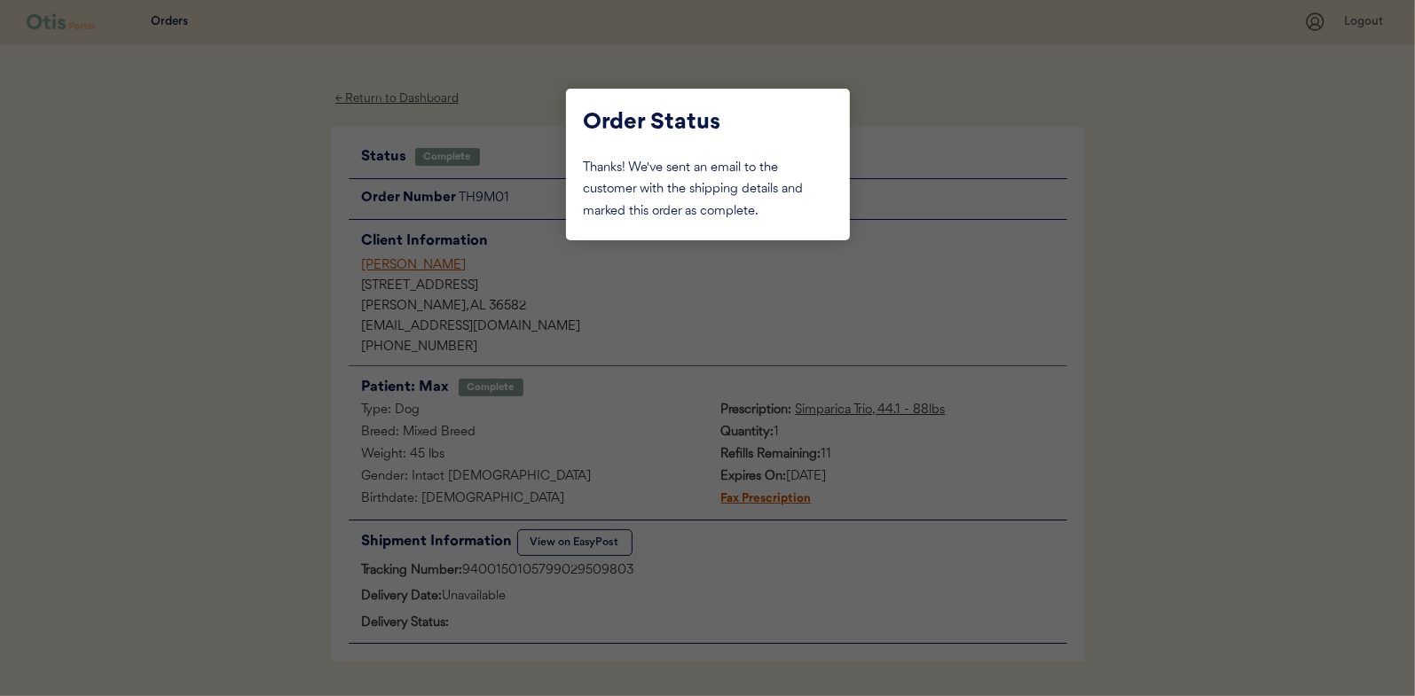
click at [238, 233] on div at bounding box center [707, 348] width 1415 height 696
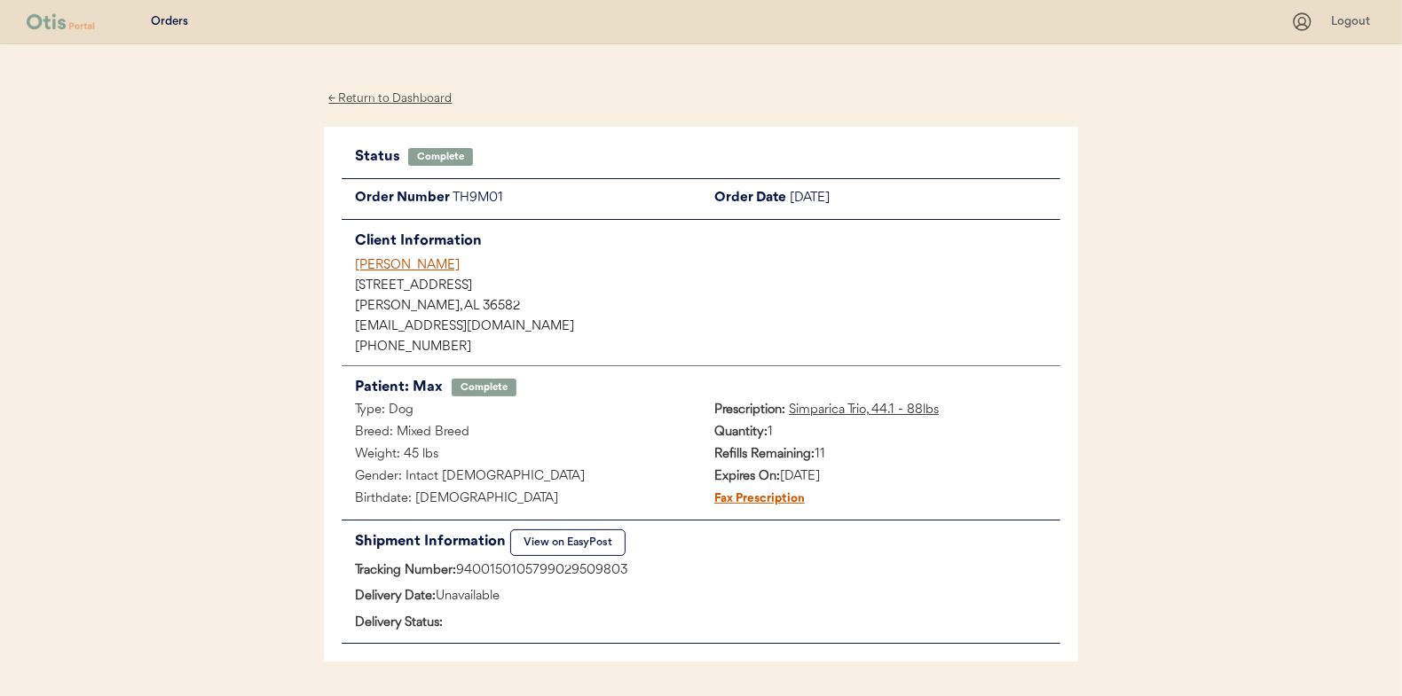
click at [402, 99] on div "← Return to Dashboard" at bounding box center [390, 99] width 133 height 20
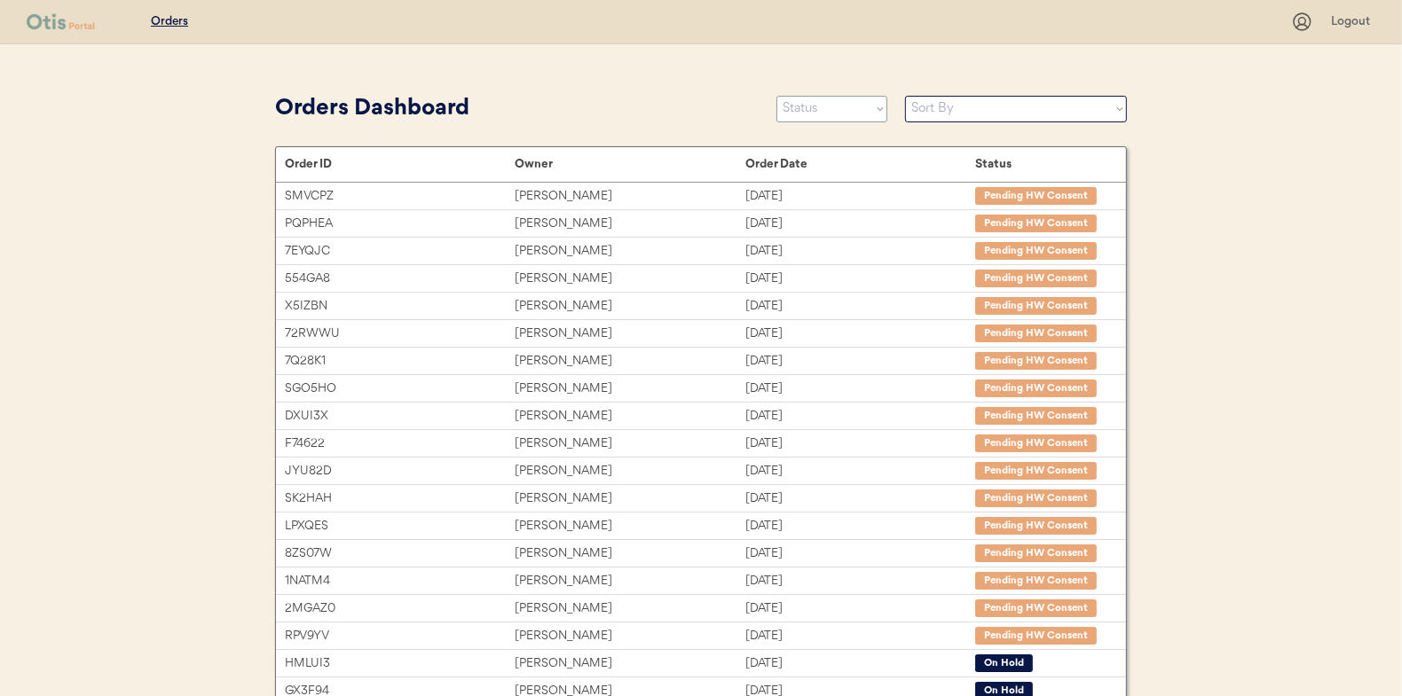
drag, startPoint x: 795, startPoint y: 102, endPoint x: 791, endPoint y: 114, distance: 12.4
click at [795, 102] on select "Status On Hold New In Progress Complete Pending HW Consent Canceled" at bounding box center [831, 109] width 111 height 27
select select ""in_progress""
click at [776, 96] on select "Status On Hold New In Progress Complete Pending HW Consent Canceled" at bounding box center [831, 109] width 111 height 27
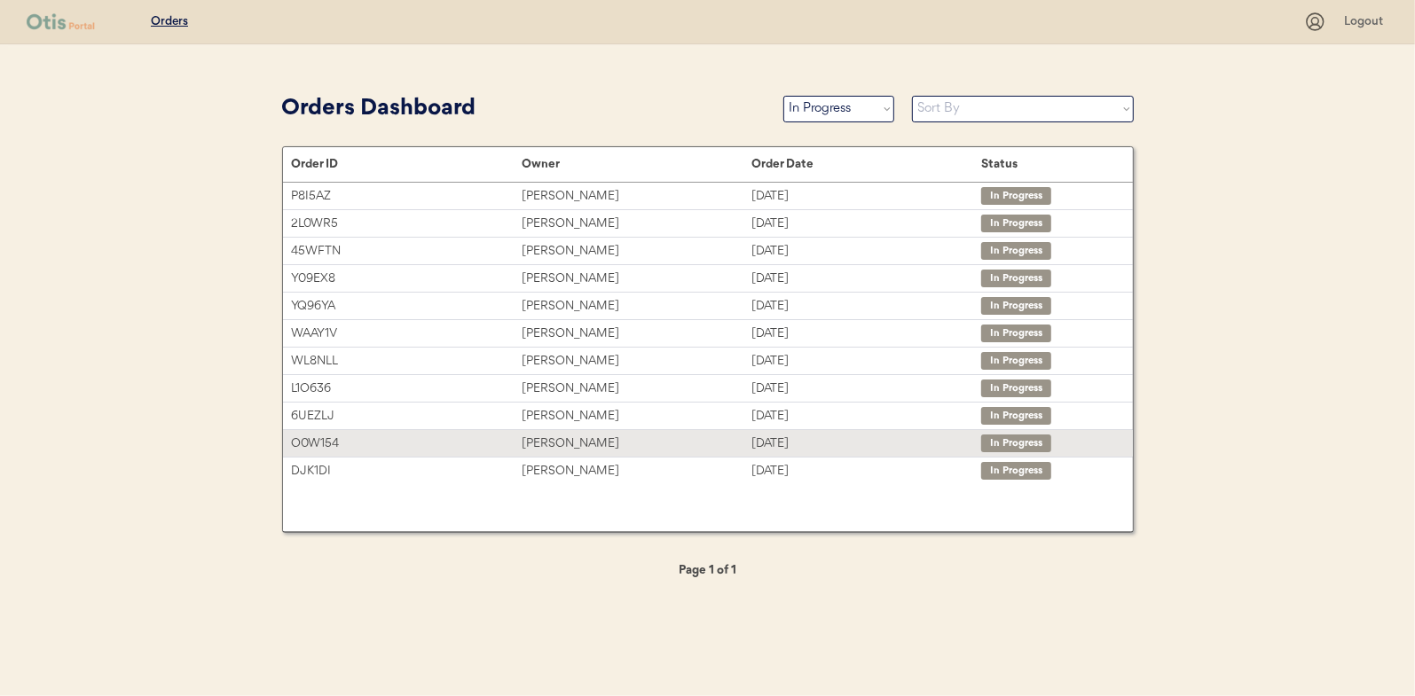
click at [573, 440] on div "Ashley R Albano" at bounding box center [637, 444] width 230 height 20
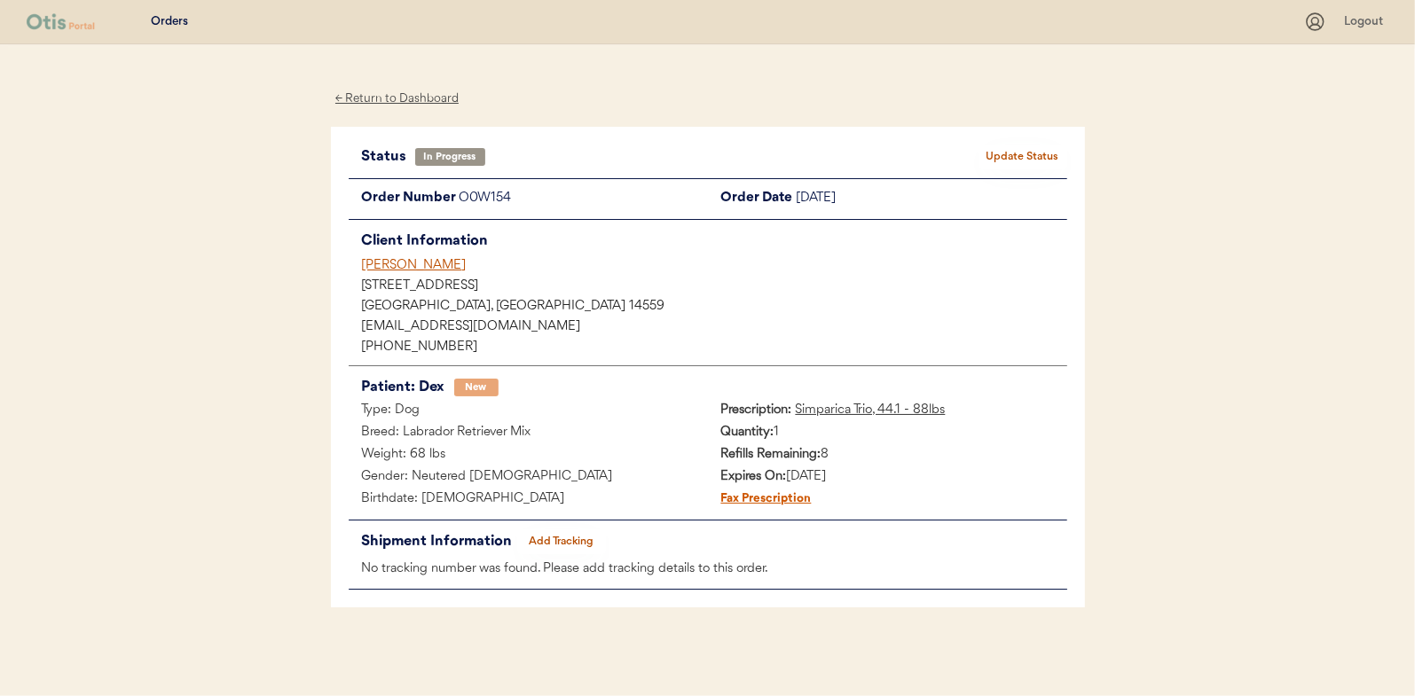
click at [570, 541] on button "Add Tracking" at bounding box center [561, 542] width 89 height 25
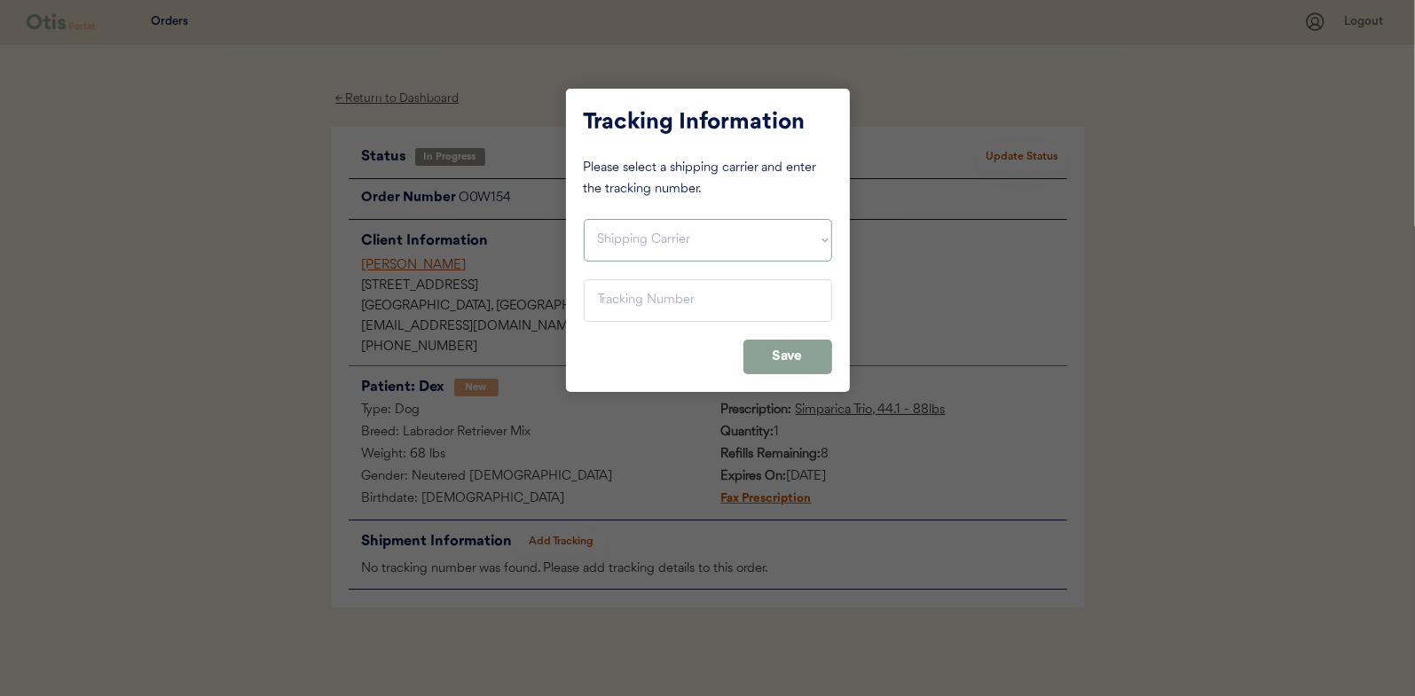
click at [617, 243] on select "Shipping Carrier FedEx FedEx Ground Economy UPS USPS" at bounding box center [708, 240] width 248 height 43
select select ""usps""
click at [584, 219] on select "Shipping Carrier FedEx FedEx Ground Economy UPS USPS" at bounding box center [708, 240] width 248 height 43
click at [608, 297] on input "input" at bounding box center [708, 300] width 248 height 43
paste input "9400150105497029709734"
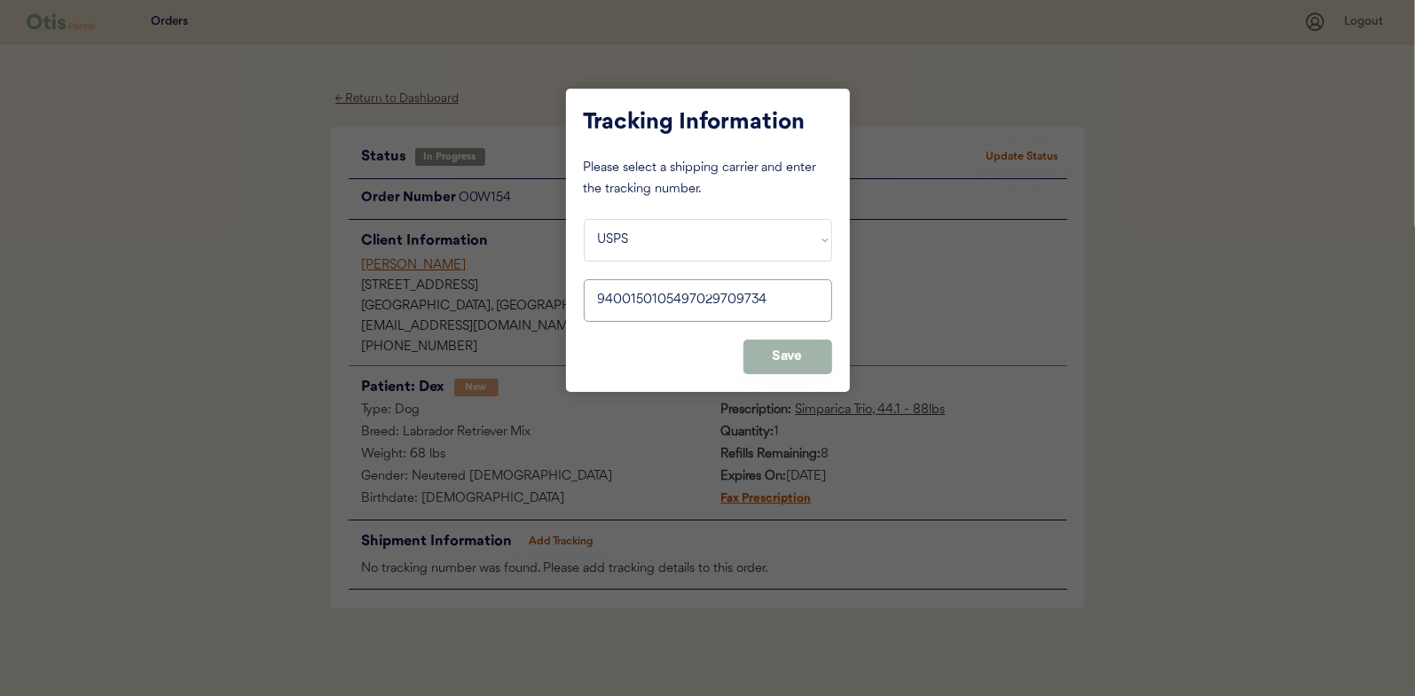
type input "9400150105497029709734"
click at [758, 347] on button "Save" at bounding box center [787, 357] width 89 height 35
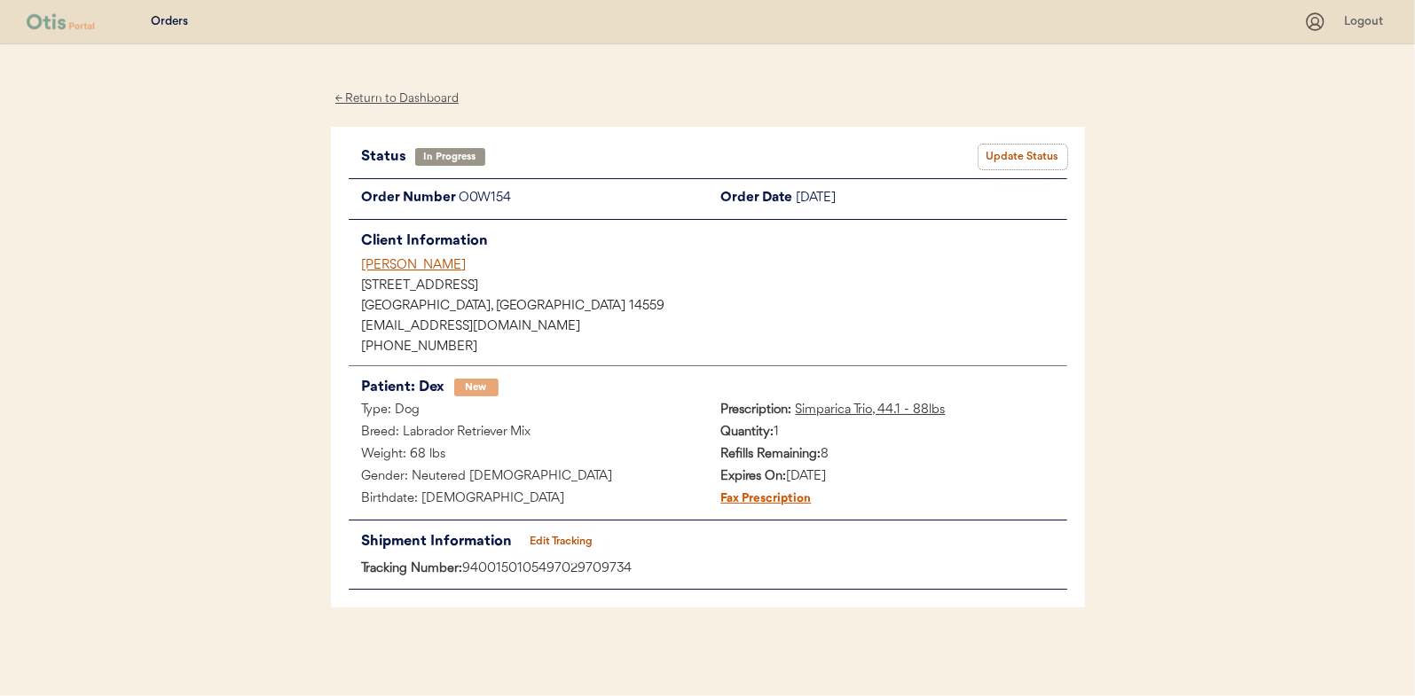
click at [1032, 153] on button "Update Status" at bounding box center [1023, 157] width 89 height 25
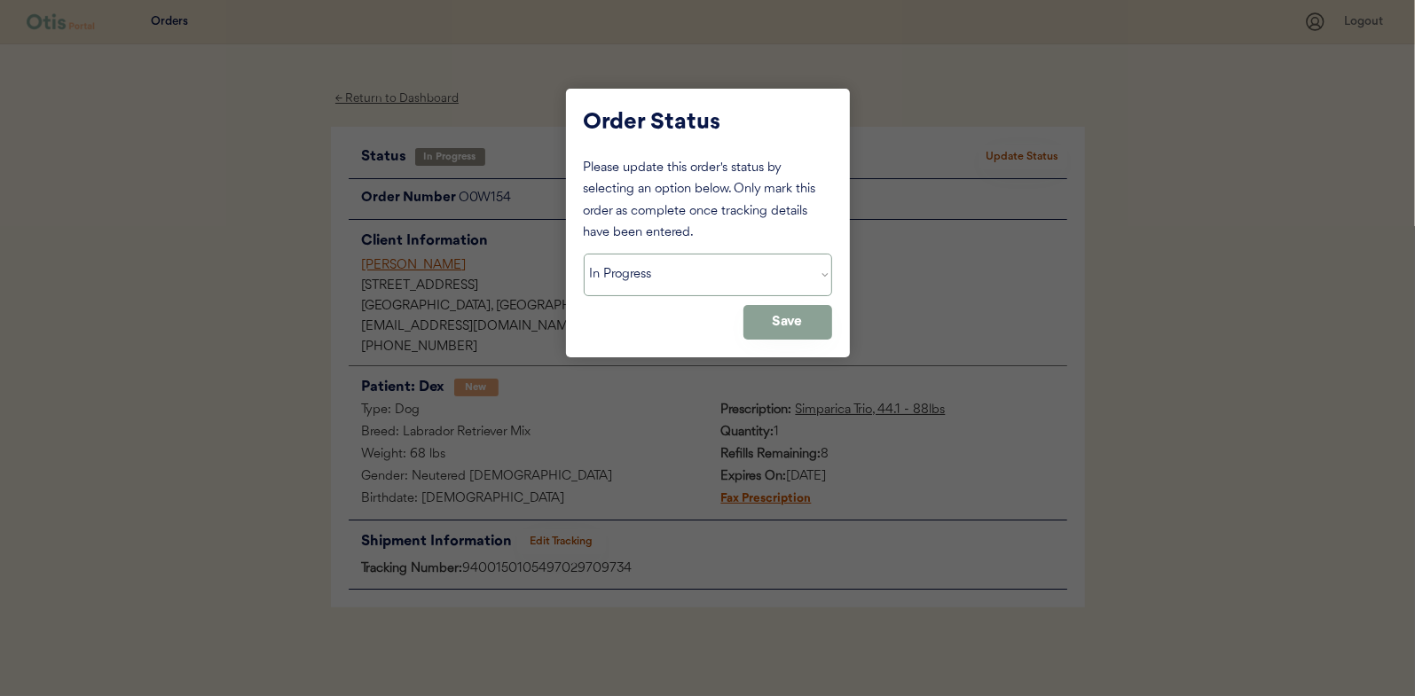
click at [655, 279] on select "Status On Hold New In Progress Complete Pending HW Consent Canceled" at bounding box center [708, 275] width 248 height 43
select select ""complete""
click at [584, 254] on select "Status On Hold New In Progress Complete Pending HW Consent Canceled" at bounding box center [708, 275] width 248 height 43
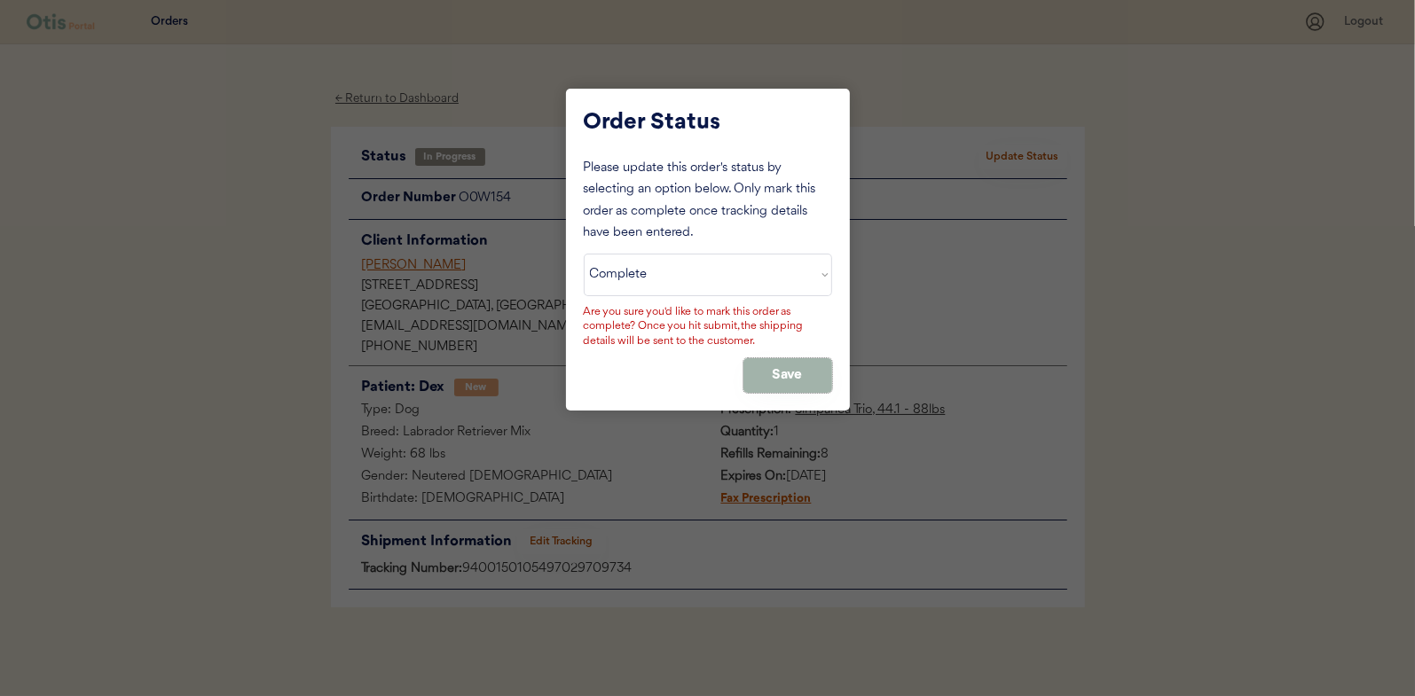
click at [778, 367] on button "Save" at bounding box center [787, 375] width 89 height 35
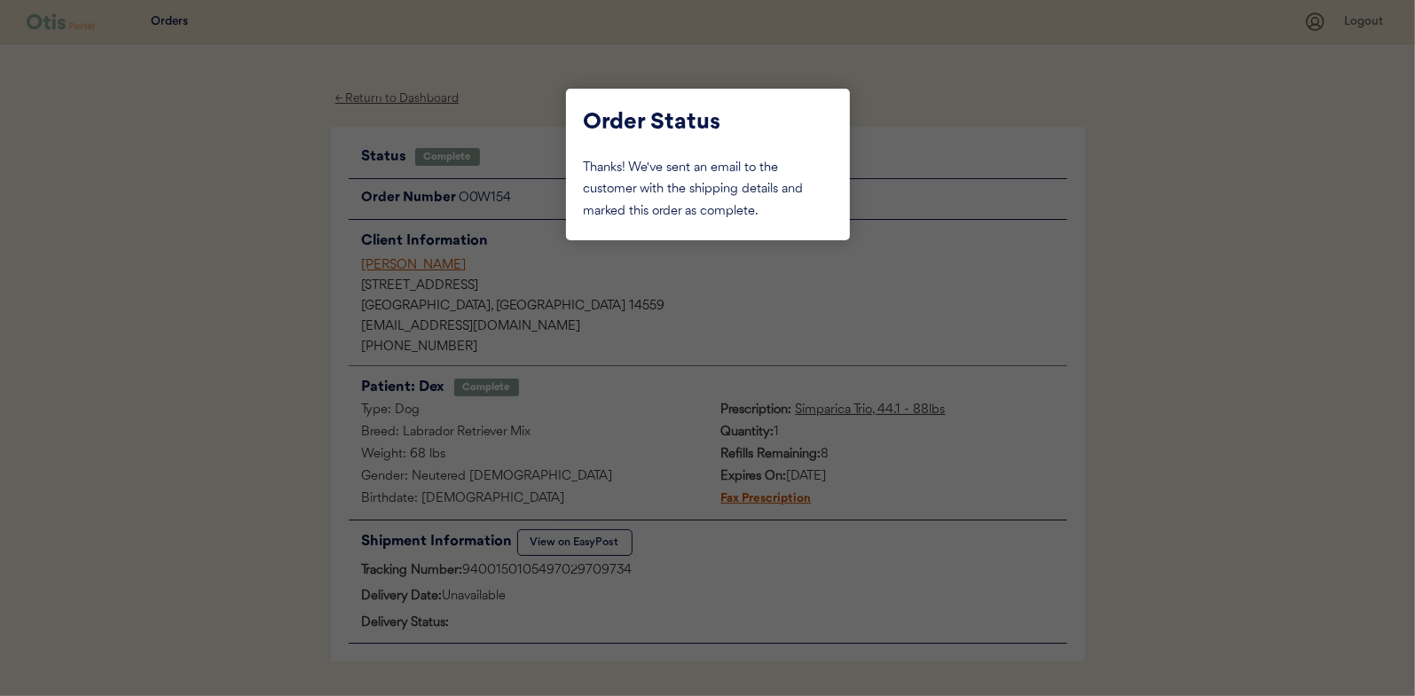
click at [226, 346] on div at bounding box center [707, 348] width 1415 height 696
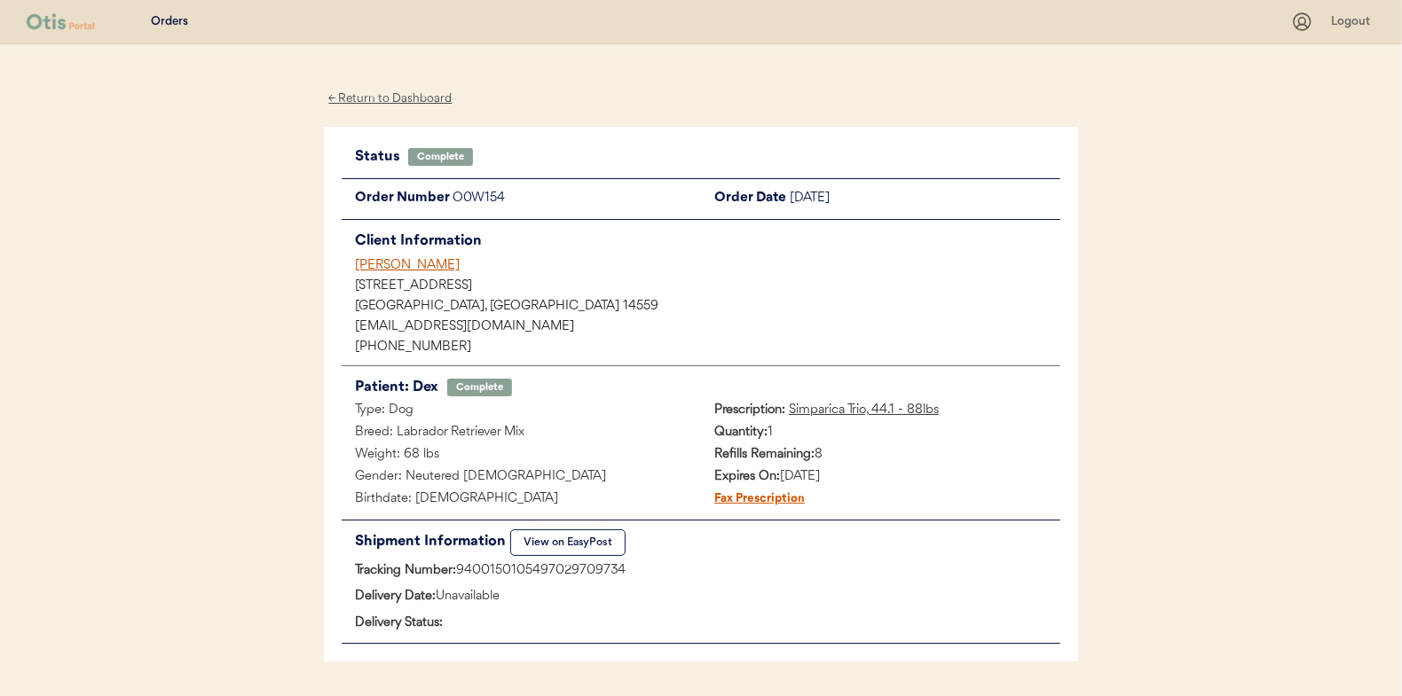
click at [404, 98] on div "← Return to Dashboard" at bounding box center [390, 99] width 133 height 20
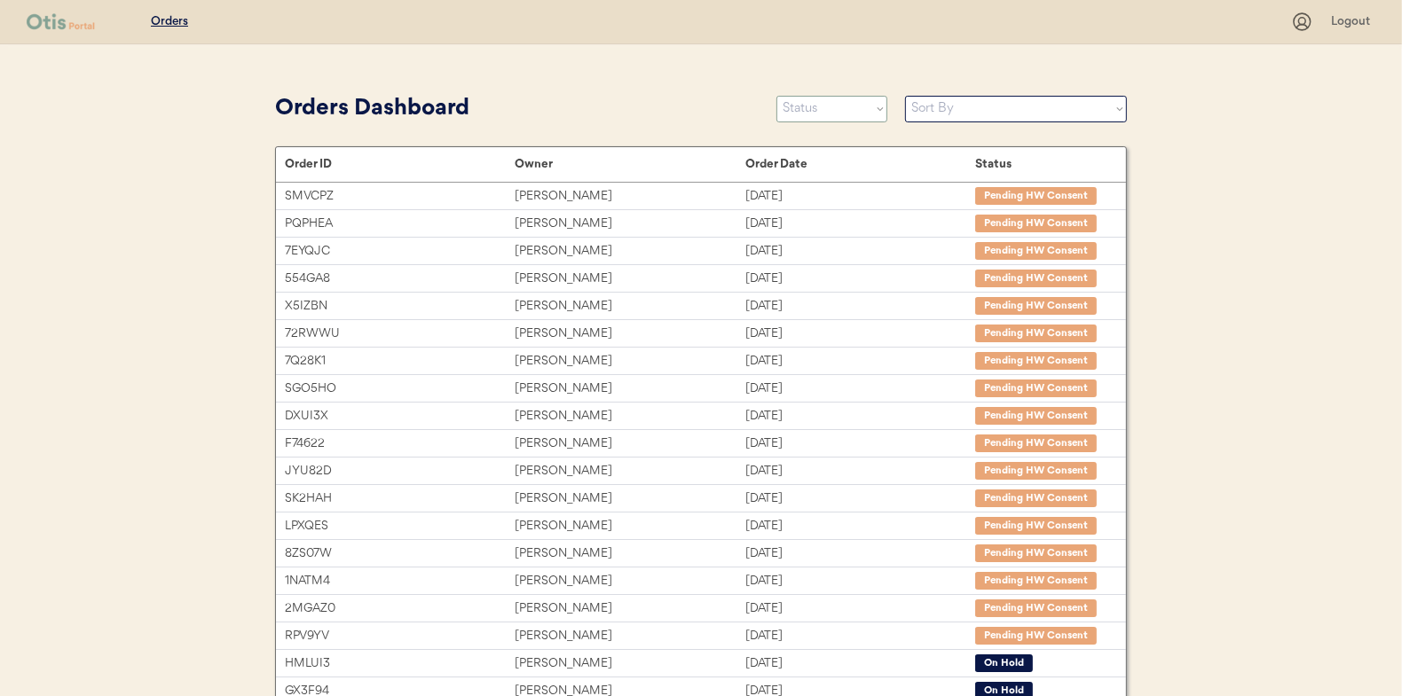
click at [815, 106] on select "Status On Hold New In Progress Complete Pending HW Consent Canceled" at bounding box center [831, 109] width 111 height 27
click at [776, 96] on select "Status On Hold New In Progress Complete Pending HW Consent Canceled" at bounding box center [831, 109] width 111 height 27
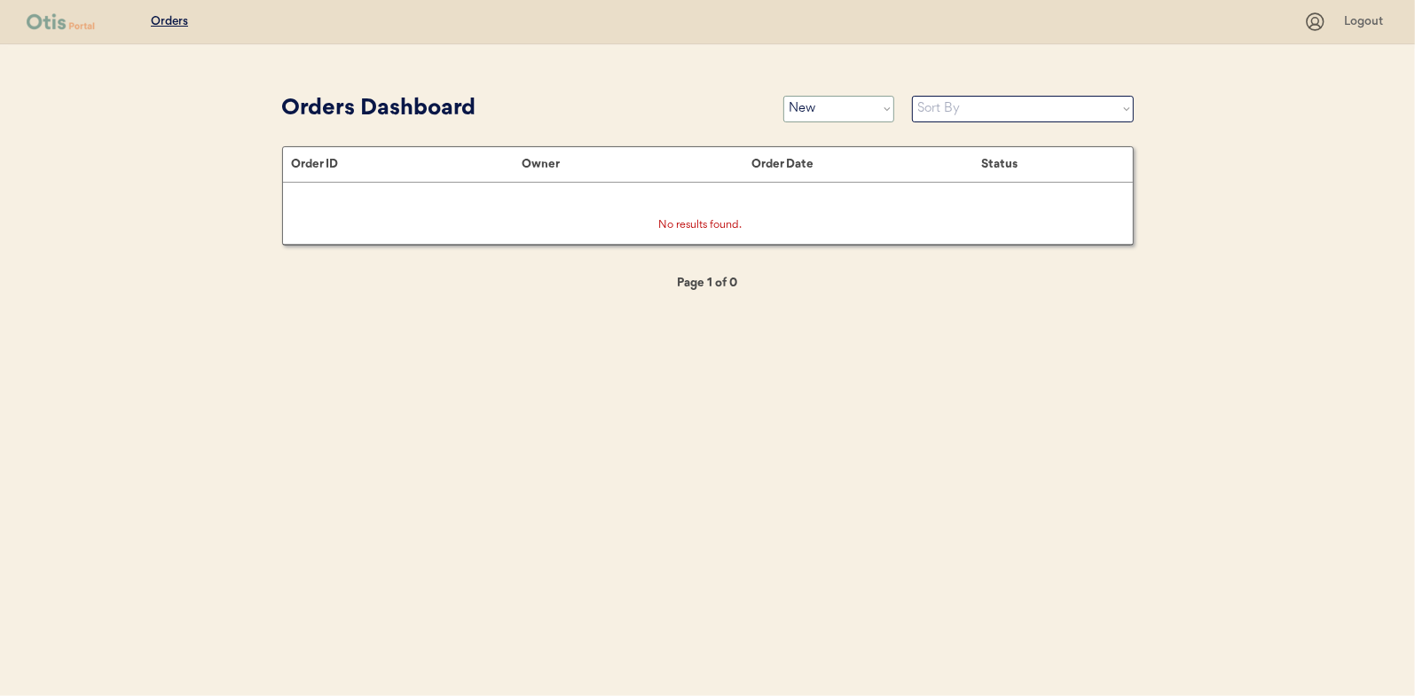
click at [843, 108] on select "Status On Hold New In Progress Complete Pending HW Consent Canceled" at bounding box center [838, 109] width 111 height 27
select select ""in_progress""
click at [783, 96] on select "Status On Hold New In Progress Complete Pending HW Consent Canceled" at bounding box center [838, 109] width 111 height 27
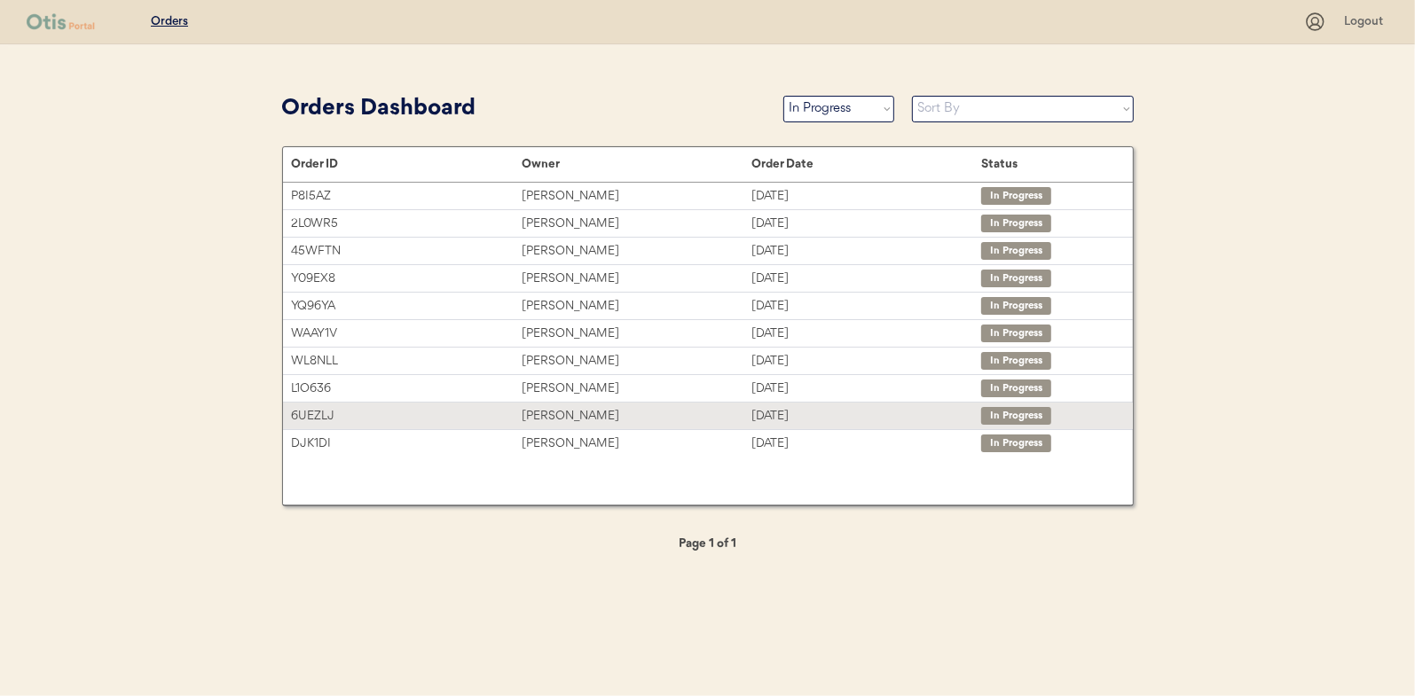
click at [574, 409] on div "[PERSON_NAME]" at bounding box center [637, 416] width 230 height 20
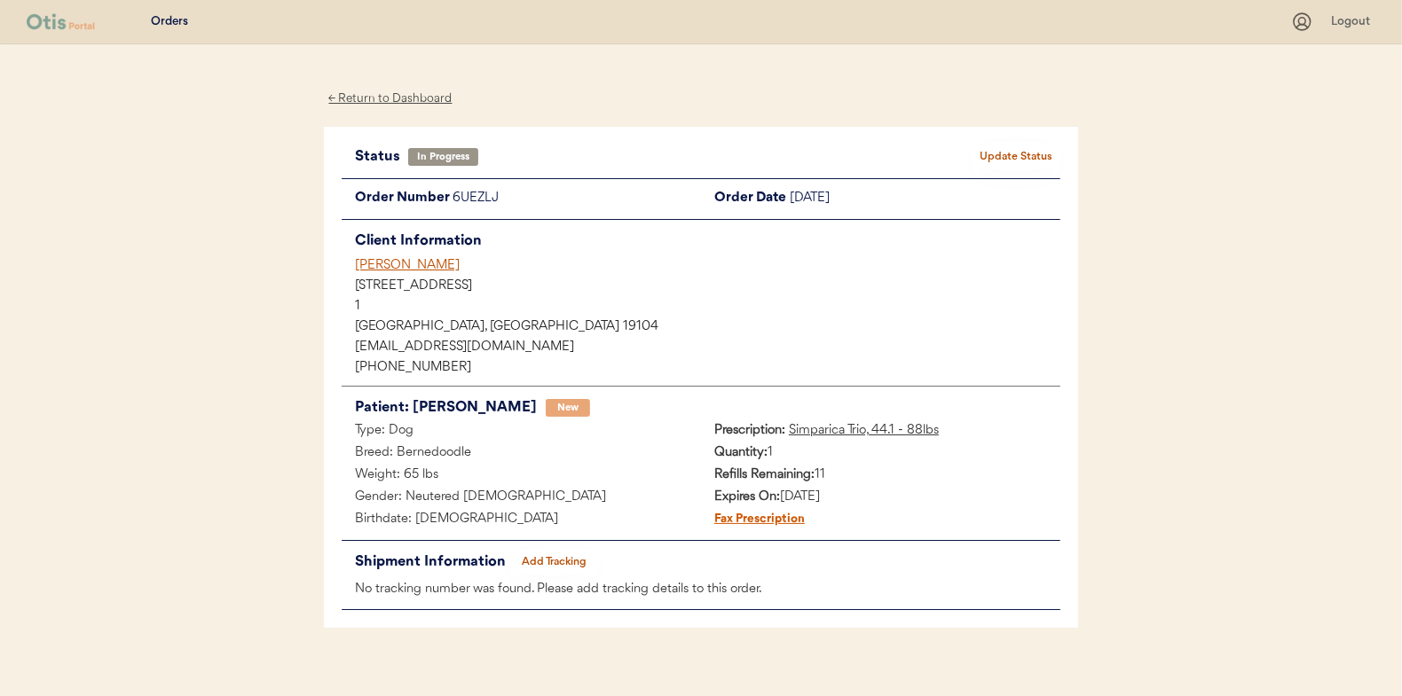
click at [570, 557] on button "Add Tracking" at bounding box center [554, 562] width 89 height 25
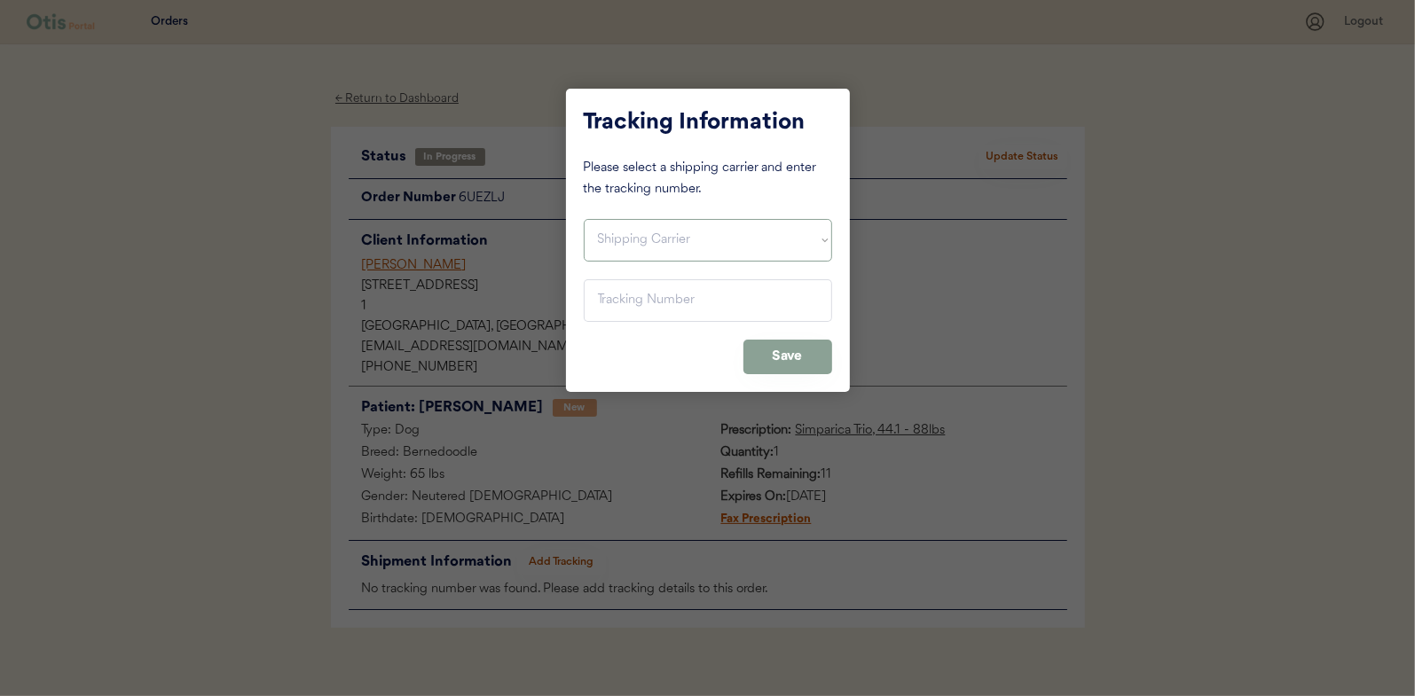
click at [609, 239] on select "Shipping Carrier FedEx FedEx Ground Economy UPS USPS" at bounding box center [708, 240] width 248 height 43
select select ""usps""
click at [584, 219] on select "Shipping Carrier FedEx FedEx Ground Economy UPS USPS" at bounding box center [708, 240] width 248 height 43
click at [615, 306] on input "input" at bounding box center [708, 300] width 248 height 43
paste input "9400150105497029711355"
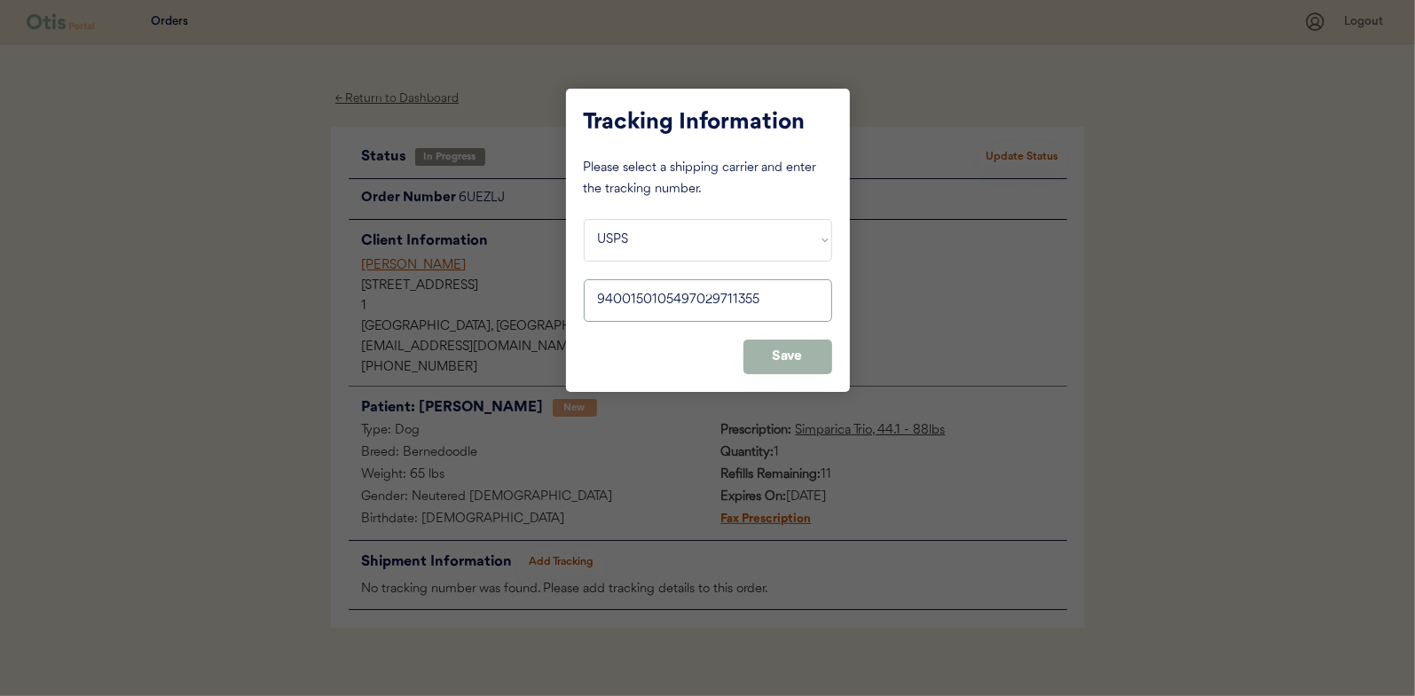
type input "9400150105497029711355"
click at [775, 351] on button "Save" at bounding box center [787, 357] width 89 height 35
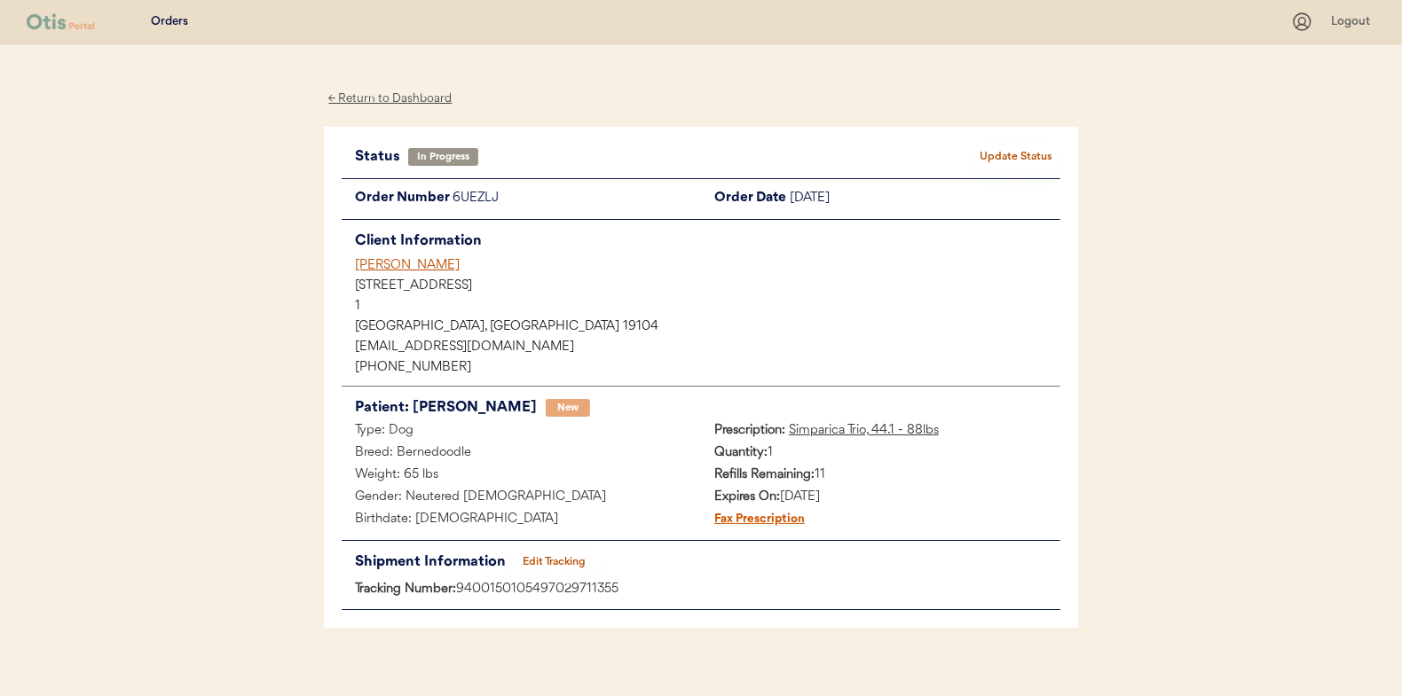
click at [1019, 157] on button "Update Status" at bounding box center [1015, 157] width 89 height 25
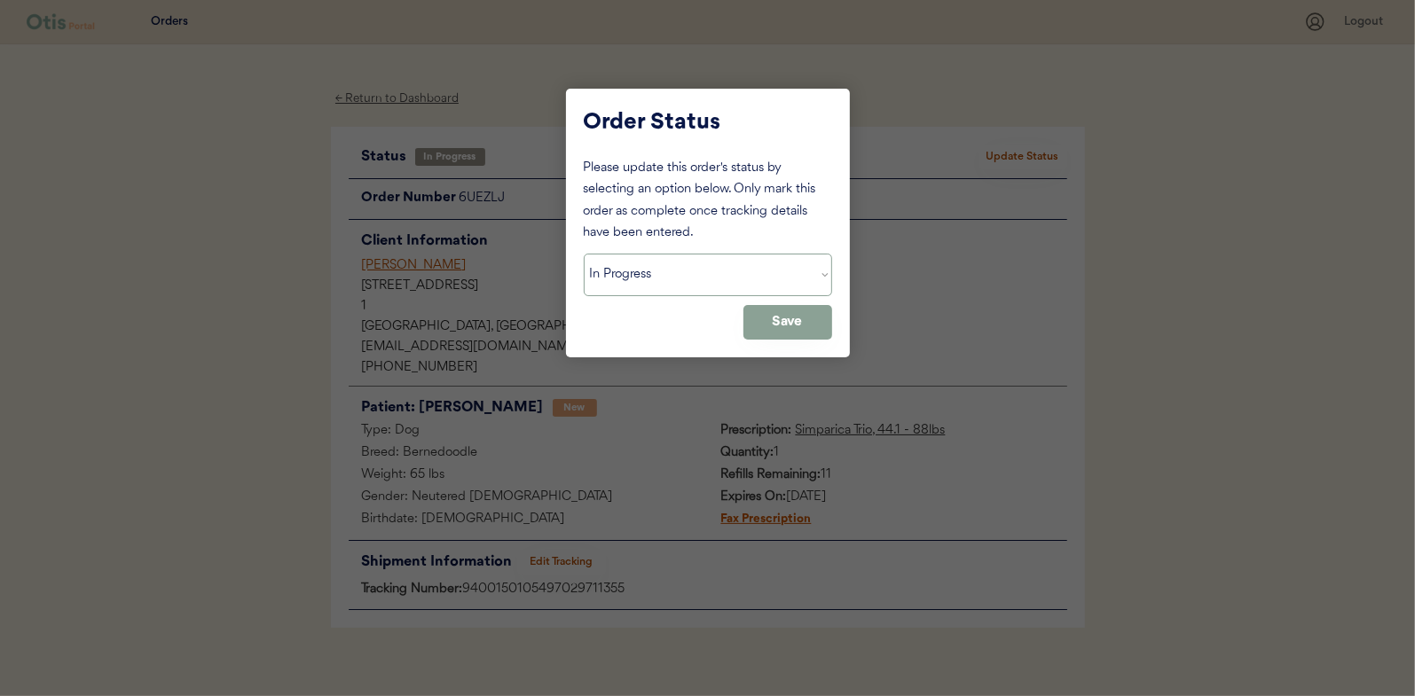
click at [654, 284] on select "Status On Hold New In Progress Complete Pending HW Consent Canceled" at bounding box center [708, 275] width 248 height 43
select select ""complete""
click at [584, 254] on select "Status On Hold New In Progress Complete Pending HW Consent Canceled" at bounding box center [708, 275] width 248 height 43
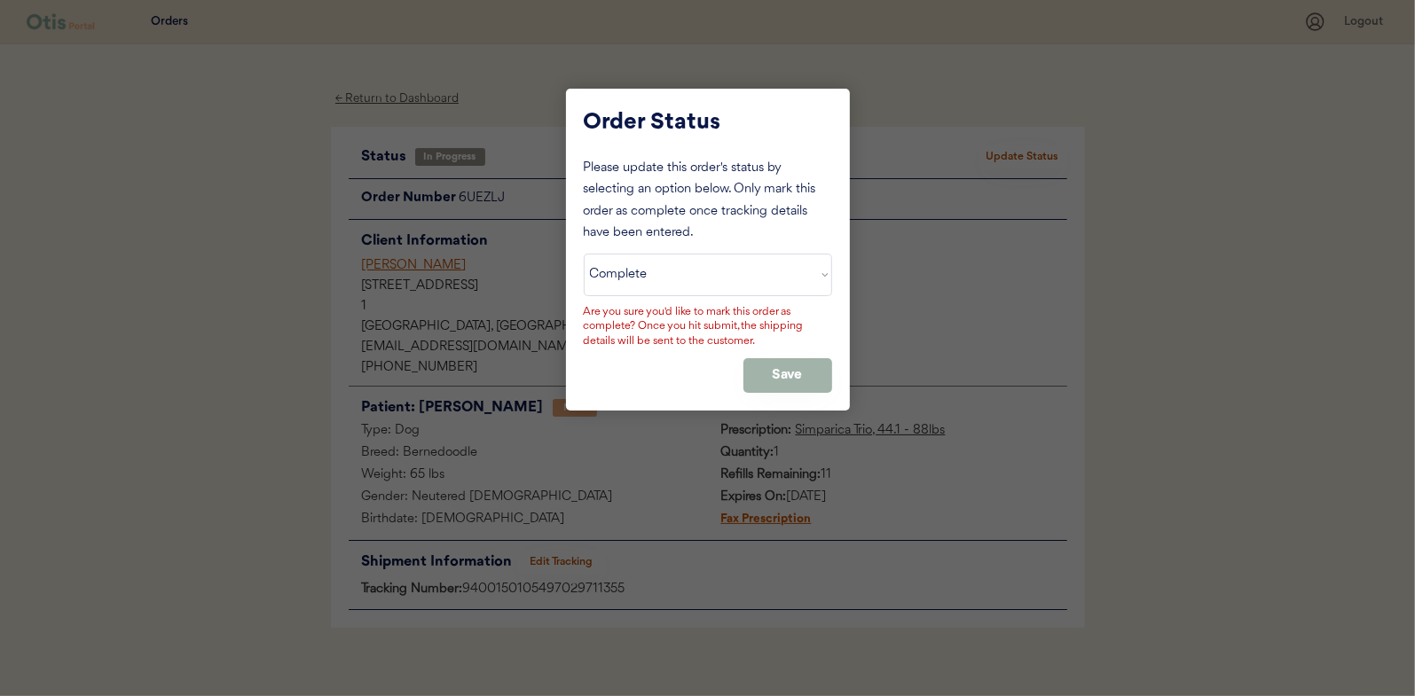
click at [803, 378] on button "Save" at bounding box center [787, 375] width 89 height 35
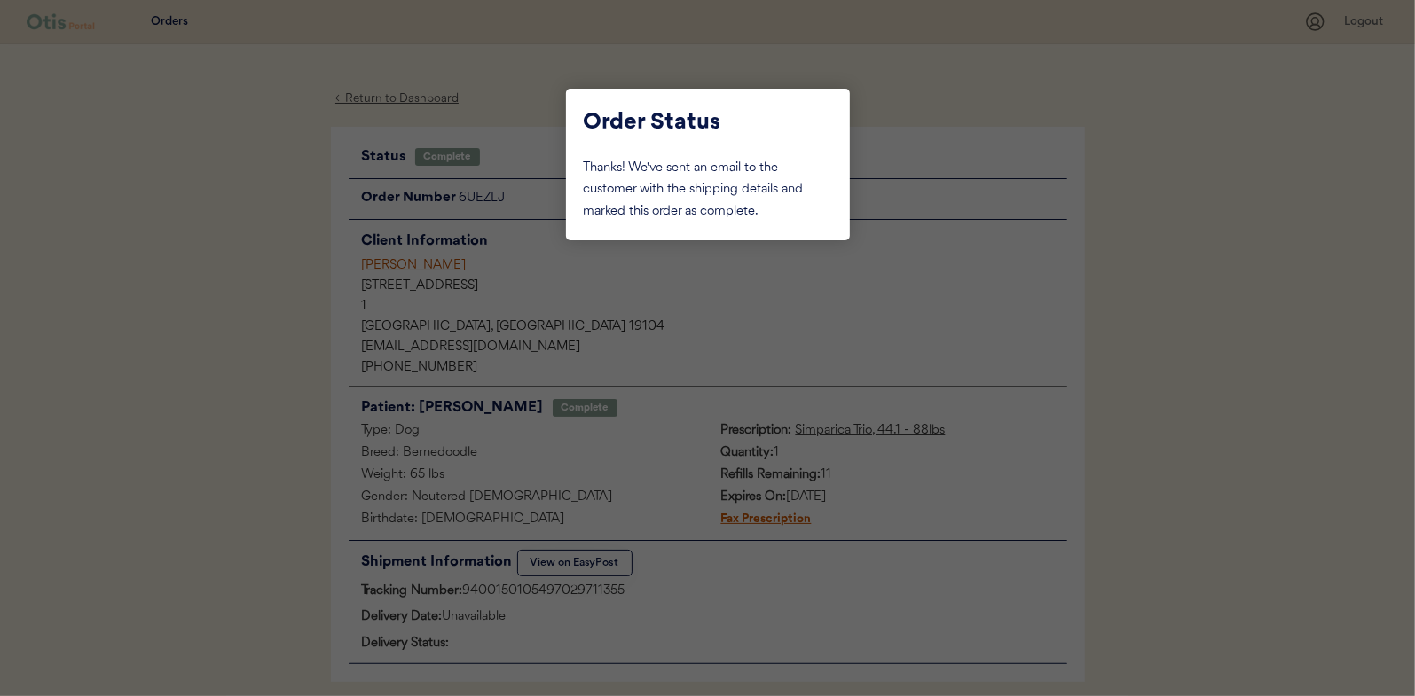
click at [311, 288] on div at bounding box center [707, 348] width 1415 height 696
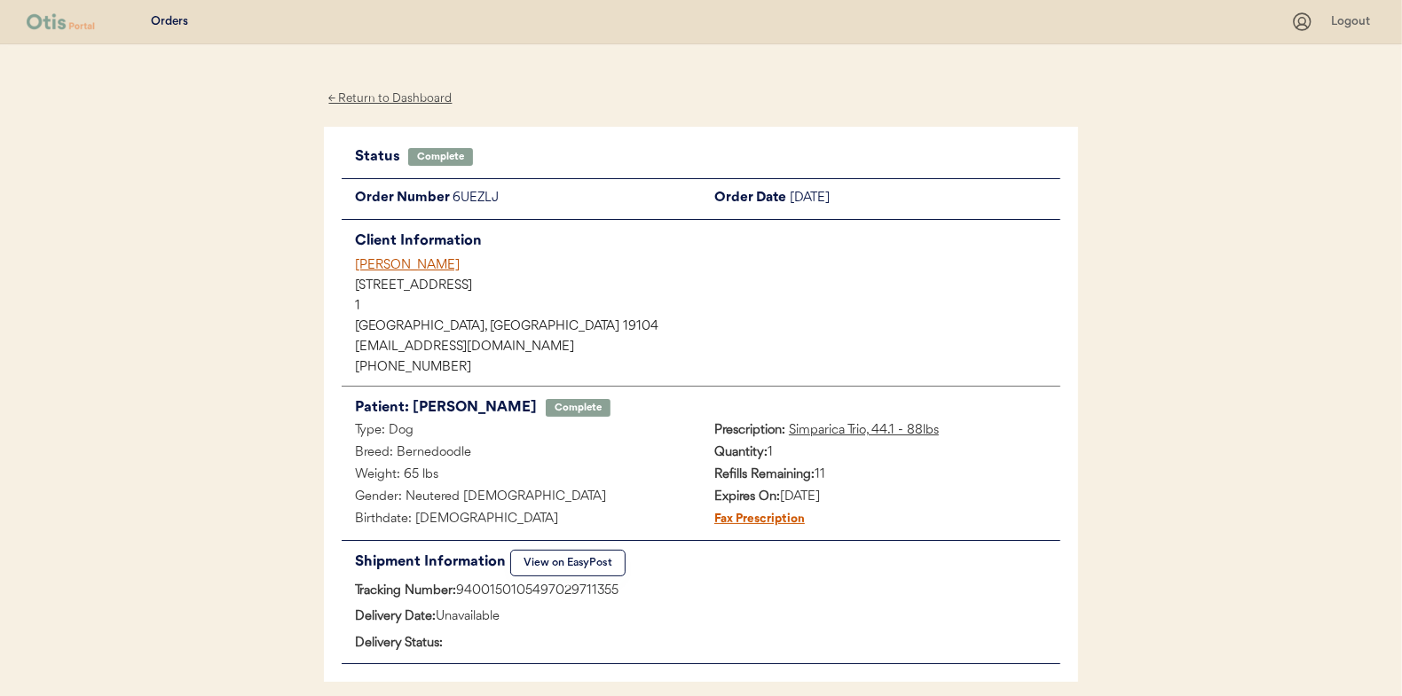
click at [396, 95] on div "← Return to Dashboard" at bounding box center [390, 99] width 133 height 20
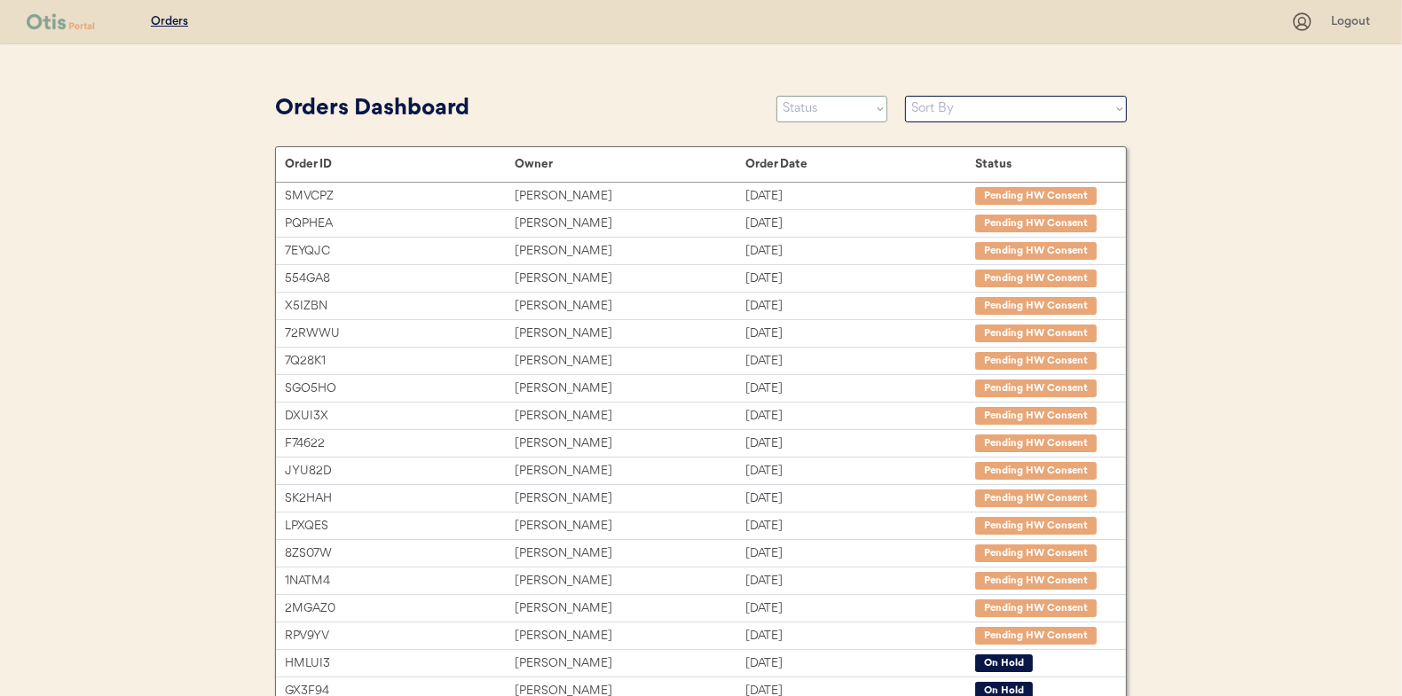
click at [825, 109] on select "Status On Hold New In Progress Complete Pending HW Consent Canceled" at bounding box center [831, 109] width 111 height 27
select select ""in_progress""
click at [776, 96] on select "Status On Hold New In Progress Complete Pending HW Consent Canceled" at bounding box center [831, 109] width 111 height 27
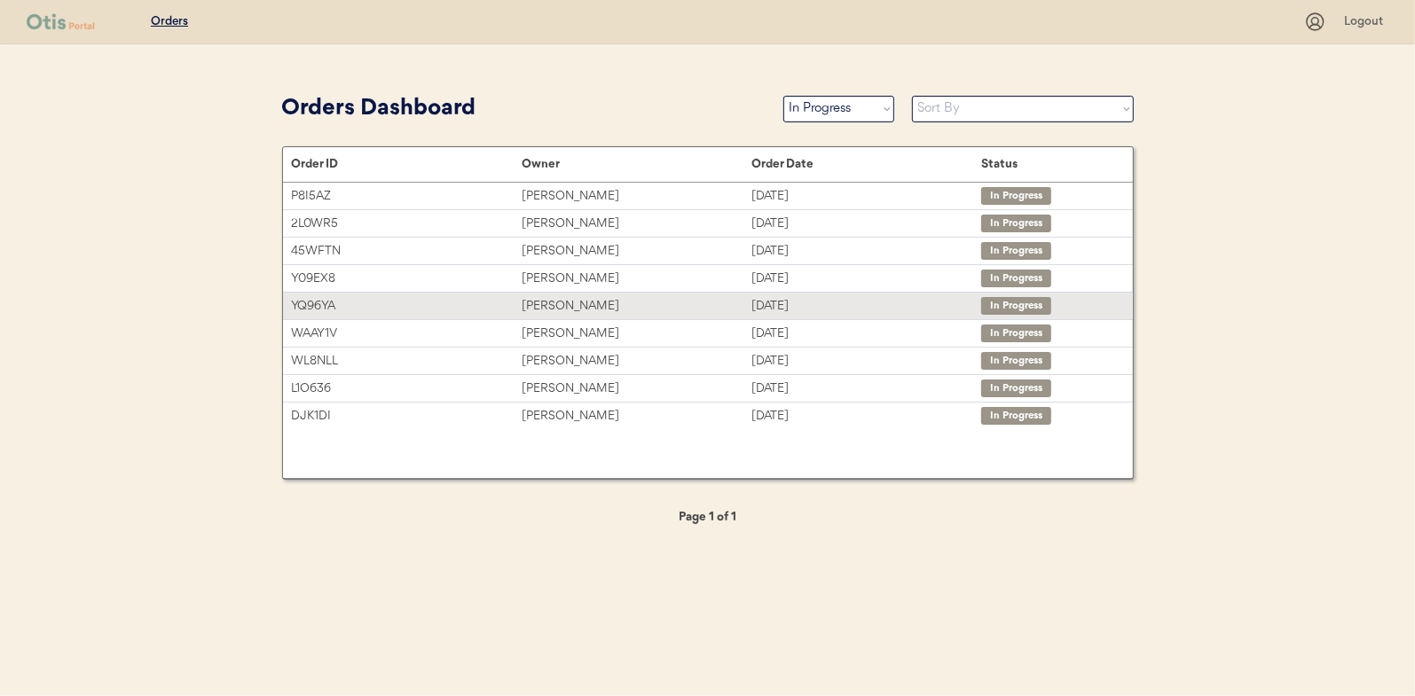
click at [553, 304] on div "Mike Specht" at bounding box center [637, 306] width 230 height 20
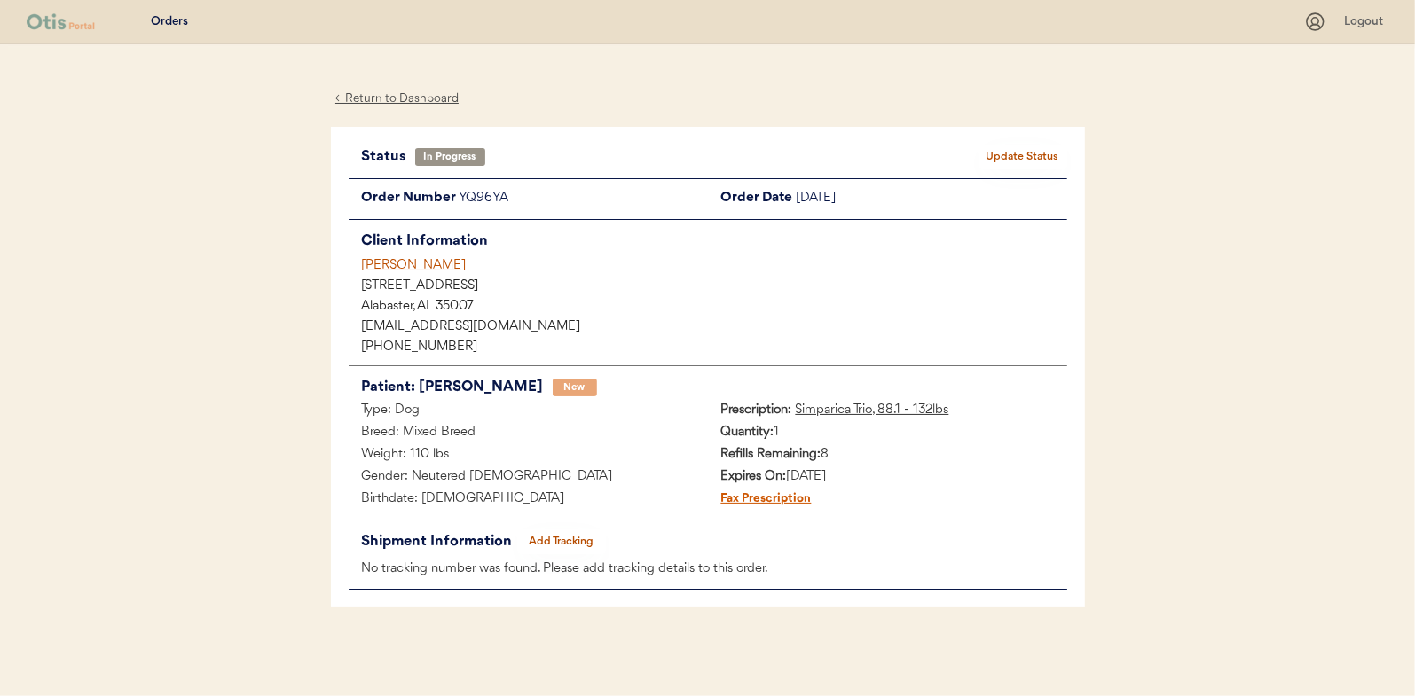
click at [555, 531] on button "Add Tracking" at bounding box center [561, 542] width 89 height 25
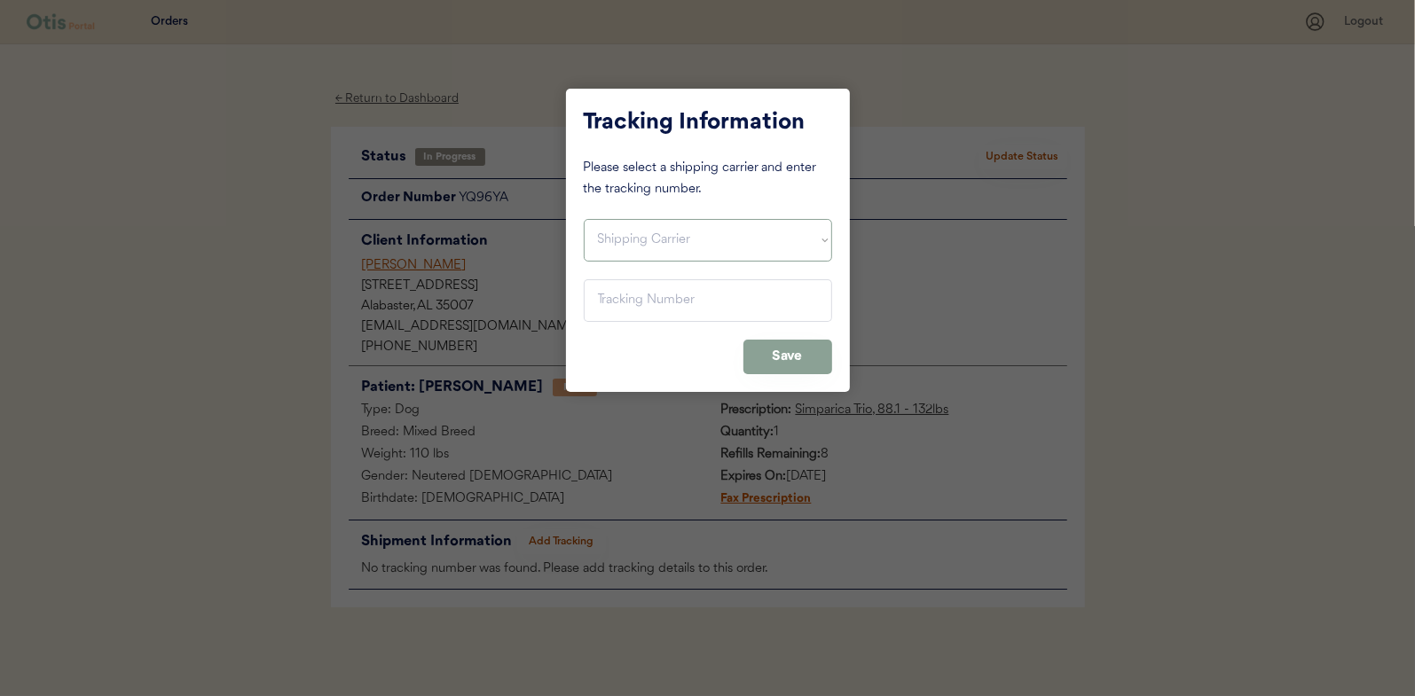
drag, startPoint x: 616, startPoint y: 244, endPoint x: 617, endPoint y: 261, distance: 17.0
click at [616, 244] on select "Shipping Carrier FedEx FedEx Ground Economy UPS USPS" at bounding box center [708, 240] width 248 height 43
select select ""usps""
click at [584, 219] on select "Shipping Carrier FedEx FedEx Ground Economy UPS USPS" at bounding box center [708, 240] width 248 height 43
click at [625, 296] on input "input" at bounding box center [708, 300] width 248 height 43
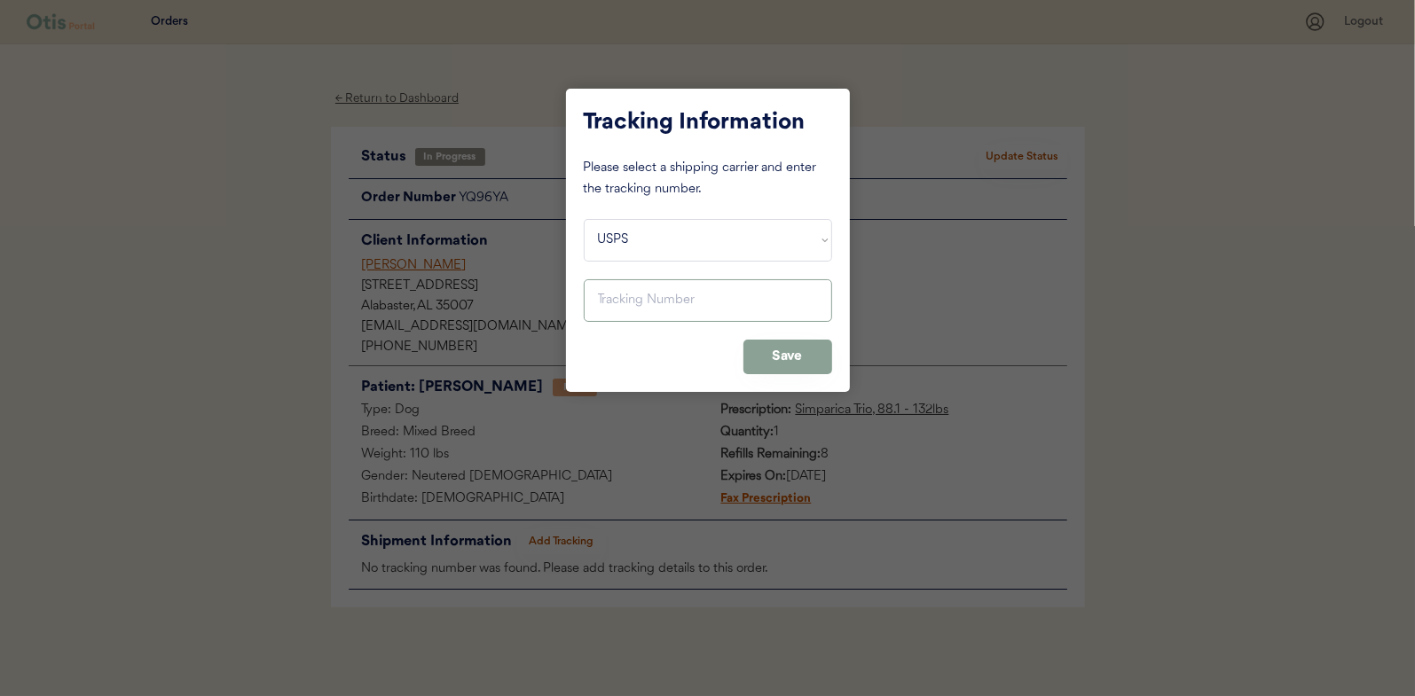
paste input "9400150105798029548041"
type input "9400150105798029548041"
click at [792, 356] on button "Save" at bounding box center [787, 357] width 89 height 35
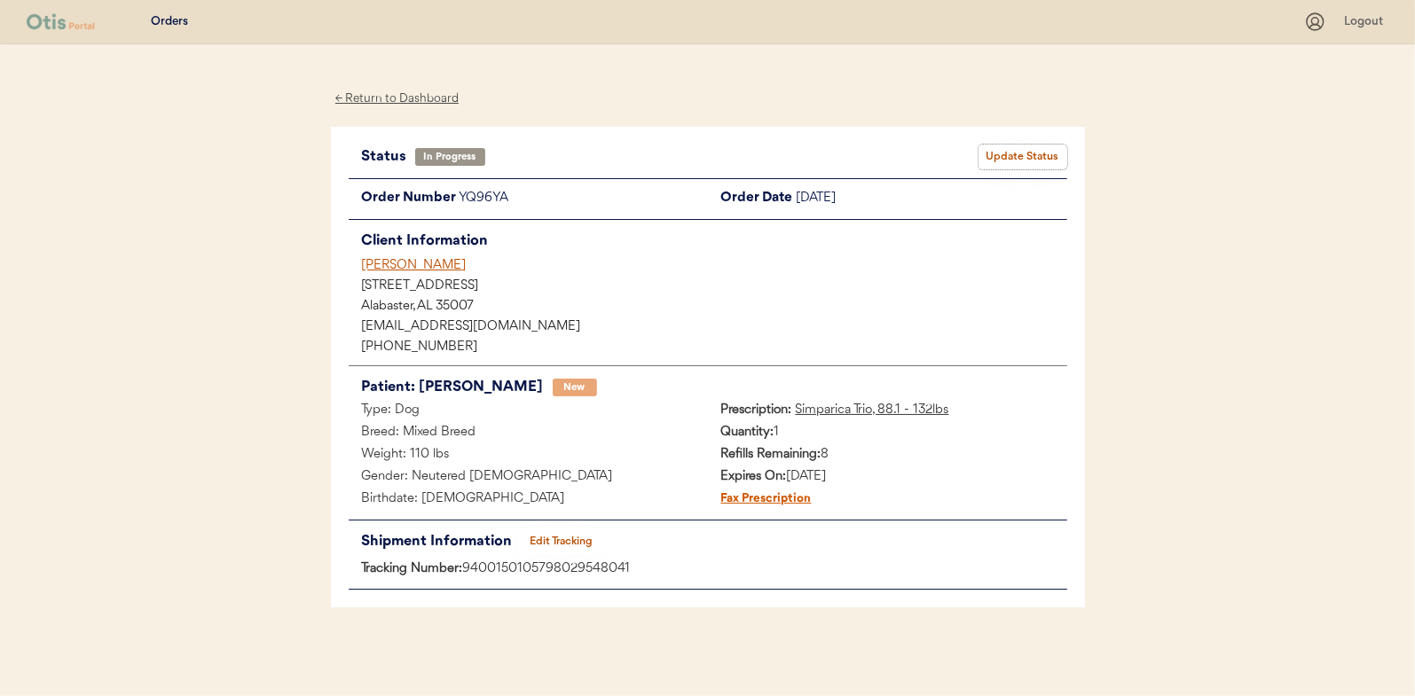
click at [1022, 155] on button "Update Status" at bounding box center [1023, 157] width 89 height 25
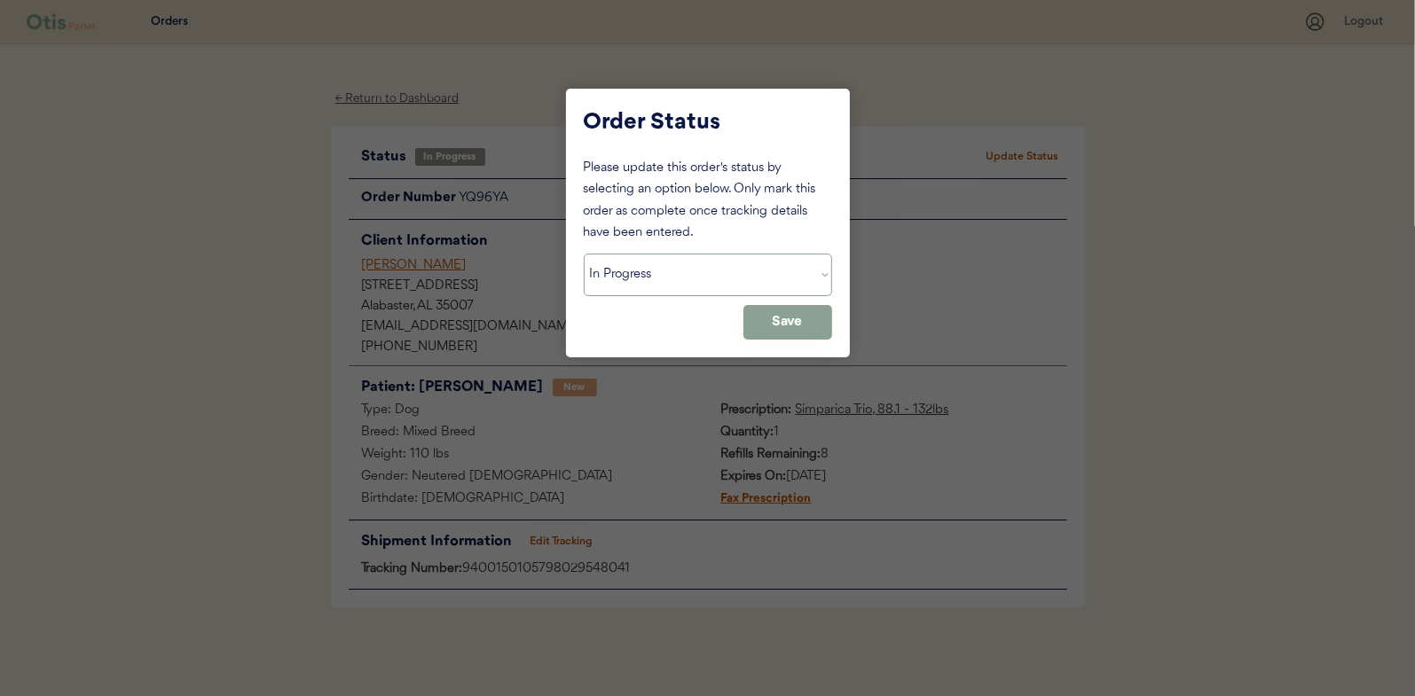
click at [630, 281] on select "Status On Hold New In Progress Complete Pending HW Consent Canceled" at bounding box center [708, 275] width 248 height 43
select select ""complete""
click at [584, 254] on select "Status On Hold New In Progress Complete Pending HW Consent Canceled" at bounding box center [708, 275] width 248 height 43
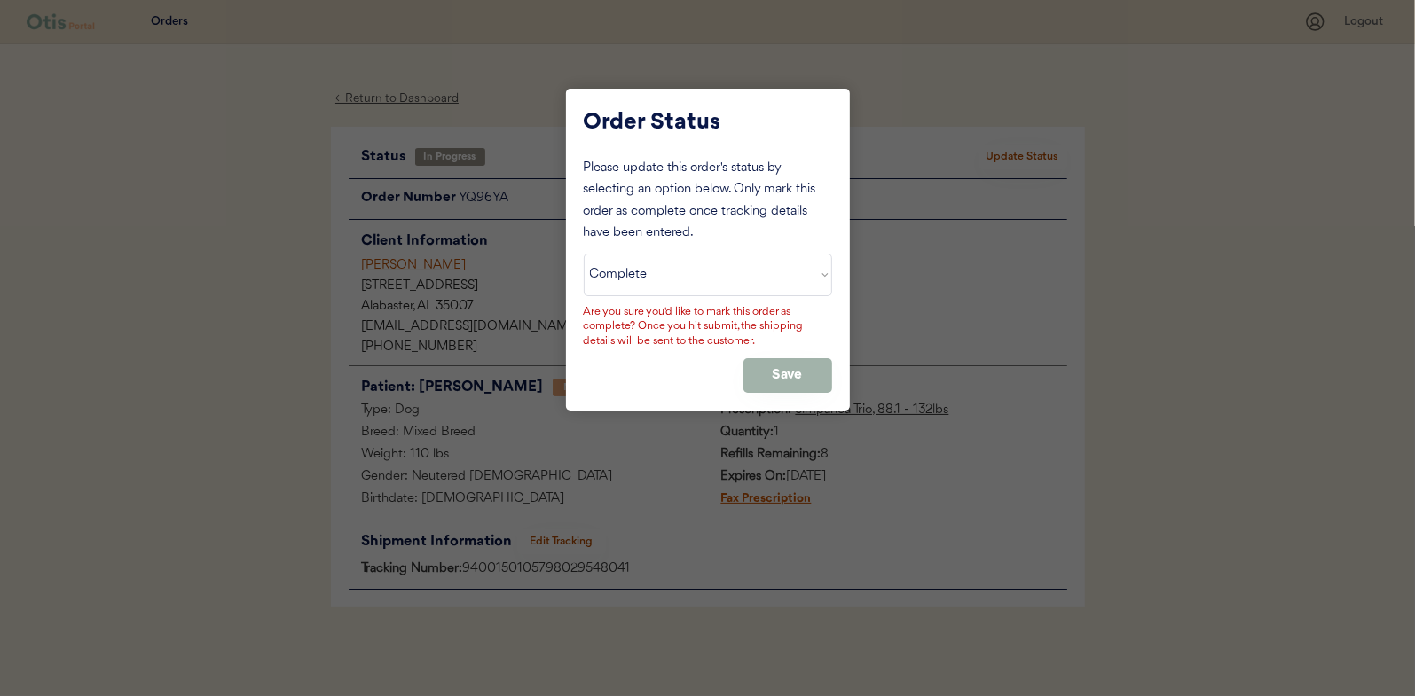
click at [775, 374] on button "Save" at bounding box center [787, 375] width 89 height 35
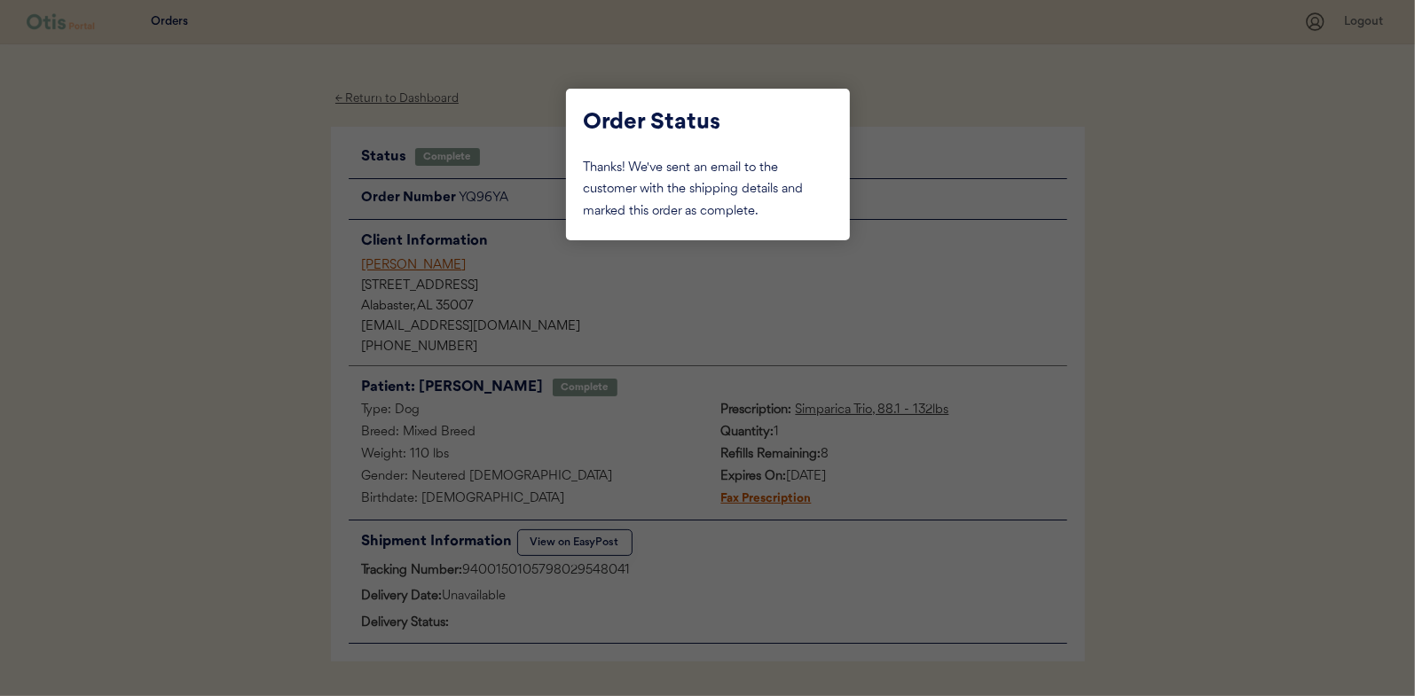
click at [242, 299] on div at bounding box center [707, 348] width 1415 height 696
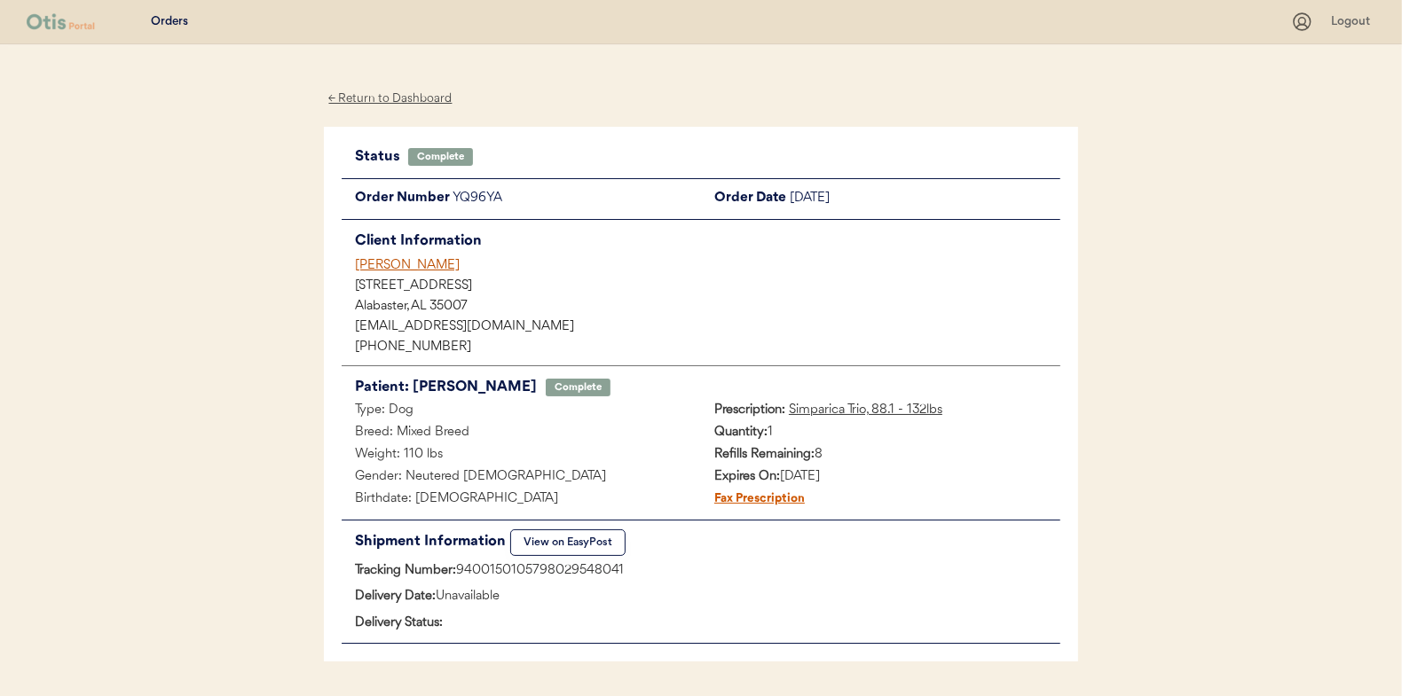
click at [413, 99] on div "← Return to Dashboard" at bounding box center [390, 99] width 133 height 20
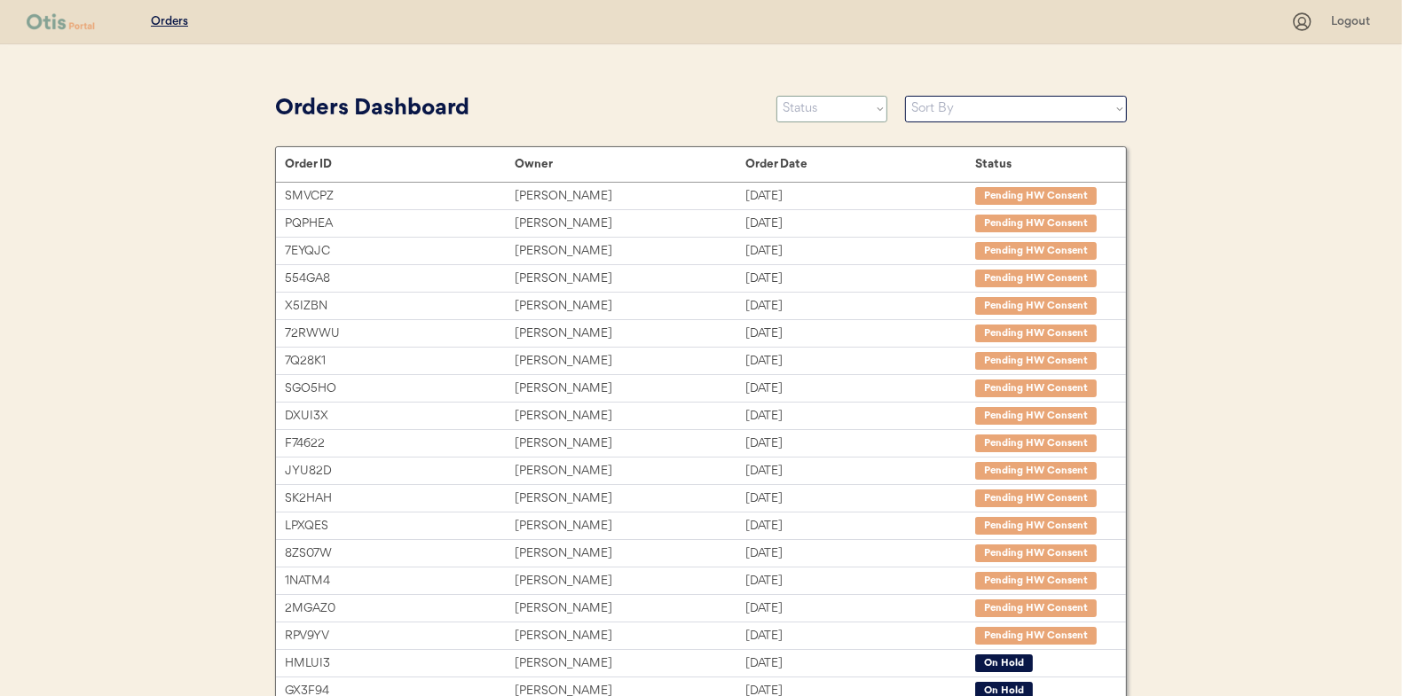
click at [828, 115] on select "Status On Hold New In Progress Complete Pending HW Consent Canceled" at bounding box center [831, 109] width 111 height 27
select select ""in_progress""
click at [776, 96] on select "Status On Hold New In Progress Complete Pending HW Consent Canceled" at bounding box center [831, 109] width 111 height 27
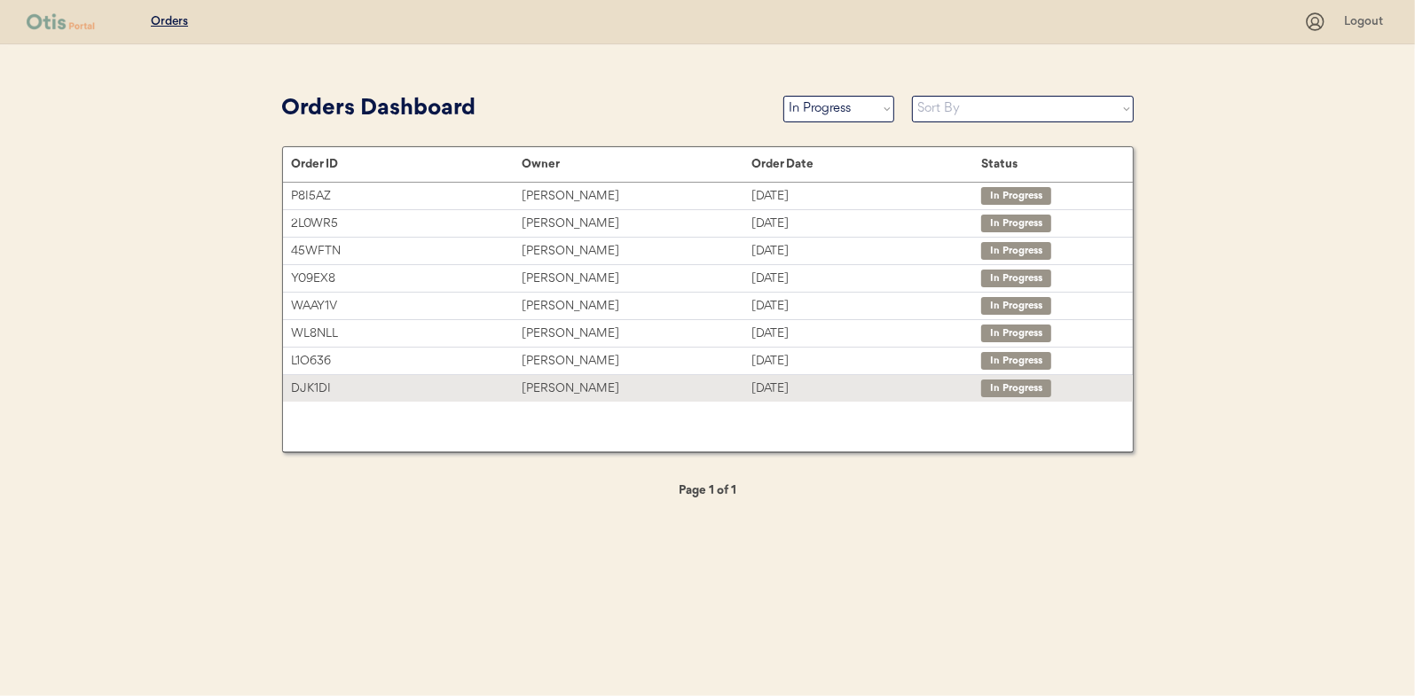
click at [556, 387] on div "[PERSON_NAME]" at bounding box center [637, 389] width 230 height 20
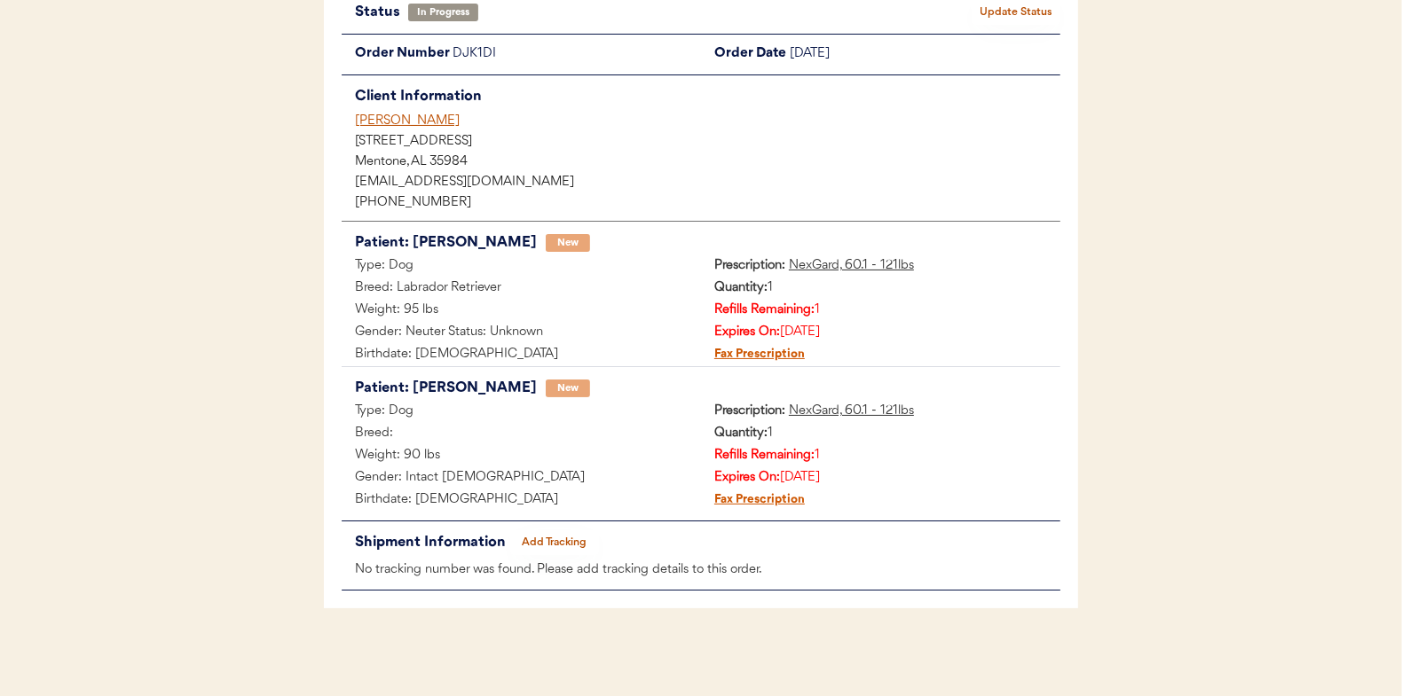
scroll to position [56, 0]
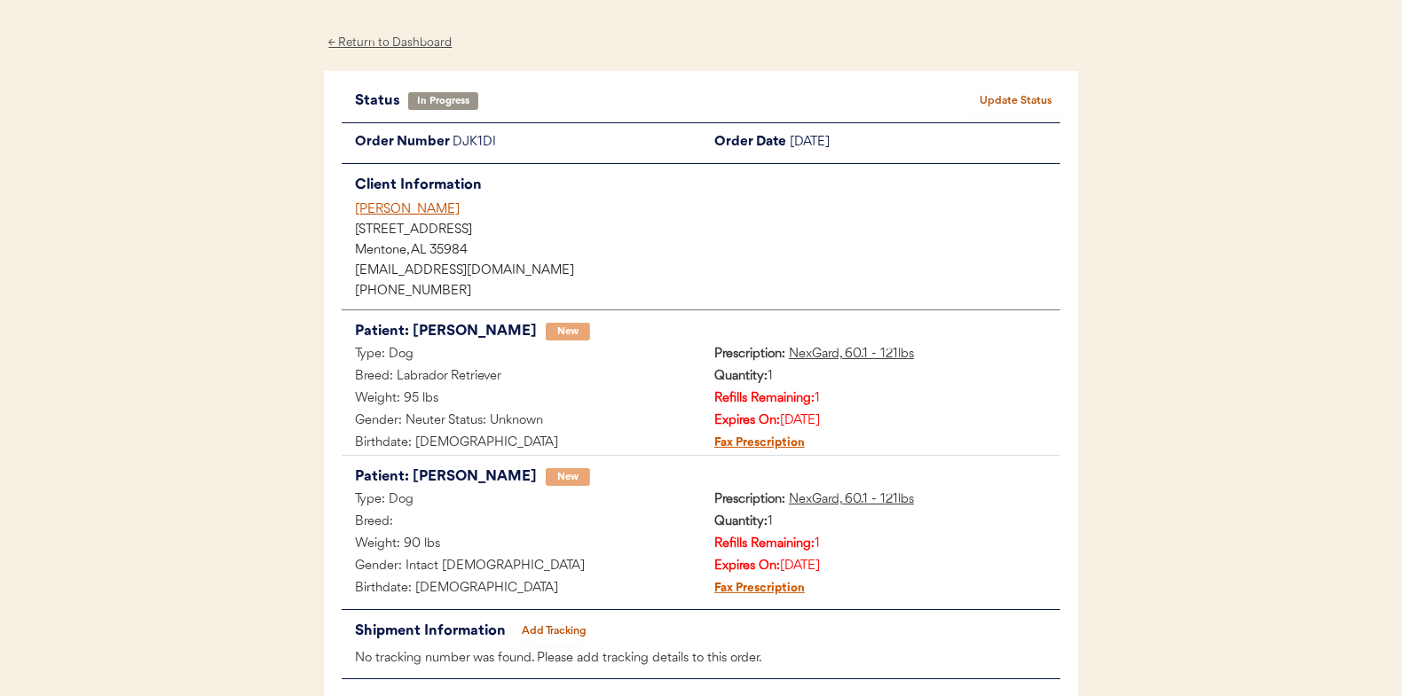
click at [1022, 104] on button "Update Status" at bounding box center [1015, 101] width 89 height 25
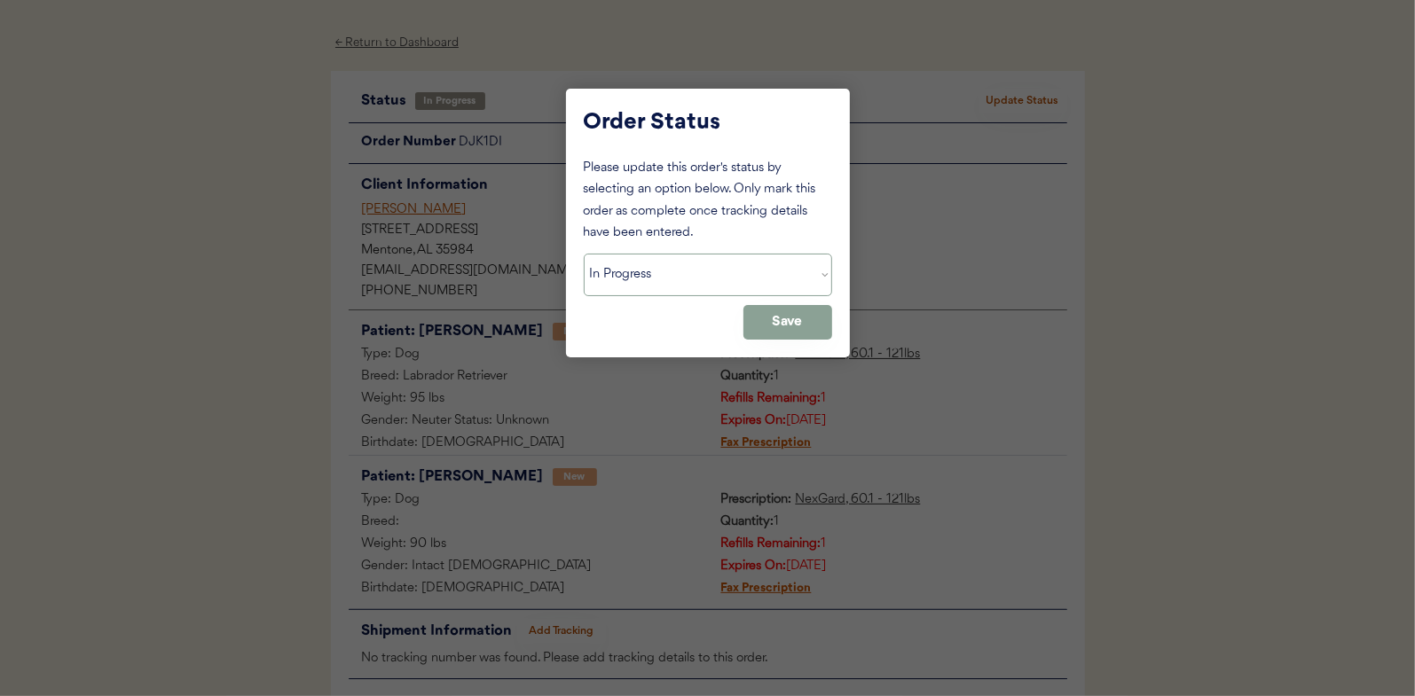
click at [620, 268] on select "Status On Hold New In Progress Complete Pending HW Consent Canceled" at bounding box center [708, 275] width 248 height 43
click at [659, 271] on select "Status On Hold New In Progress Complete Pending HW Consent Canceled" at bounding box center [708, 275] width 248 height 43
select select ""on_hold""
click at [584, 254] on select "Status On Hold New In Progress Complete Pending HW Consent Canceled" at bounding box center [708, 275] width 248 height 43
click at [780, 319] on button "Save" at bounding box center [787, 322] width 89 height 35
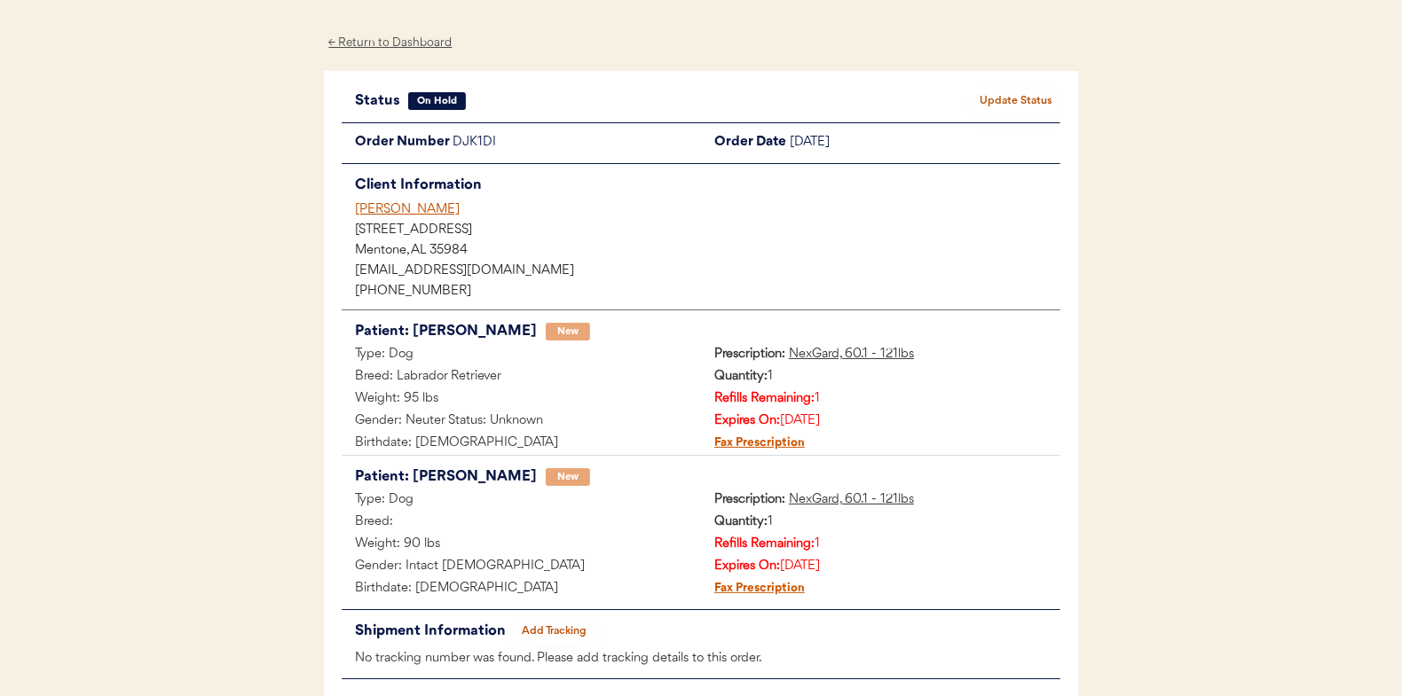
click at [387, 43] on div "← Return to Dashboard" at bounding box center [390, 43] width 133 height 20
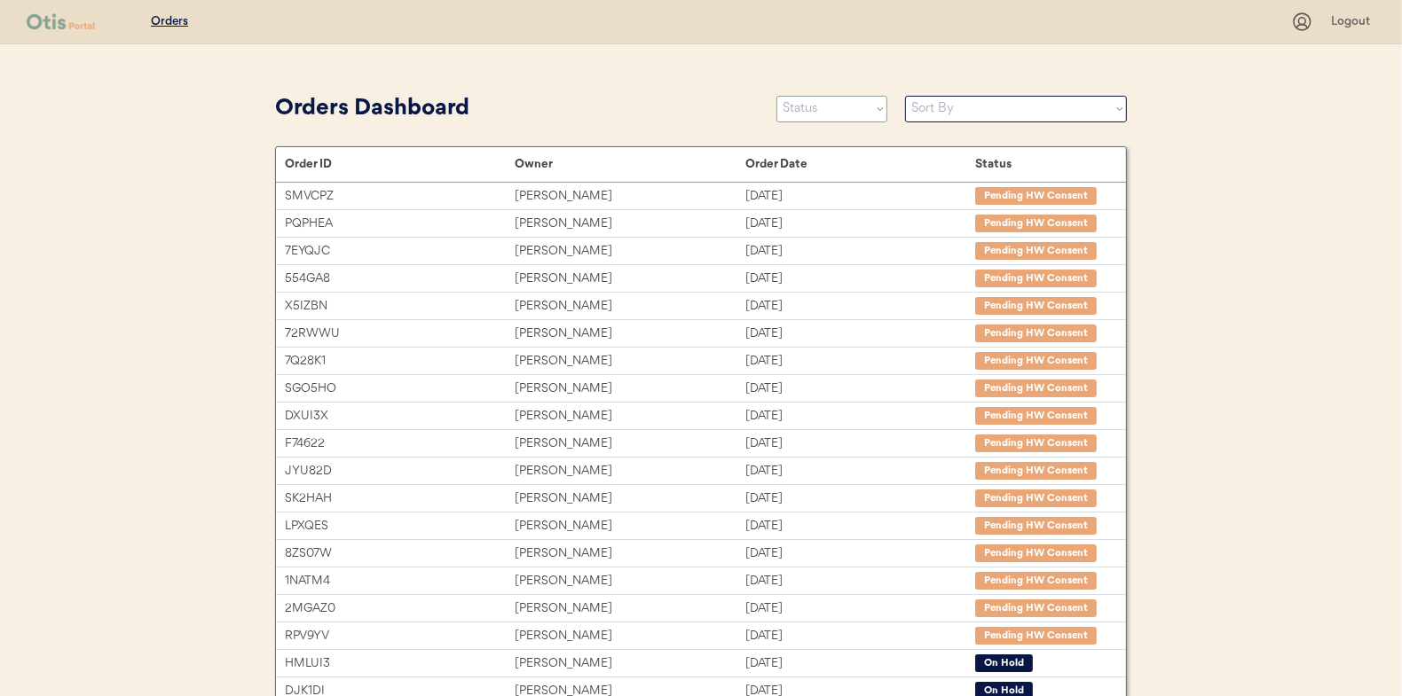
click at [801, 108] on select "Status On Hold New In Progress Complete Pending HW Consent Canceled" at bounding box center [831, 109] width 111 height 27
select select ""new""
click at [776, 96] on select "Status On Hold New In Progress Complete Pending HW Consent Canceled" at bounding box center [831, 109] width 111 height 27
